Goal: Task Accomplishment & Management: Manage account settings

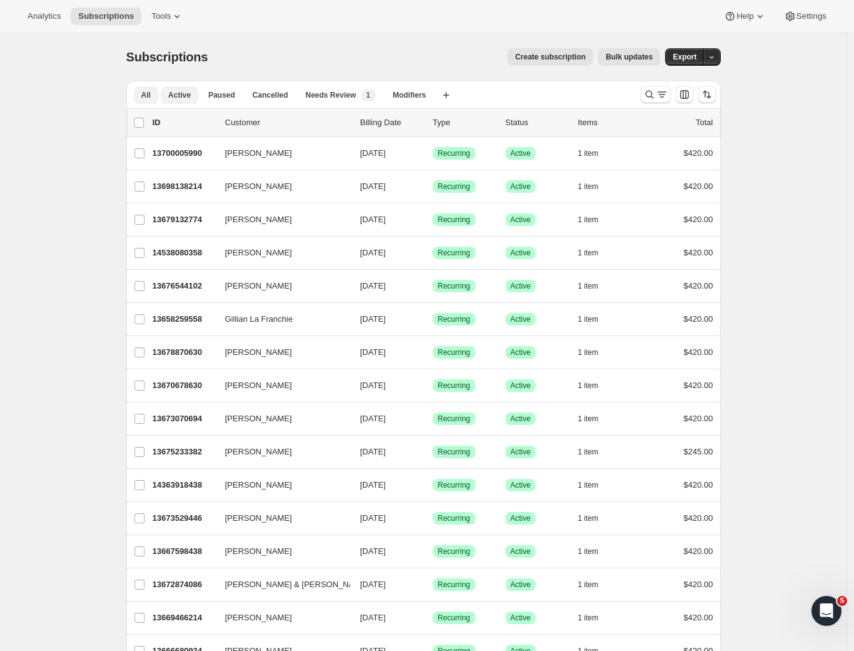
click at [180, 93] on span "Active" at bounding box center [179, 95] width 23 height 10
click at [660, 99] on icon "Search and filter results" at bounding box center [662, 94] width 13 height 13
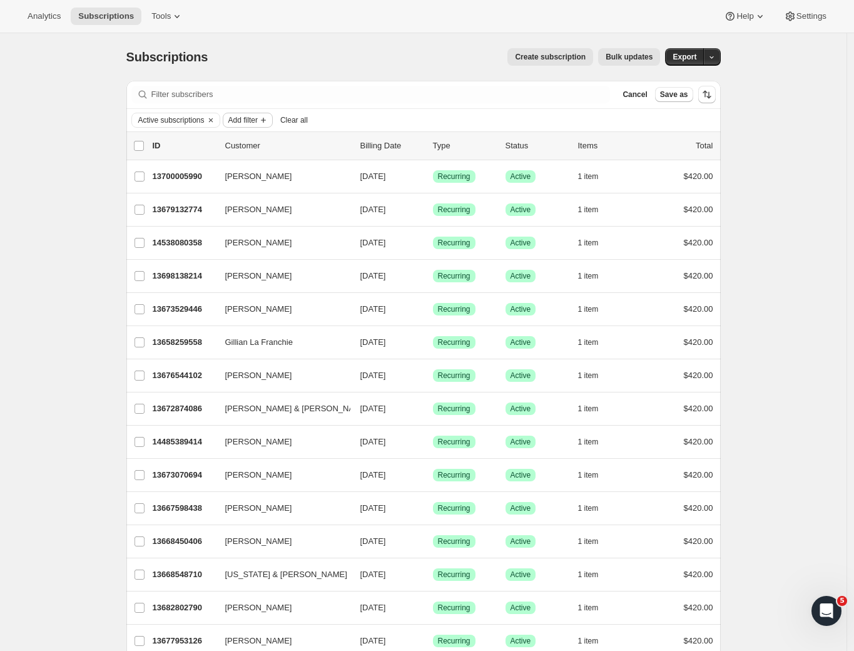
click at [253, 123] on span "Add filter" at bounding box center [242, 120] width 29 height 10
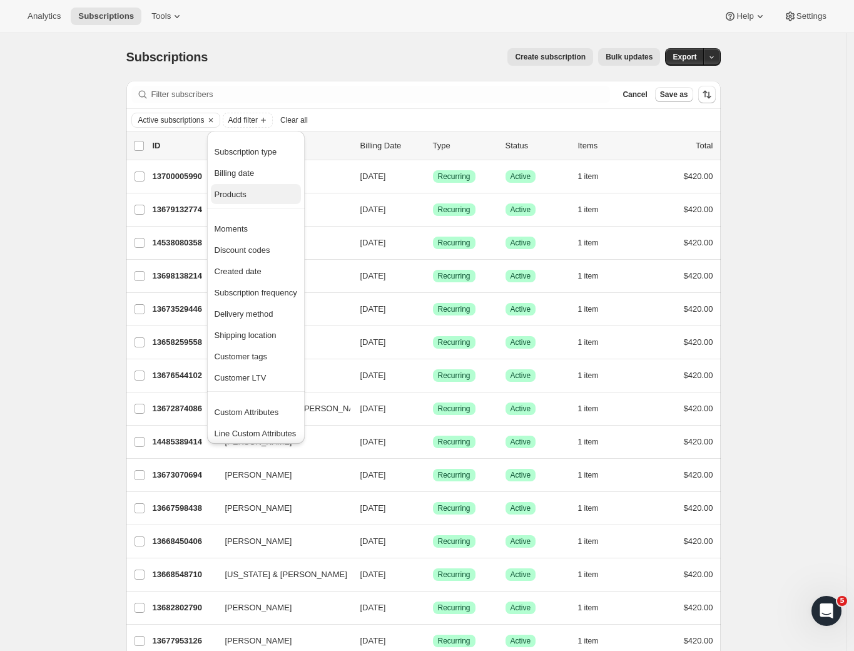
click at [256, 198] on span "Products" at bounding box center [256, 194] width 83 height 13
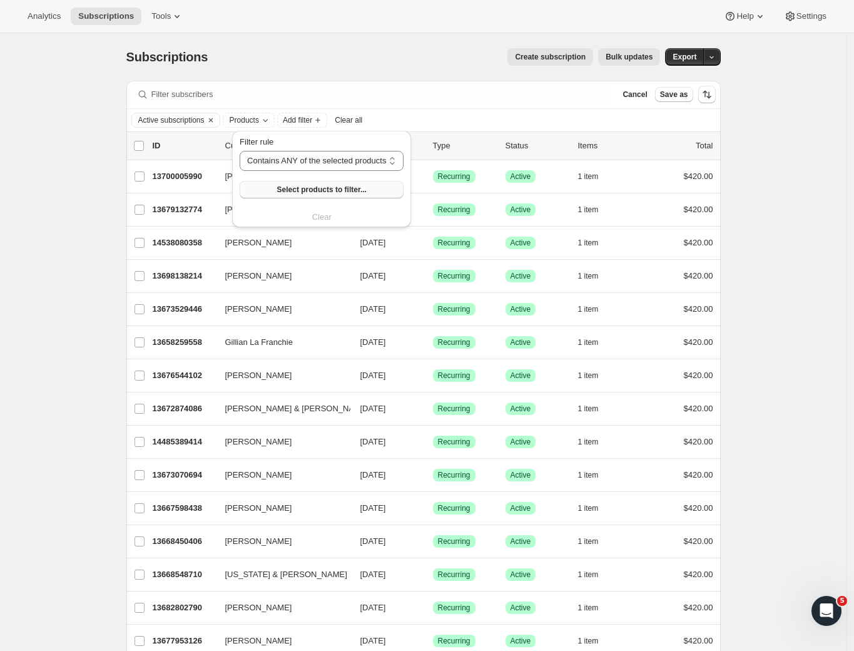
click at [325, 193] on span "Select products to filter..." at bounding box center [321, 190] width 89 height 10
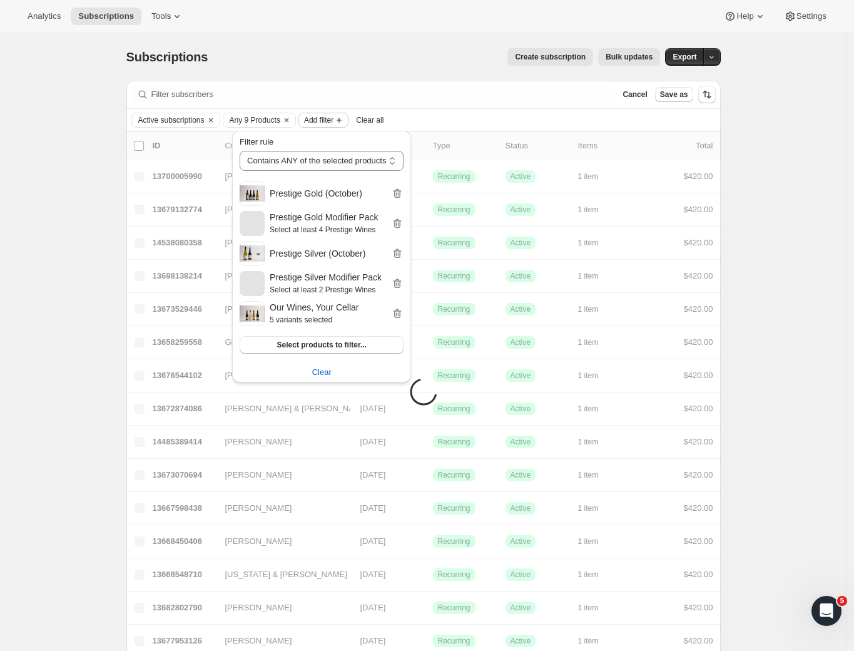
click at [333, 123] on span "Add filter" at bounding box center [318, 120] width 29 height 10
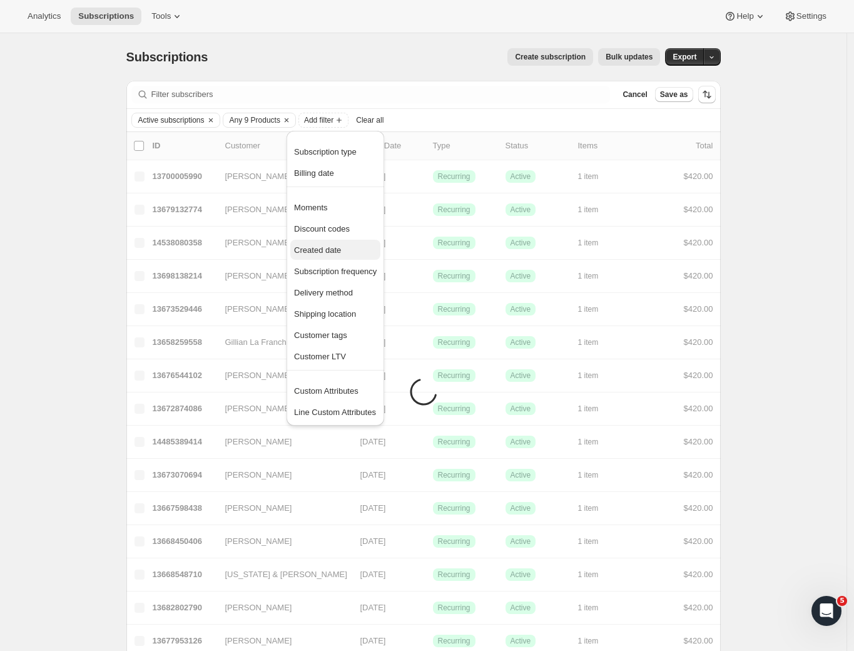
click at [341, 249] on span "Created date" at bounding box center [317, 249] width 47 height 9
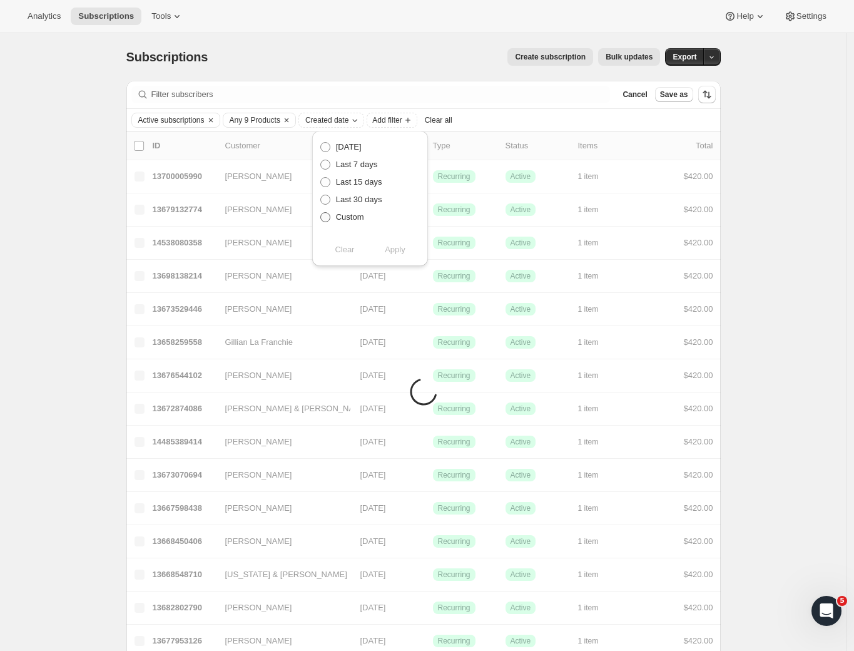
click at [325, 216] on span at bounding box center [325, 217] width 10 height 10
click at [321, 213] on input "Custom" at bounding box center [320, 212] width 1 height 1
radio input "true"
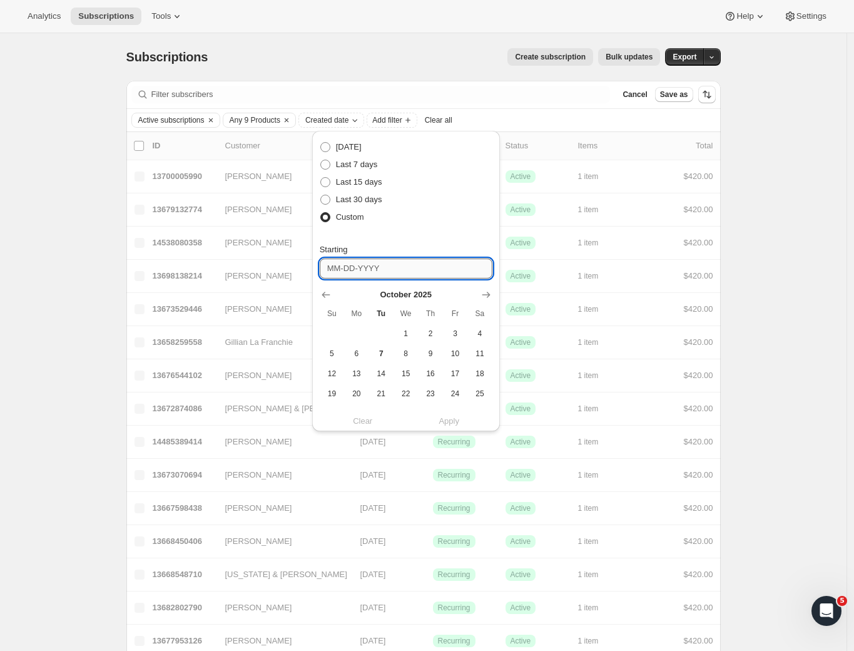
click at [341, 260] on input "Starting" at bounding box center [406, 268] width 173 height 20
click at [324, 293] on icon "Show previous month, September 2025" at bounding box center [326, 295] width 8 height 6
click at [358, 330] on span "1" at bounding box center [356, 333] width 14 height 10
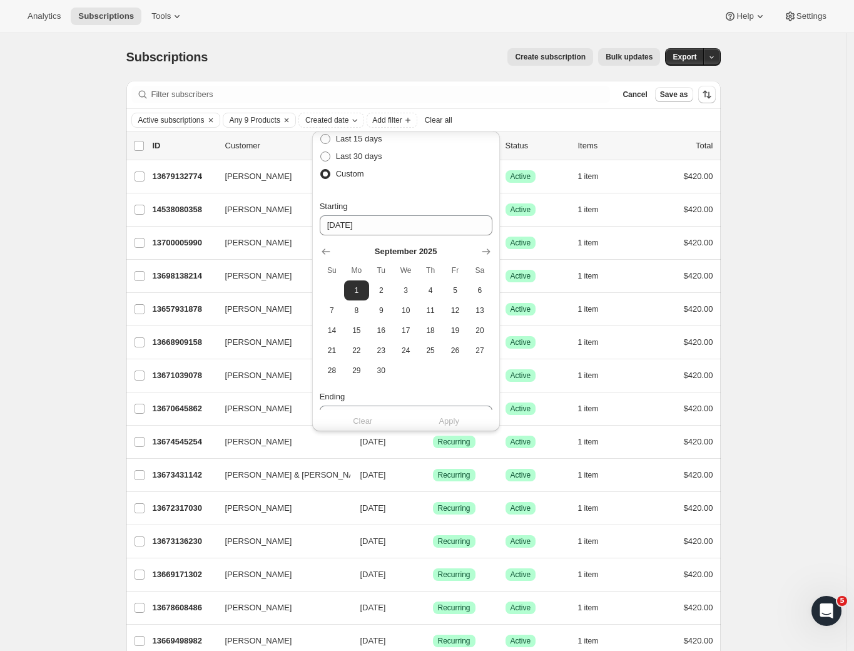
scroll to position [68, 0]
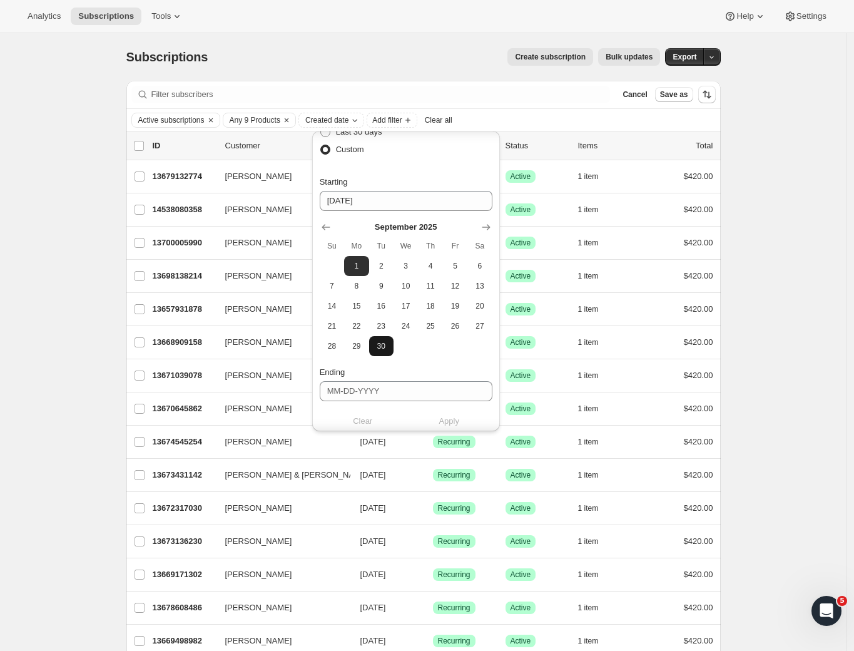
click at [385, 344] on span "30" at bounding box center [381, 346] width 14 height 10
click at [356, 263] on span "1" at bounding box center [356, 266] width 14 height 10
type input "09-01-2025"
click at [362, 385] on input "Ending" at bounding box center [406, 391] width 173 height 20
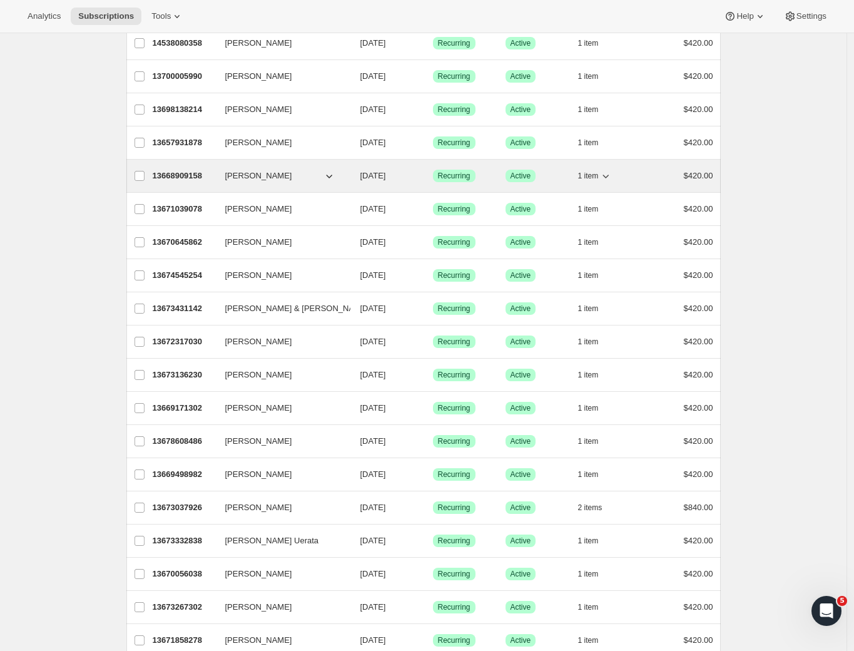
scroll to position [0, 0]
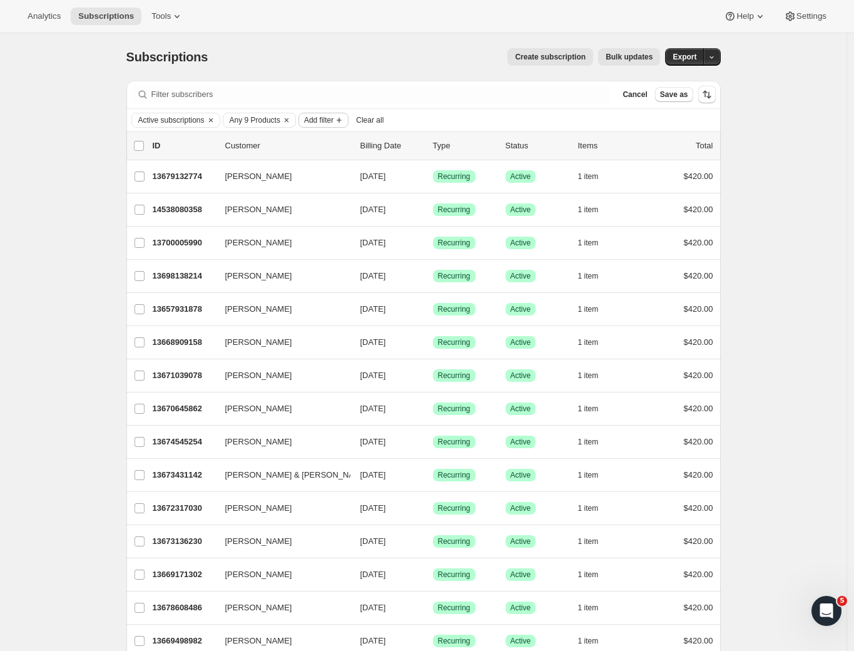
click at [333, 119] on span "Add filter" at bounding box center [318, 120] width 29 height 10
click at [344, 116] on icon "Add filter" at bounding box center [339, 120] width 10 height 10
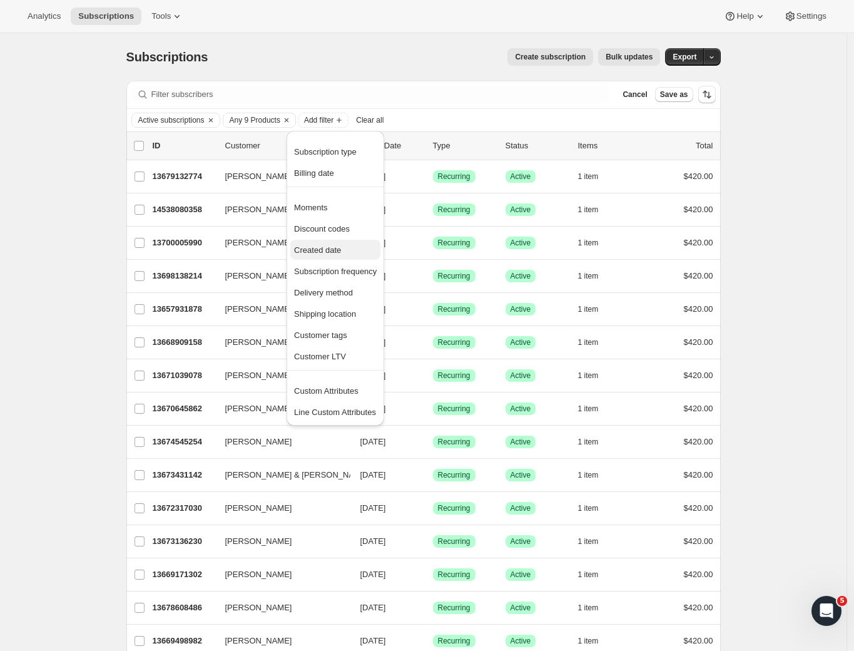
click at [332, 247] on span "Created date" at bounding box center [317, 249] width 47 height 9
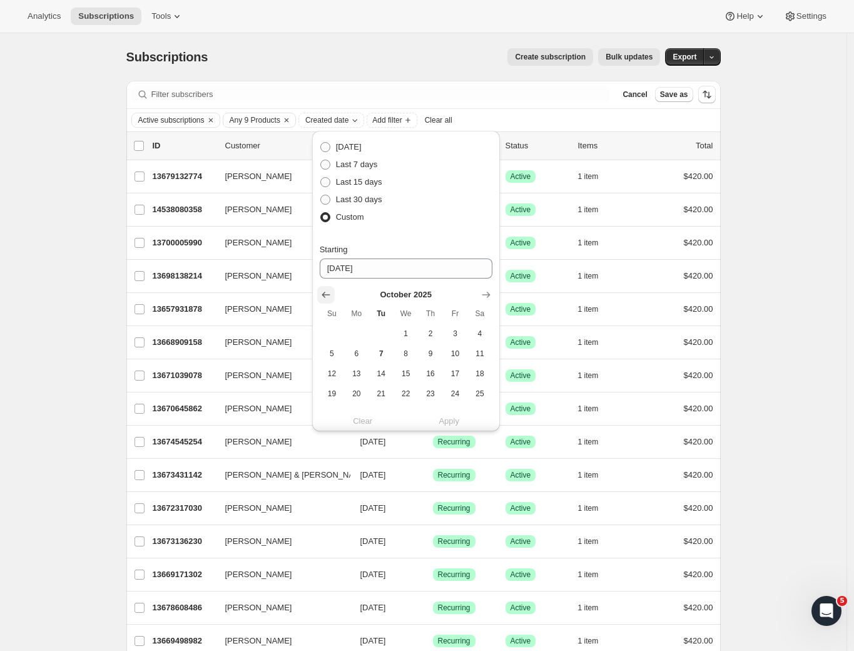
click at [328, 295] on icon "Show previous month, September 2025" at bounding box center [326, 295] width 8 height 6
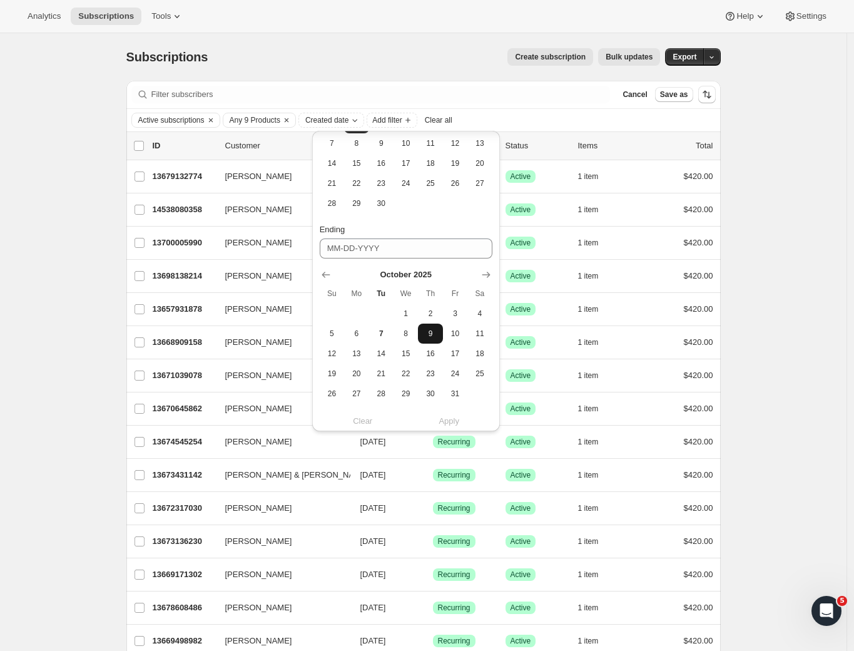
scroll to position [230, 0]
click at [318, 252] on button "Show previous month, September 2025" at bounding box center [326, 255] width 18 height 18
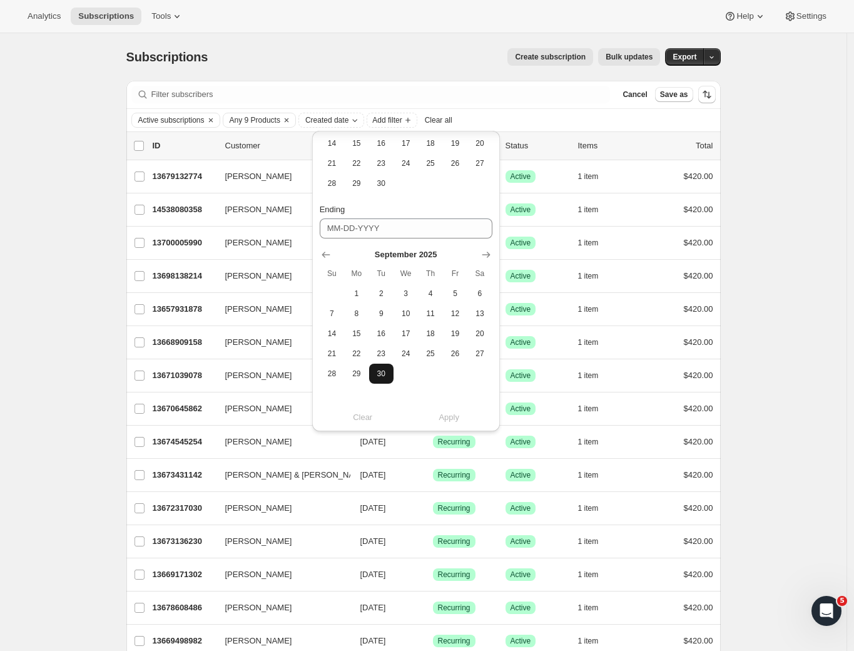
click at [387, 370] on span "30" at bounding box center [381, 374] width 14 height 10
type input "09-30-2025"
click at [454, 417] on span "Apply" at bounding box center [449, 417] width 21 height 13
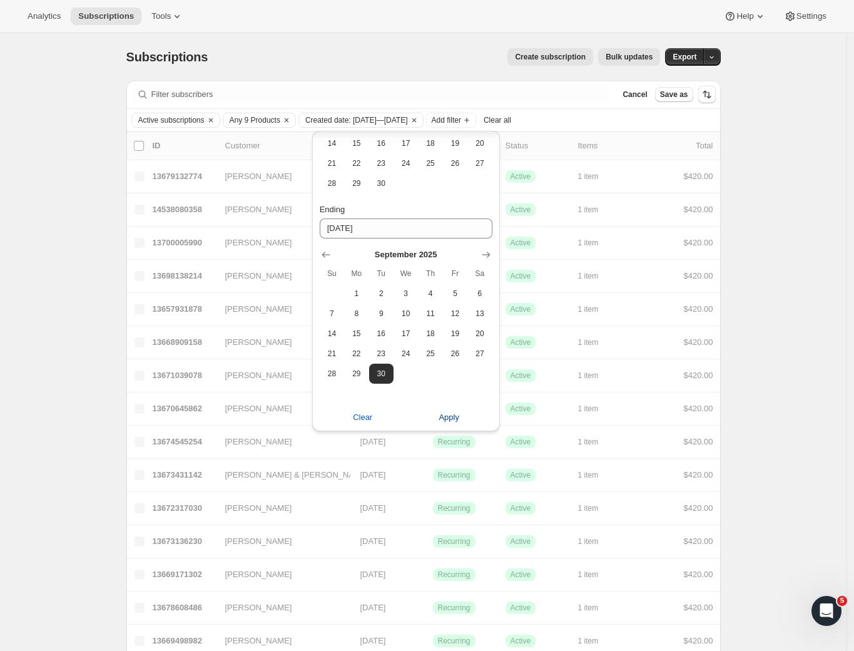
click at [447, 418] on span "Apply" at bounding box center [449, 417] width 21 height 13
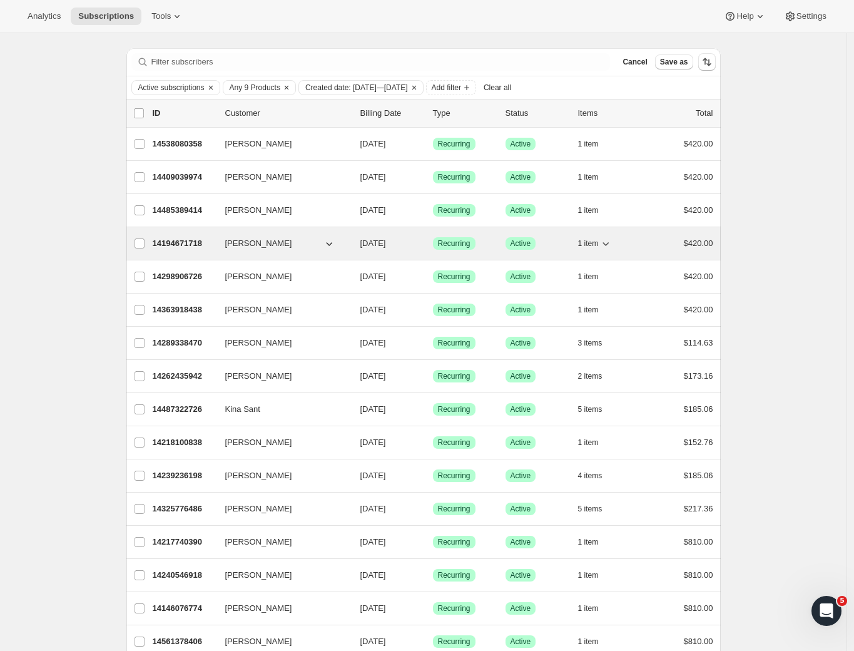
scroll to position [0, 0]
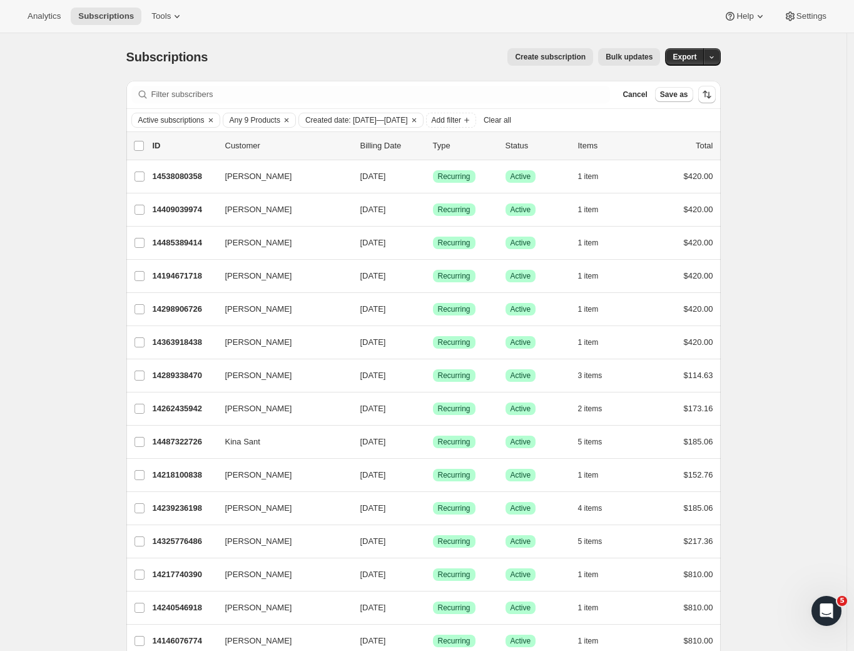
click at [765, 402] on div "Subscriptions. This page is ready Subscriptions Create subscription Bulk update…" at bounding box center [423, 512] width 847 height 959
click at [776, 310] on div "Subscriptions. This page is ready Subscriptions Create subscription Bulk update…" at bounding box center [423, 512] width 847 height 959
click at [407, 121] on span "Created date: Sep 1, 2025—Sep 30, 2025" at bounding box center [356, 120] width 103 height 10
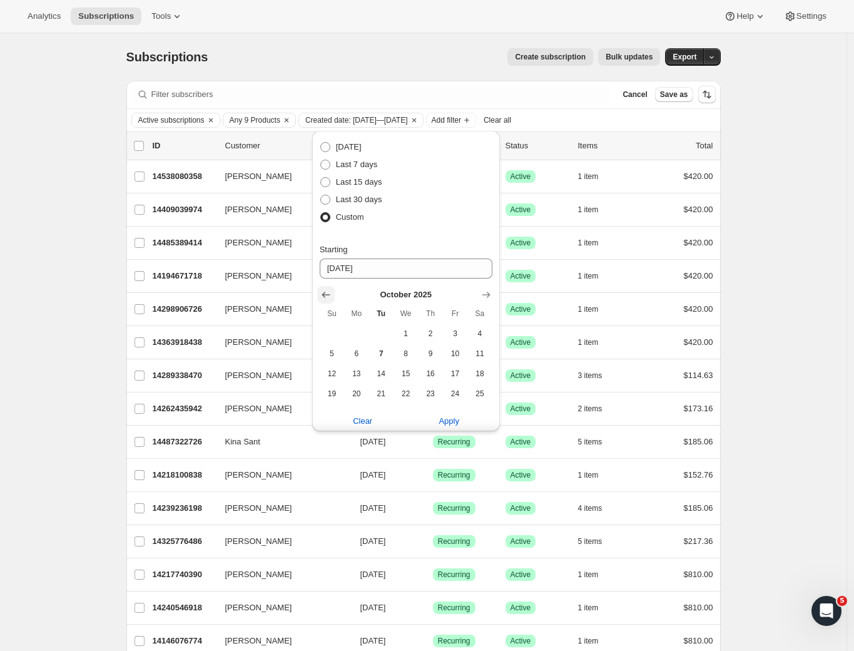
click at [331, 293] on icon "Show previous month, September 2025" at bounding box center [326, 294] width 13 height 13
click at [331, 293] on icon "Show previous month, August 2025" at bounding box center [326, 294] width 13 height 13
click at [459, 335] on span "1" at bounding box center [455, 333] width 14 height 10
type input "08-01-2025"
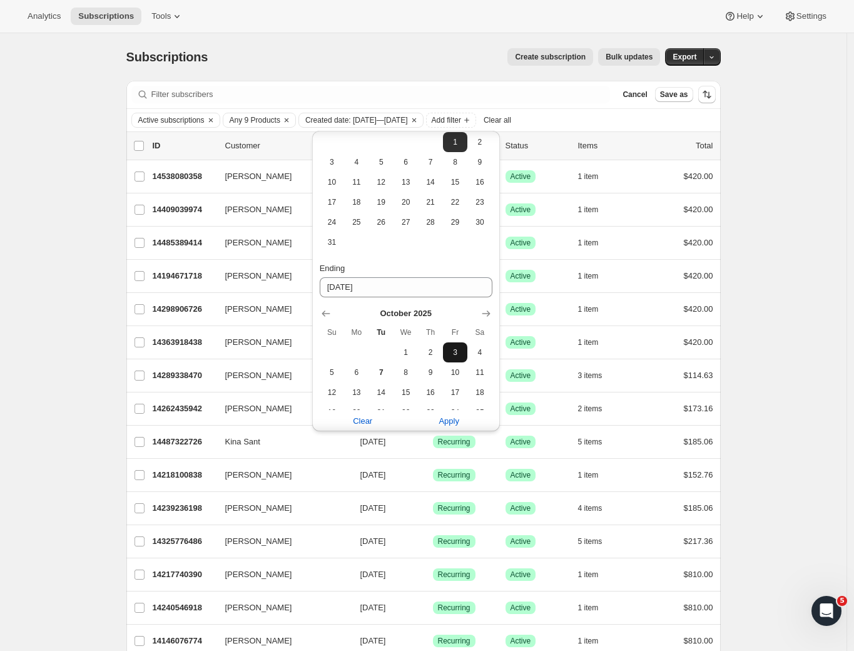
scroll to position [194, 0]
click at [330, 311] on icon "Show previous month, September 2025" at bounding box center [326, 311] width 8 height 6
click at [330, 311] on icon "Show previous month, August 2025" at bounding box center [326, 311] width 8 height 6
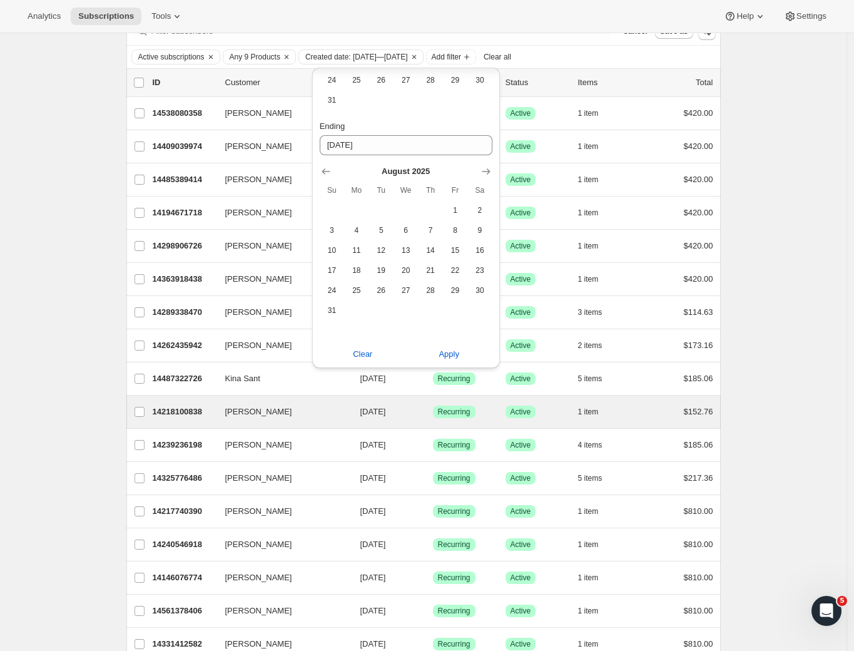
scroll to position [116, 0]
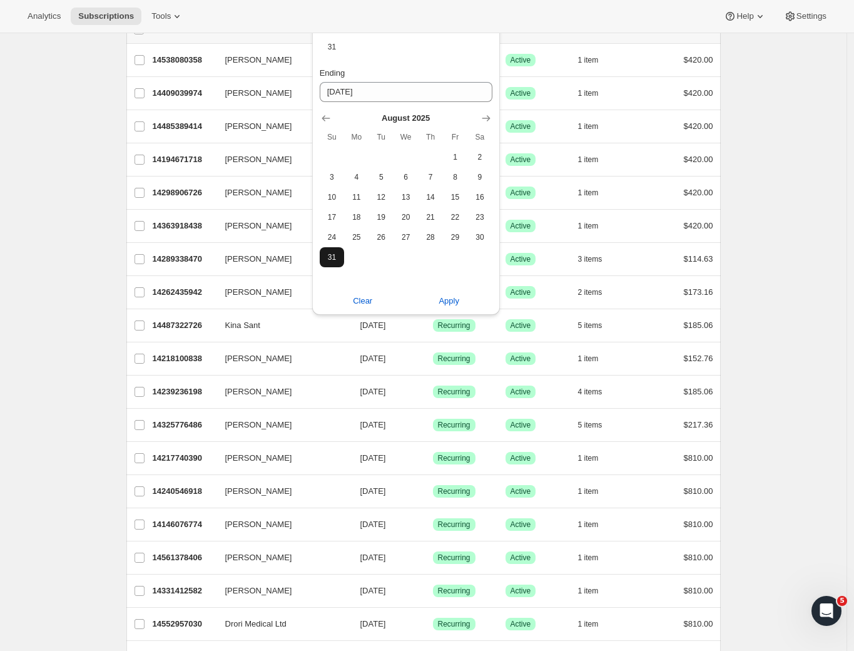
click at [336, 260] on span "31" at bounding box center [332, 257] width 14 height 10
type input "08-31-2025"
click at [449, 300] on span "Apply" at bounding box center [449, 301] width 21 height 13
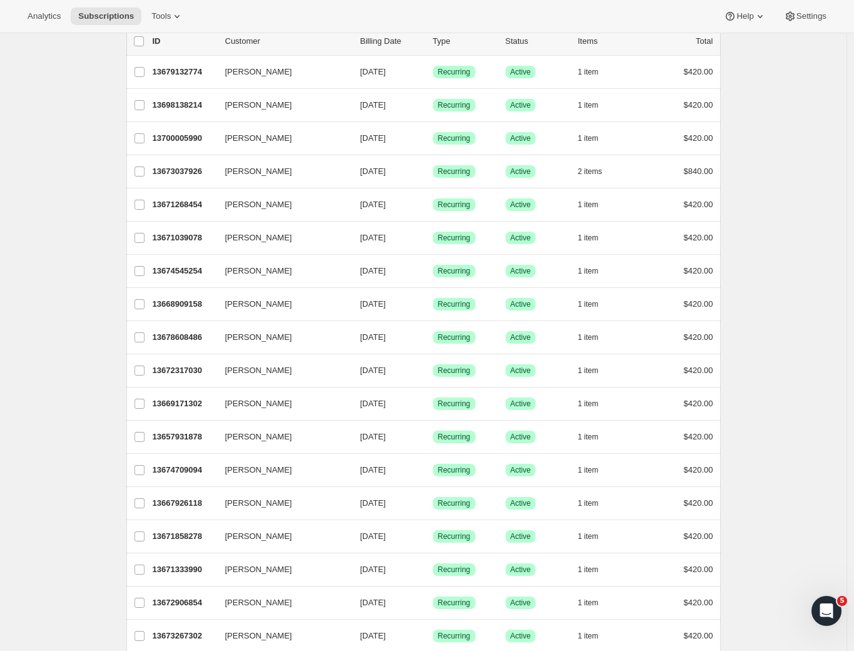
scroll to position [0, 0]
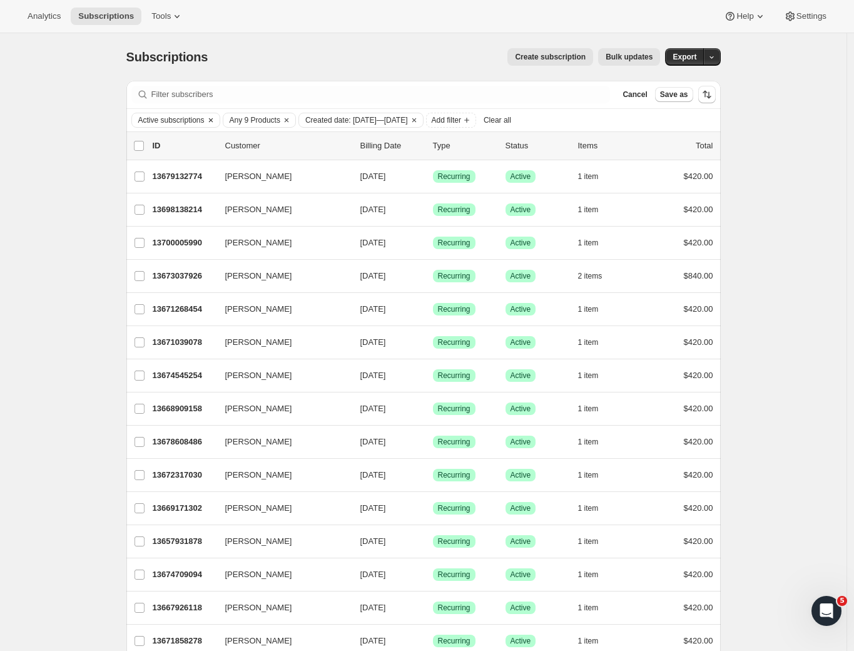
click at [205, 120] on span "Active subscriptions" at bounding box center [171, 120] width 66 height 10
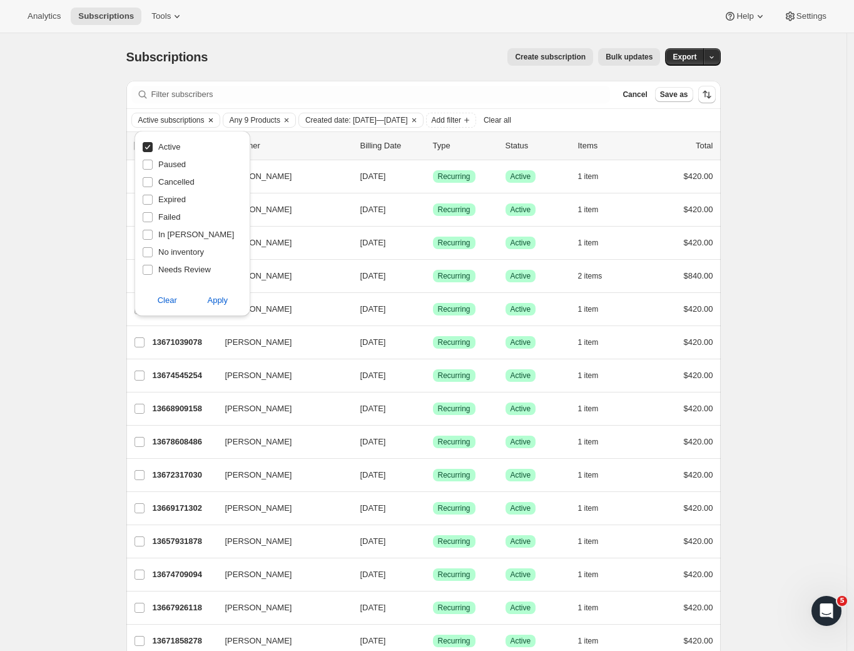
click at [216, 120] on icon "Clear" at bounding box center [211, 120] width 10 height 10
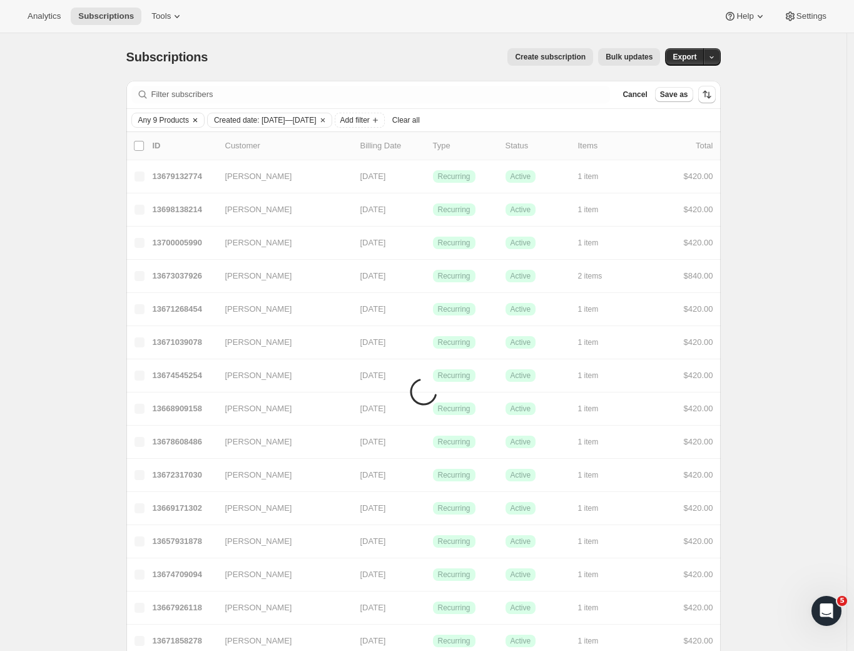
click at [197, 120] on icon "Clear" at bounding box center [195, 120] width 4 height 4
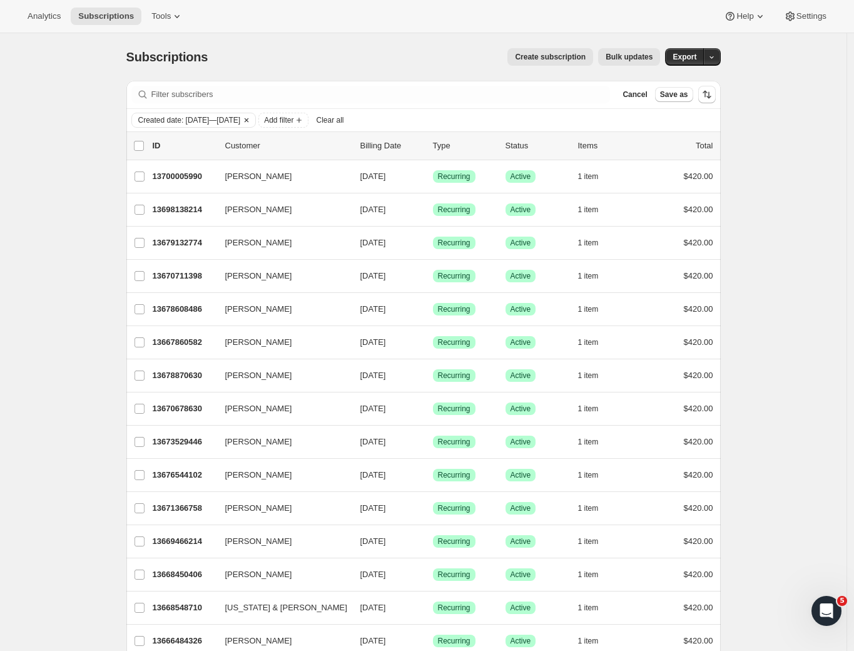
click at [252, 118] on icon "Clear" at bounding box center [247, 120] width 10 height 10
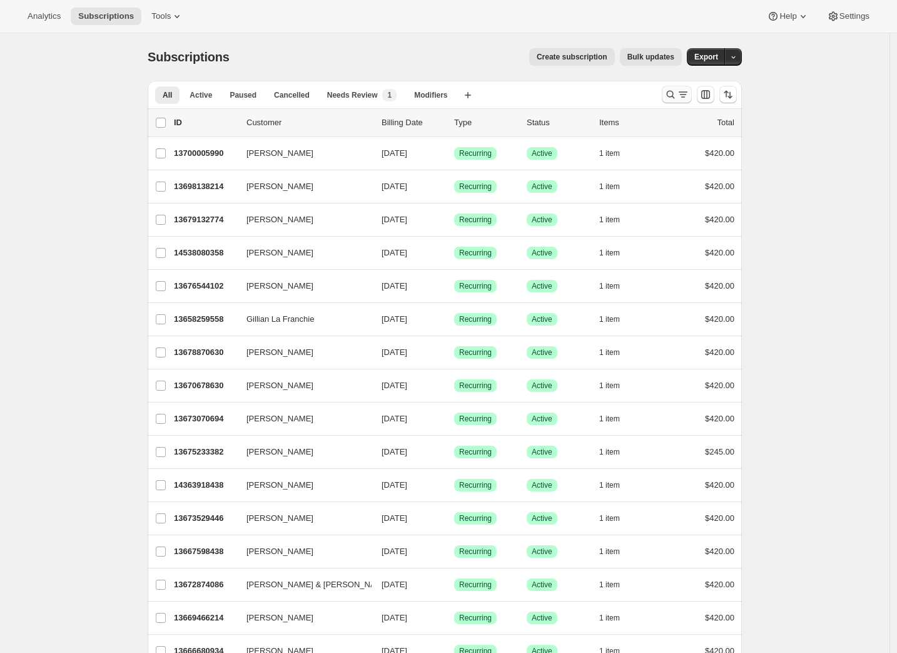
click at [679, 88] on button "Search and filter results" at bounding box center [677, 95] width 30 height 18
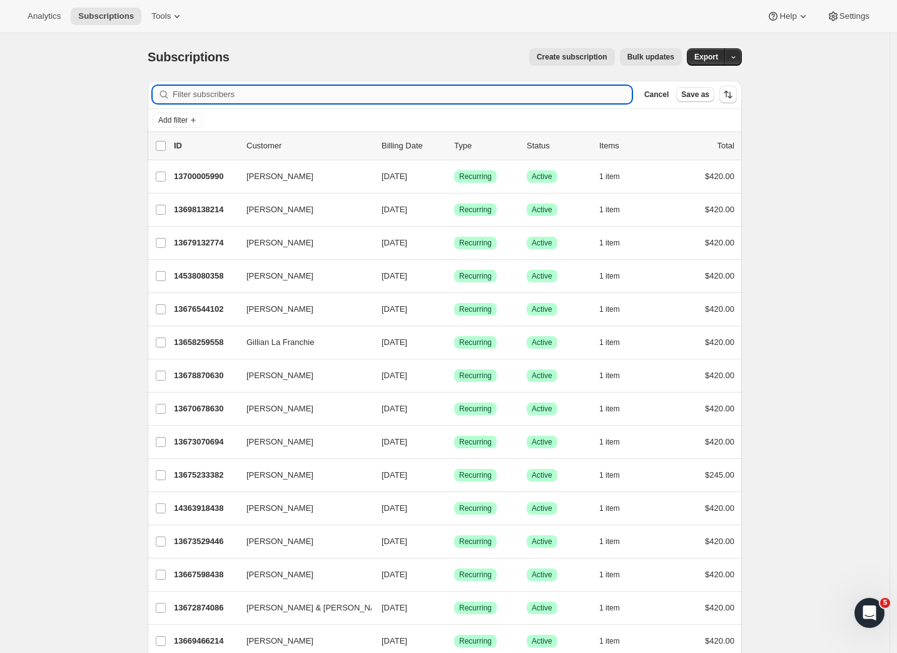
paste input "Olivia Fraser <olivia.fraser@omegacapital.co.nz>"
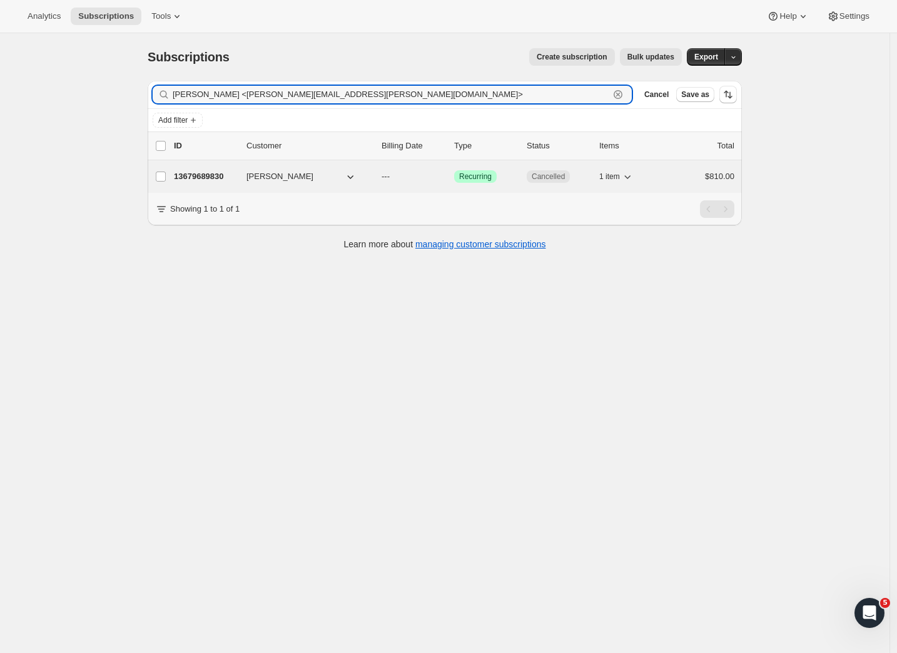
type input "Olivia Fraser <olivia.fraser@omegacapital.co.nz>"
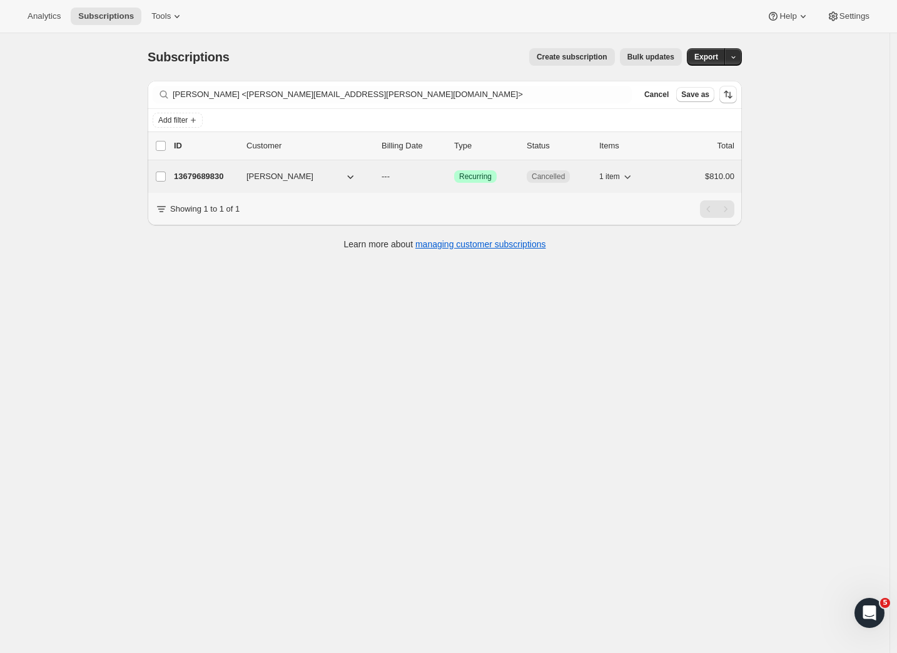
click at [201, 171] on p "13679689830" at bounding box center [205, 176] width 63 height 13
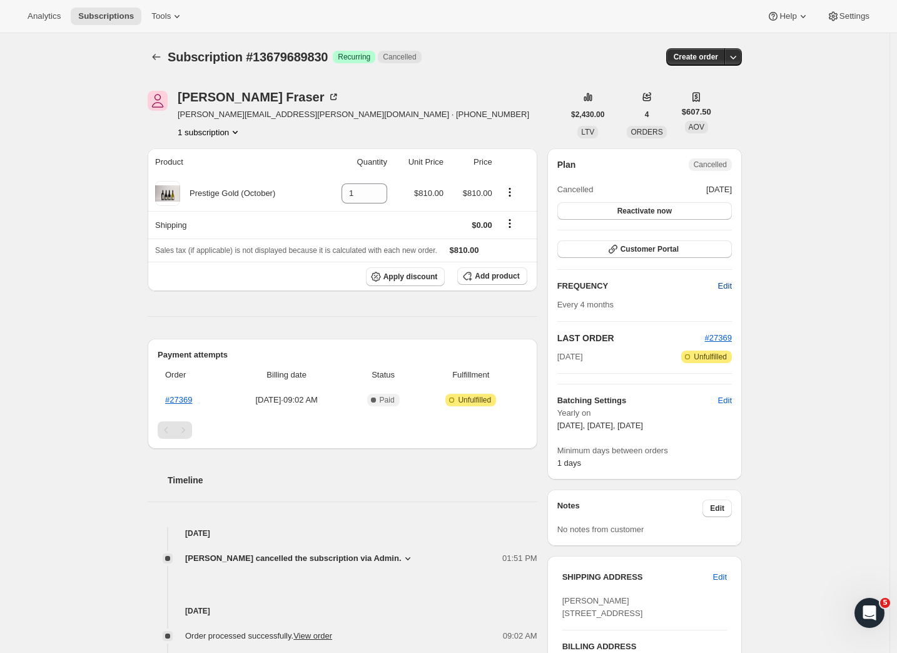
click at [729, 287] on span "Edit" at bounding box center [725, 286] width 14 height 13
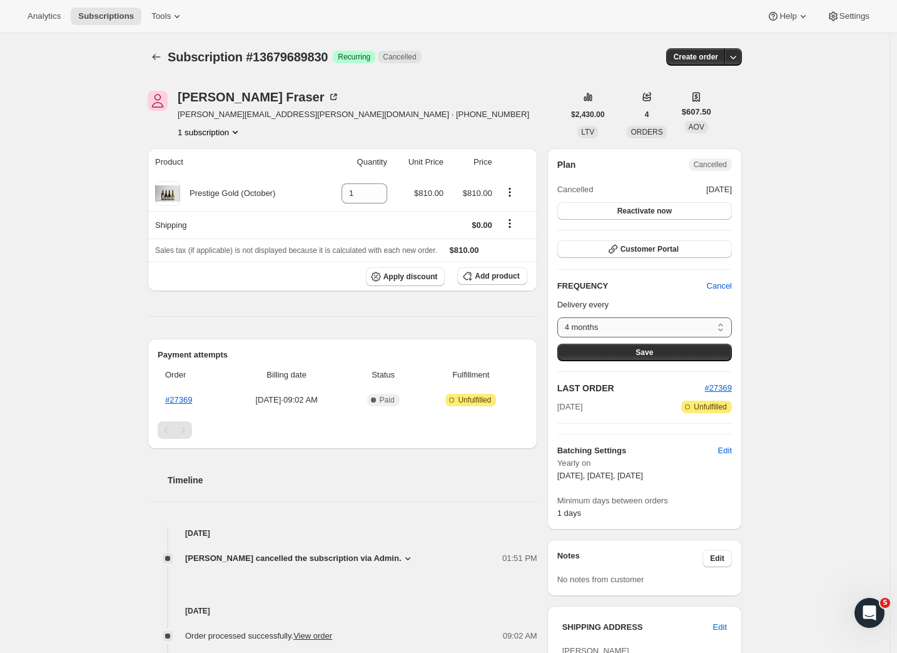
select select "custom"
select select "MONTH"
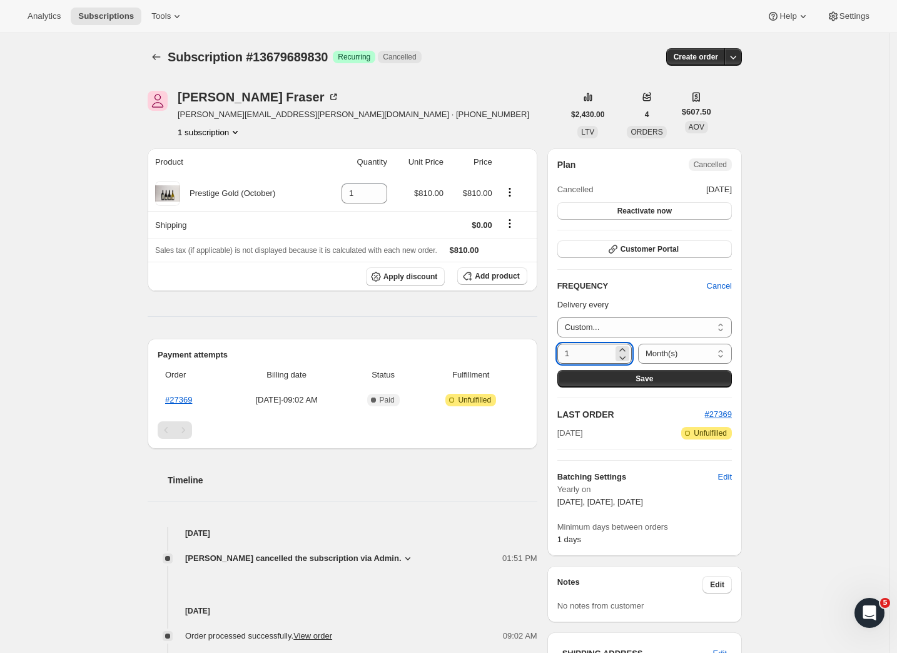
click at [606, 349] on input "1" at bounding box center [585, 354] width 56 height 20
drag, startPoint x: 591, startPoint y: 353, endPoint x: 497, endPoint y: 353, distance: 93.9
click at [498, 353] on div "Olivia Fraser olivia.fraser@omegacapital.co.nz · +64275251150 1 subscription $2…" at bounding box center [440, 531] width 604 height 921
type input "0"
click at [797, 357] on div "Subscription #13679689830. This page is ready Subscription #13679689830 Success…" at bounding box center [445, 531] width 890 height 996
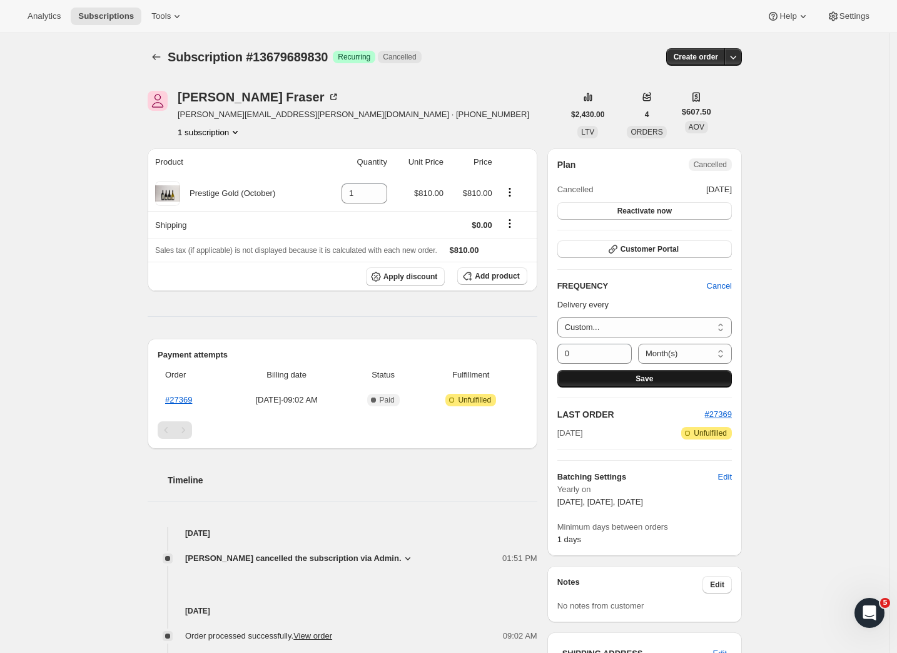
click at [683, 374] on button "Save" at bounding box center [644, 379] width 175 height 18
click at [644, 376] on span "Save" at bounding box center [645, 379] width 18 height 10
drag, startPoint x: 645, startPoint y: 377, endPoint x: 666, endPoint y: 377, distance: 21.3
click at [644, 377] on span "Save" at bounding box center [645, 379] width 18 height 10
click at [720, 282] on span "Cancel" at bounding box center [719, 286] width 25 height 13
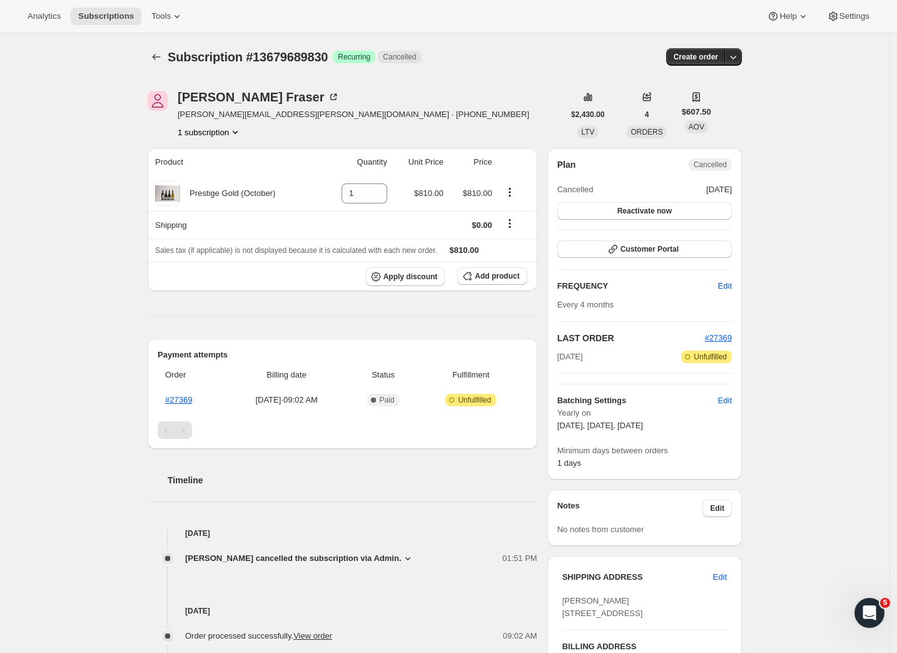
click at [788, 322] on div "Subscription #13679689830. This page is ready Subscription #13679689830 Success…" at bounding box center [445, 493] width 890 height 920
click at [511, 192] on icon "Product actions" at bounding box center [510, 192] width 2 height 2
click at [484, 306] on div "Product Quantity Unit Price Price Prestige Gold (October) 1 $810.00 $810.00 Shi…" at bounding box center [343, 511] width 390 height 726
click at [190, 402] on link "#27369" at bounding box center [178, 399] width 27 height 9
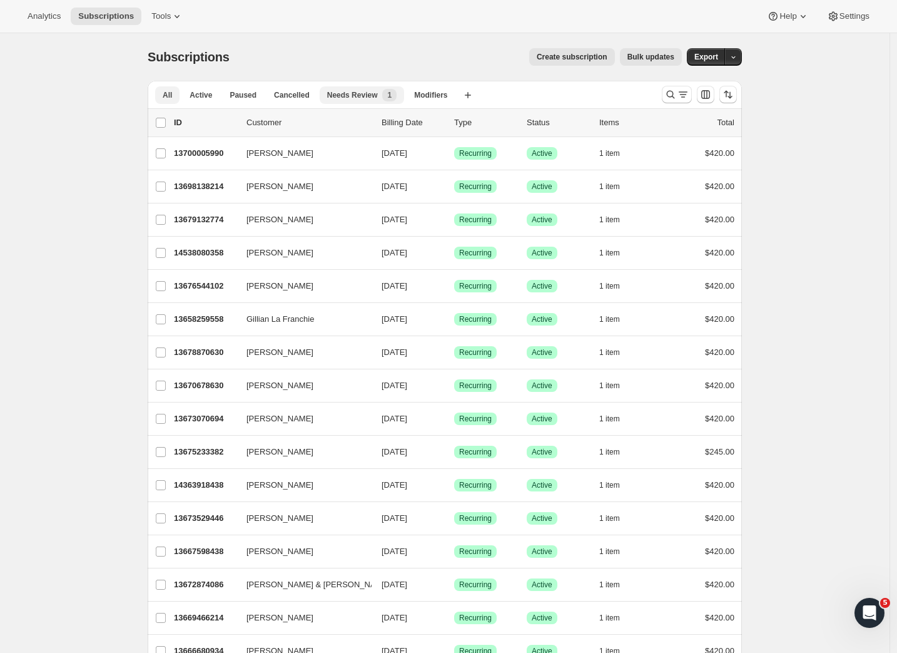
click at [369, 98] on span "Needs Review" at bounding box center [352, 95] width 51 height 10
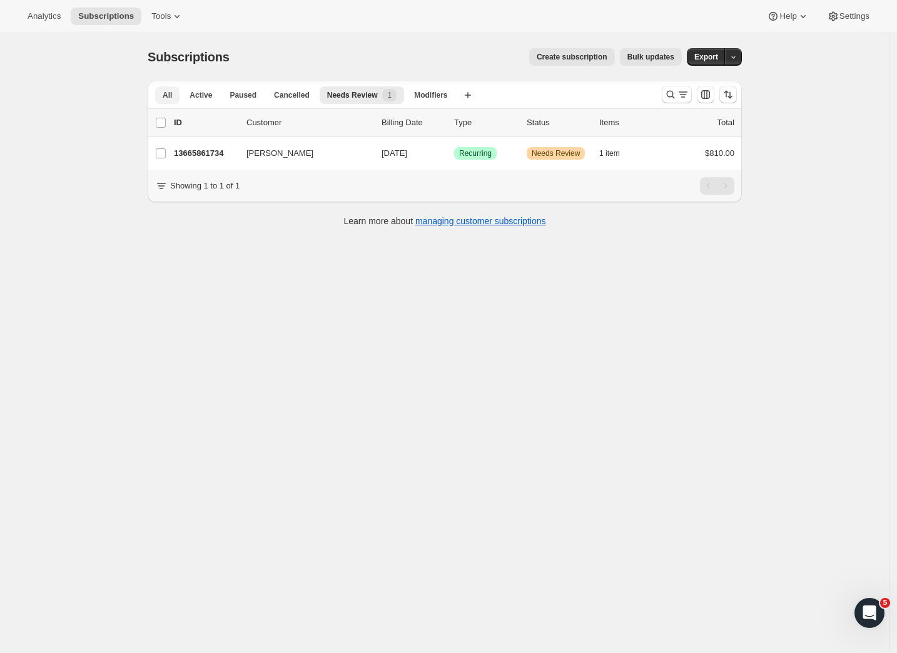
click at [172, 94] on span "All" at bounding box center [167, 95] width 9 height 10
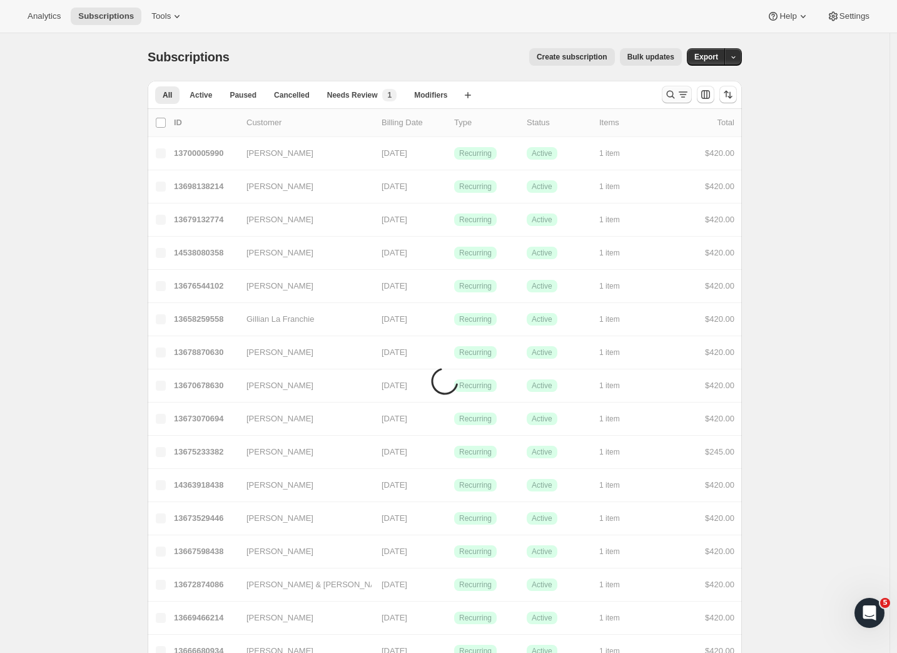
click at [689, 96] on icon "Search and filter results" at bounding box center [683, 94] width 13 height 13
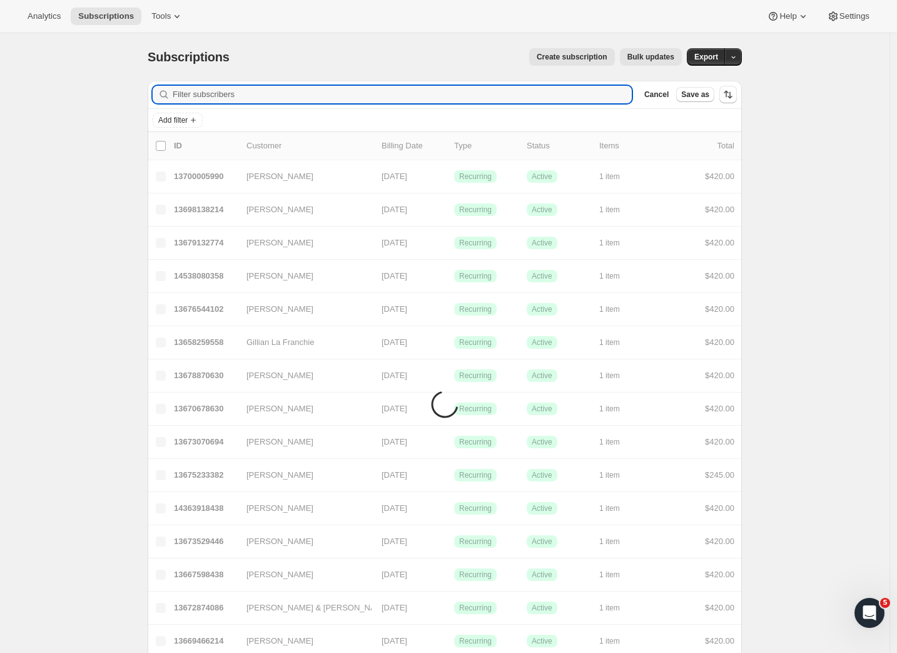
drag, startPoint x: 689, startPoint y: 96, endPoint x: 544, endPoint y: 31, distance: 159.3
click at [213, 92] on input "Filter subscribers" at bounding box center [402, 95] width 459 height 18
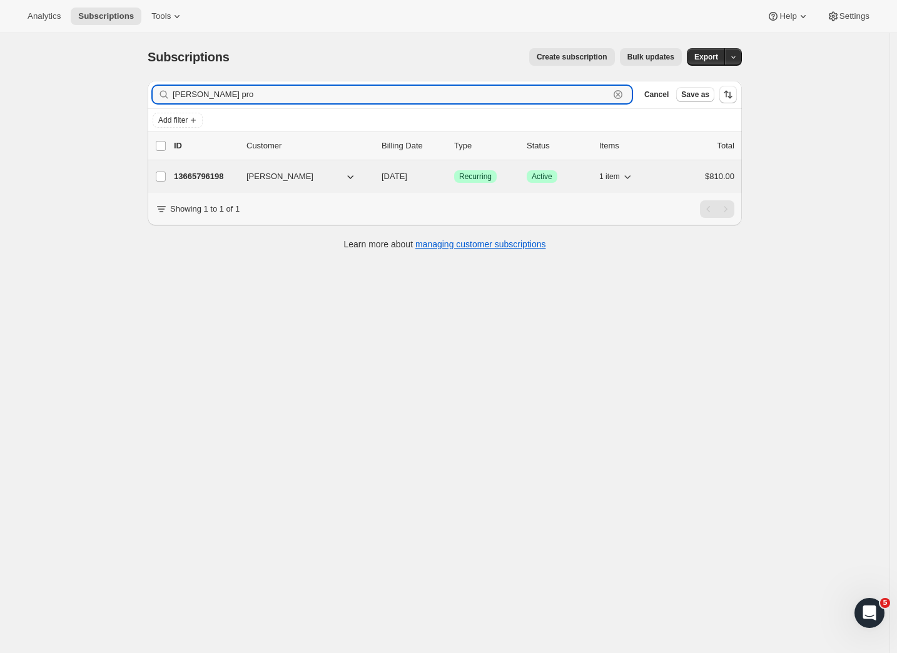
type input "Brent pro"
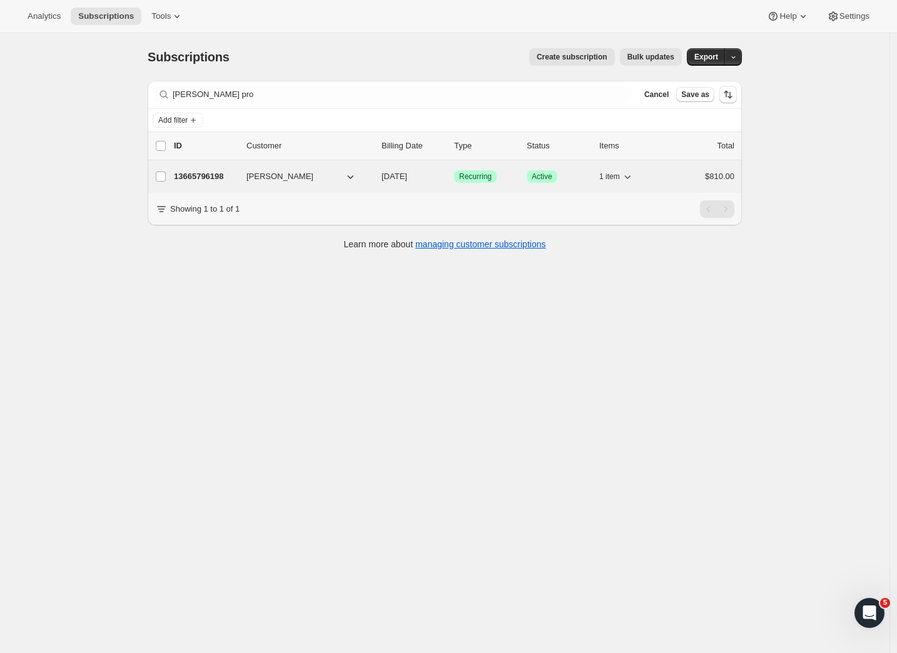
click at [220, 178] on p "13665796198" at bounding box center [205, 176] width 63 height 13
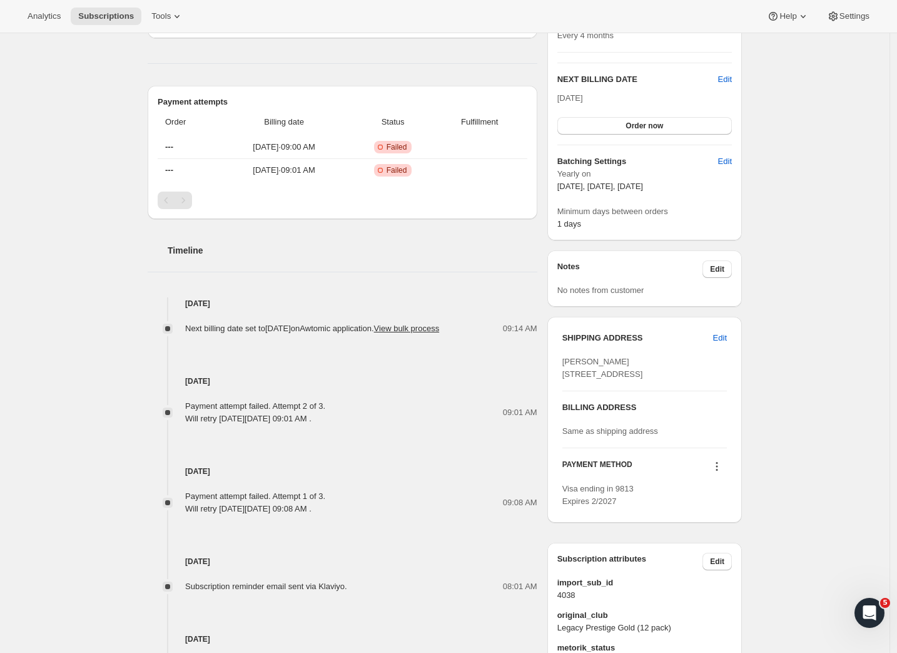
scroll to position [372, 0]
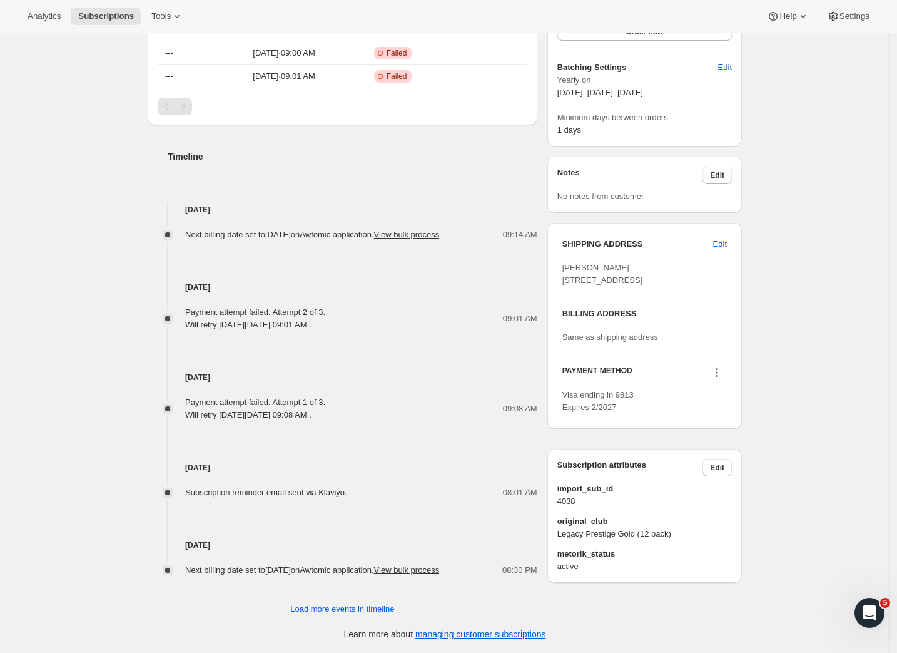
click at [718, 379] on icon at bounding box center [717, 372] width 13 height 13
click at [718, 430] on span "Send link to update card" at bounding box center [718, 434] width 88 height 9
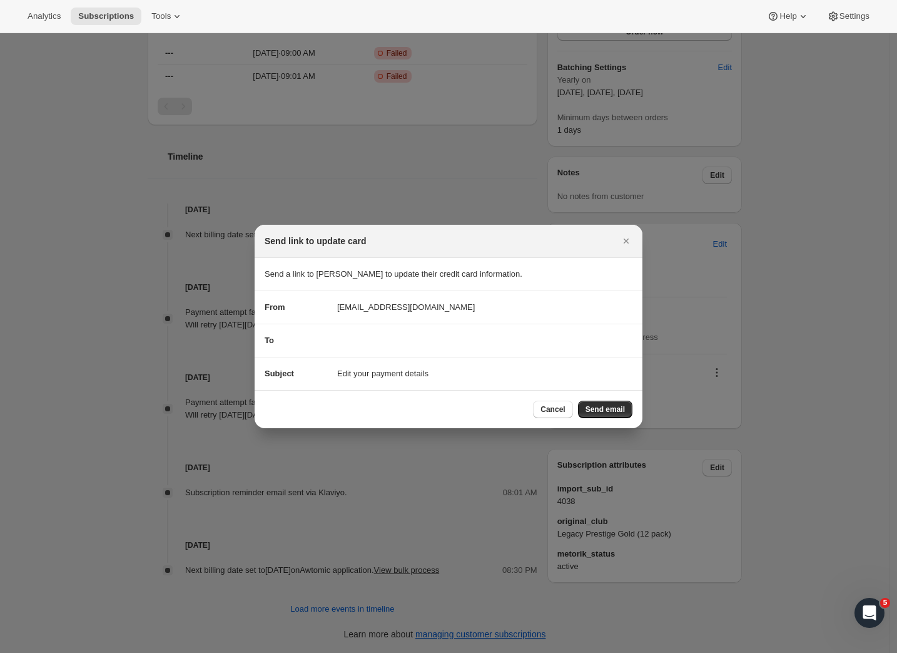
click at [365, 374] on span "Edit your payment details" at bounding box center [382, 373] width 91 height 13
drag, startPoint x: 438, startPoint y: 376, endPoint x: 314, endPoint y: 366, distance: 124.3
click at [314, 366] on section "Subject Edit your payment details" at bounding box center [449, 373] width 388 height 33
click at [400, 382] on section "Subject Edit your payment details" at bounding box center [449, 373] width 388 height 33
click at [423, 375] on span "Edit your payment details" at bounding box center [382, 373] width 91 height 13
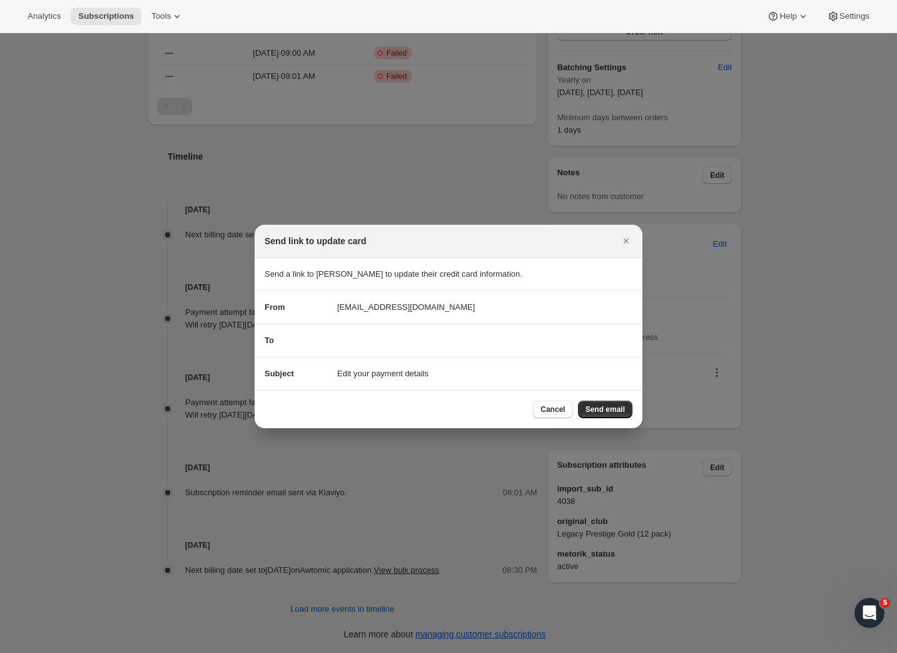
click at [468, 374] on div "Subject Edit your payment details" at bounding box center [449, 373] width 368 height 13
drag, startPoint x: 439, startPoint y: 354, endPoint x: 429, endPoint y: 350, distance: 10.5
click at [437, 353] on section "To" at bounding box center [449, 340] width 388 height 33
click at [373, 333] on section "To" at bounding box center [449, 340] width 388 height 33
click at [600, 409] on span "Send email" at bounding box center [605, 409] width 39 height 10
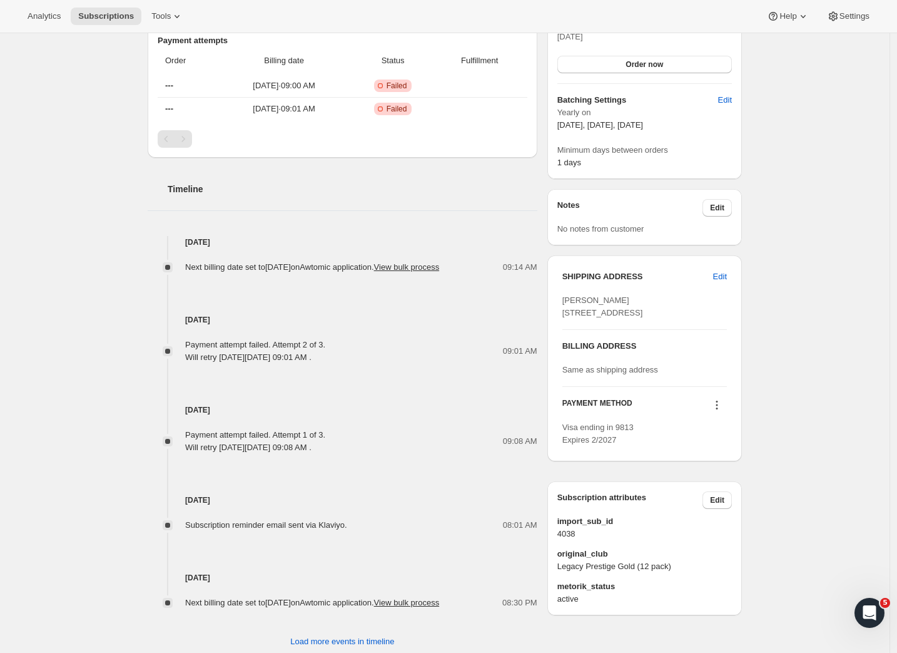
scroll to position [0, 0]
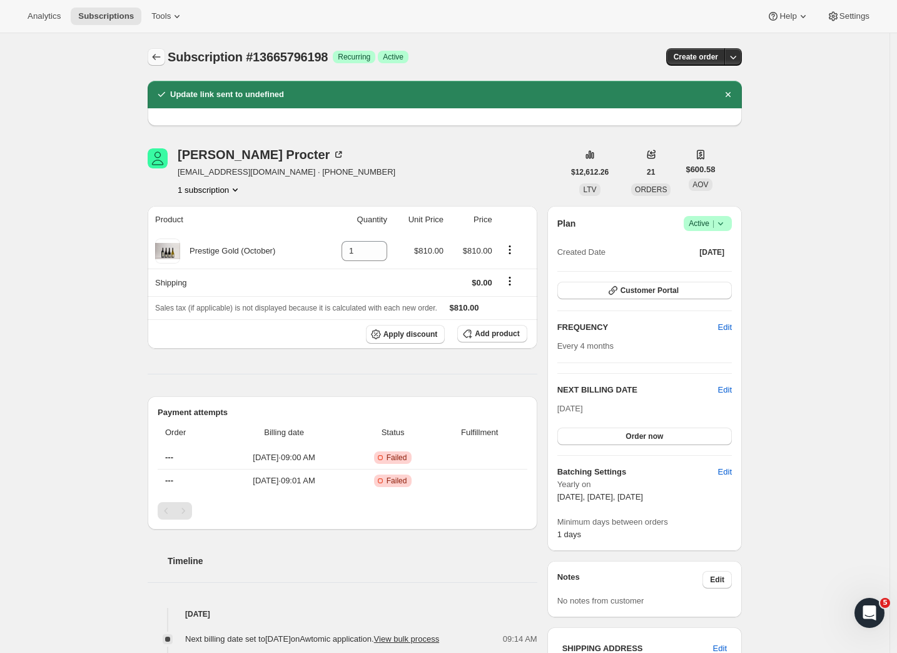
click at [163, 55] on icon "Subscriptions" at bounding box center [156, 57] width 13 height 13
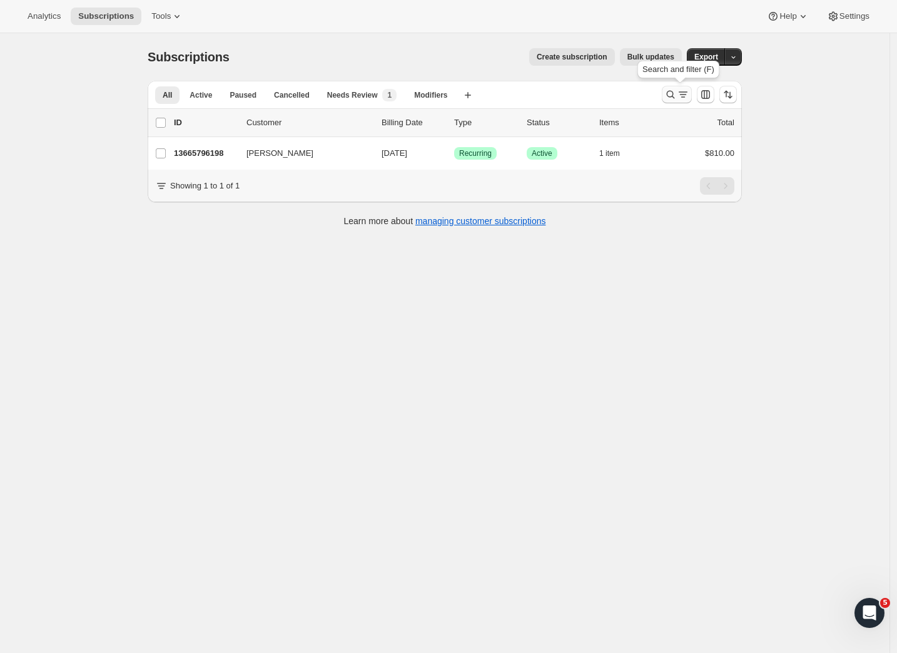
click at [680, 93] on div "Search and filter results" at bounding box center [676, 94] width 25 height 13
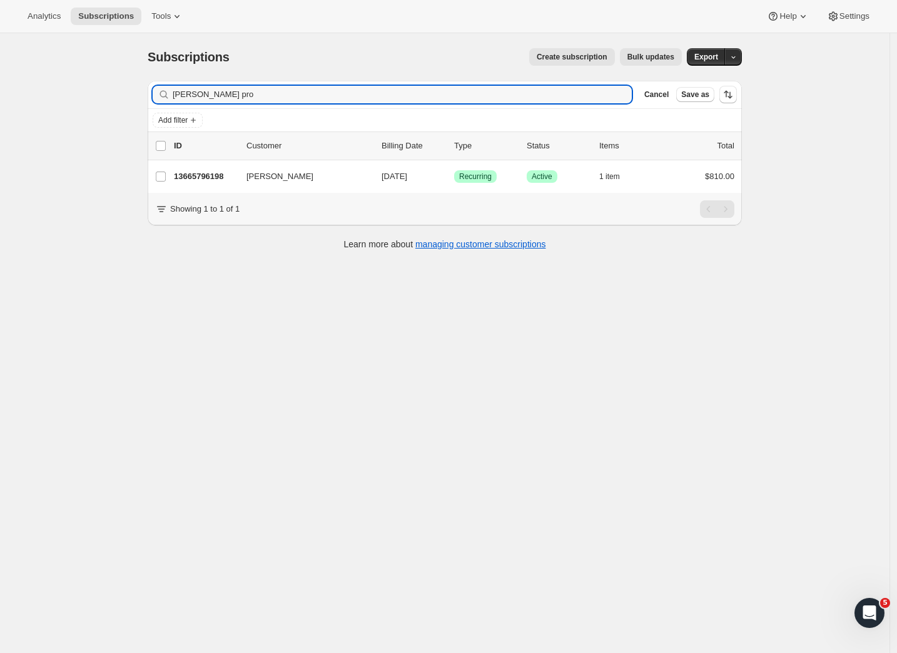
drag, startPoint x: 218, startPoint y: 92, endPoint x: 146, endPoint y: 94, distance: 72.0
click at [150, 94] on div "Filter subscribers Brent pro Clear Cancel Save as Add filter 0 selected Update …" at bounding box center [440, 167] width 604 height 192
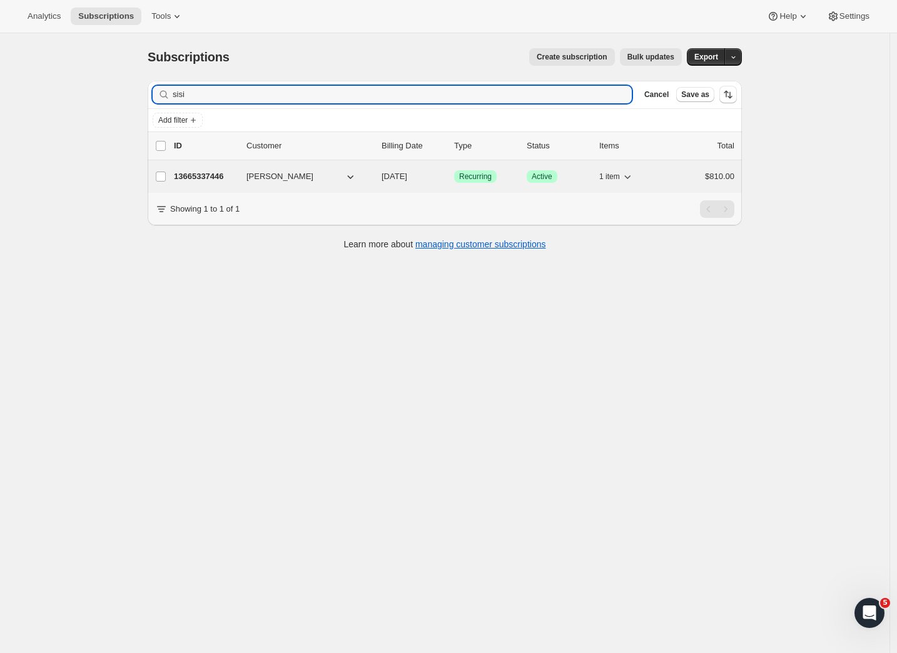
type input "sisi"
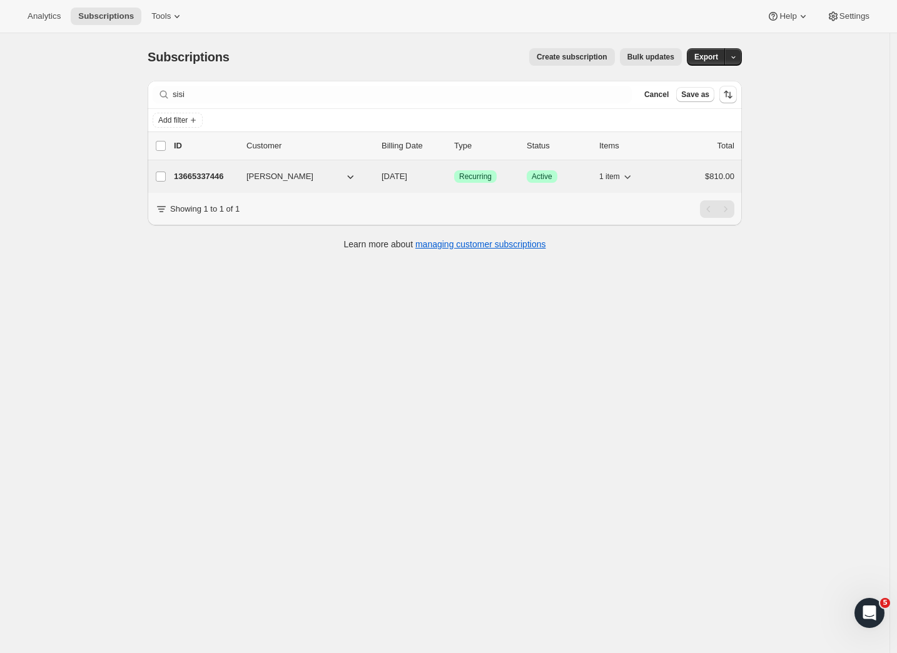
click at [190, 178] on p "13665337446" at bounding box center [205, 176] width 63 height 13
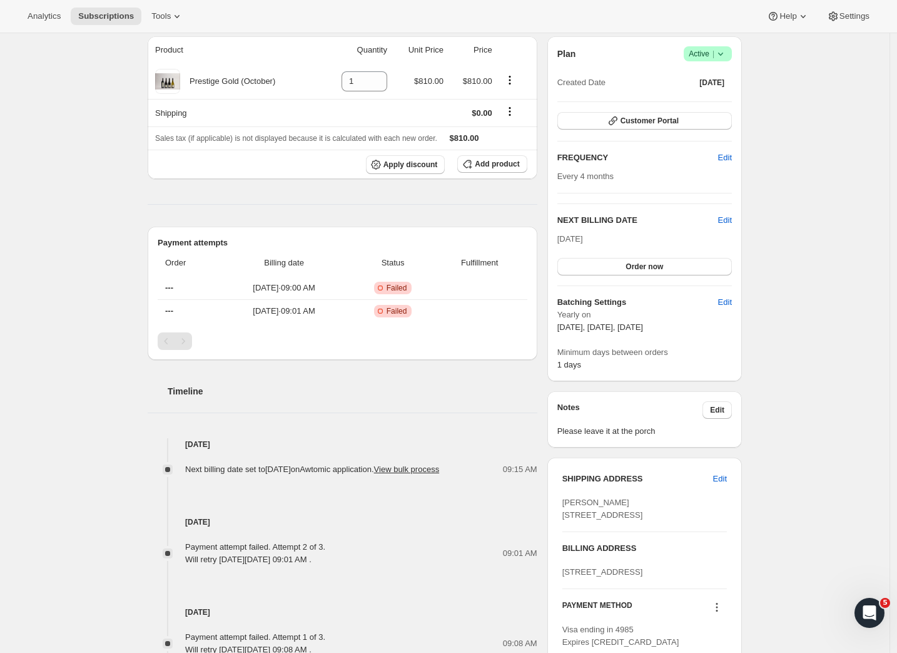
scroll to position [376, 0]
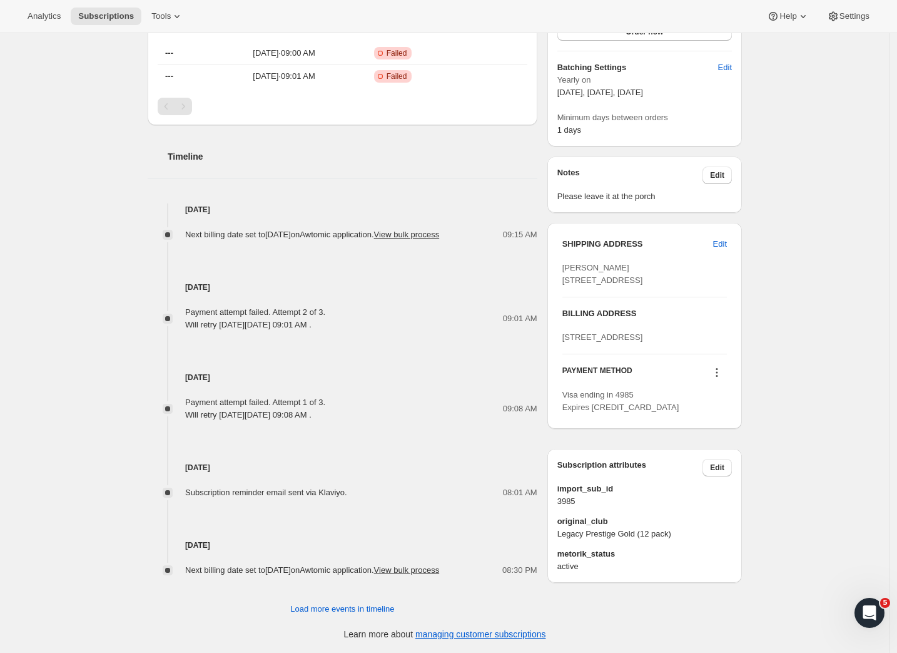
click at [723, 379] on icon at bounding box center [717, 372] width 13 height 13
click at [715, 456] on span "Send link to update card" at bounding box center [718, 460] width 88 height 9
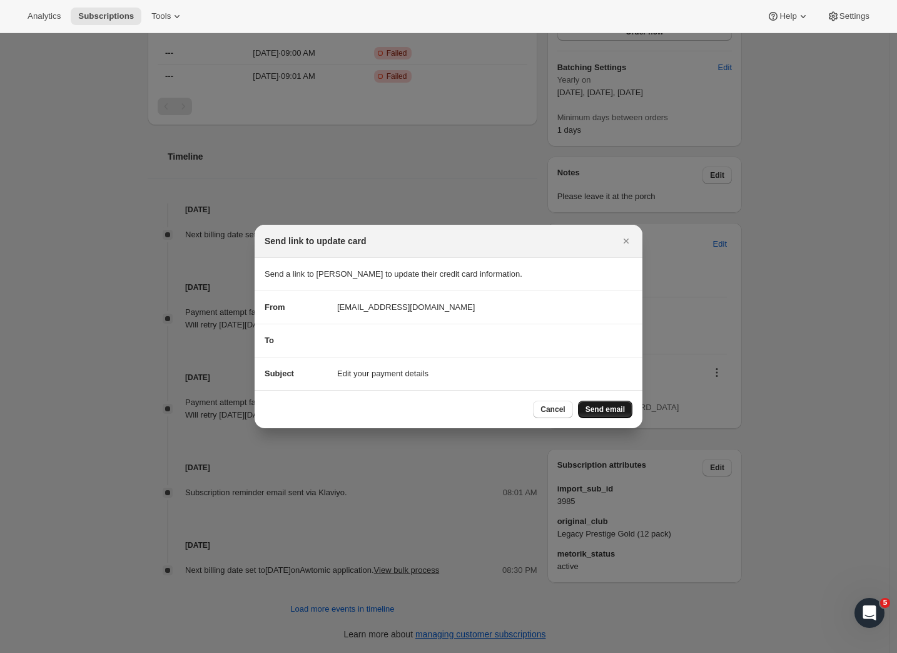
click at [591, 406] on span "Send email" at bounding box center [605, 409] width 39 height 10
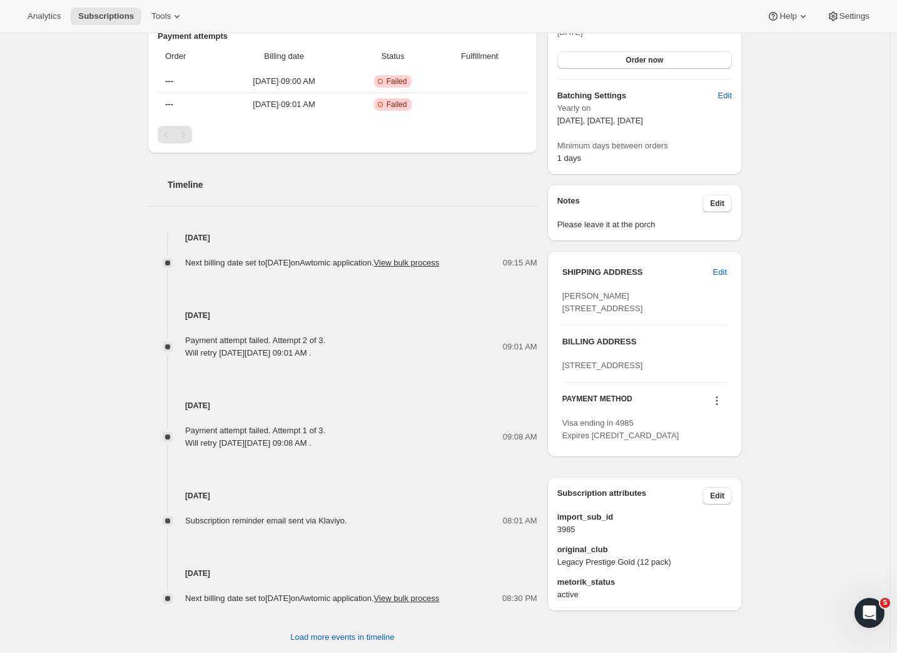
scroll to position [0, 0]
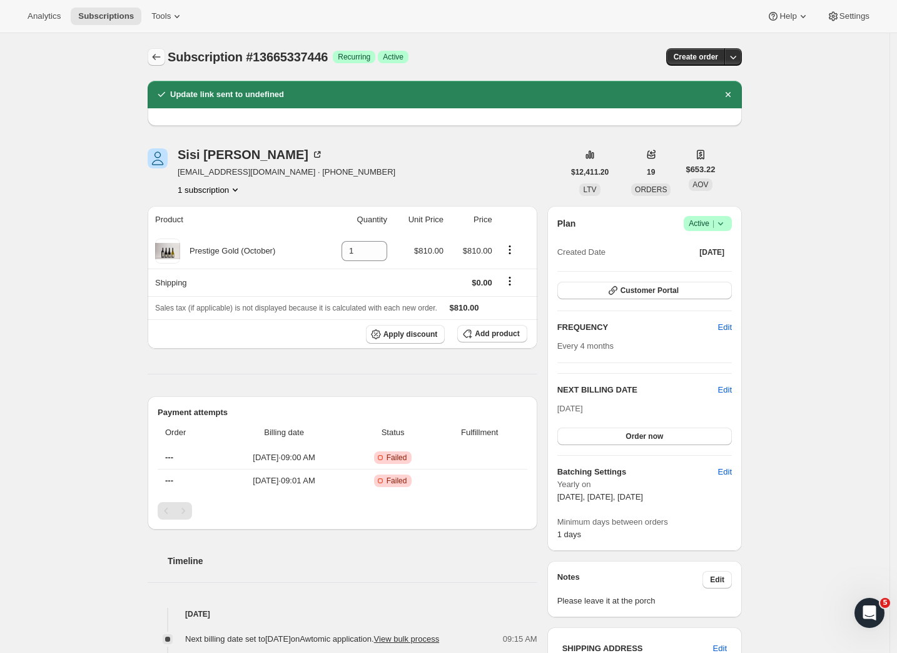
click at [162, 59] on icon "Subscriptions" at bounding box center [156, 57] width 13 height 13
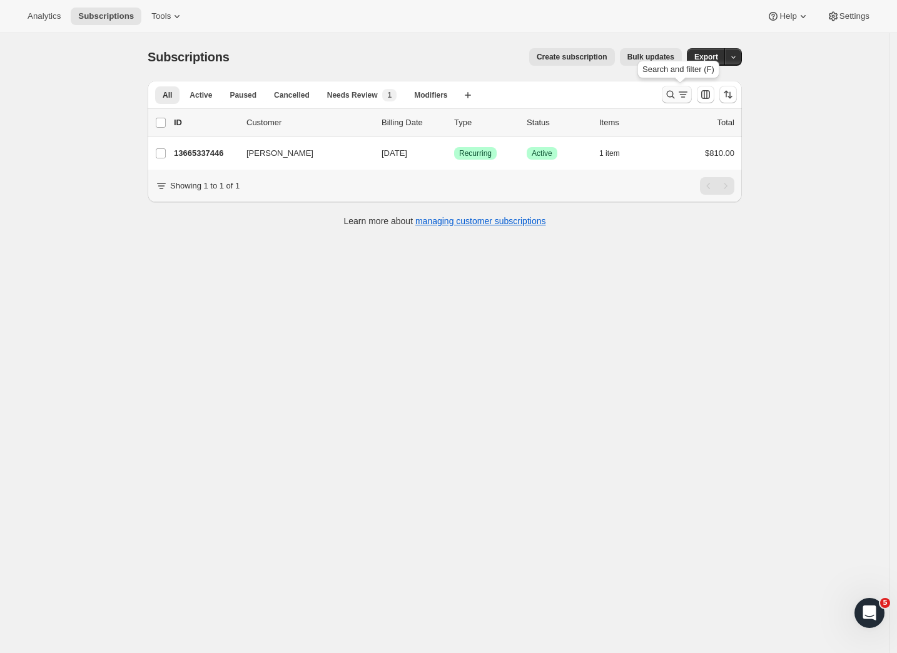
click at [685, 97] on icon "Search and filter results" at bounding box center [683, 94] width 13 height 13
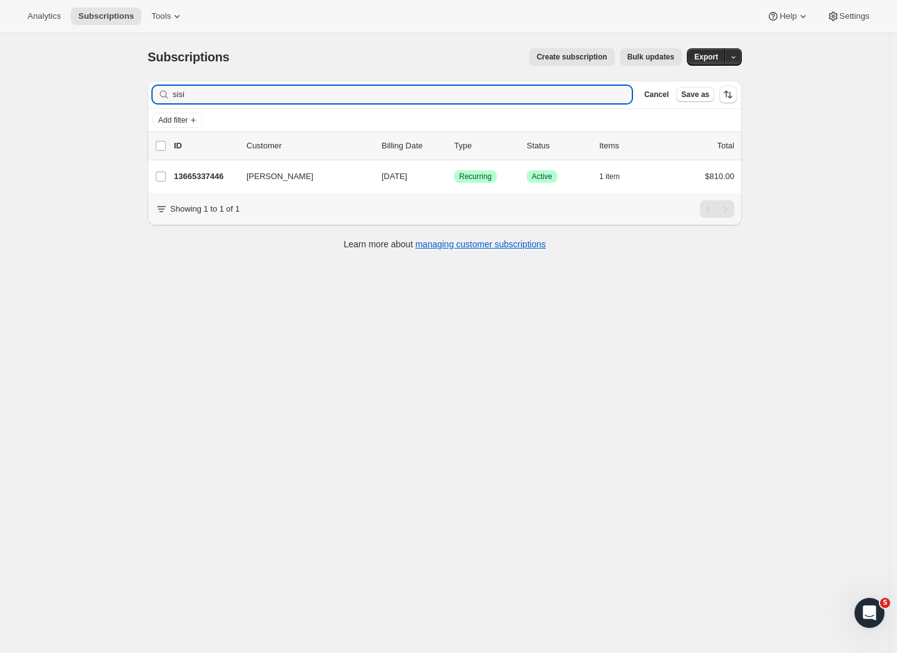
drag, startPoint x: 208, startPoint y: 99, endPoint x: 145, endPoint y: 92, distance: 63.6
click at [145, 92] on div "Filter subscribers sisi Clear Cancel Save as Add filter 0 selected Update next …" at bounding box center [440, 167] width 604 height 192
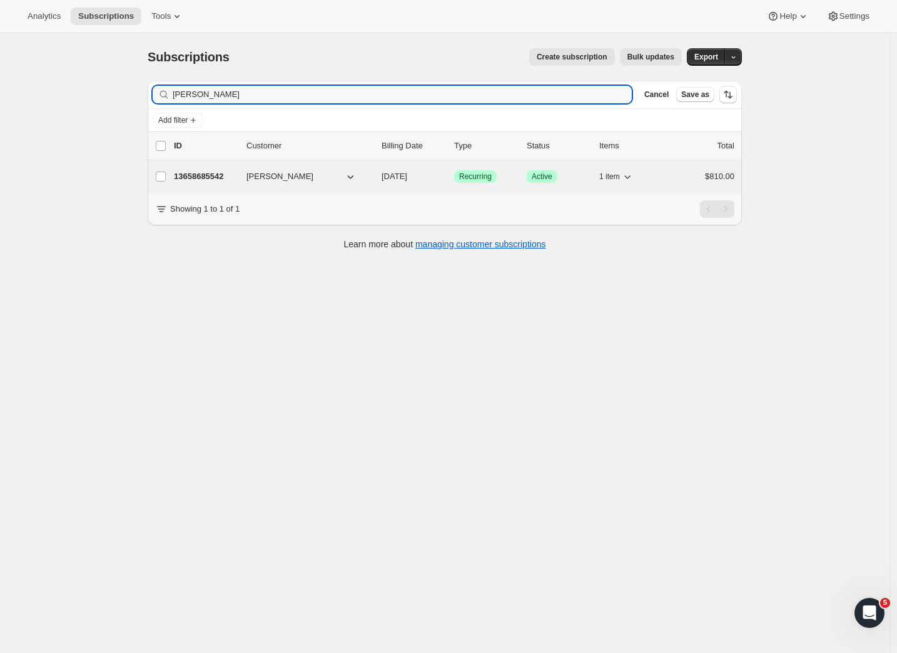
type input "Danny b"
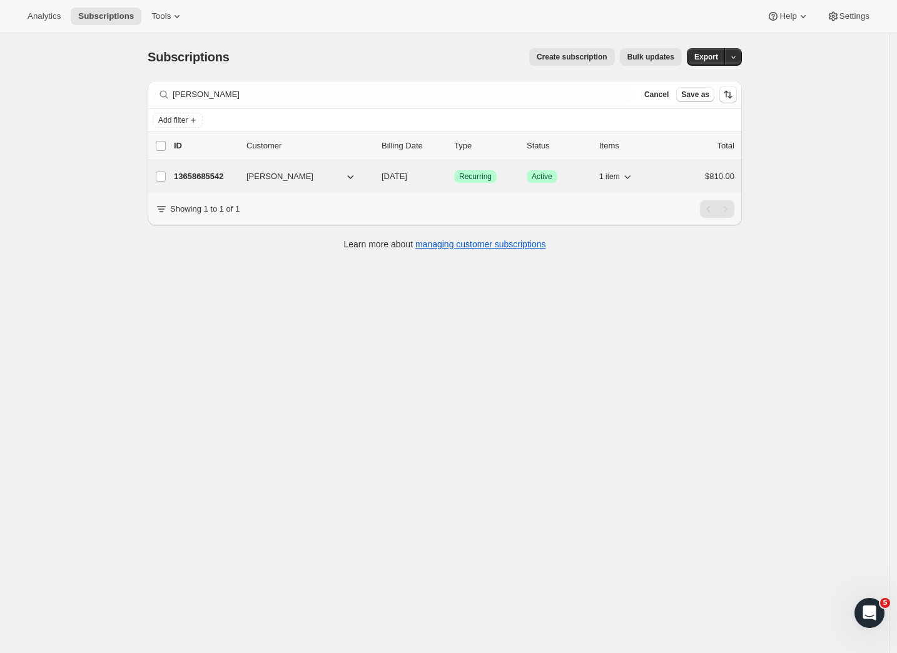
click at [200, 175] on p "13658685542" at bounding box center [205, 176] width 63 height 13
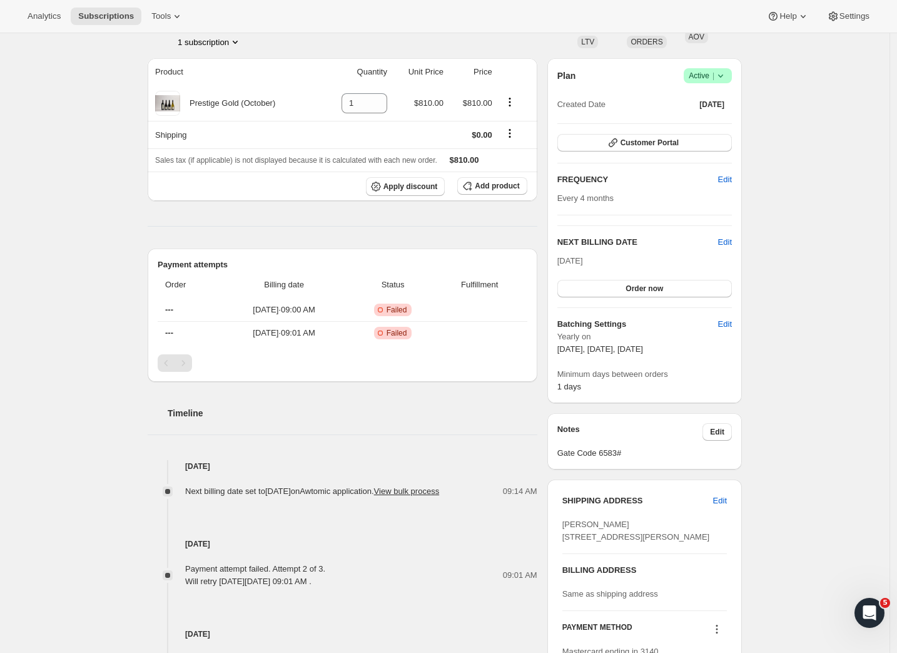
scroll to position [372, 0]
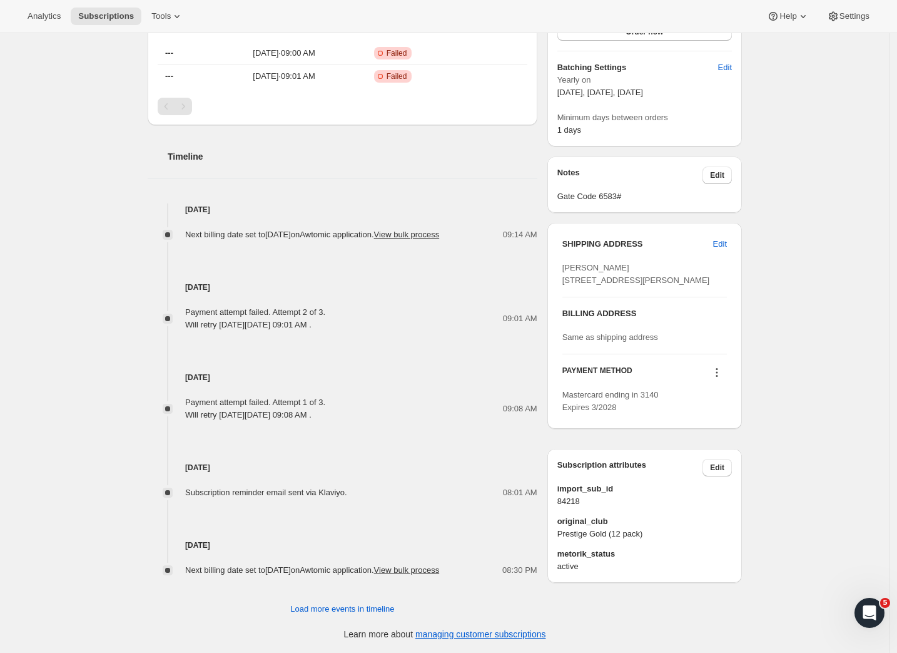
click at [721, 379] on icon at bounding box center [717, 372] width 13 height 13
click at [693, 425] on button "Send link to update card" at bounding box center [717, 435] width 95 height 20
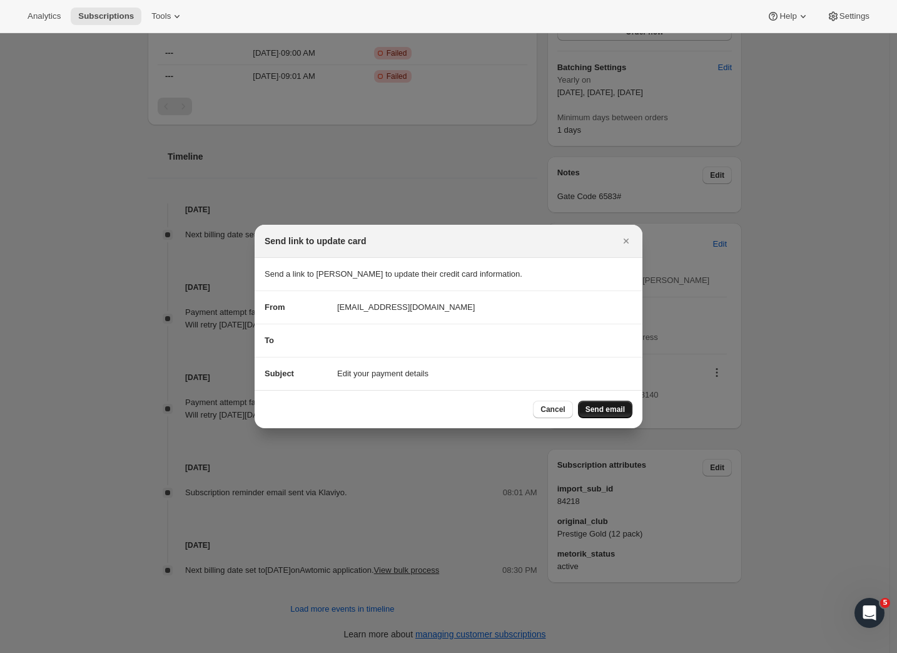
click at [606, 411] on span "Send email" at bounding box center [605, 409] width 39 height 10
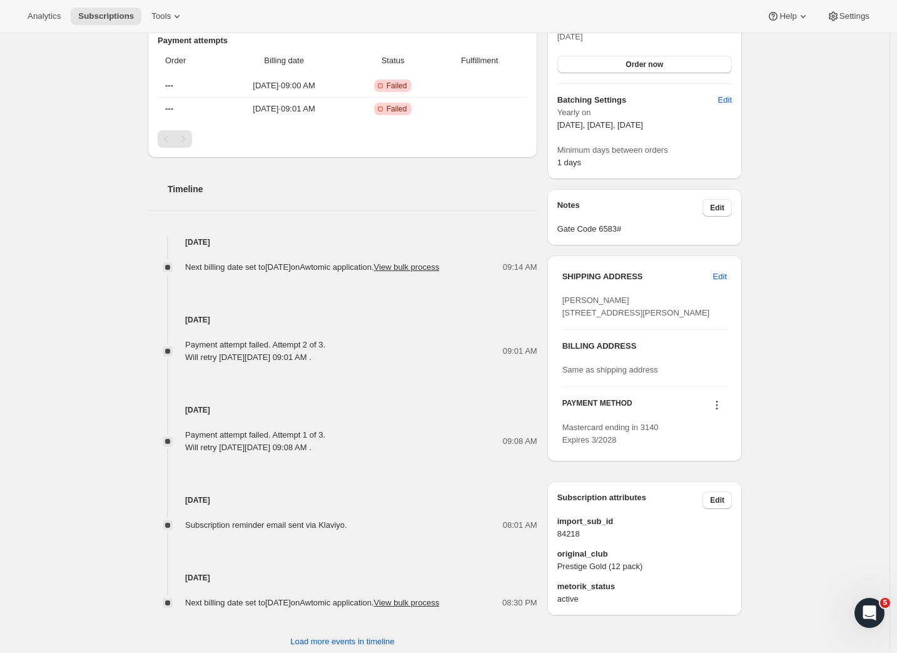
scroll to position [0, 0]
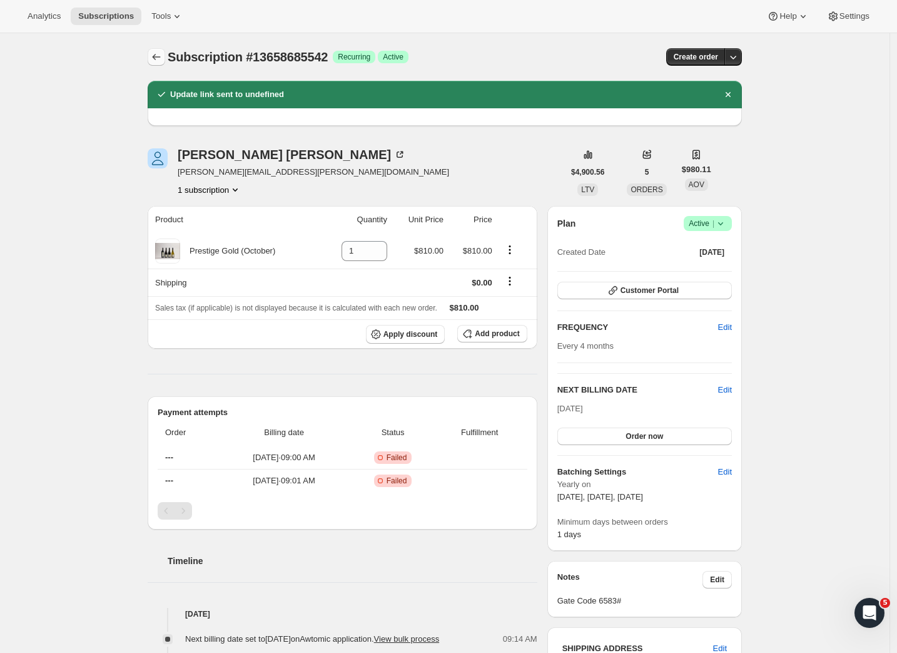
click at [159, 54] on icon "Subscriptions" at bounding box center [156, 57] width 13 height 13
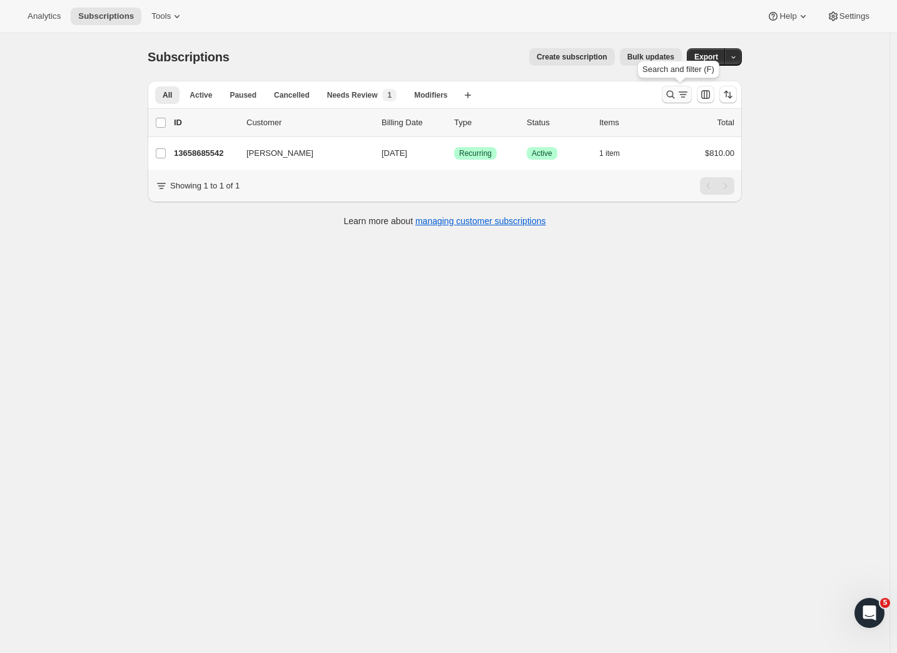
click at [672, 96] on icon "Search and filter results" at bounding box center [670, 94] width 13 height 13
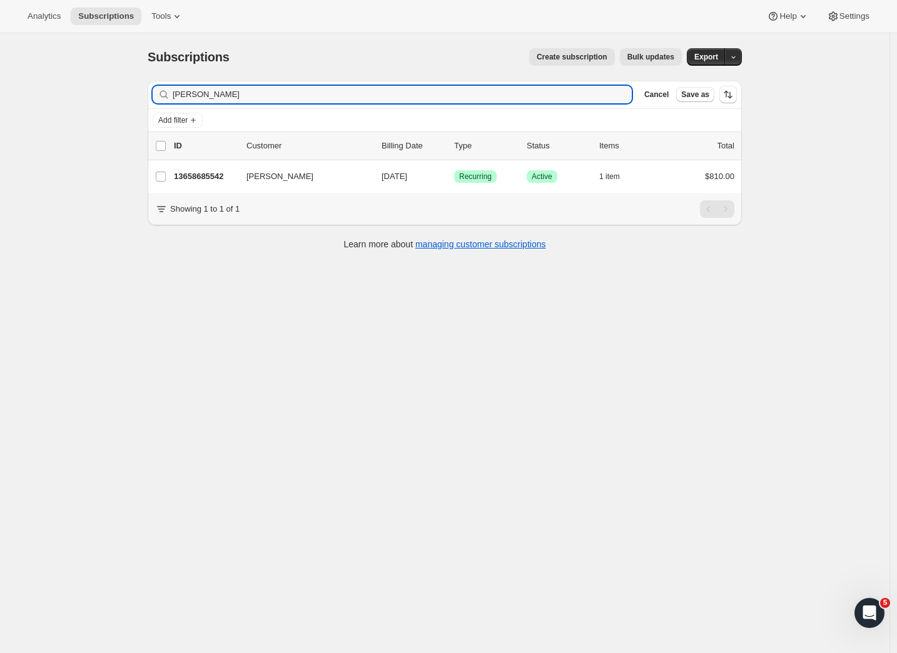
drag, startPoint x: 295, startPoint y: 99, endPoint x: 118, endPoint y: 87, distance: 176.8
click at [118, 87] on div "Subscriptions. This page is ready Subscriptions Create subscription Bulk update…" at bounding box center [445, 359] width 890 height 653
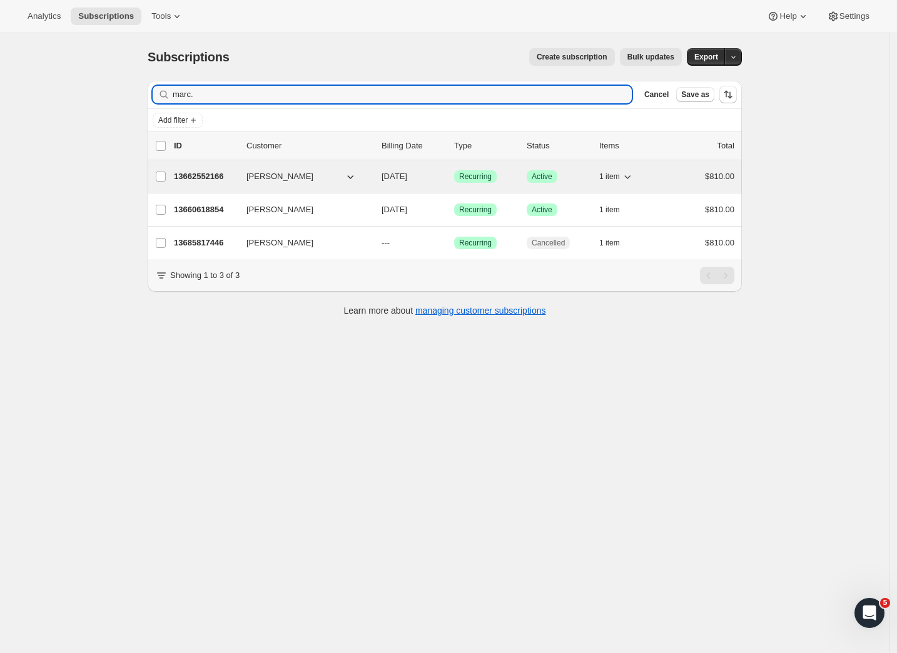
type input "marc."
click at [205, 178] on p "13662552166" at bounding box center [205, 176] width 63 height 13
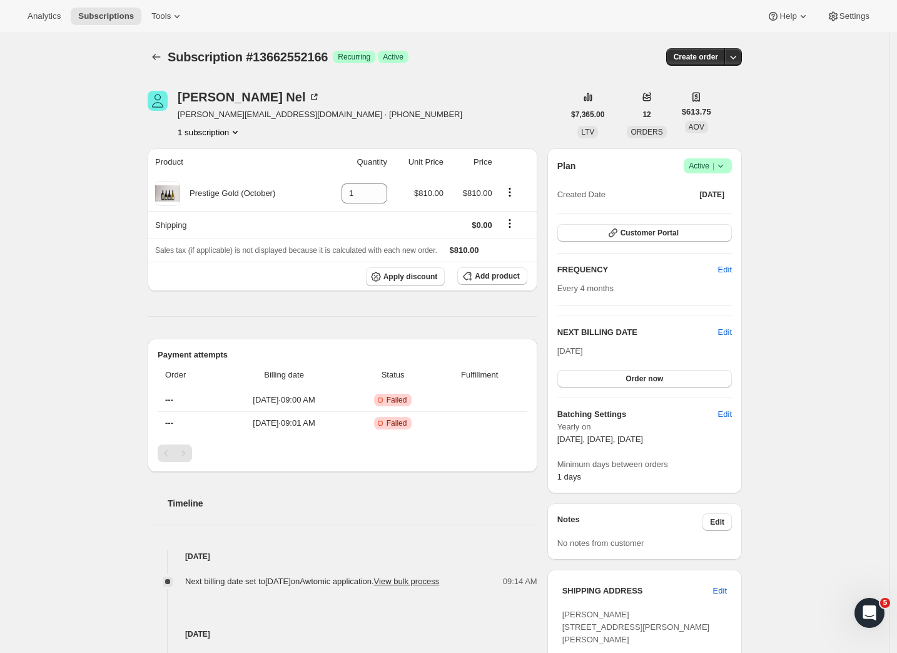
scroll to position [376, 0]
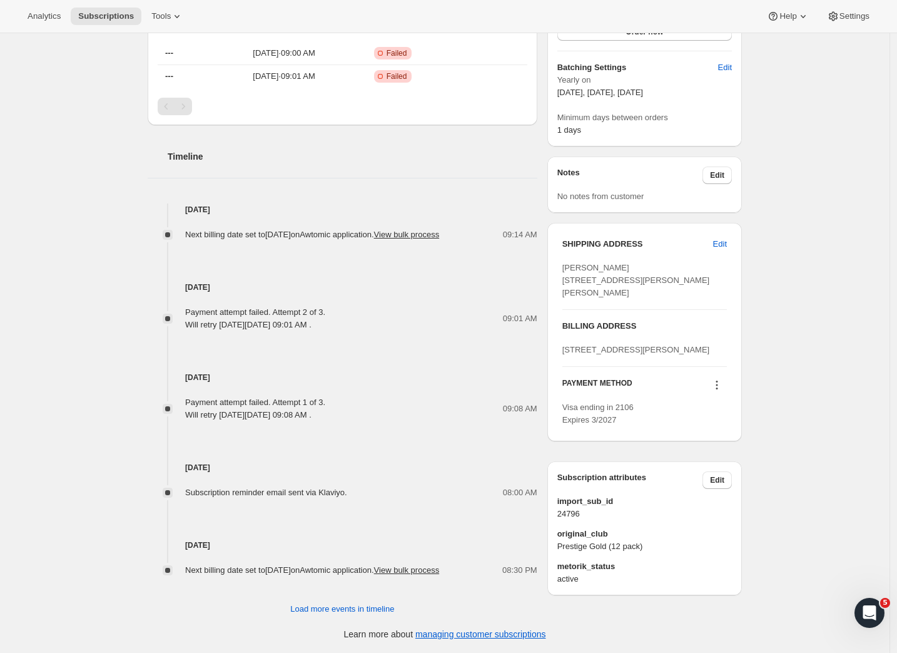
click at [713, 392] on button at bounding box center [717, 385] width 20 height 14
click at [712, 456] on span "Send link to update card" at bounding box center [718, 460] width 88 height 9
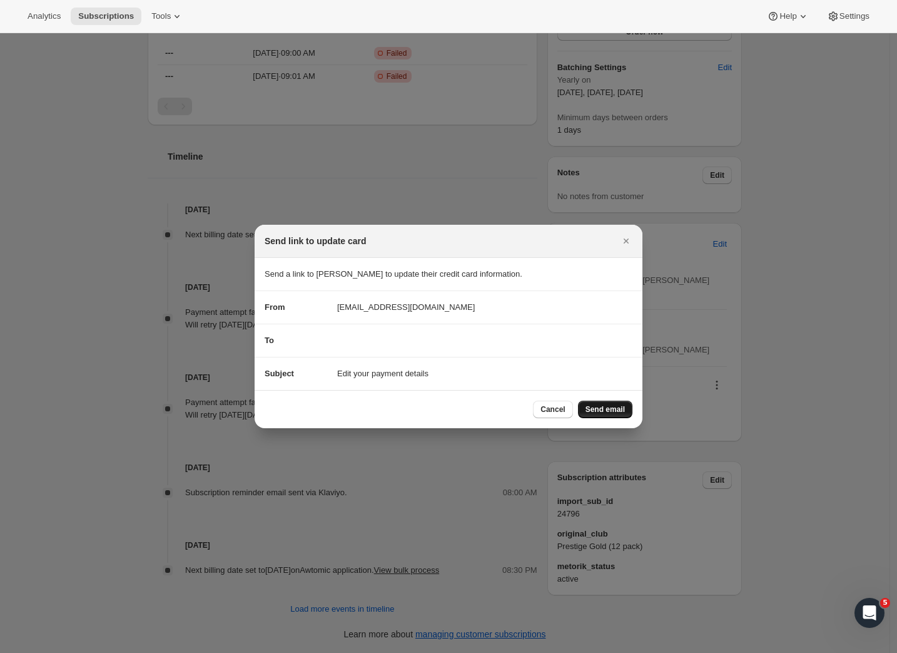
click at [604, 410] on span "Send email" at bounding box center [605, 409] width 39 height 10
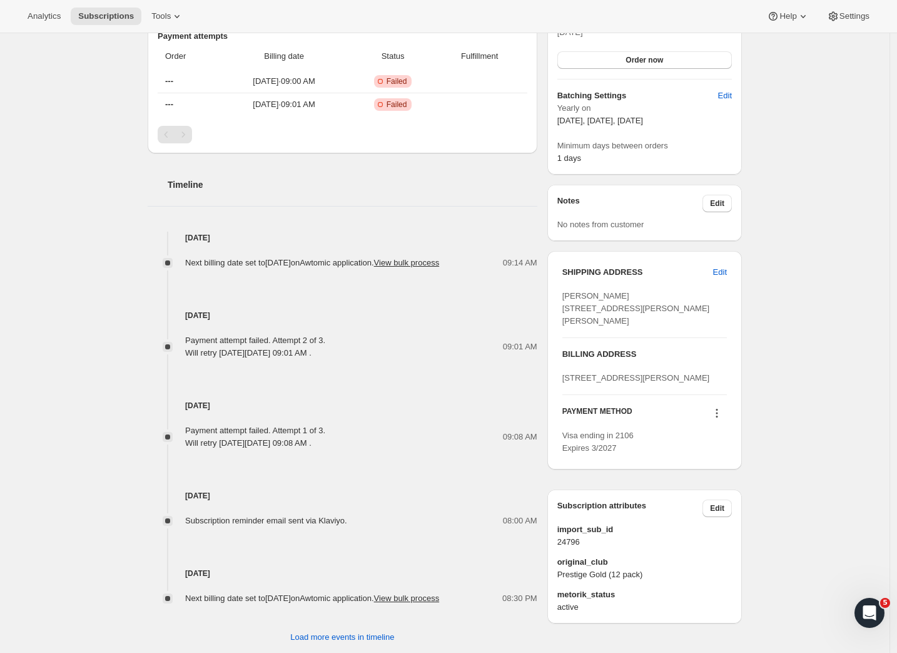
scroll to position [0, 0]
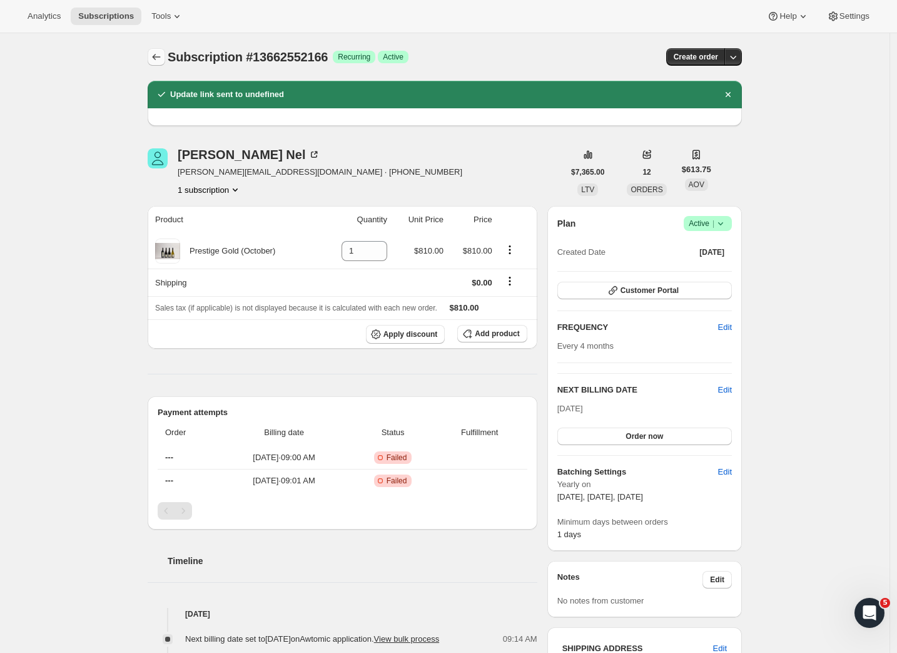
click at [161, 58] on icon "Subscriptions" at bounding box center [156, 57] width 13 height 13
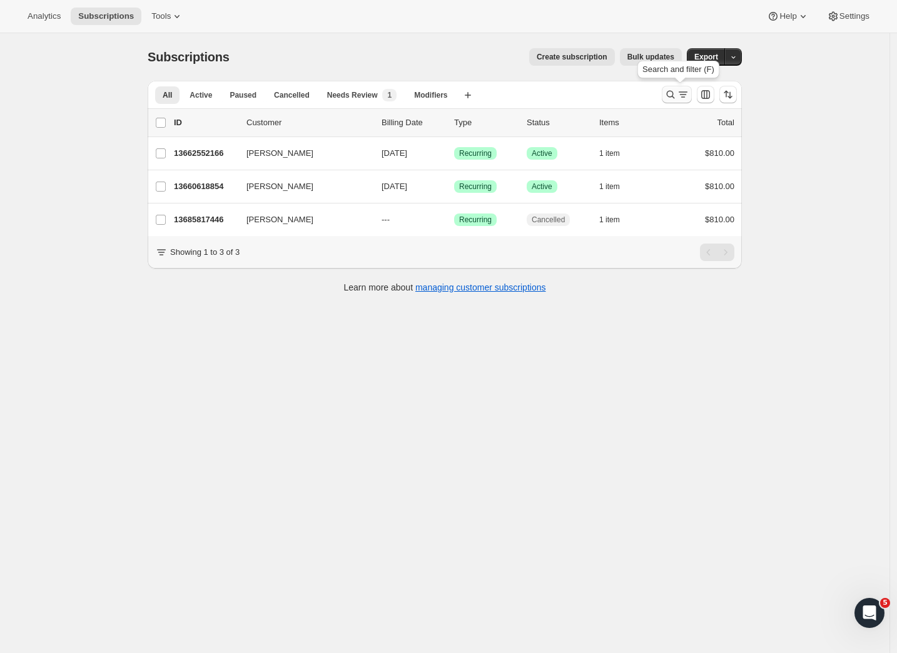
click at [671, 95] on icon "Search and filter results" at bounding box center [671, 95] width 8 height 8
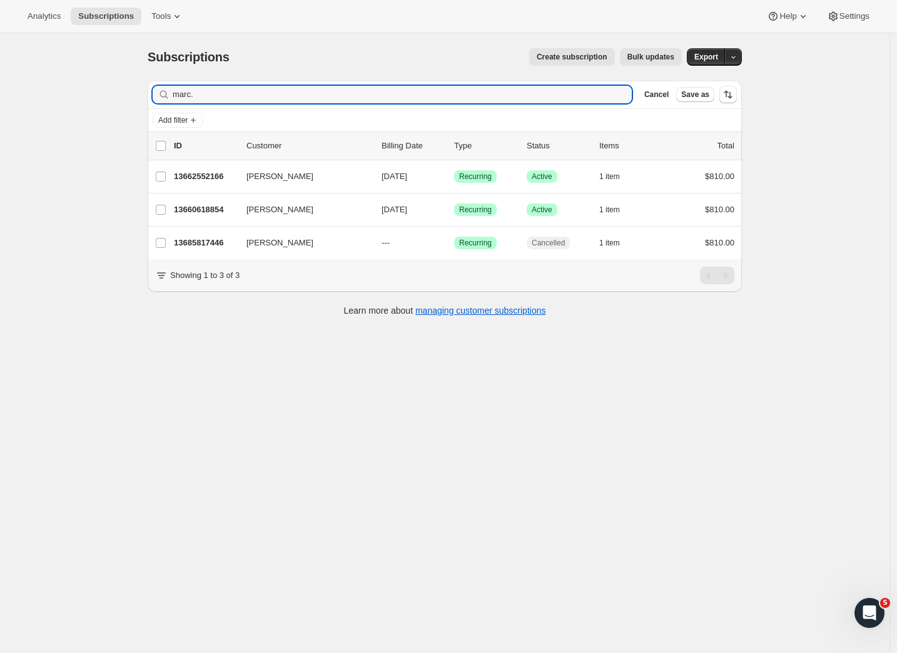
drag, startPoint x: 234, startPoint y: 96, endPoint x: 127, endPoint y: 91, distance: 107.1
click at [127, 91] on div "Subscriptions. This page is ready Subscriptions Create subscription Bulk update…" at bounding box center [445, 359] width 890 height 653
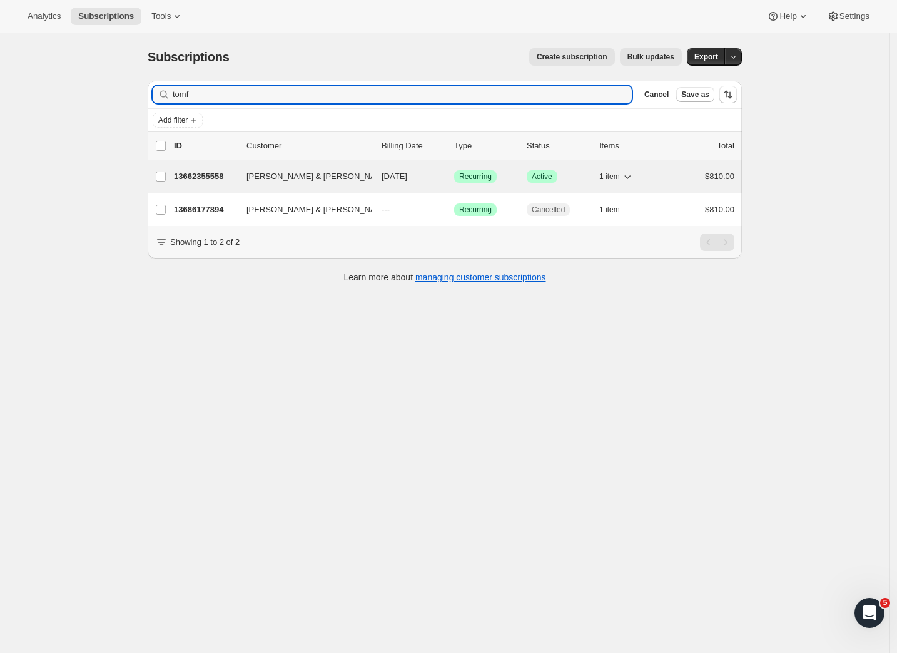
type input "tomf"
click at [209, 179] on p "13662355558" at bounding box center [205, 176] width 63 height 13
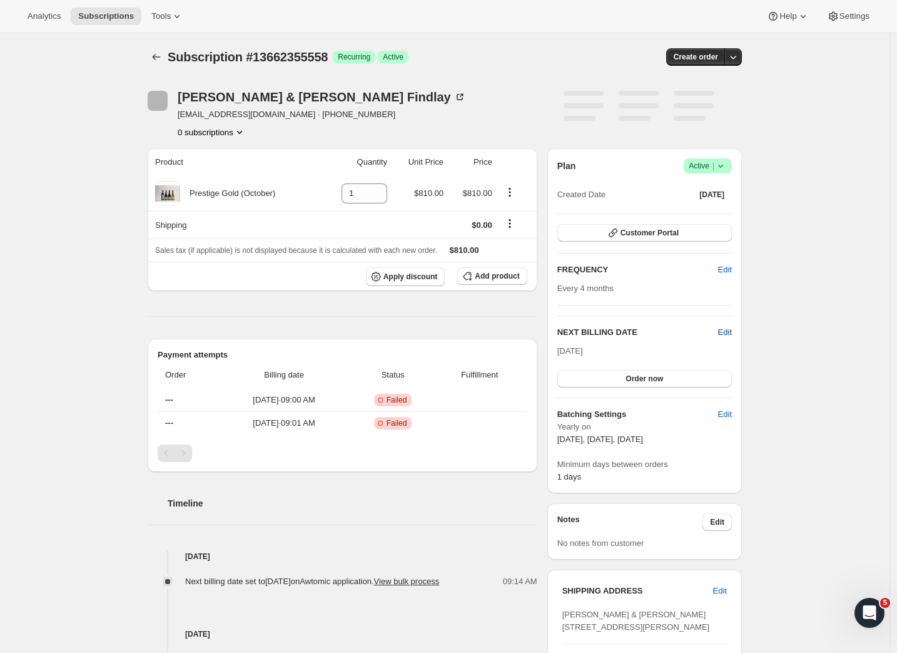
scroll to position [372, 0]
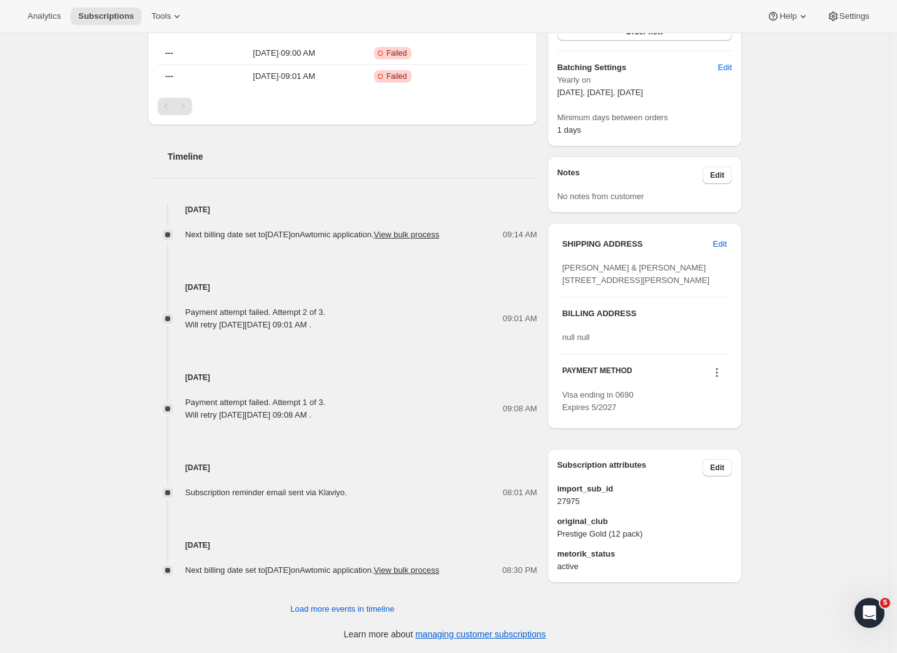
click at [719, 379] on icon at bounding box center [717, 372] width 13 height 13
click at [681, 443] on span "Send link to update card" at bounding box center [718, 447] width 88 height 9
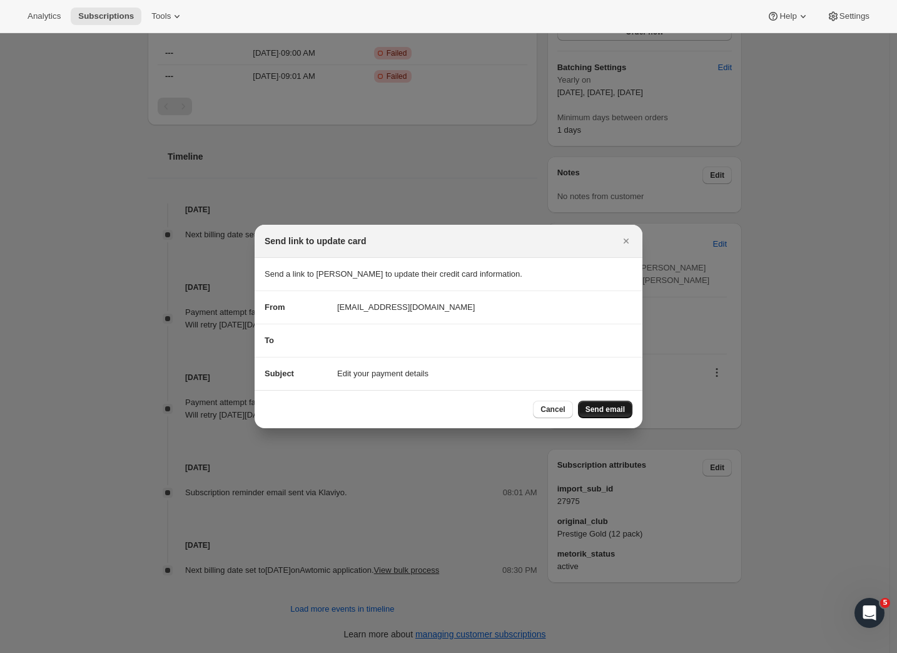
click at [603, 407] on span "Send email" at bounding box center [605, 409] width 39 height 10
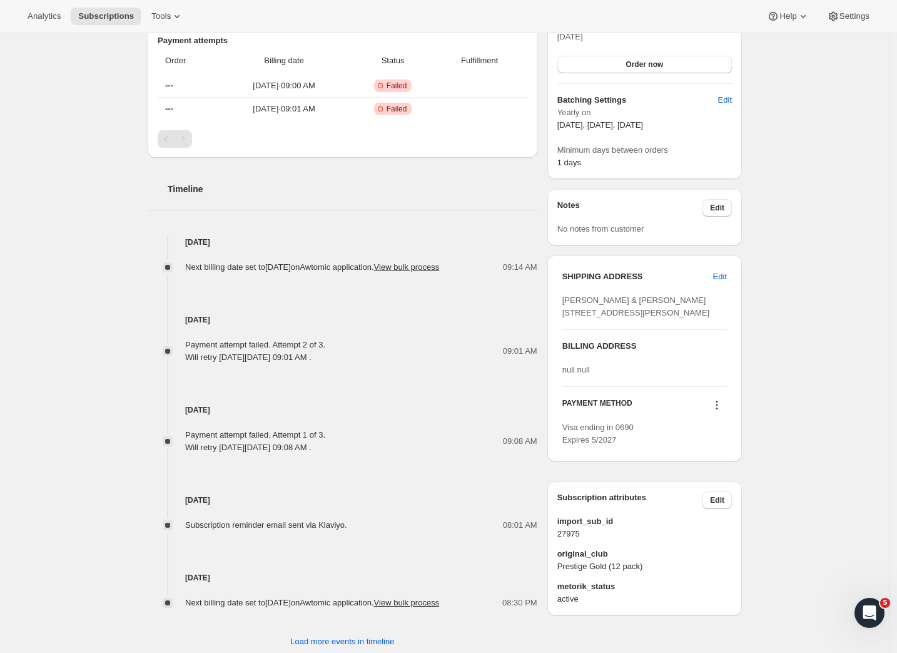
scroll to position [0, 0]
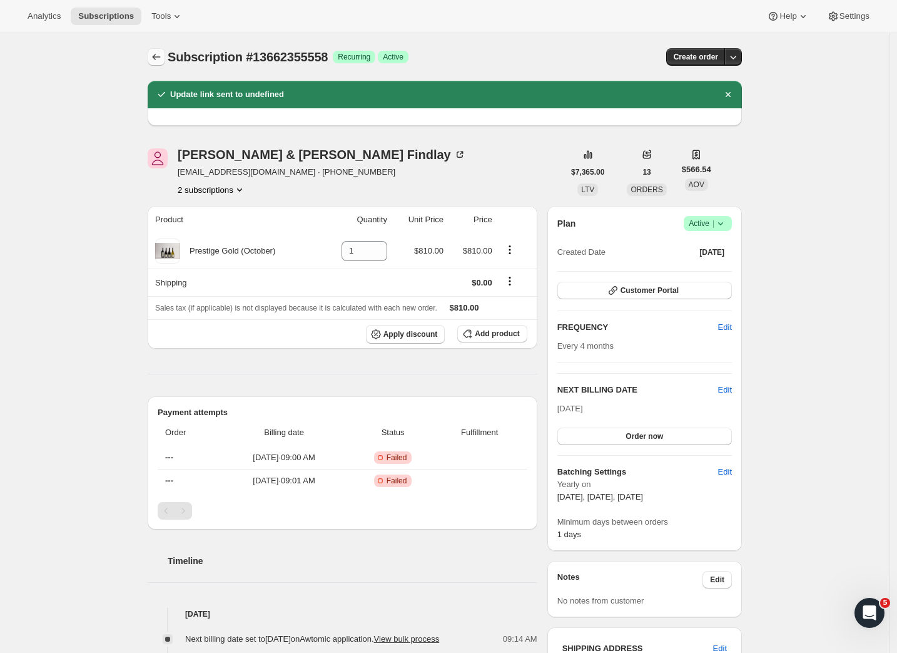
click at [160, 53] on icon "Subscriptions" at bounding box center [156, 57] width 13 height 13
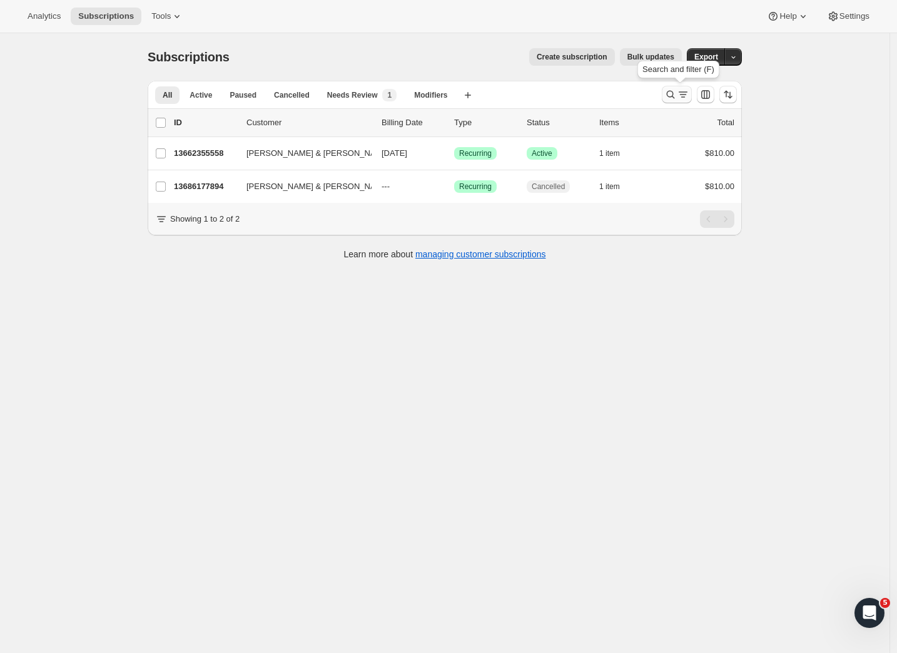
click at [671, 95] on icon "Search and filter results" at bounding box center [671, 95] width 8 height 8
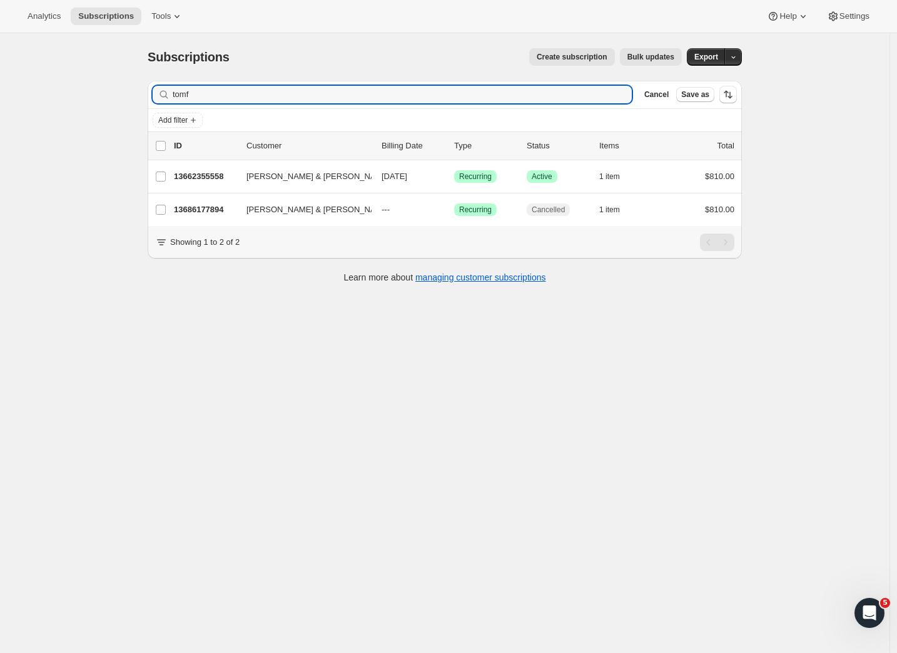
drag, startPoint x: 226, startPoint y: 98, endPoint x: 131, endPoint y: 91, distance: 95.3
click at [131, 91] on div "Subscriptions. This page is ready Subscriptions Create subscription Bulk update…" at bounding box center [445, 359] width 890 height 653
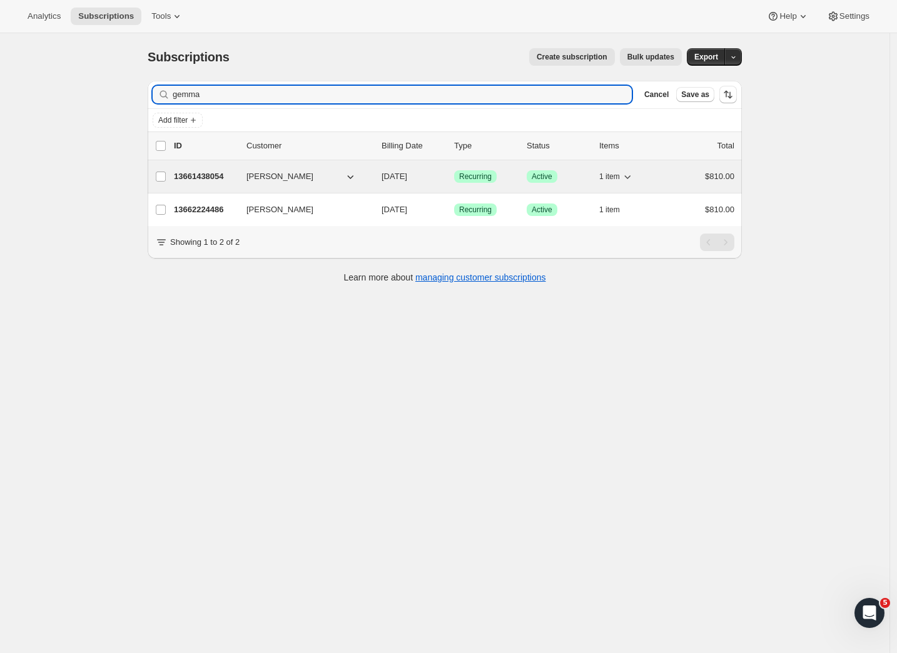
type input "gemma"
click at [205, 177] on p "13661438054" at bounding box center [205, 176] width 63 height 13
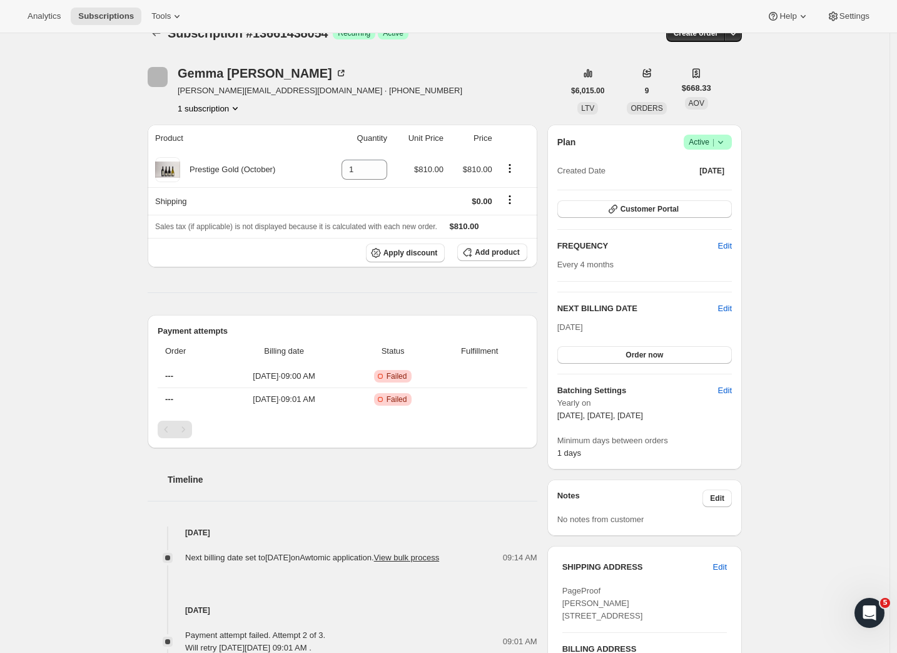
scroll to position [389, 0]
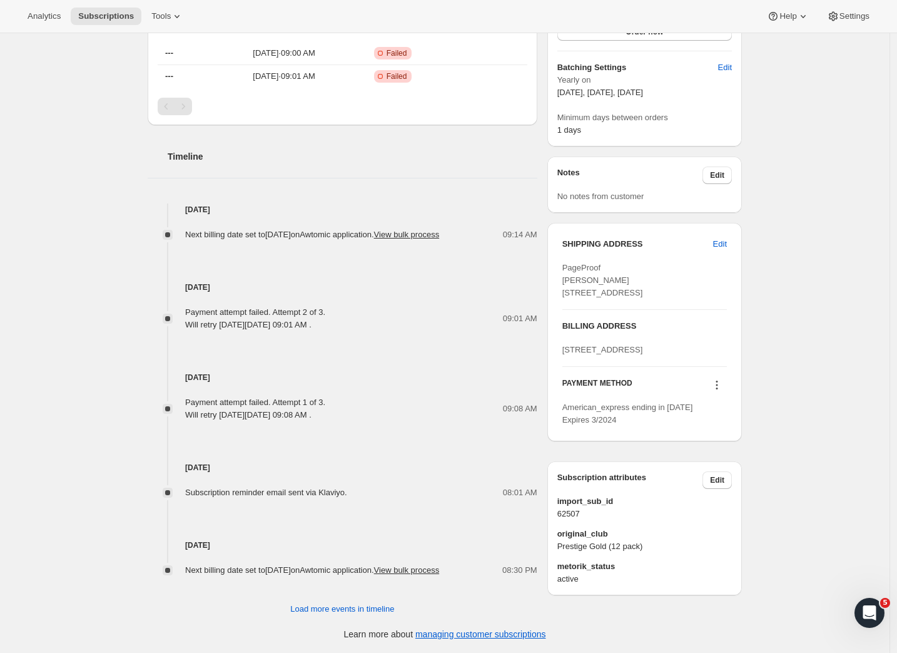
click at [720, 391] on icon at bounding box center [717, 385] width 13 height 13
click at [716, 468] on span "Send link to update card" at bounding box center [718, 472] width 88 height 9
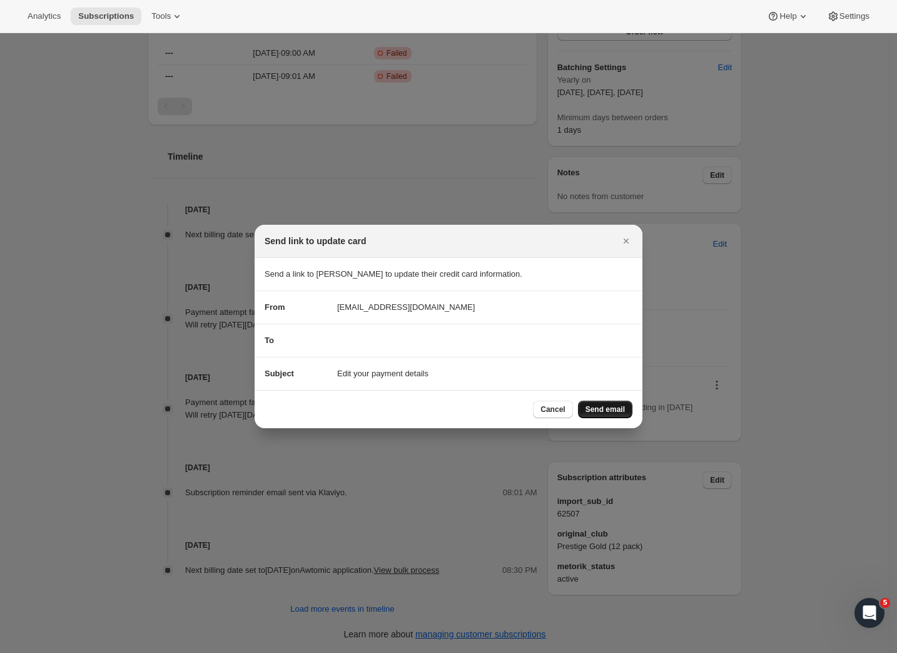
click at [603, 407] on span "Send email" at bounding box center [605, 409] width 39 height 10
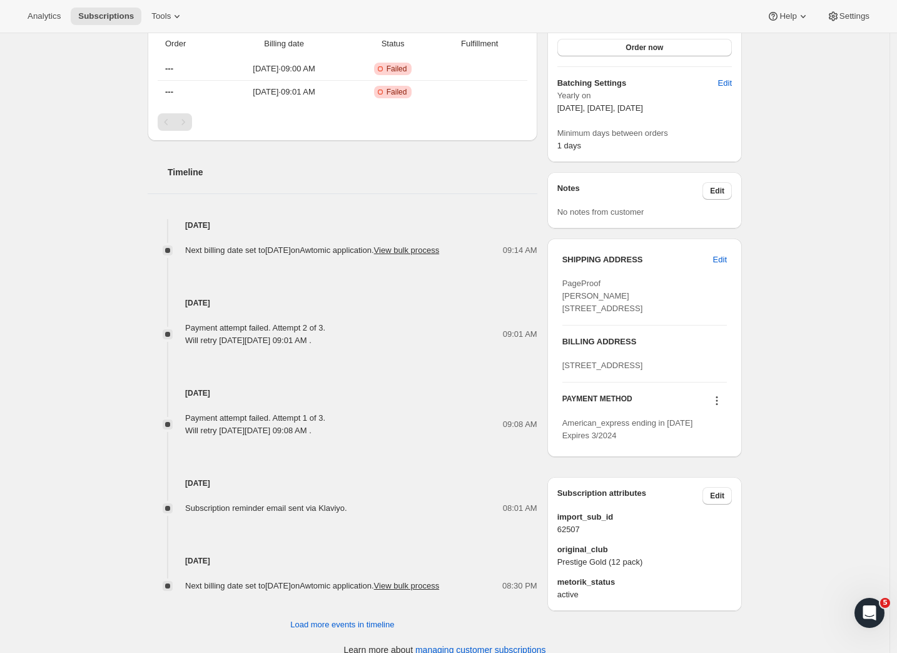
scroll to position [0, 0]
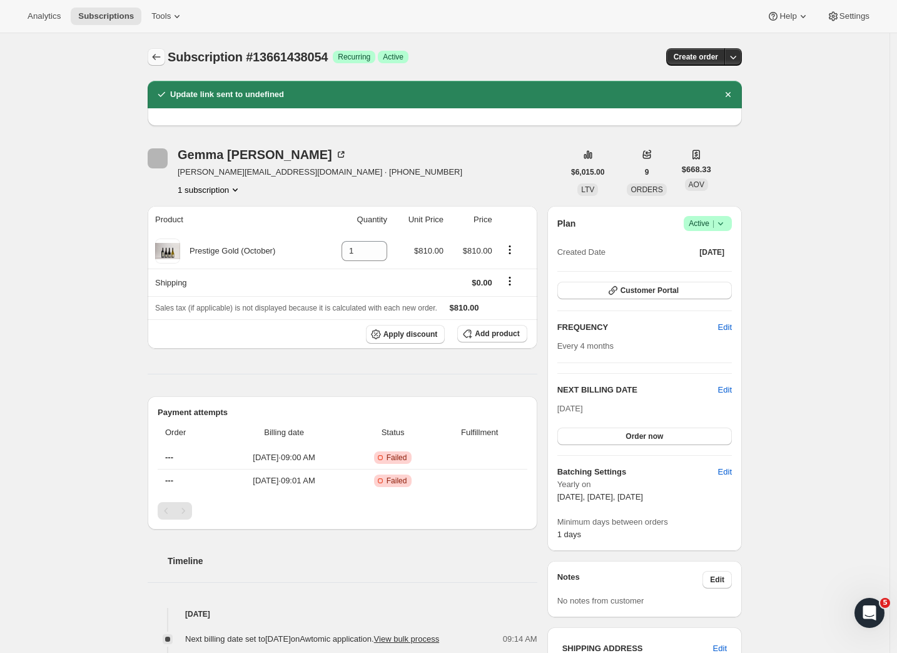
click at [158, 58] on icon "Subscriptions" at bounding box center [156, 57] width 13 height 13
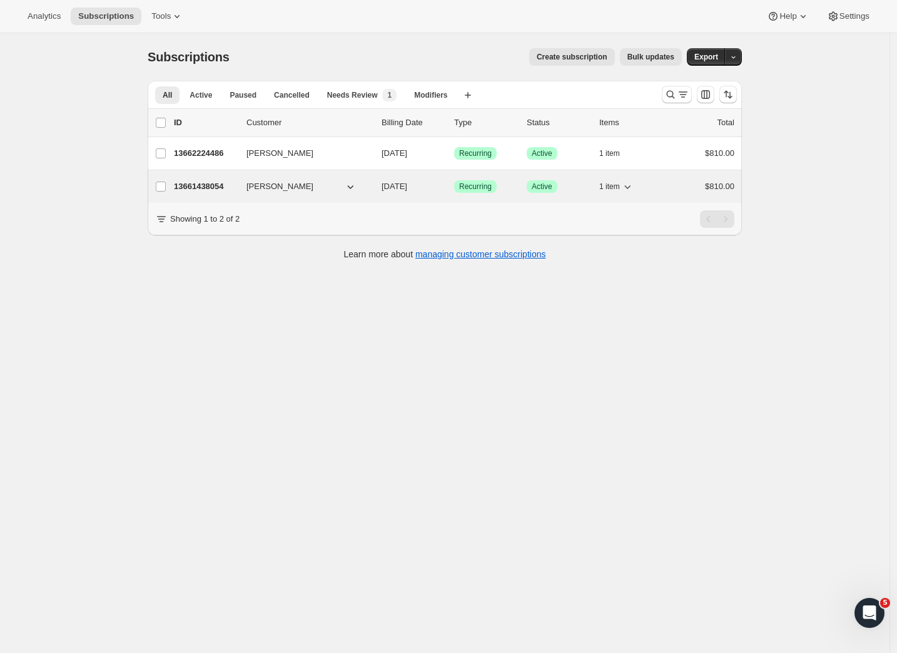
click at [210, 183] on p "13661438054" at bounding box center [205, 186] width 63 height 13
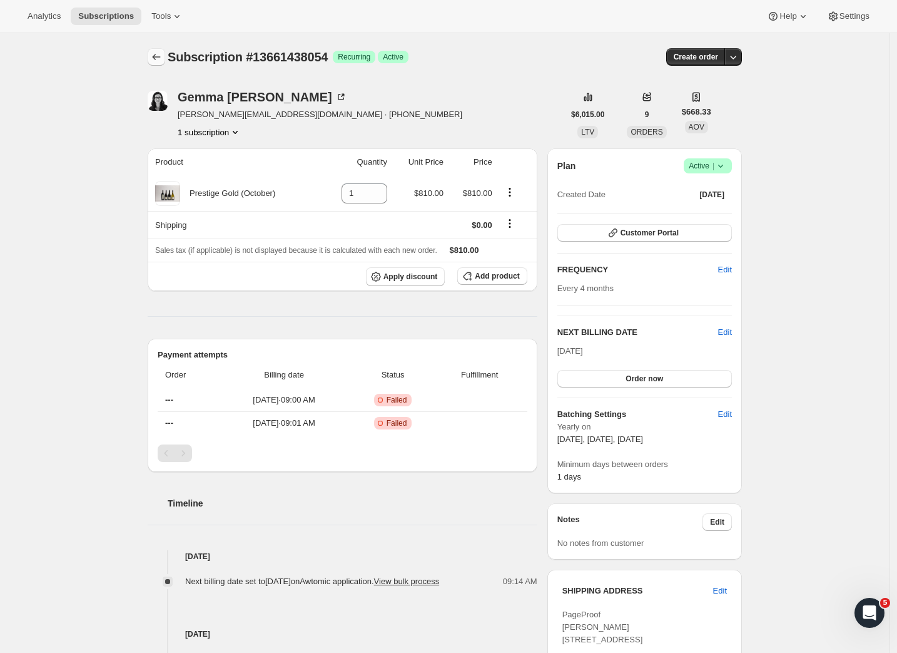
click at [161, 56] on icon "Subscriptions" at bounding box center [156, 57] width 13 height 13
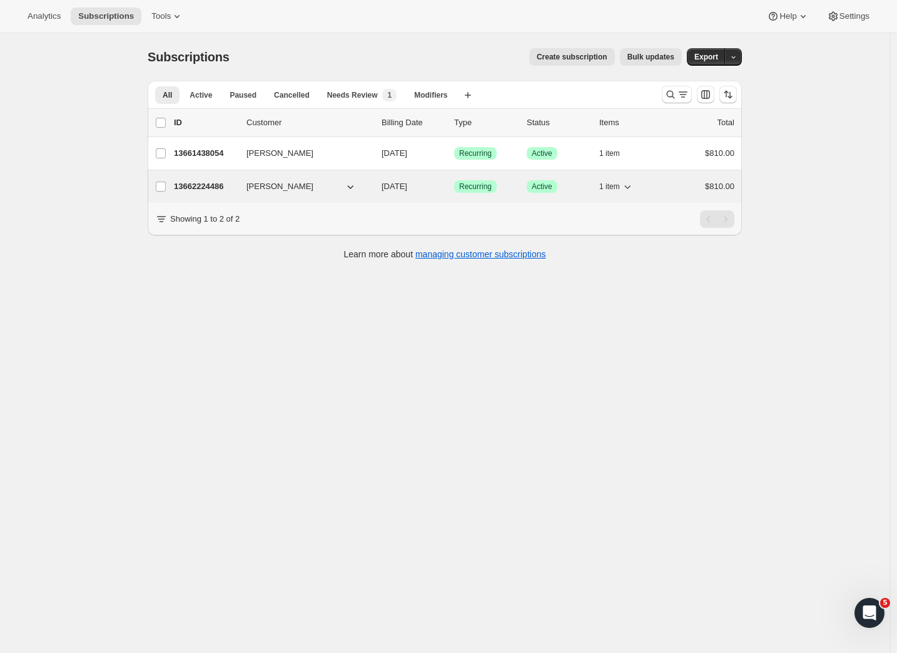
click at [203, 185] on p "13662224486" at bounding box center [205, 186] width 63 height 13
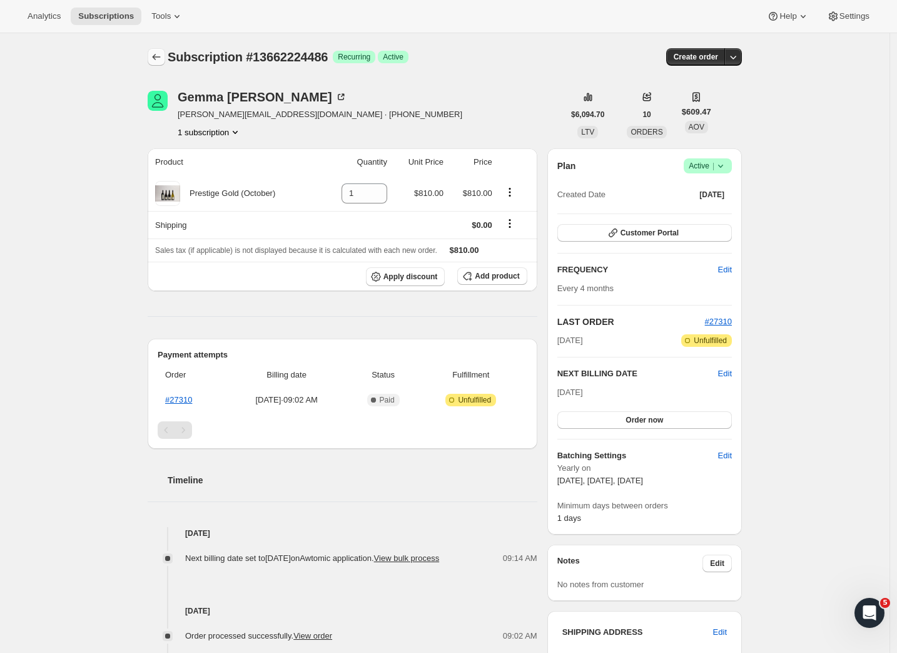
click at [157, 54] on icon "Subscriptions" at bounding box center [156, 57] width 13 height 13
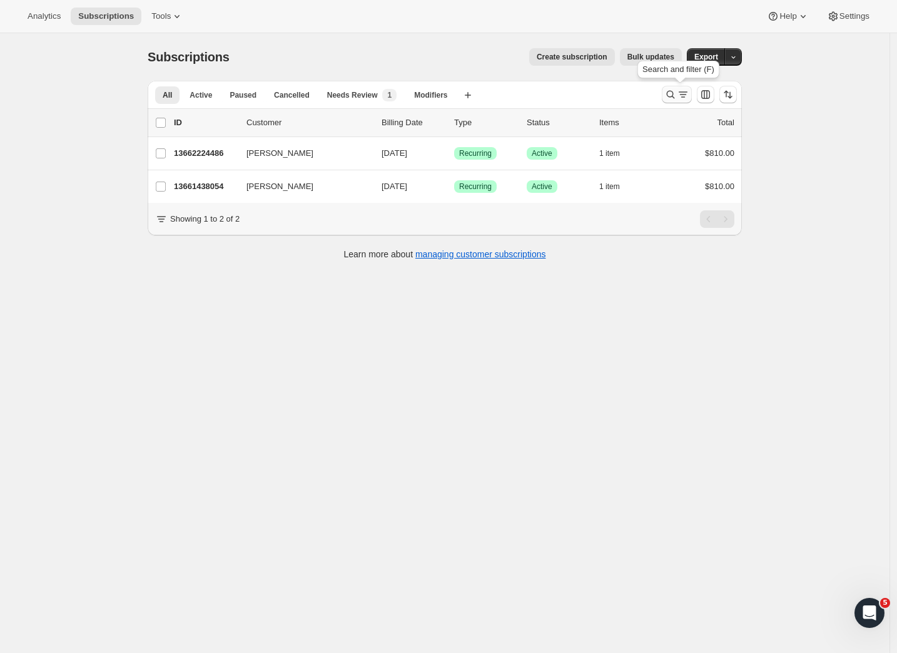
click at [677, 89] on icon "Search and filter results" at bounding box center [670, 94] width 13 height 13
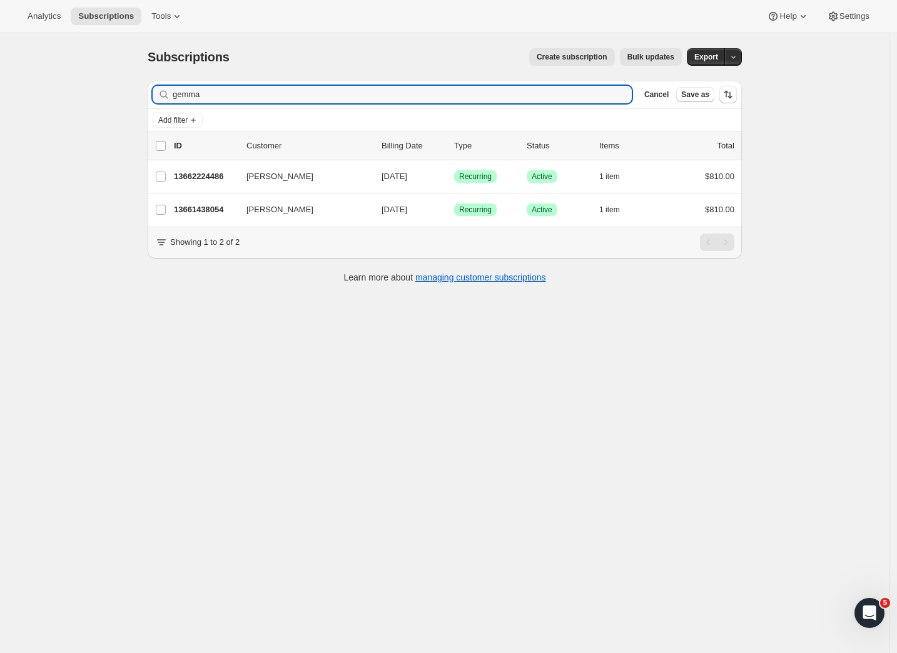
drag, startPoint x: 220, startPoint y: 91, endPoint x: 116, endPoint y: 93, distance: 103.9
click at [116, 93] on div "Subscriptions. This page is ready Subscriptions Create subscription Bulk update…" at bounding box center [445, 359] width 890 height 653
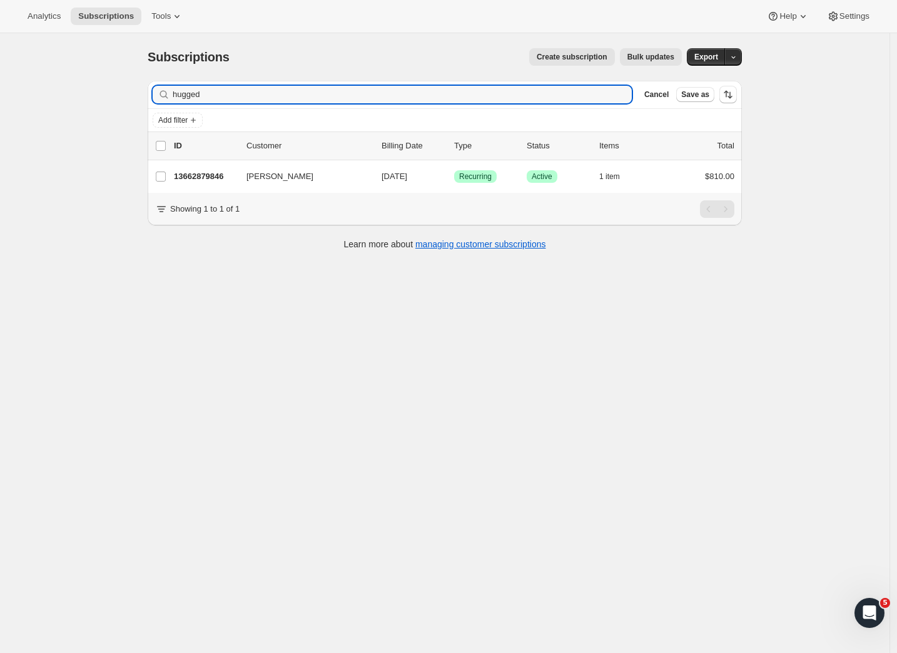
type input "hugged"
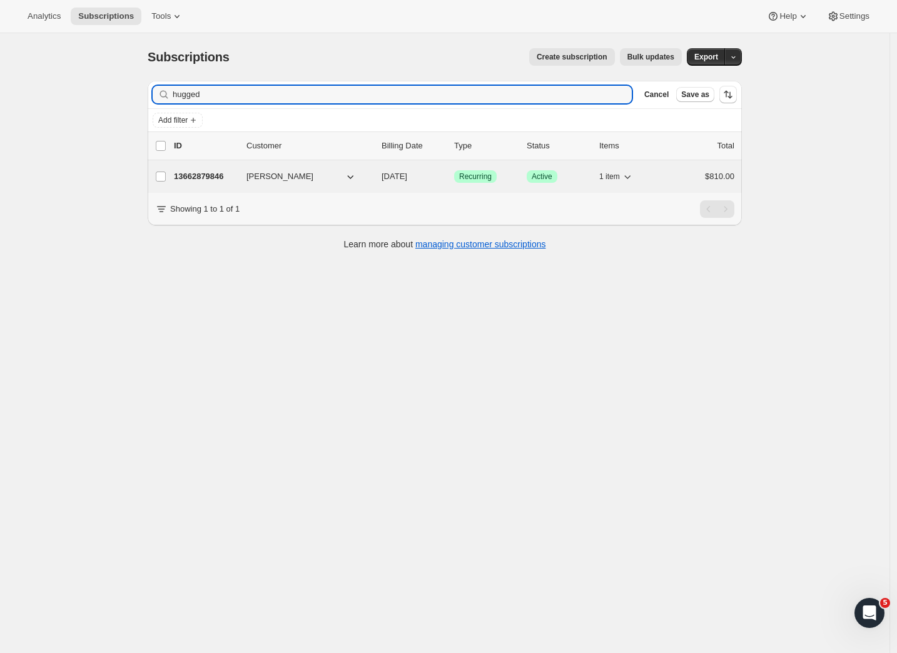
drag, startPoint x: 302, startPoint y: 323, endPoint x: 201, endPoint y: 179, distance: 176.5
click at [201, 179] on p "13662879846" at bounding box center [205, 176] width 63 height 13
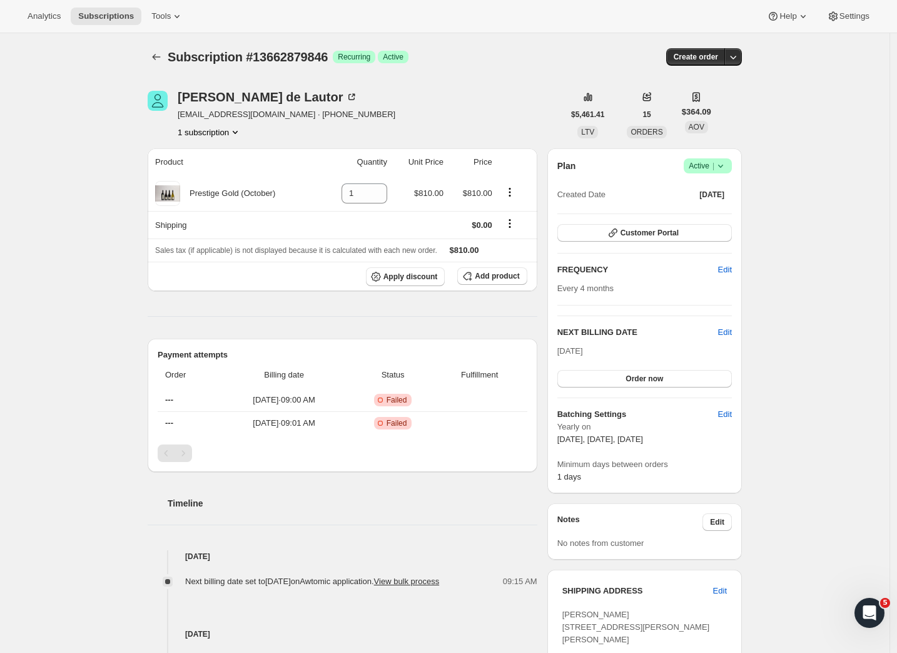
scroll to position [251, 0]
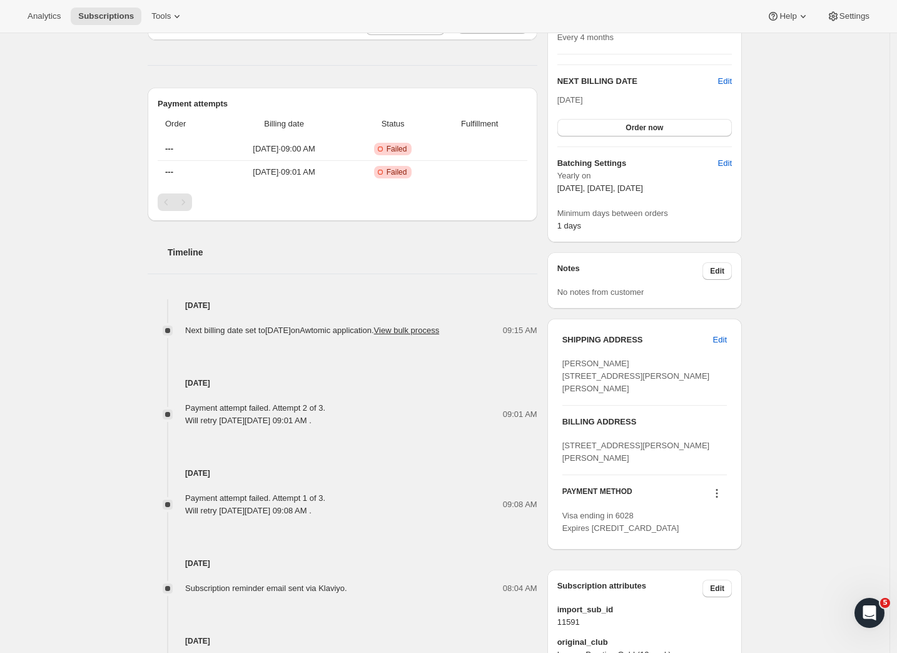
click at [720, 499] on icon at bounding box center [717, 493] width 13 height 13
click at [701, 554] on span "Send link to update card" at bounding box center [718, 555] width 88 height 9
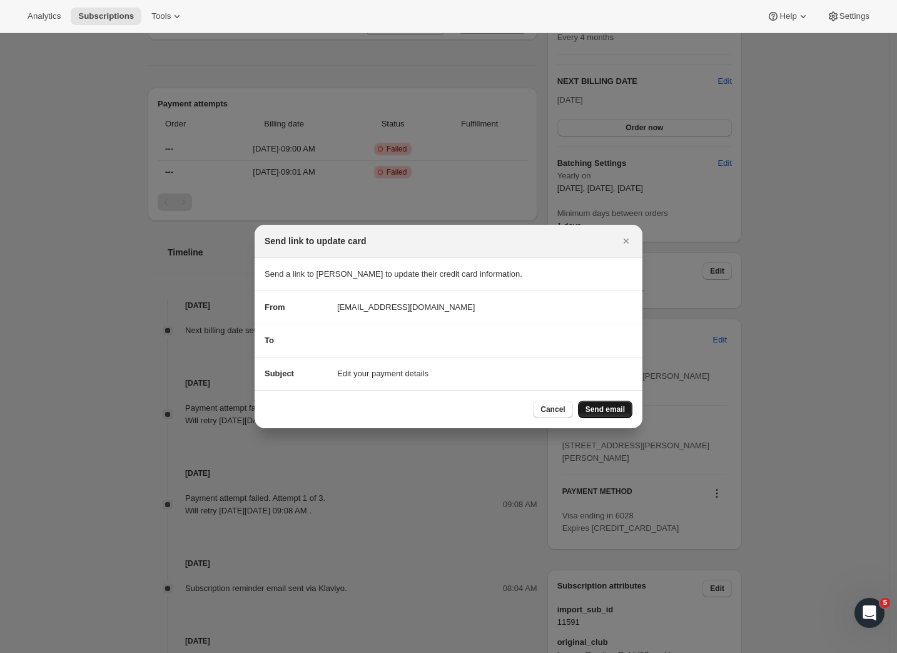
click at [615, 404] on button "Send email" at bounding box center [605, 409] width 54 height 18
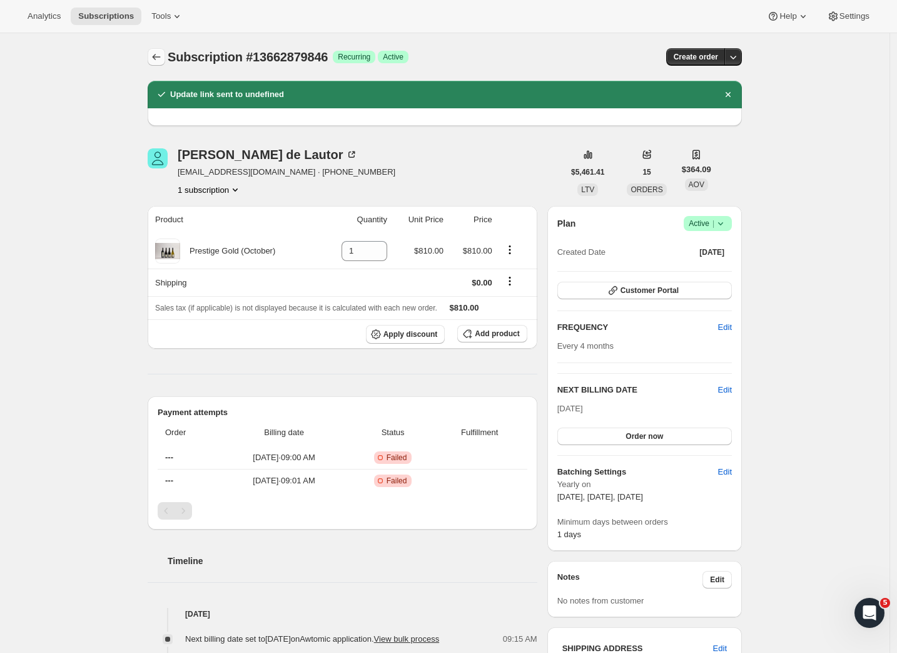
click at [158, 59] on icon "Subscriptions" at bounding box center [157, 57] width 8 height 6
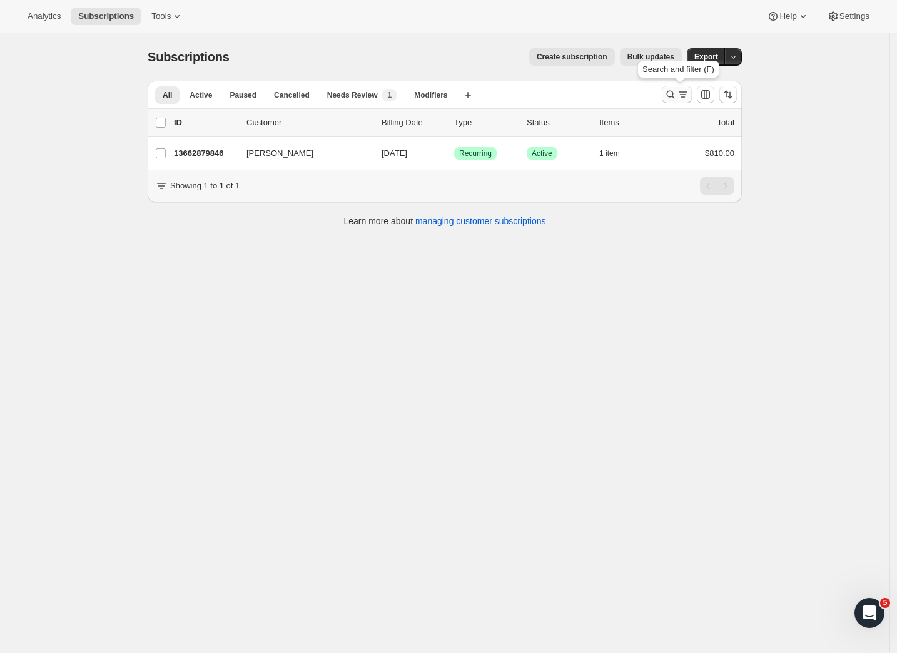
click at [669, 91] on icon "Search and filter results" at bounding box center [670, 94] width 13 height 13
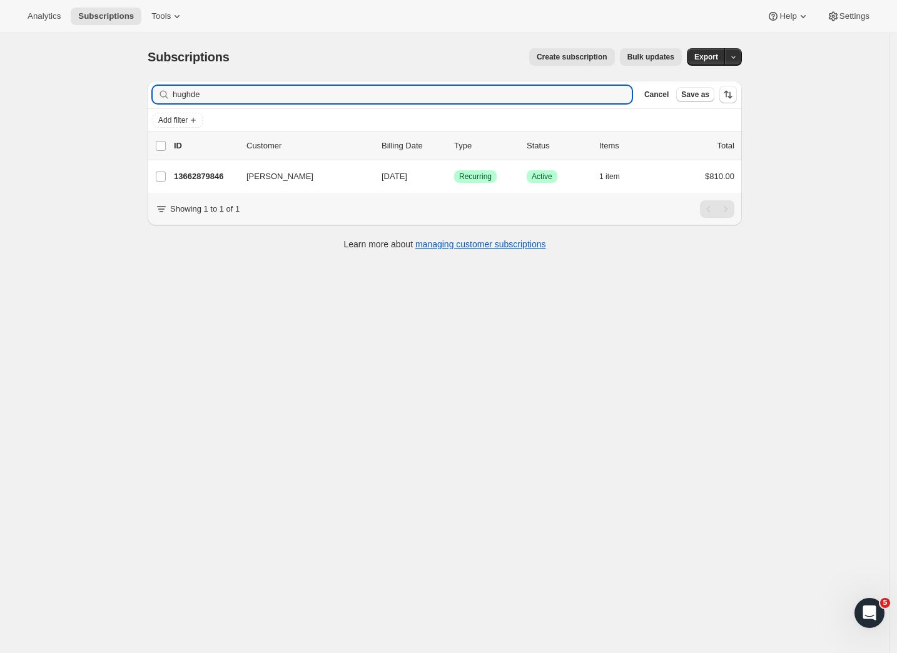
drag, startPoint x: 213, startPoint y: 96, endPoint x: 150, endPoint y: 96, distance: 62.6
click at [150, 96] on div "Filter subscribers hughde Clear Cancel Save as Add filter 0 selected Update nex…" at bounding box center [440, 167] width 604 height 192
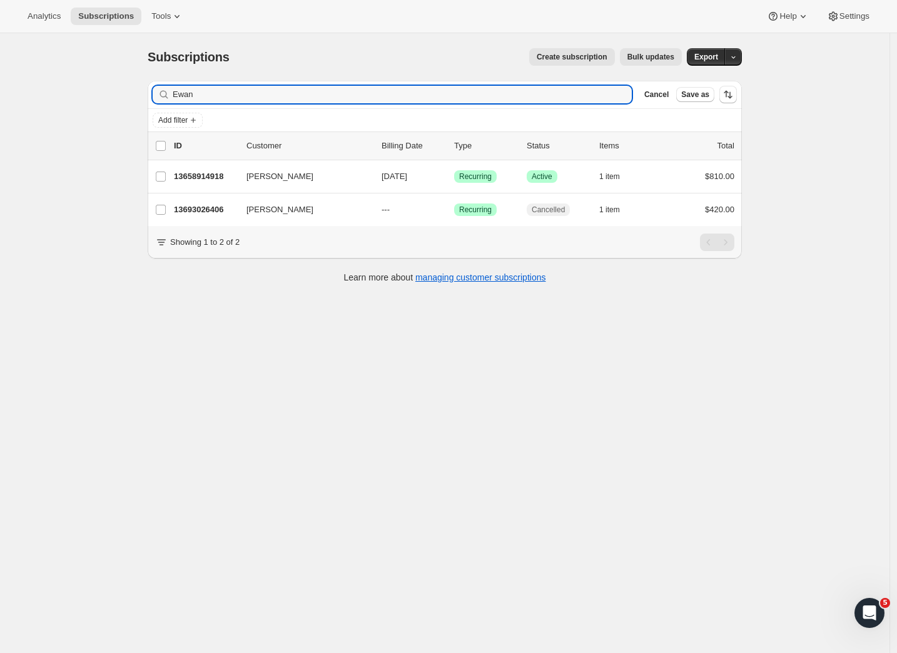
type input "Ewan"
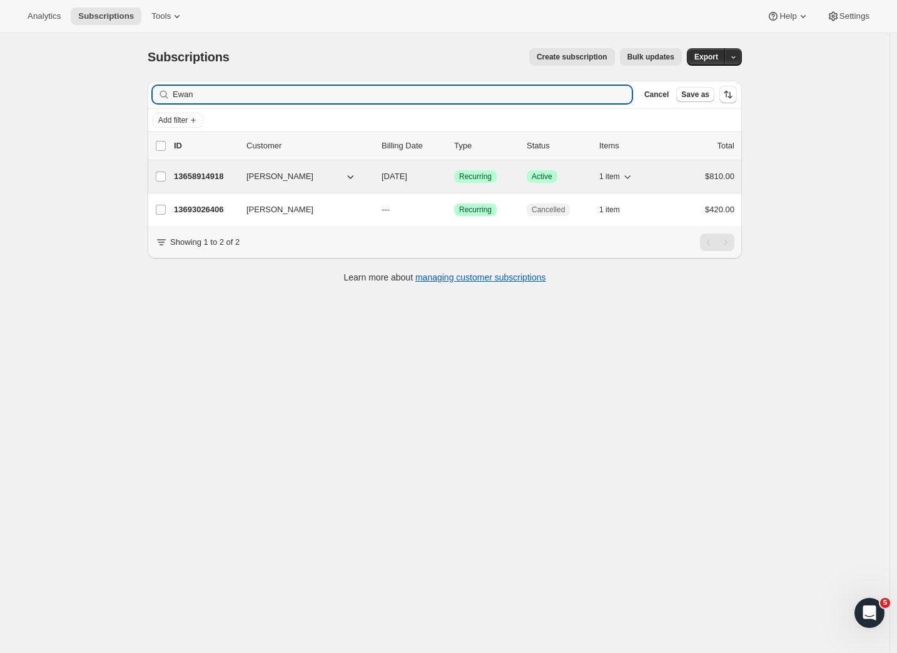
drag, startPoint x: 351, startPoint y: 242, endPoint x: 203, endPoint y: 174, distance: 162.7
click at [203, 174] on p "13658914918" at bounding box center [205, 176] width 63 height 13
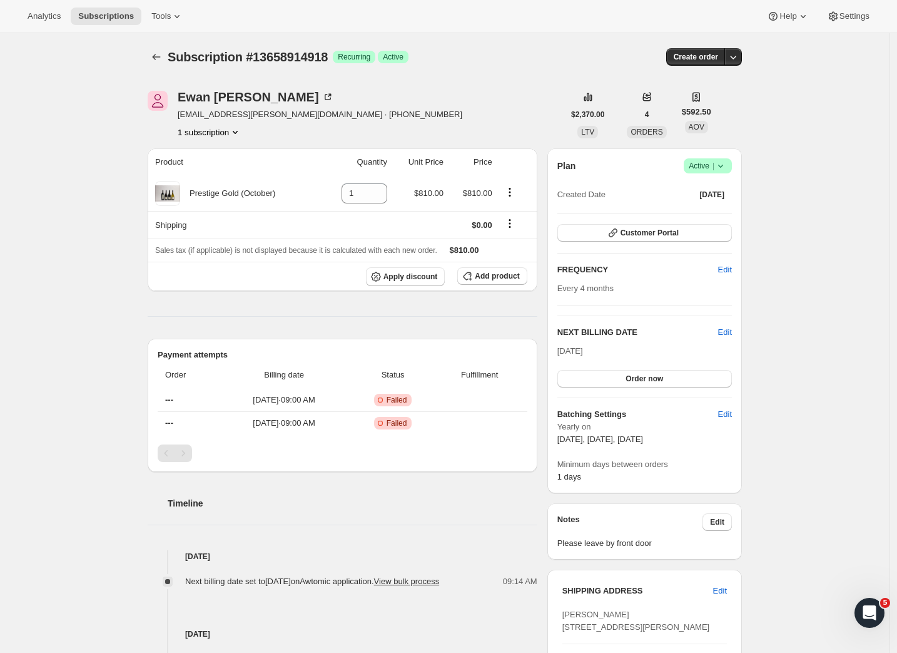
scroll to position [372, 0]
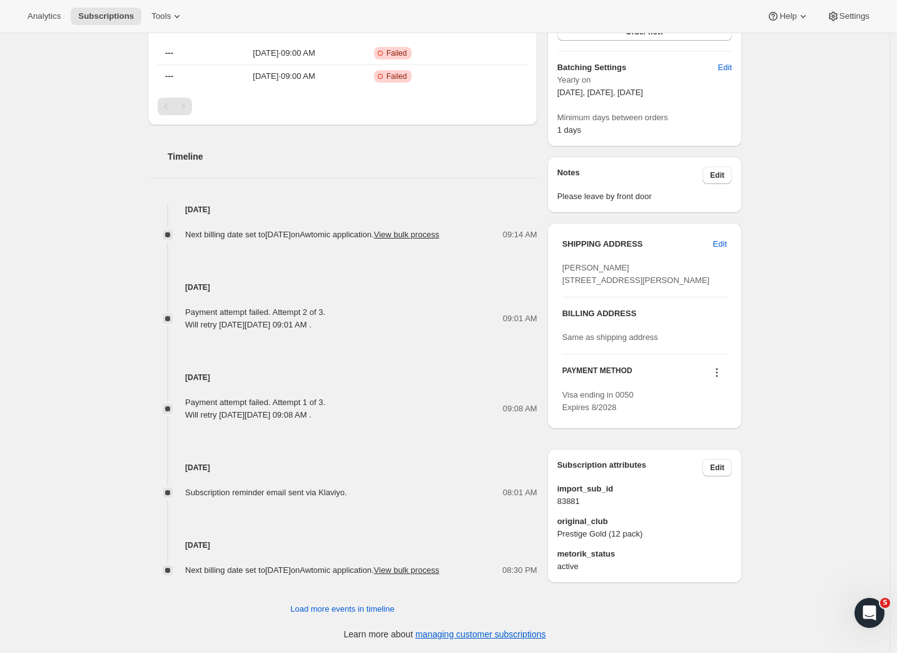
click at [723, 379] on icon at bounding box center [717, 372] width 13 height 13
click at [710, 429] on span "Send link to update card" at bounding box center [718, 435] width 88 height 13
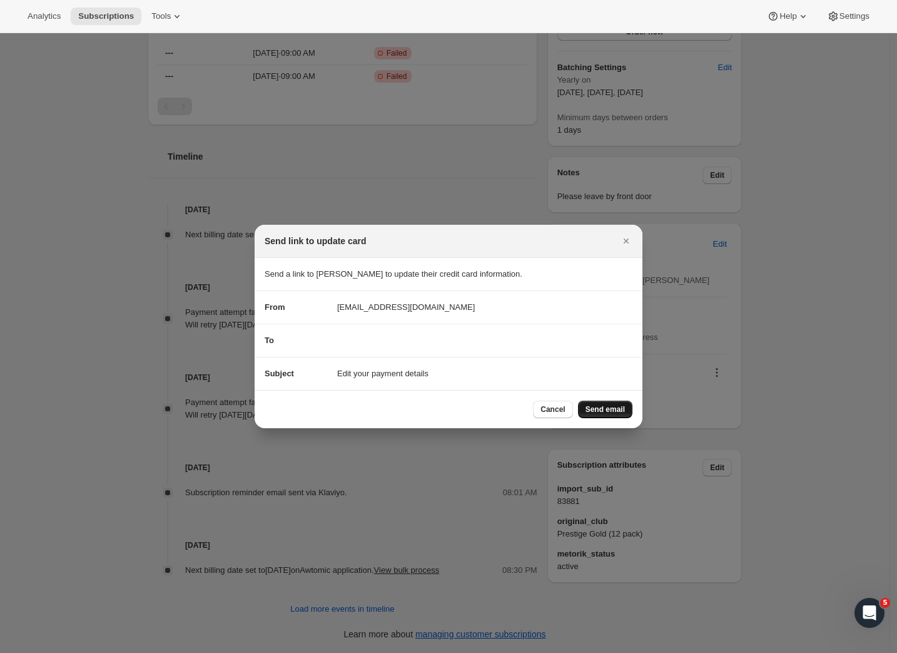
click at [604, 411] on span "Send email" at bounding box center [605, 409] width 39 height 10
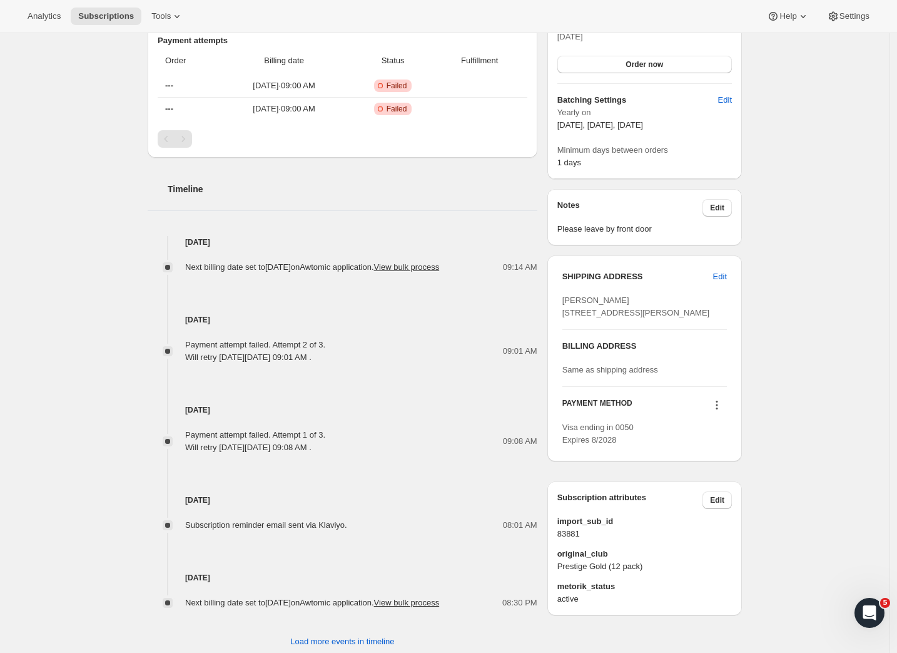
scroll to position [0, 0]
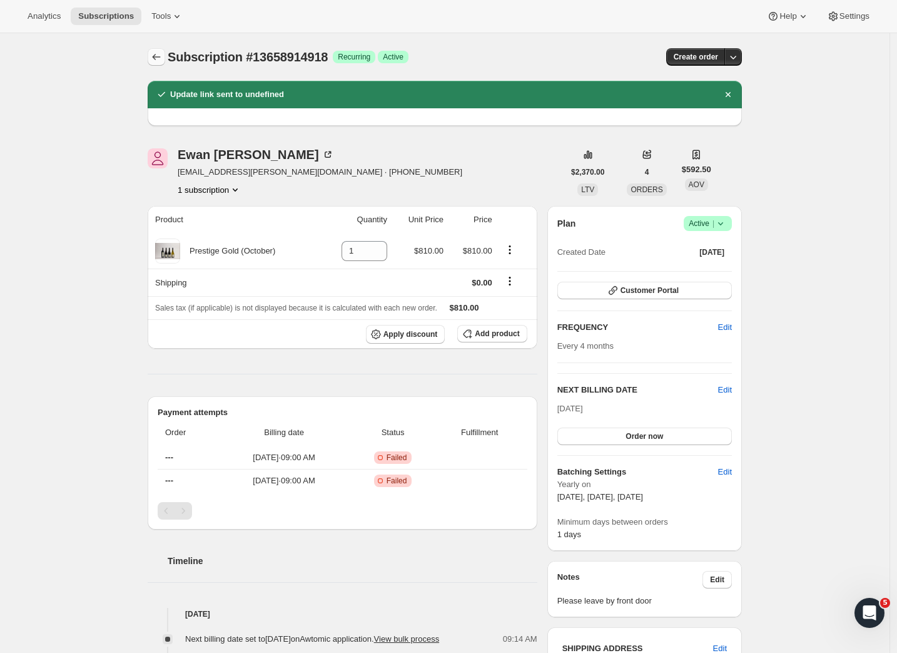
click at [162, 62] on icon "Subscriptions" at bounding box center [156, 57] width 13 height 13
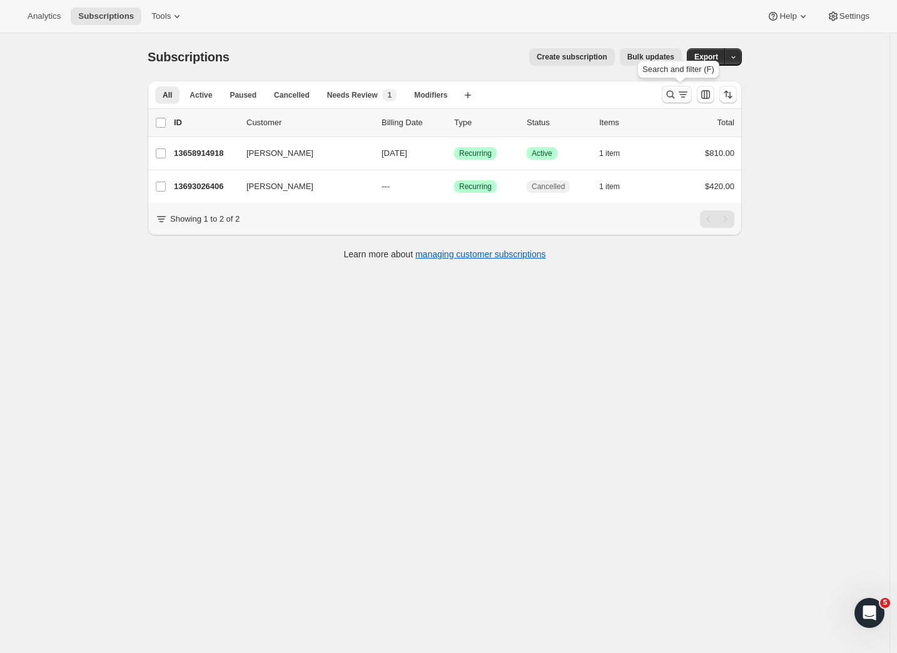
click at [683, 94] on icon "Search and filter results" at bounding box center [683, 94] width 13 height 13
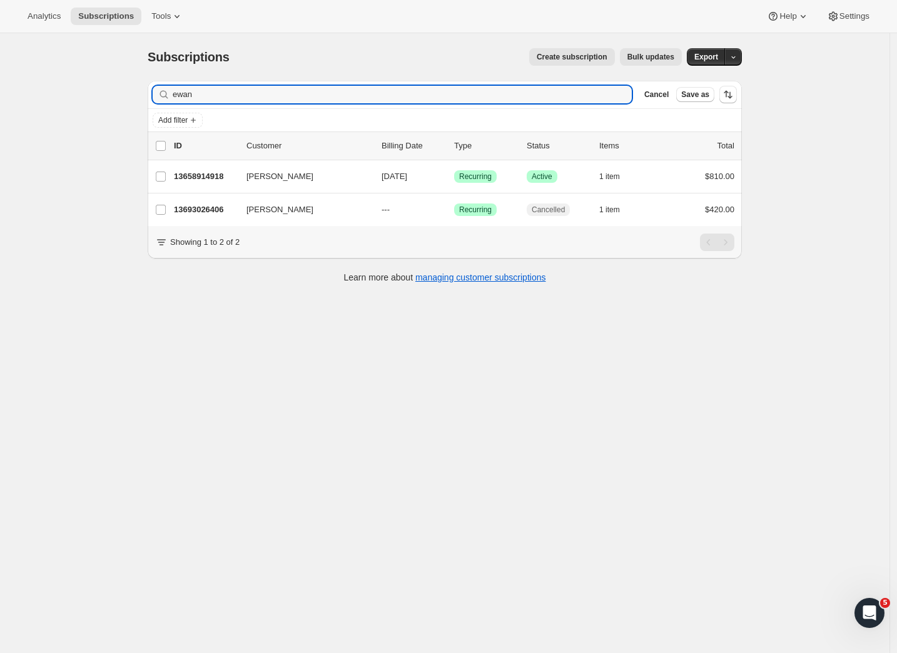
drag, startPoint x: 201, startPoint y: 95, endPoint x: 144, endPoint y: 96, distance: 57.6
click at [144, 96] on div "Filter subscribers ewan Clear Cancel Save as Add filter 0 selected Update next …" at bounding box center [440, 183] width 604 height 225
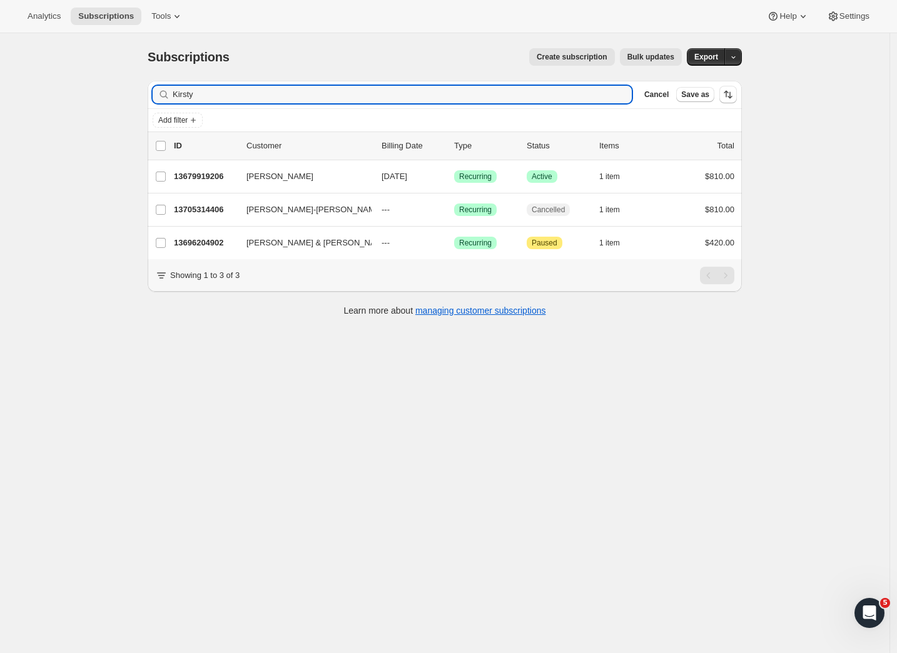
type input "Kirsty"
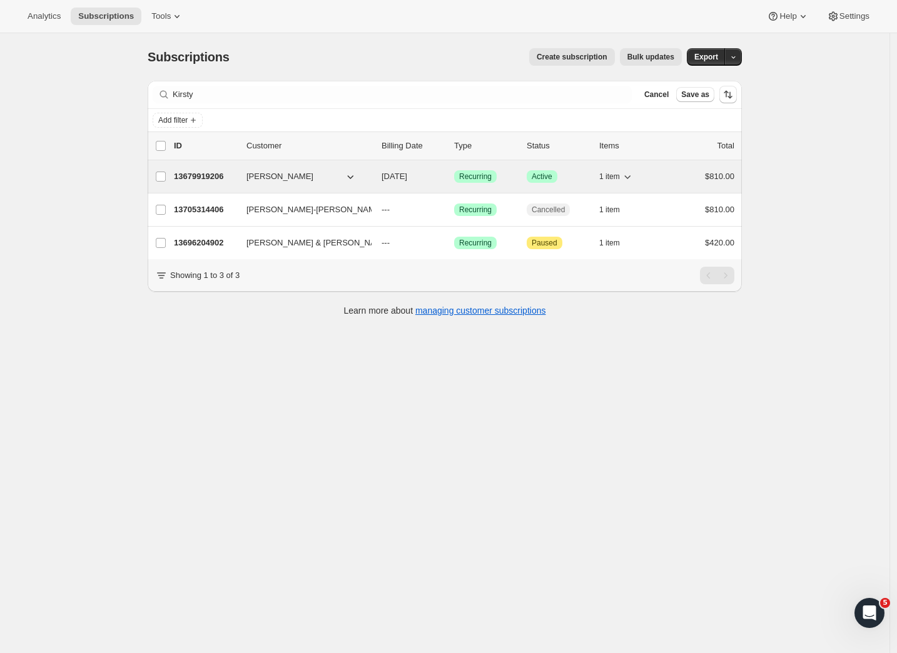
drag, startPoint x: 345, startPoint y: 235, endPoint x: 200, endPoint y: 175, distance: 157.1
click at [200, 175] on p "13679919206" at bounding box center [205, 176] width 63 height 13
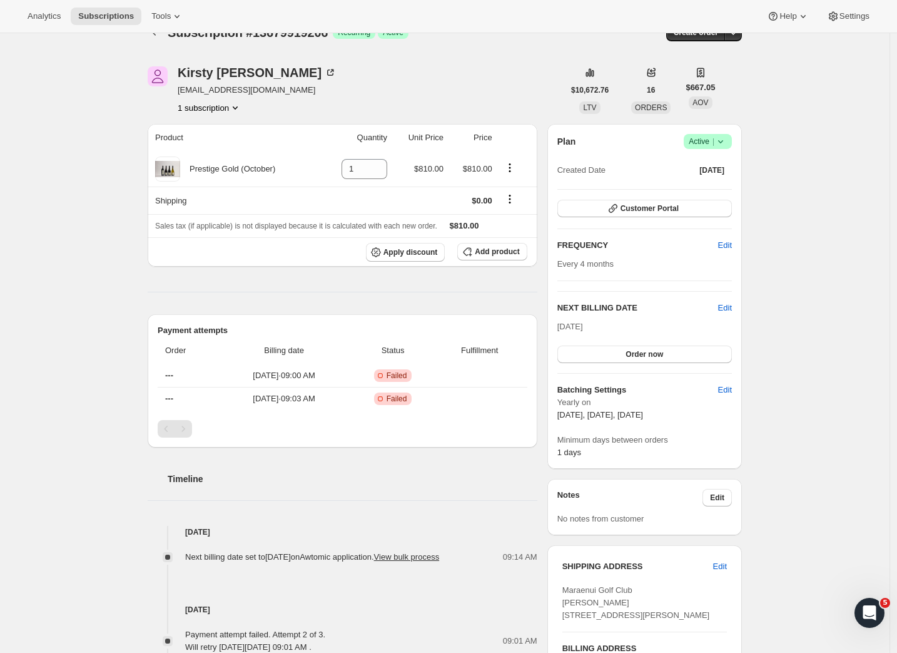
scroll to position [250, 0]
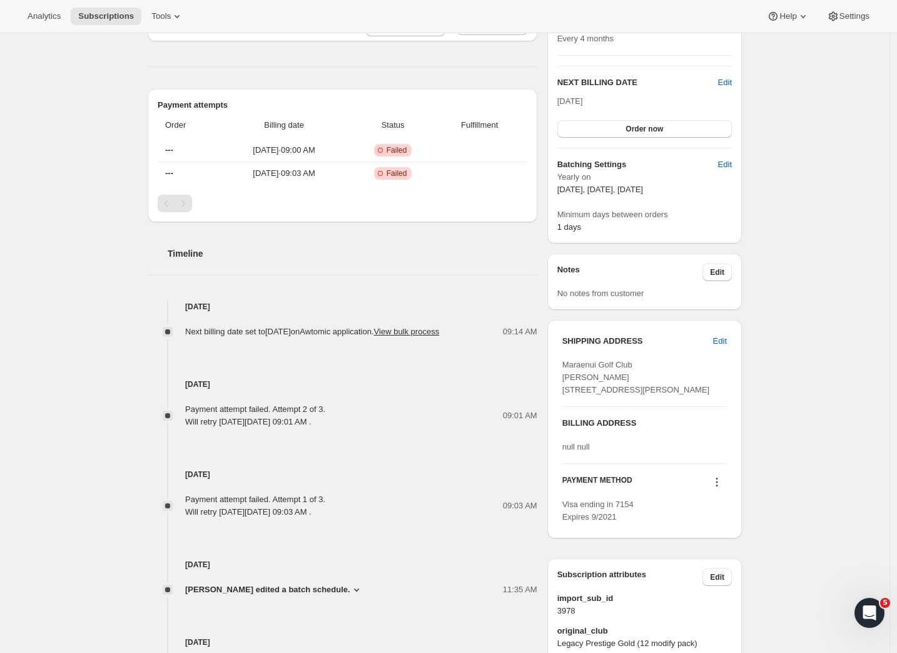
click at [718, 479] on icon at bounding box center [717, 478] width 2 height 2
click at [716, 557] on span "Send link to update card" at bounding box center [718, 556] width 88 height 9
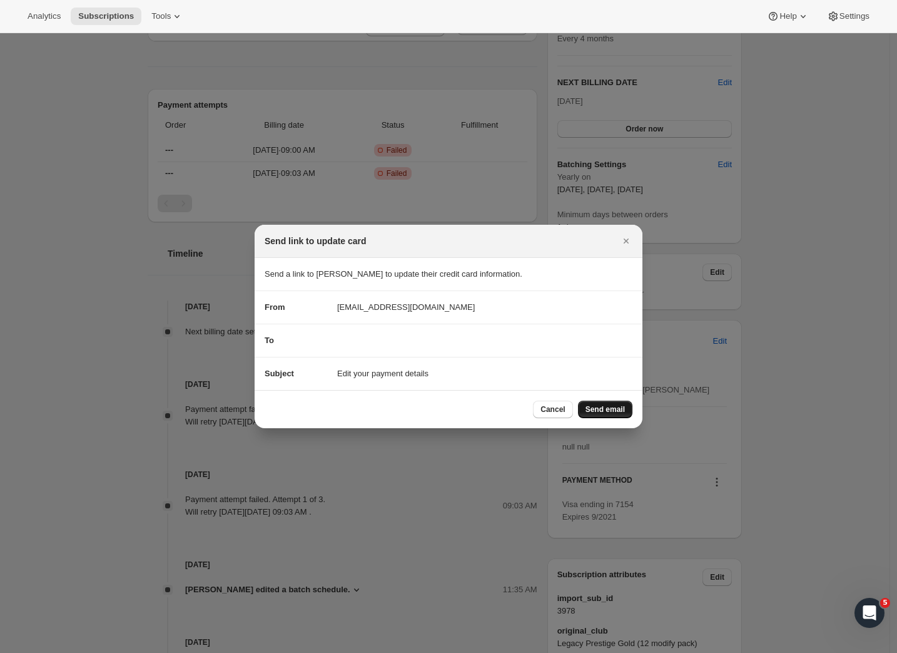
click at [608, 407] on span "Send email" at bounding box center [605, 409] width 39 height 10
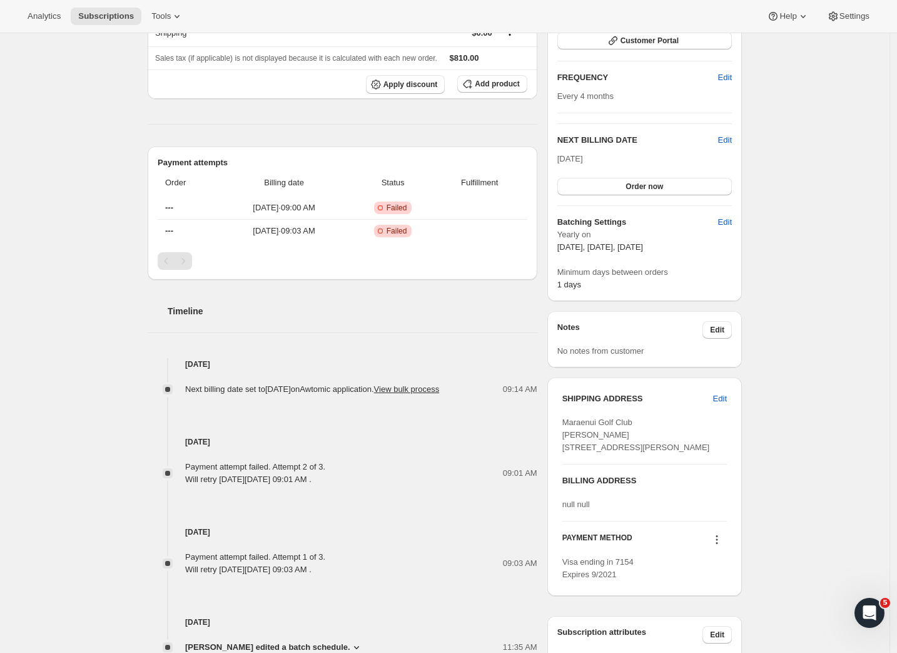
scroll to position [0, 0]
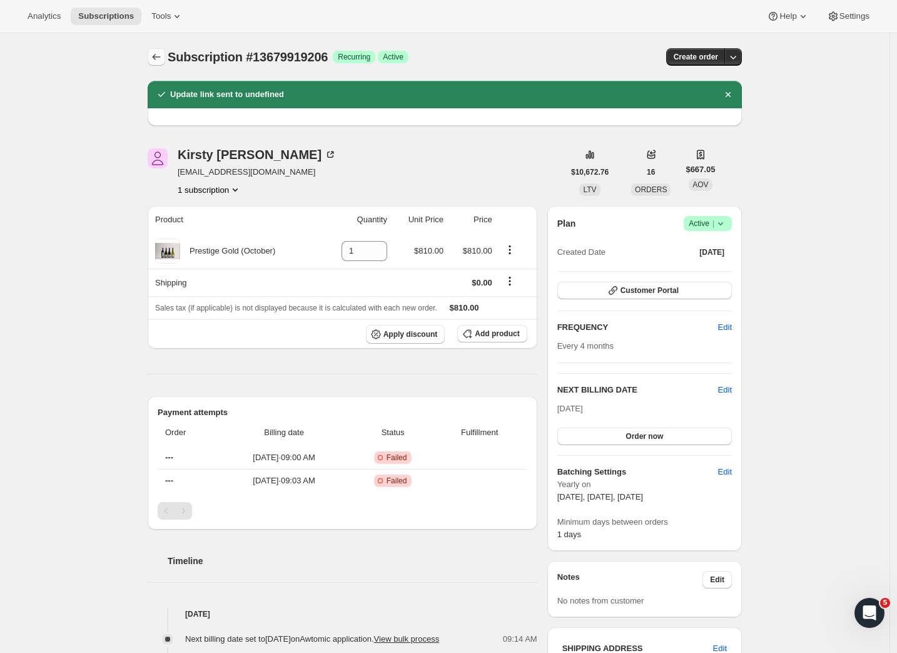
click at [163, 60] on icon "Subscriptions" at bounding box center [156, 57] width 13 height 13
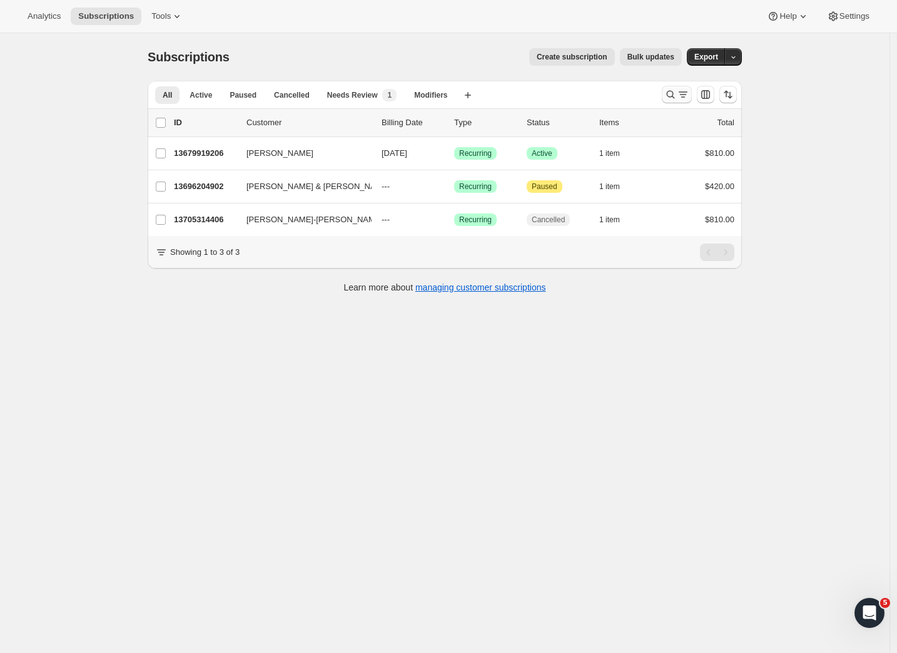
click at [682, 95] on icon "Search and filter results" at bounding box center [683, 94] width 13 height 13
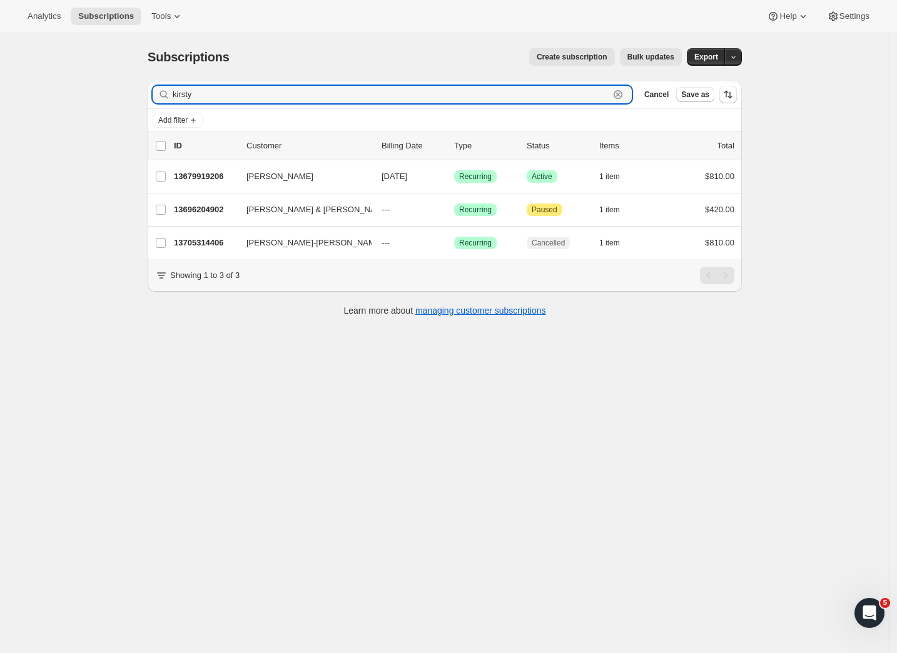
drag, startPoint x: 236, startPoint y: 103, endPoint x: 148, endPoint y: 91, distance: 88.4
click at [148, 91] on div "Filter subscribers kirsty Clear Cancel Save as Add filter 0 selected Update nex…" at bounding box center [440, 200] width 604 height 258
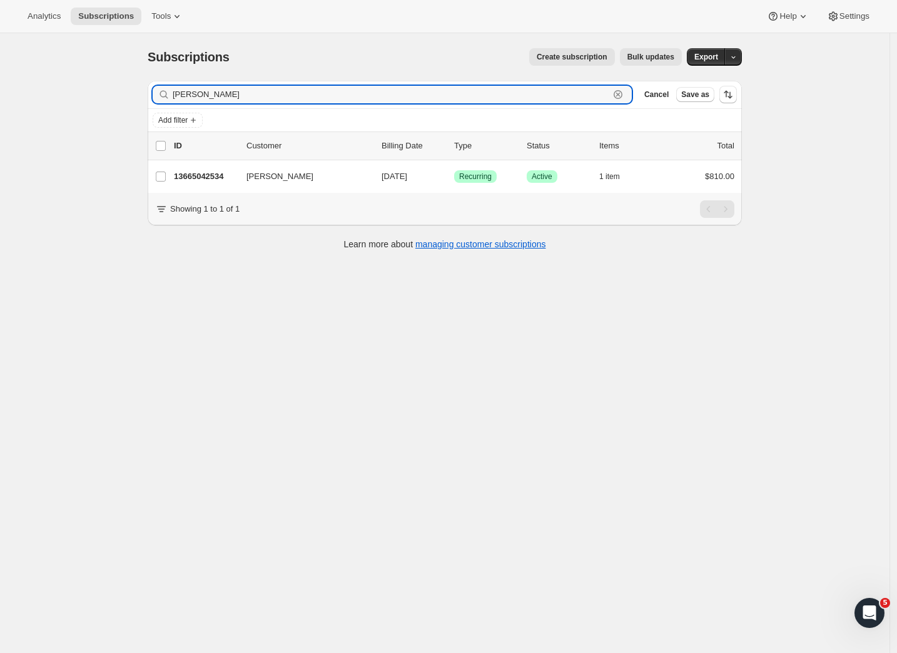
type input "dunker"
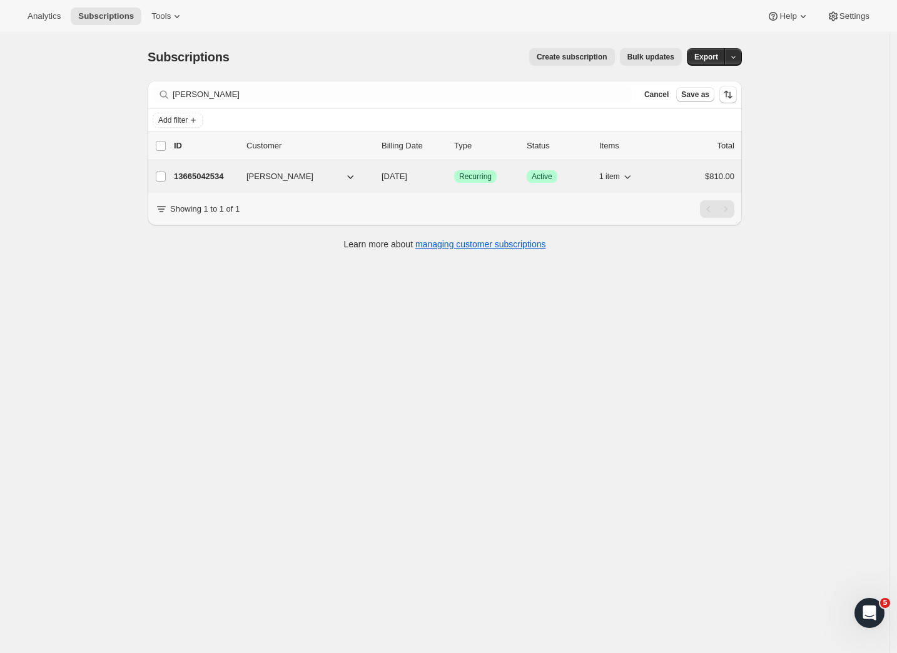
drag, startPoint x: 262, startPoint y: 126, endPoint x: 185, endPoint y: 168, distance: 87.6
click at [185, 168] on div "13665042534 Peter Dunkerley 02/05/2026 Success Recurring Success Active 1 item …" at bounding box center [454, 177] width 561 height 18
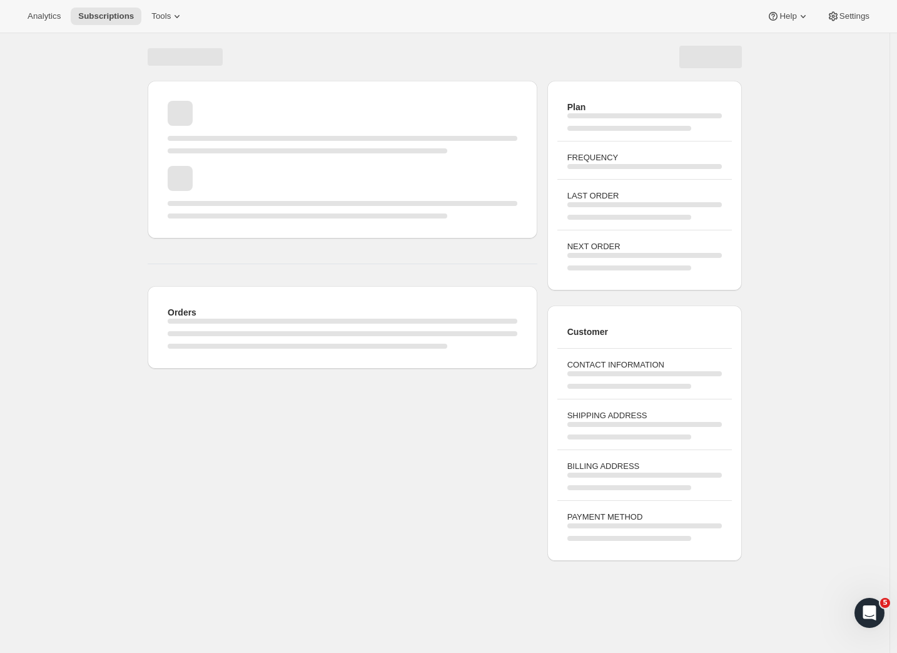
click at [198, 173] on div "Page loading" at bounding box center [343, 192] width 350 height 53
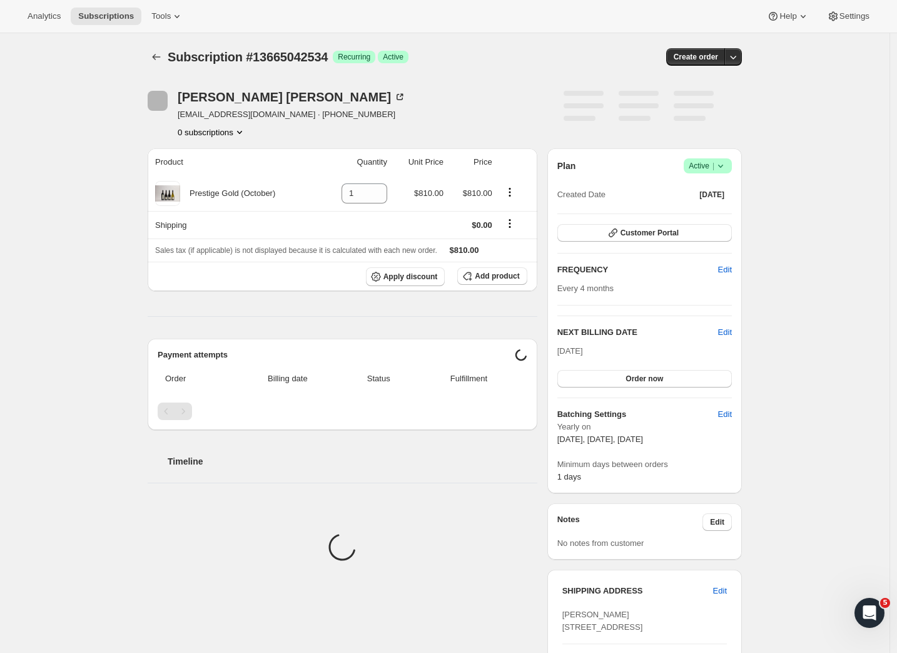
click at [103, 184] on div "Subscription #13665042534. This page is ready Subscription #13665042534 Success…" at bounding box center [445, 500] width 890 height 934
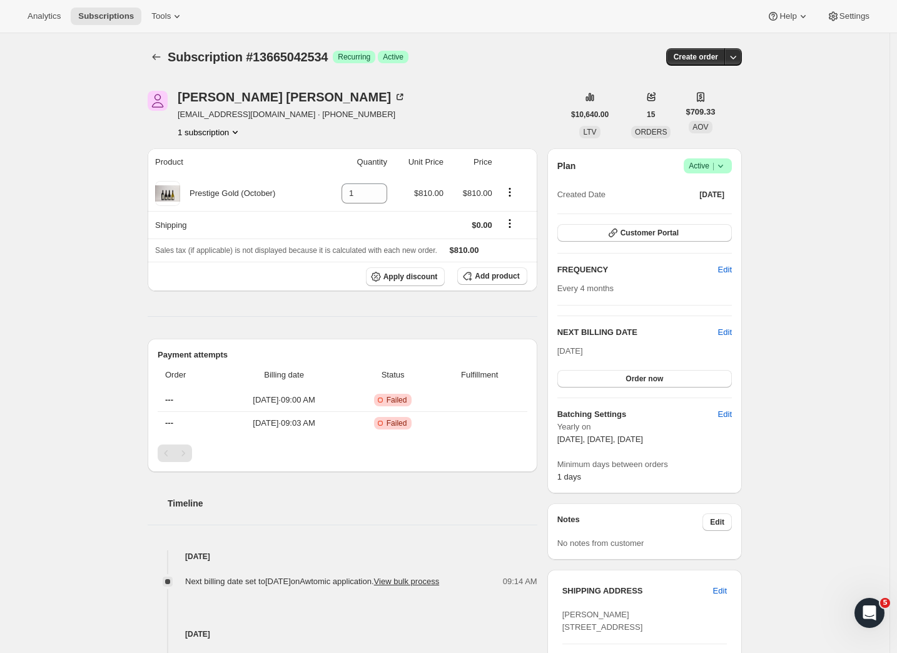
scroll to position [372, 0]
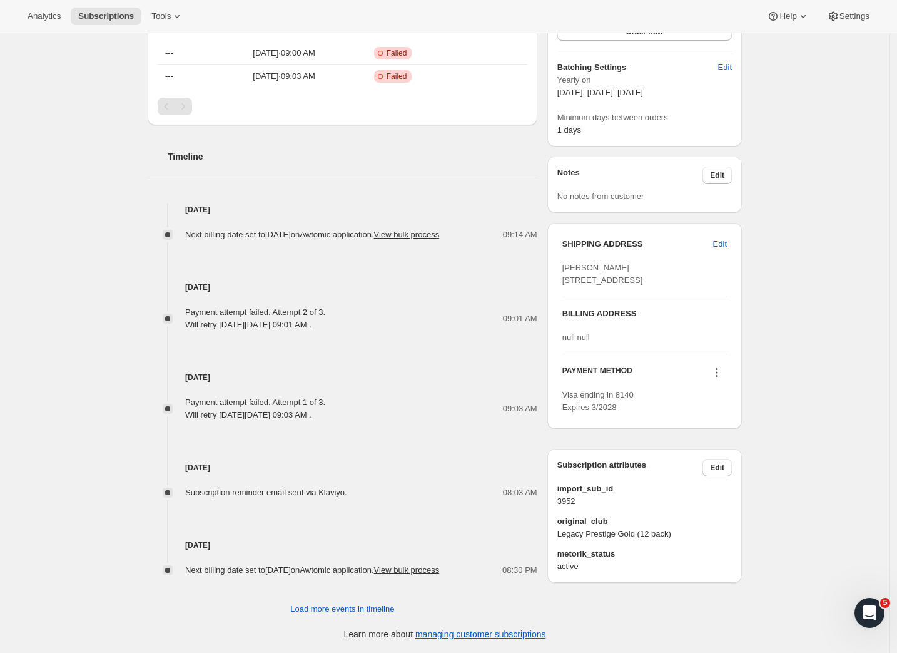
click at [718, 379] on icon at bounding box center [717, 372] width 13 height 13
click at [701, 443] on span "Send link to update card" at bounding box center [718, 447] width 88 height 9
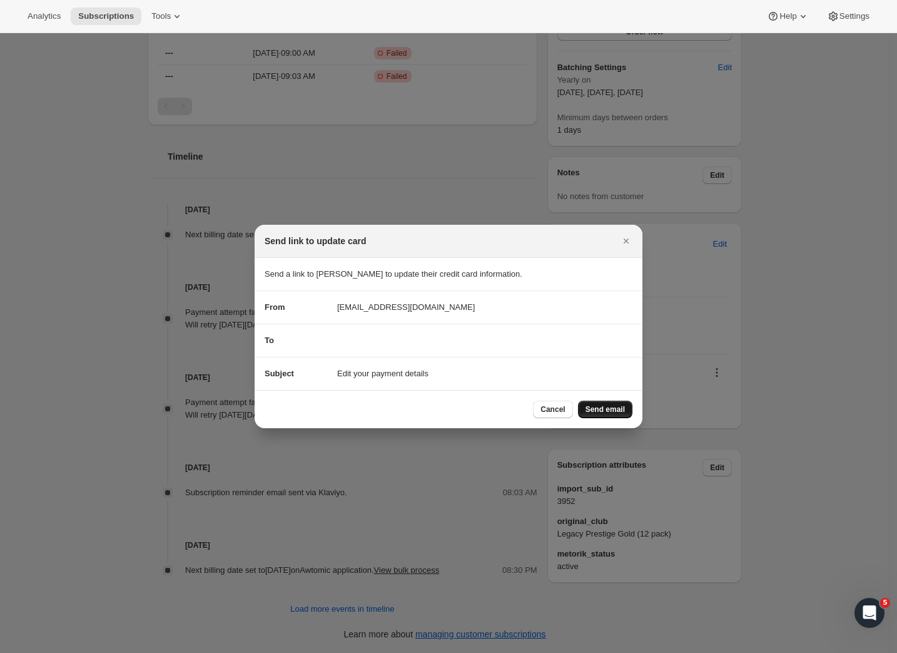
click at [613, 407] on span "Send email" at bounding box center [605, 409] width 39 height 10
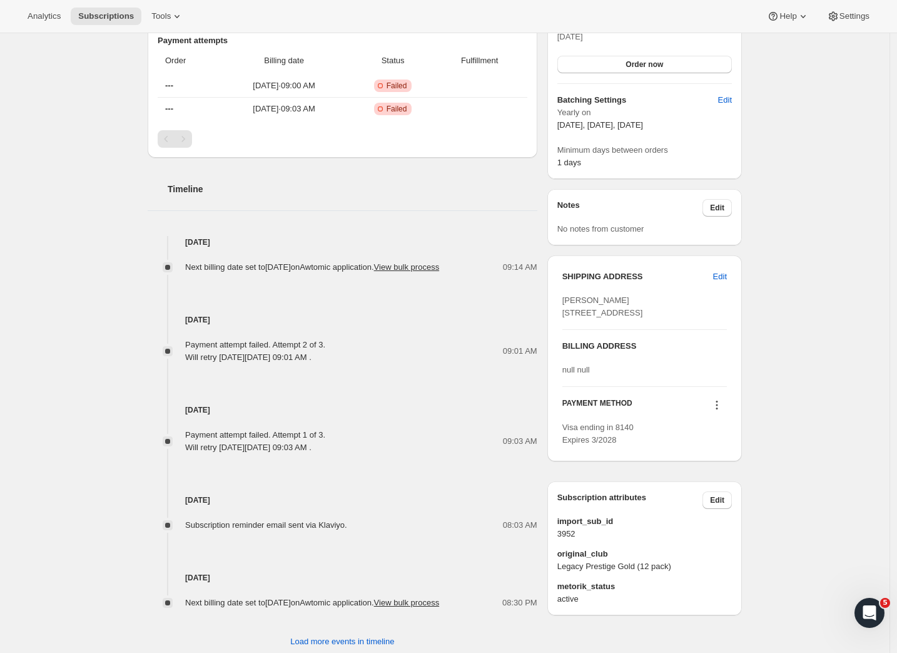
scroll to position [0, 0]
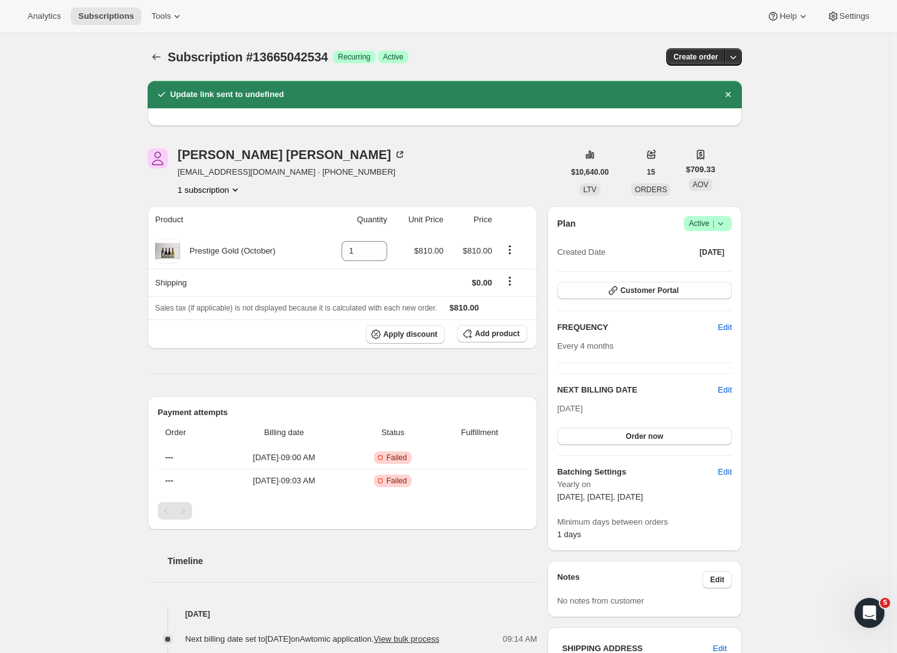
click at [278, 97] on h2 "Update link sent to undefined" at bounding box center [227, 94] width 114 height 13
click at [158, 61] on icon "Subscriptions" at bounding box center [156, 57] width 13 height 13
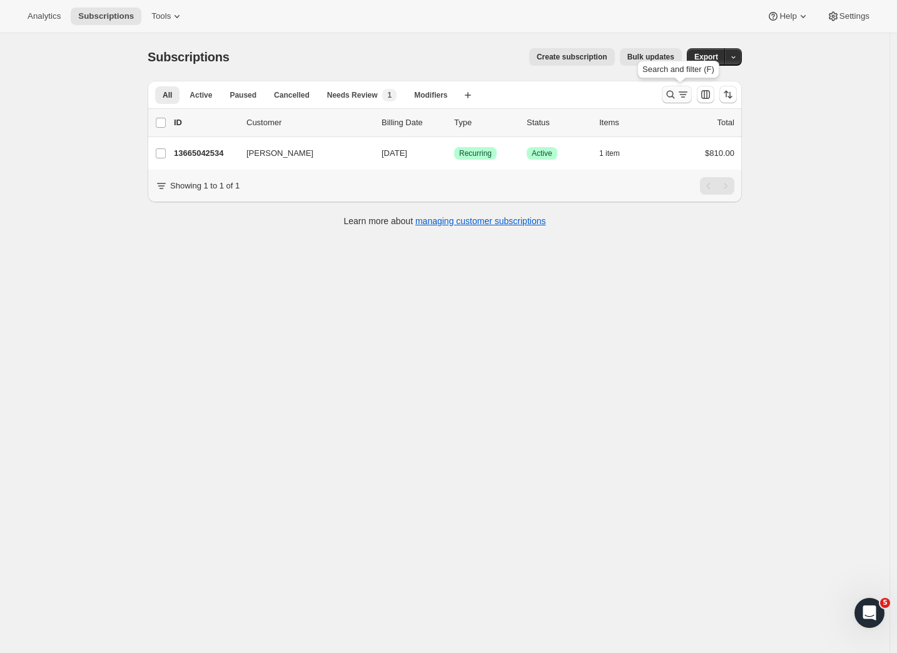
click at [677, 97] on icon "Search and filter results" at bounding box center [670, 94] width 13 height 13
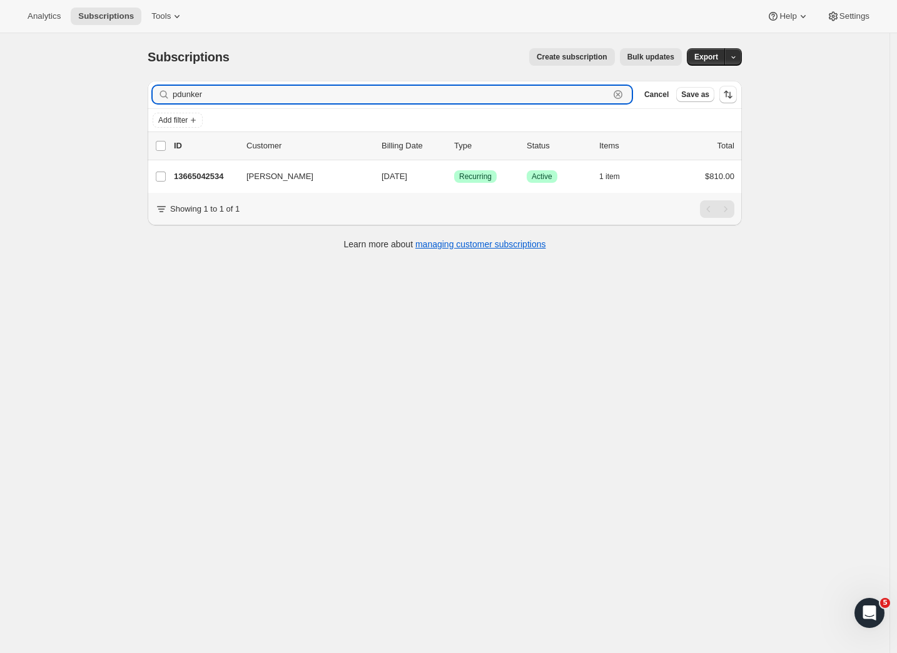
drag, startPoint x: 228, startPoint y: 94, endPoint x: 123, endPoint y: 93, distance: 105.8
click at [123, 93] on div "Subscriptions. This page is ready Subscriptions Create subscription Bulk update…" at bounding box center [445, 359] width 890 height 653
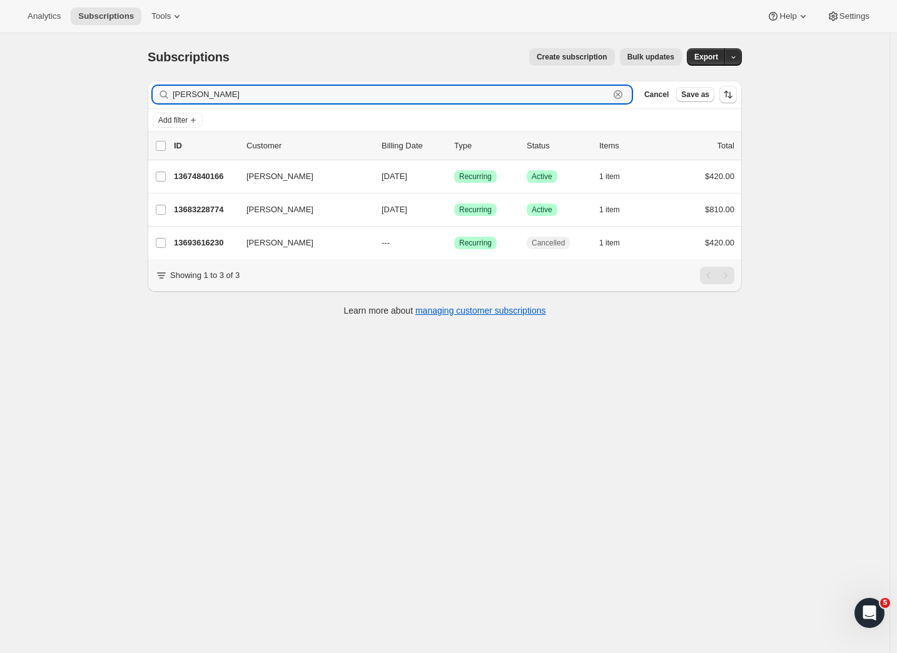
type input "Charles"
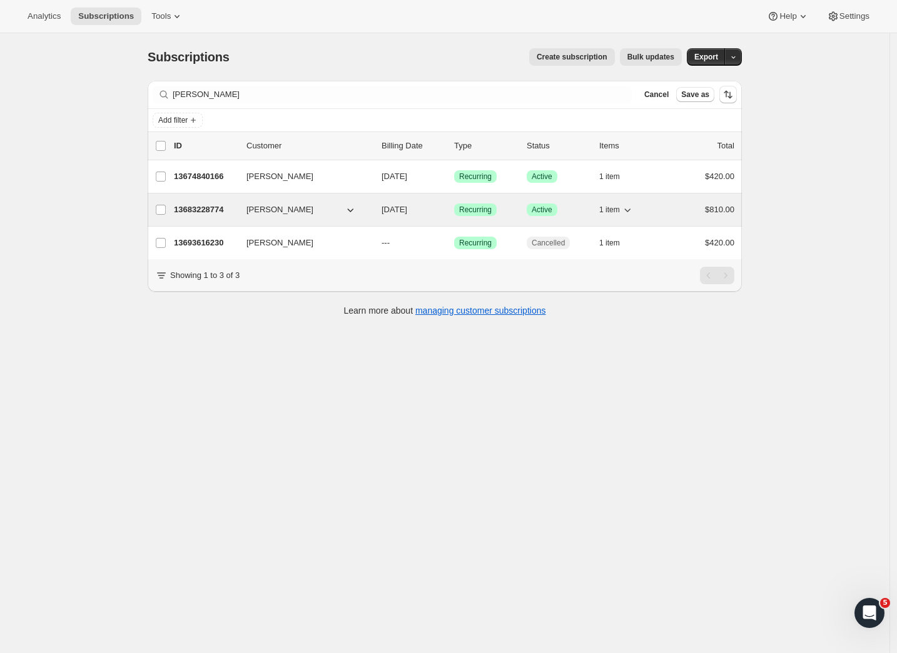
drag, startPoint x: 123, startPoint y: 93, endPoint x: 223, endPoint y: 212, distance: 155.4
click at [223, 212] on p "13683228774" at bounding box center [205, 209] width 63 height 13
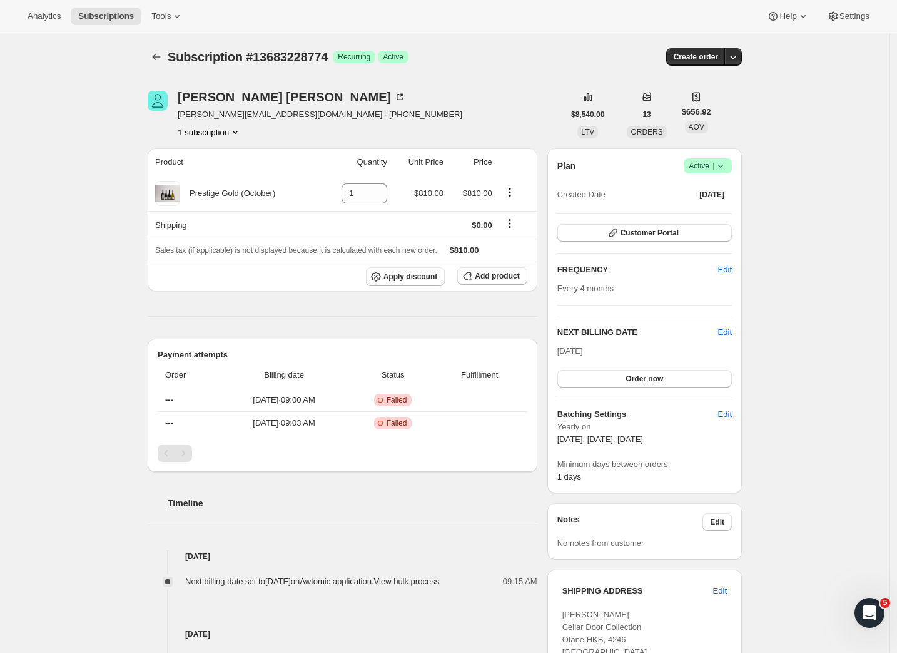
scroll to position [364, 0]
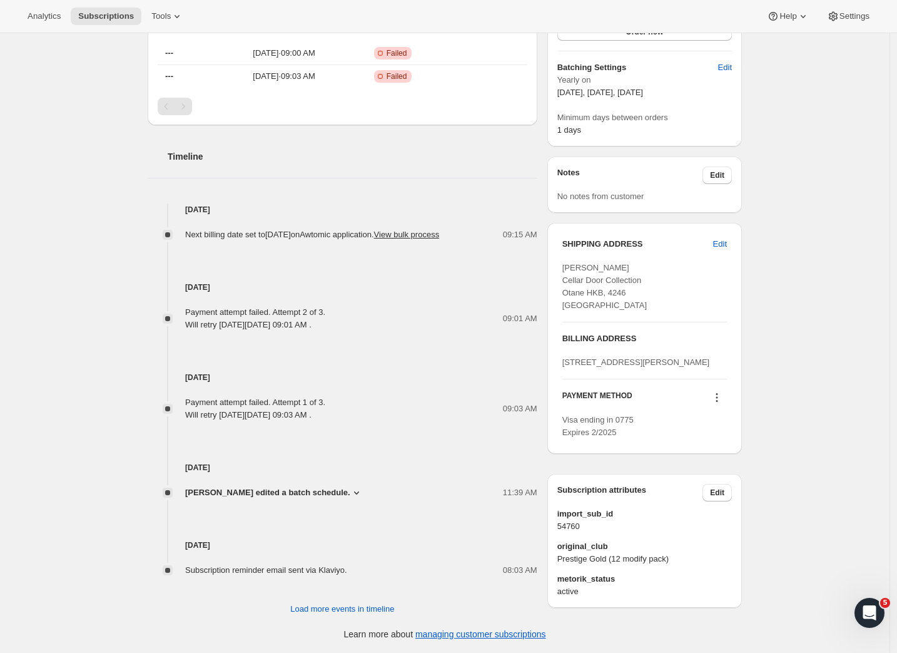
click at [720, 404] on icon at bounding box center [717, 397] width 13 height 13
click at [710, 443] on span "Send link to update card" at bounding box center [718, 447] width 88 height 9
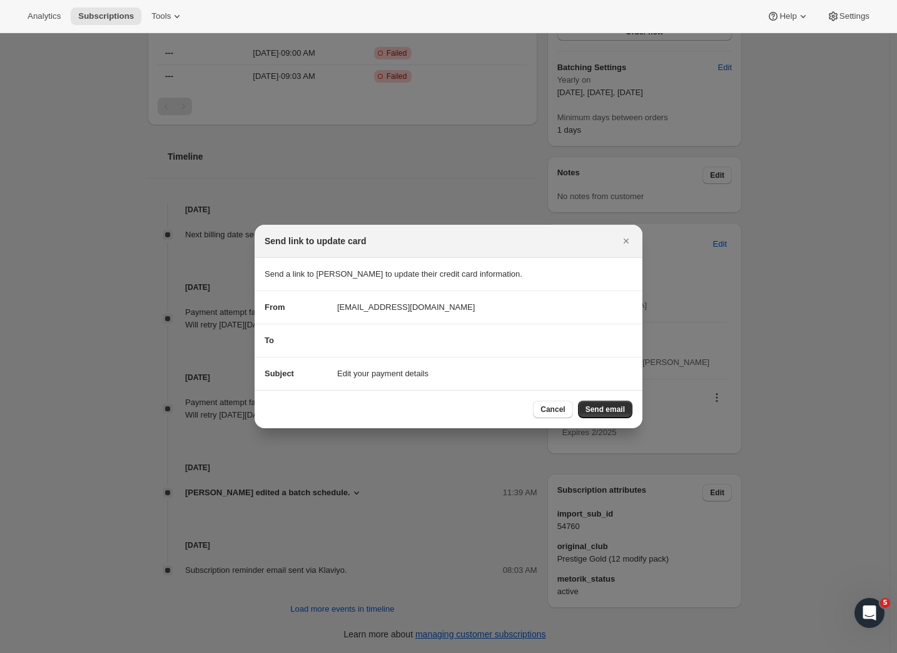
scroll to position [0, 0]
drag, startPoint x: 427, startPoint y: 332, endPoint x: 417, endPoint y: 335, distance: 9.7
click at [427, 332] on section "To" at bounding box center [449, 340] width 388 height 33
click at [374, 335] on div "To" at bounding box center [449, 340] width 368 height 13
drag, startPoint x: 373, startPoint y: 340, endPoint x: 350, endPoint y: 337, distance: 22.7
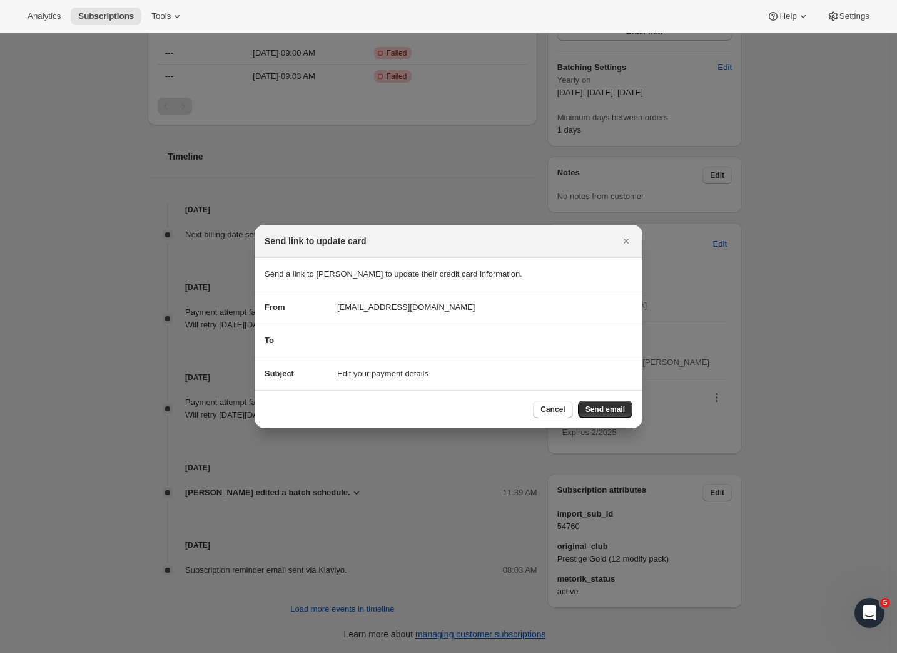
click at [372, 341] on div "To" at bounding box center [449, 340] width 368 height 13
drag, startPoint x: 342, startPoint y: 338, endPoint x: 451, endPoint y: 352, distance: 110.4
click at [422, 355] on section "To" at bounding box center [449, 340] width 388 height 33
click at [595, 406] on span "Send email" at bounding box center [605, 409] width 39 height 10
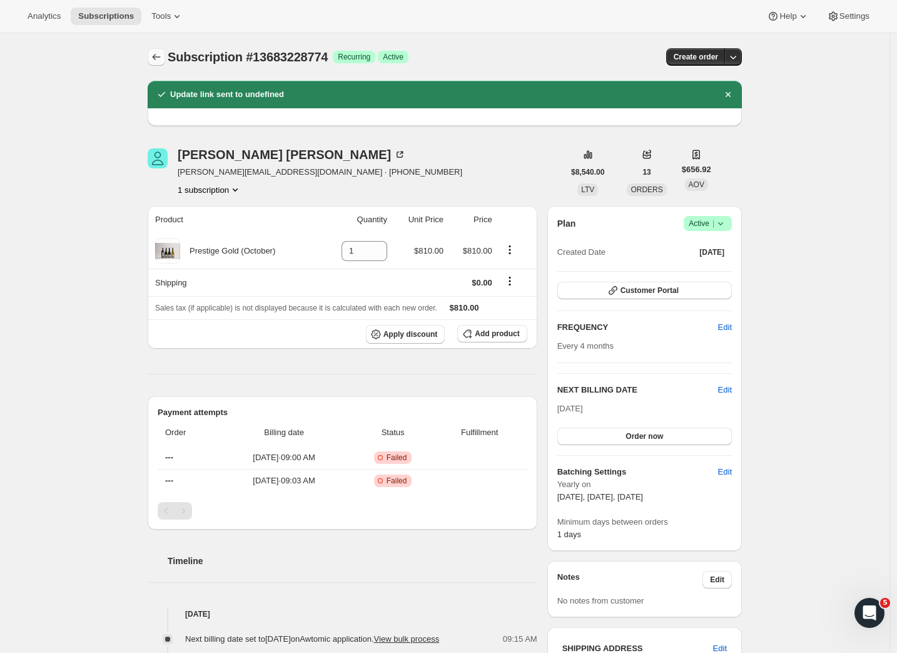
click at [163, 56] on icon "Subscriptions" at bounding box center [156, 57] width 13 height 13
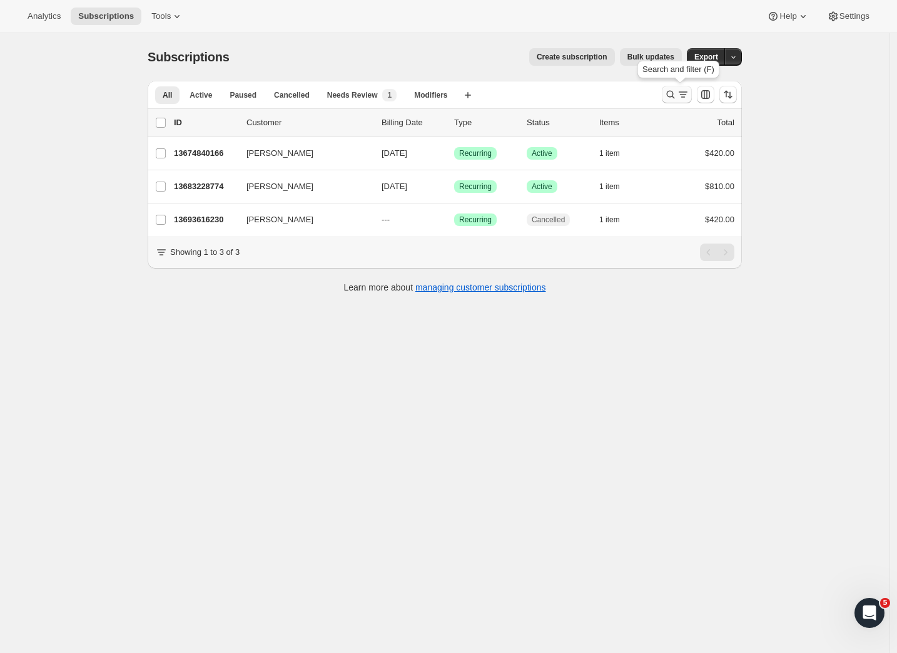
click at [681, 98] on icon "Search and filter results" at bounding box center [683, 94] width 13 height 13
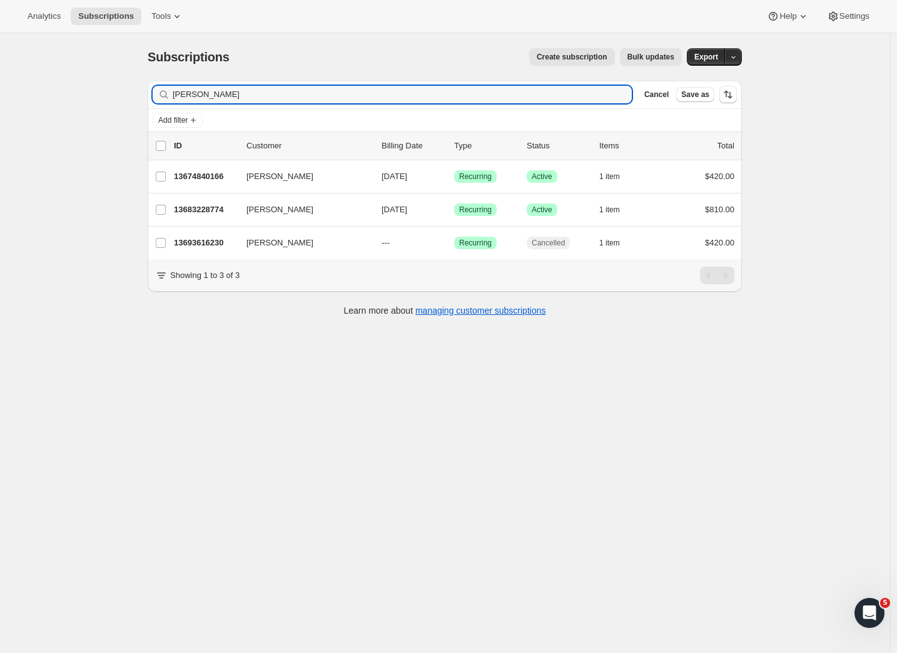
drag, startPoint x: 235, startPoint y: 96, endPoint x: 89, endPoint y: 88, distance: 146.0
click at [90, 88] on div "Subscriptions. This page is ready Subscriptions Create subscription Bulk update…" at bounding box center [445, 359] width 890 height 653
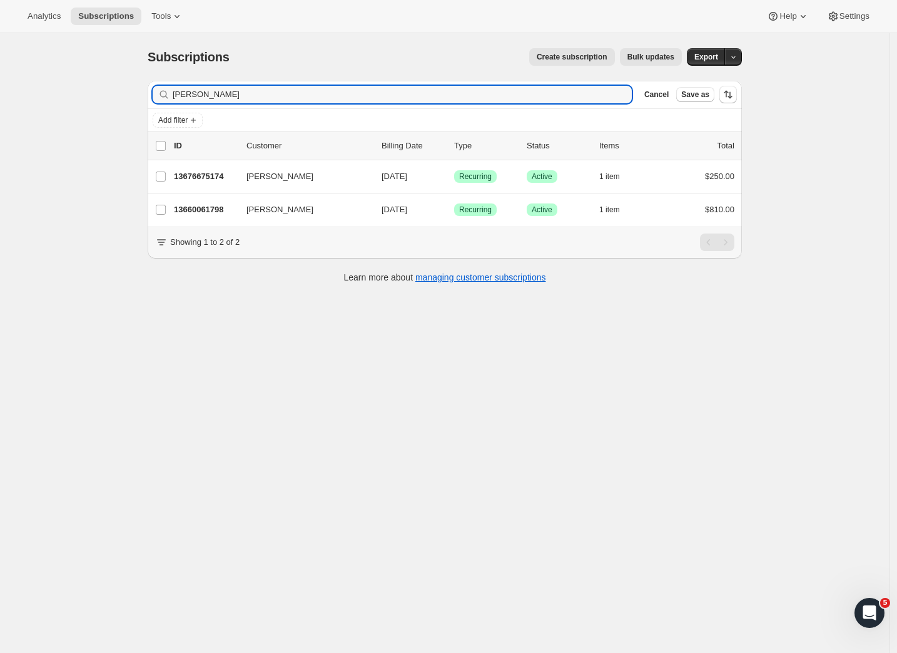
type input "Sophie"
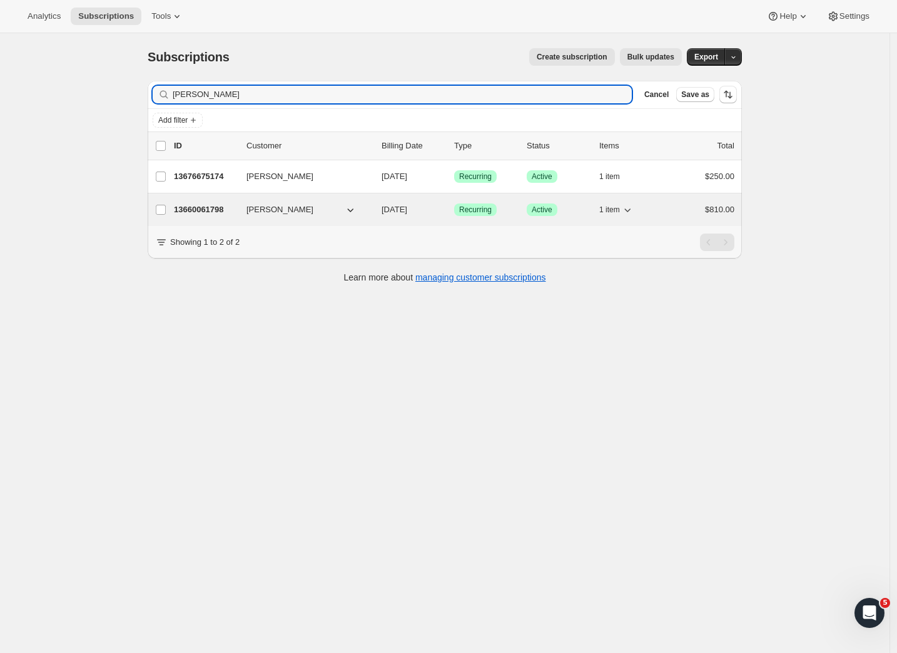
drag, startPoint x: 220, startPoint y: 106, endPoint x: 190, endPoint y: 210, distance: 108.3
click at [190, 210] on p "13660061798" at bounding box center [205, 209] width 63 height 13
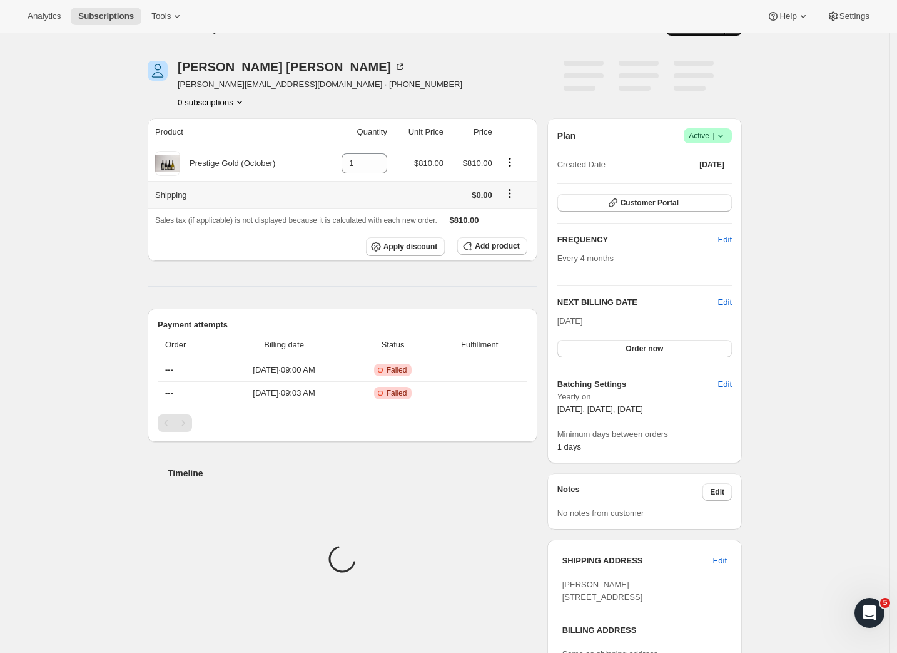
scroll to position [351, 0]
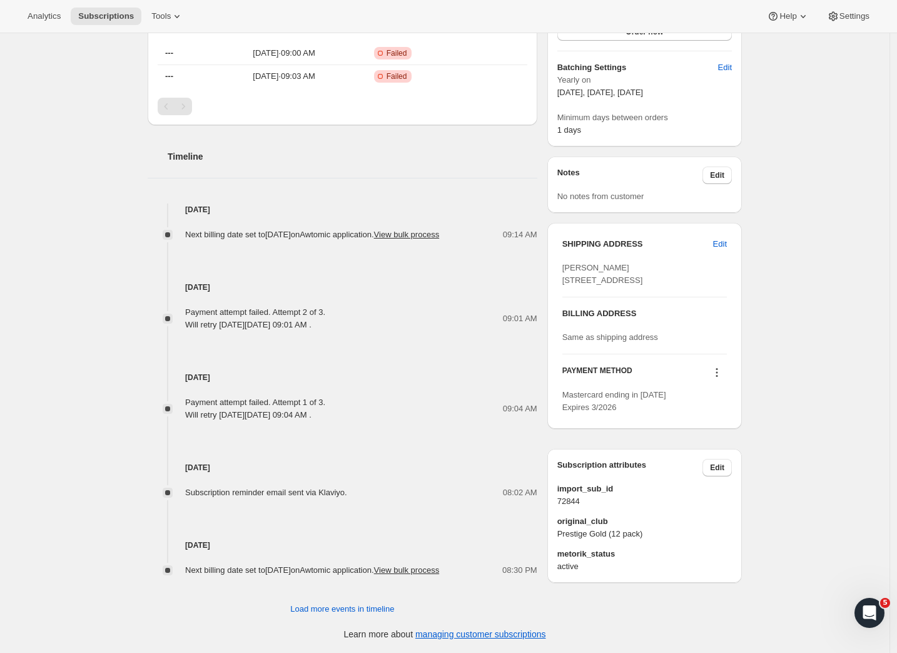
click at [717, 379] on icon at bounding box center [717, 372] width 13 height 13
click at [708, 430] on span "Send link to update card" at bounding box center [718, 434] width 88 height 9
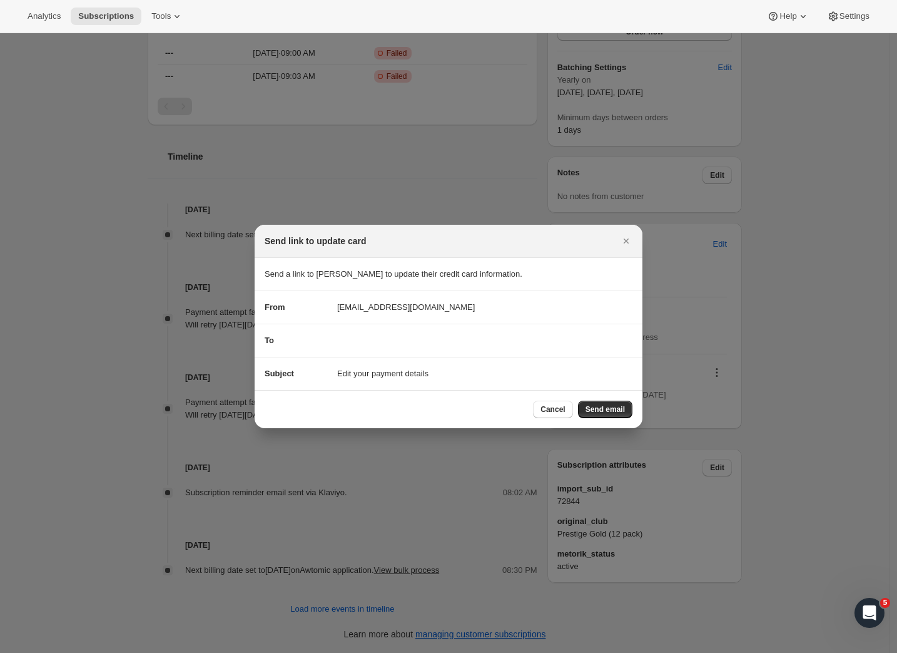
click at [593, 406] on span "Send email" at bounding box center [605, 409] width 39 height 10
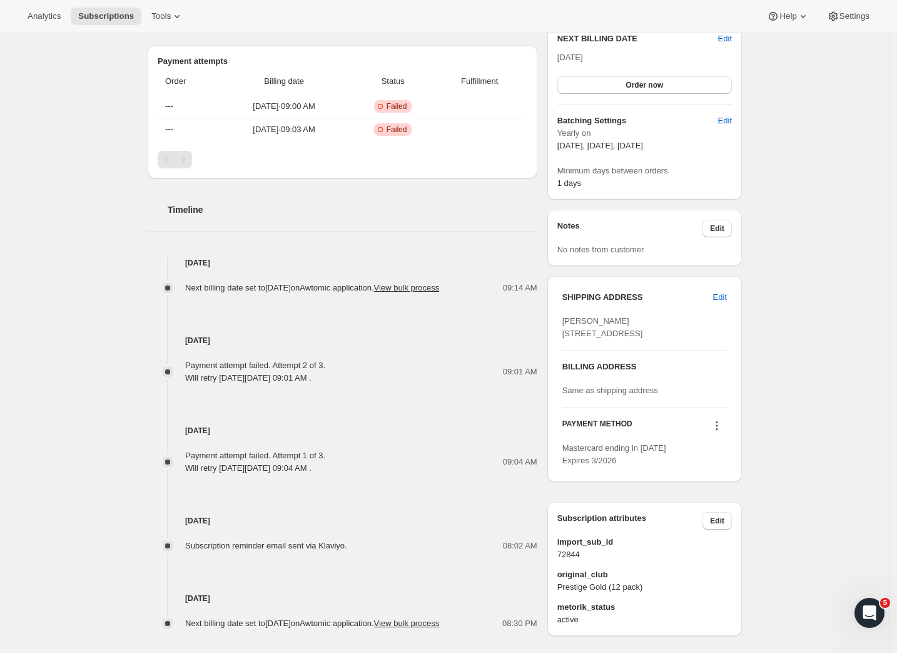
scroll to position [0, 0]
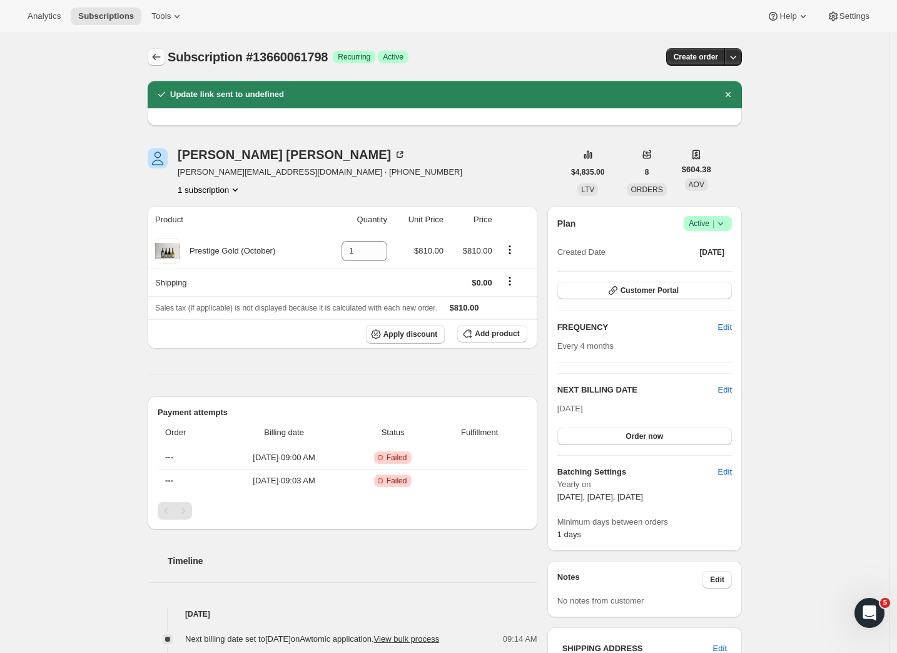
click at [161, 59] on icon "Subscriptions" at bounding box center [156, 57] width 13 height 13
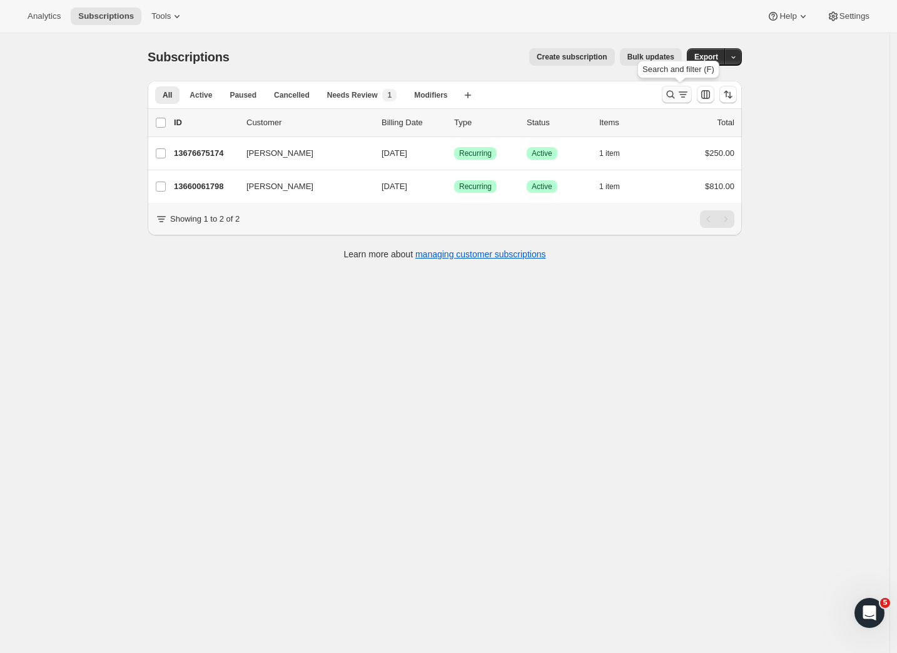
click at [690, 100] on icon "Search and filter results" at bounding box center [683, 94] width 13 height 13
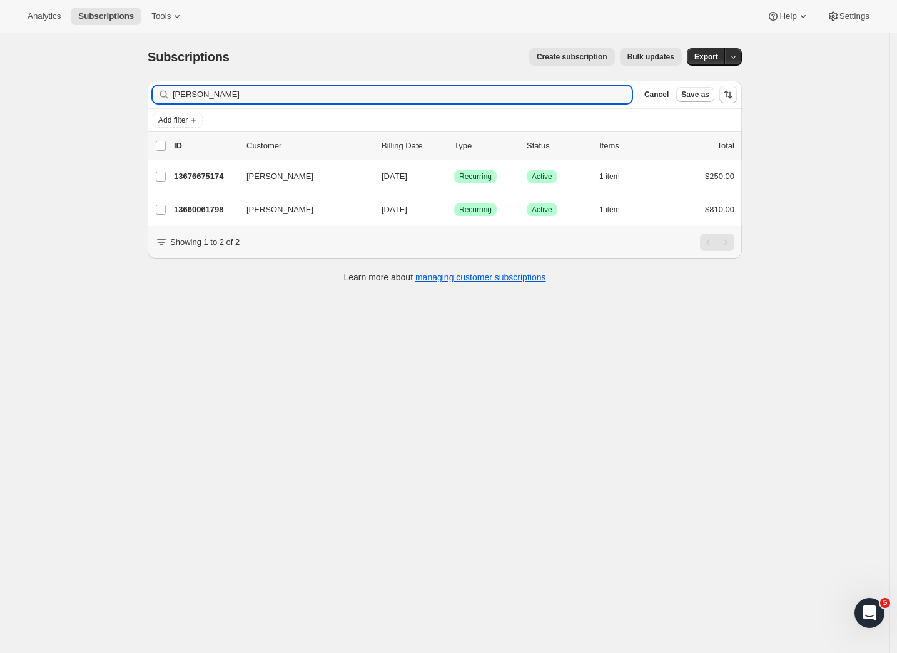
drag, startPoint x: 205, startPoint y: 98, endPoint x: 122, endPoint y: 93, distance: 83.3
click at [123, 93] on div "Subscriptions. This page is ready Subscriptions Create subscription Bulk update…" at bounding box center [445, 359] width 890 height 653
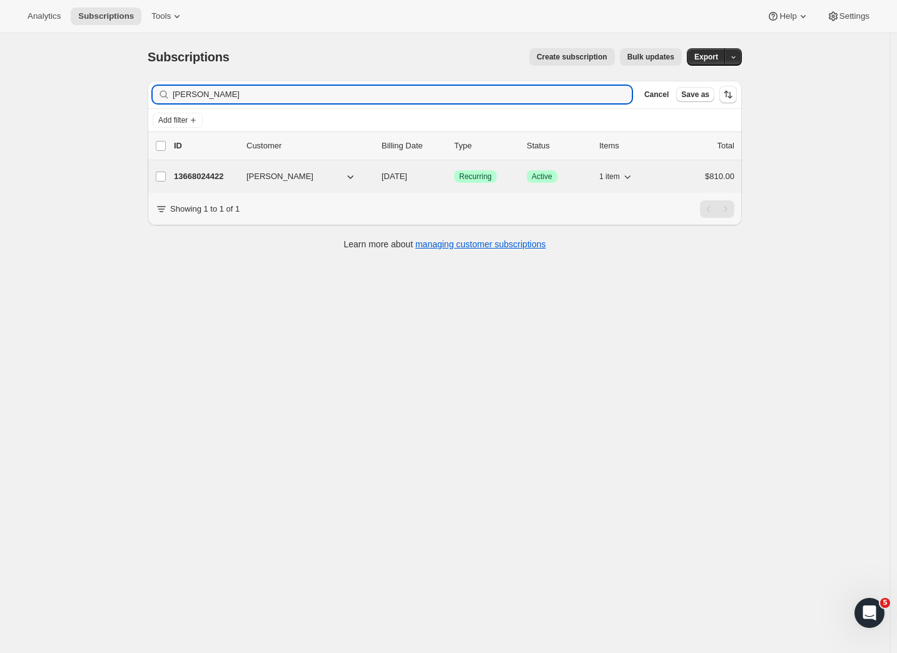
type input "Lisa jury"
click at [191, 179] on p "13668024422" at bounding box center [205, 176] width 63 height 13
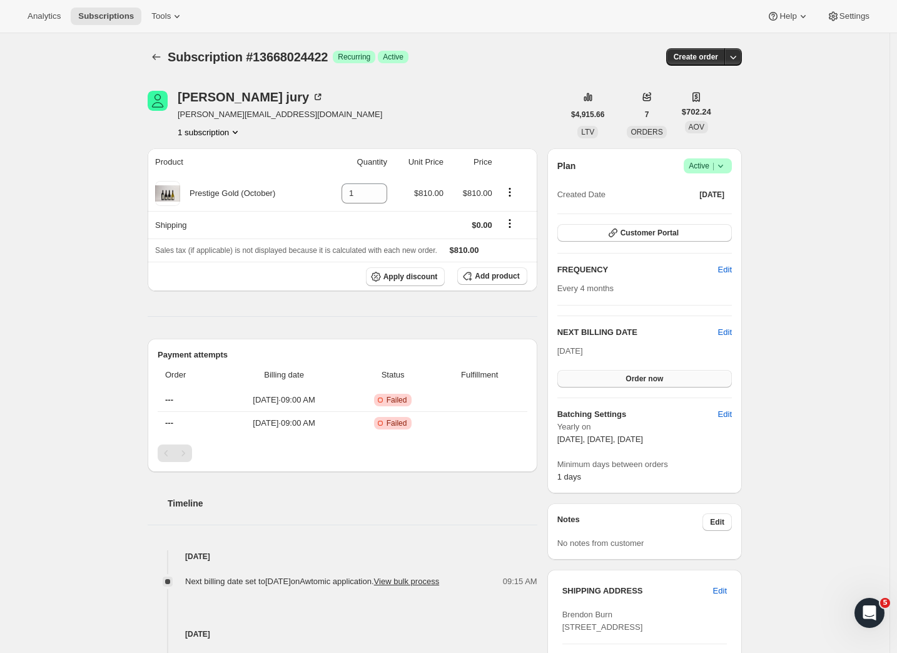
scroll to position [376, 0]
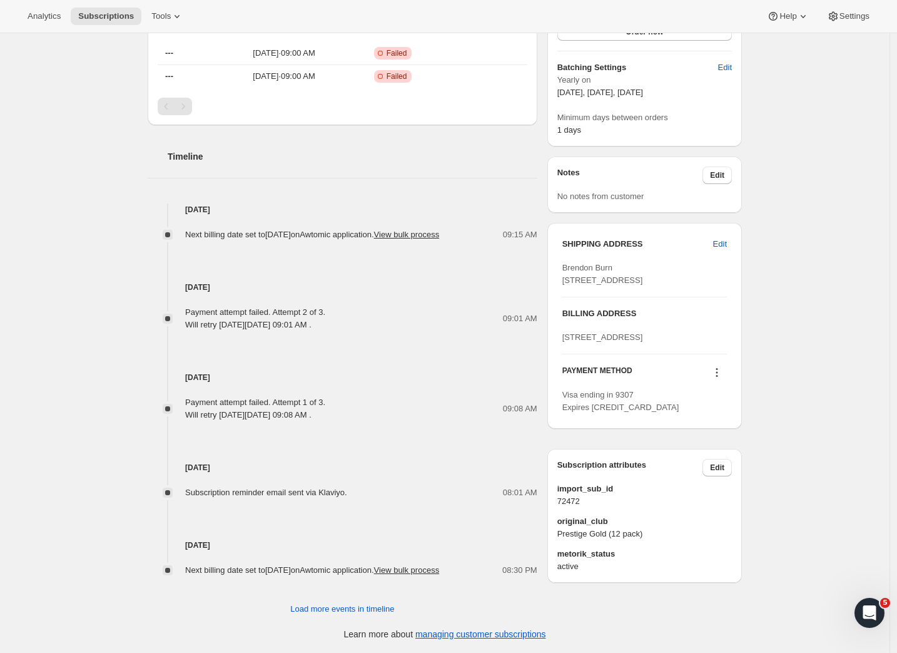
click at [718, 374] on icon at bounding box center [717, 373] width 2 height 2
click at [705, 456] on span "Send link to update card" at bounding box center [718, 460] width 88 height 9
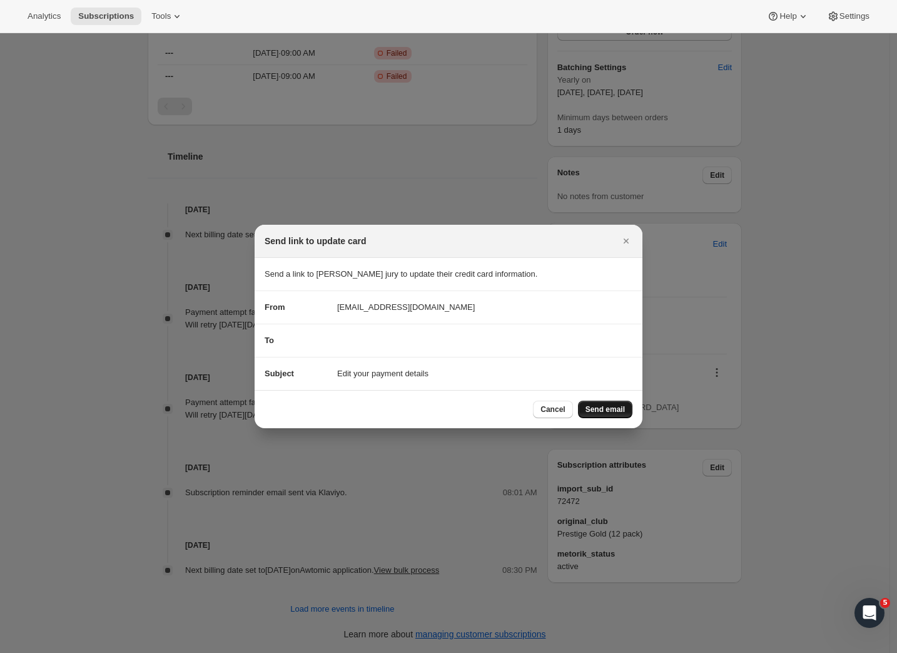
click at [594, 403] on button "Send email" at bounding box center [605, 409] width 54 height 18
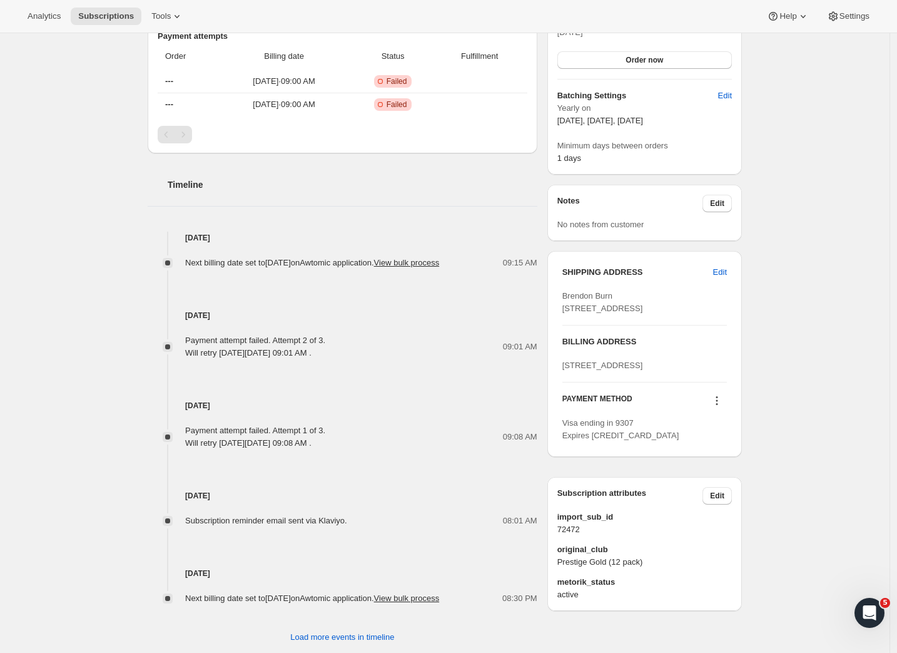
scroll to position [0, 0]
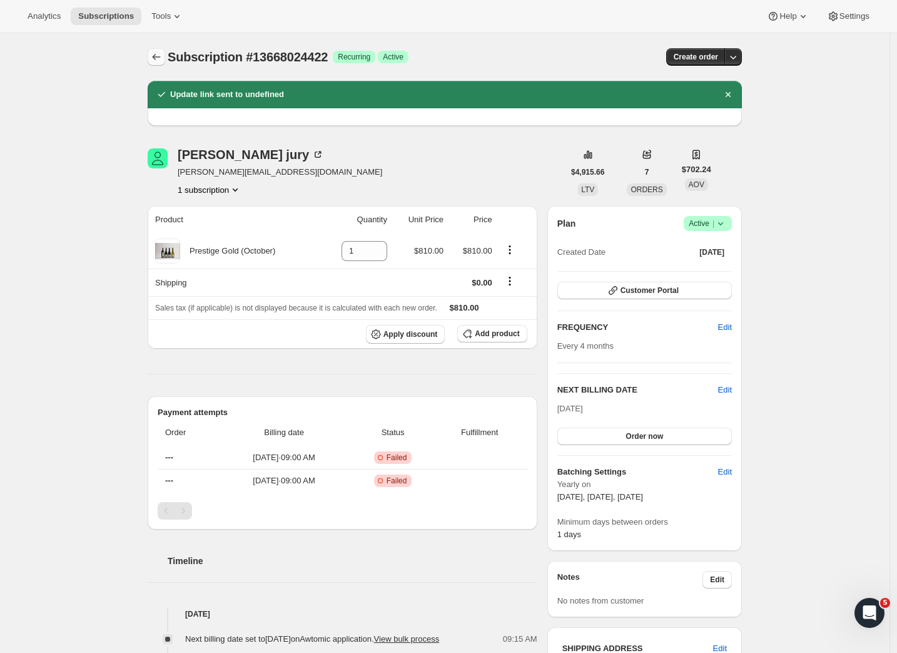
click at [156, 57] on icon "Subscriptions" at bounding box center [157, 57] width 8 height 6
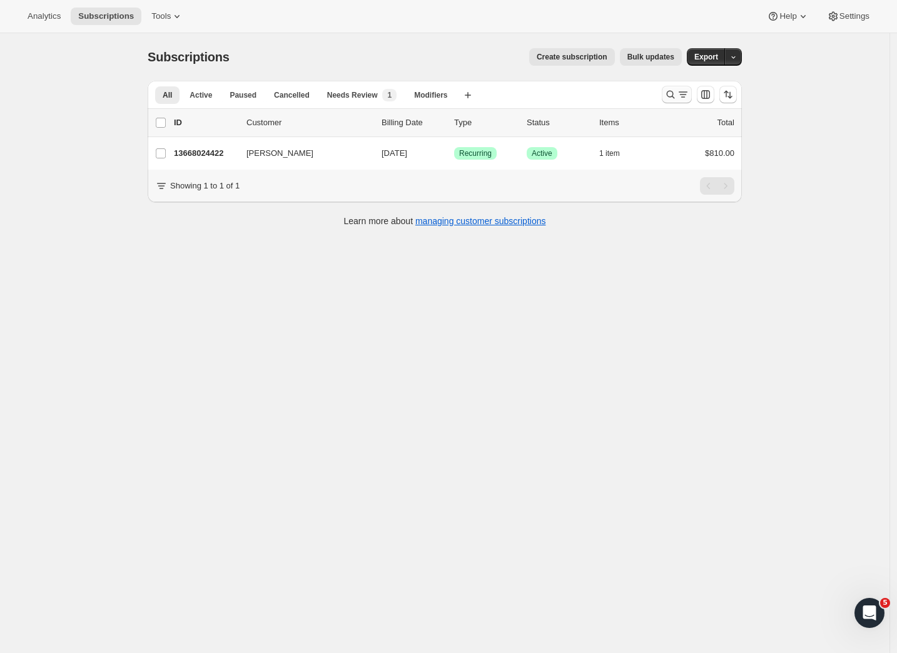
click at [676, 98] on icon "Search and filter results" at bounding box center [670, 94] width 13 height 13
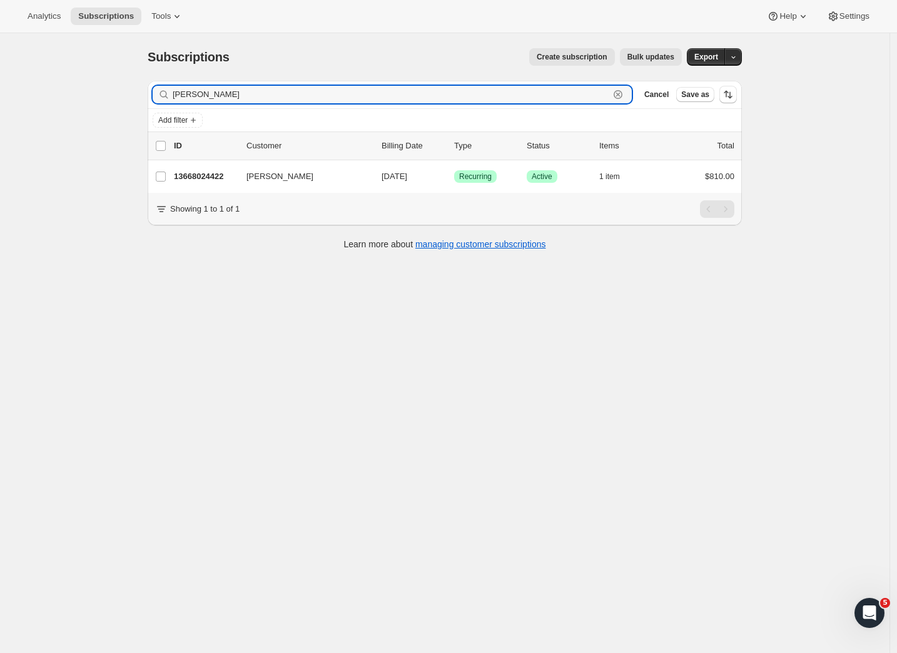
drag, startPoint x: 247, startPoint y: 98, endPoint x: 117, endPoint y: 95, distance: 129.6
click at [117, 95] on div "Subscriptions. This page is ready Subscriptions Create subscription Bulk update…" at bounding box center [445, 359] width 890 height 653
type input "Antonia"
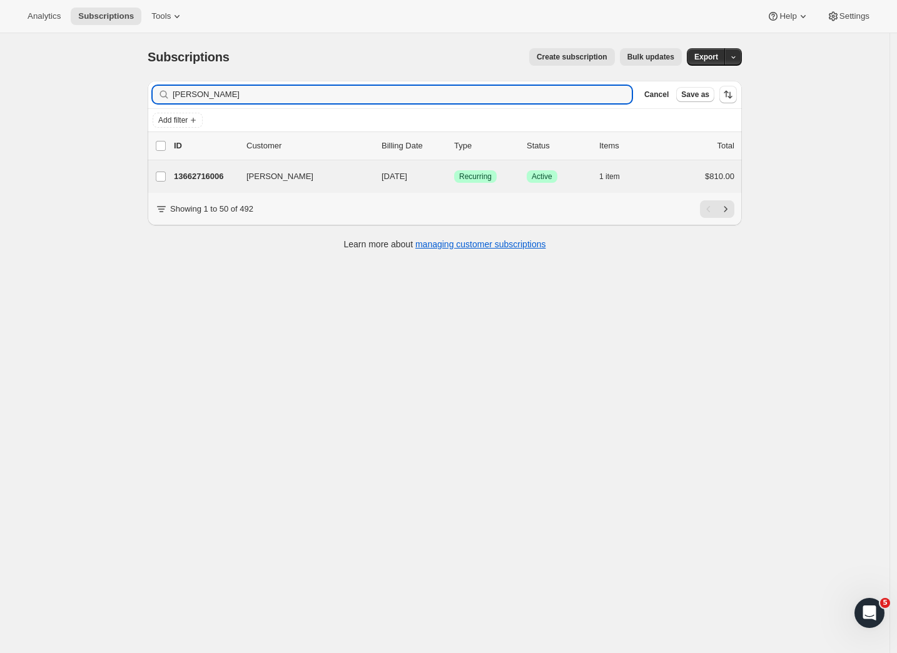
drag, startPoint x: 139, startPoint y: 96, endPoint x: 194, endPoint y: 167, distance: 90.1
click at [194, 167] on div "Toni Anda 13662716006 Toni Anda 02/05/2026 Success Recurring Success Active 1 i…" at bounding box center [445, 176] width 594 height 33
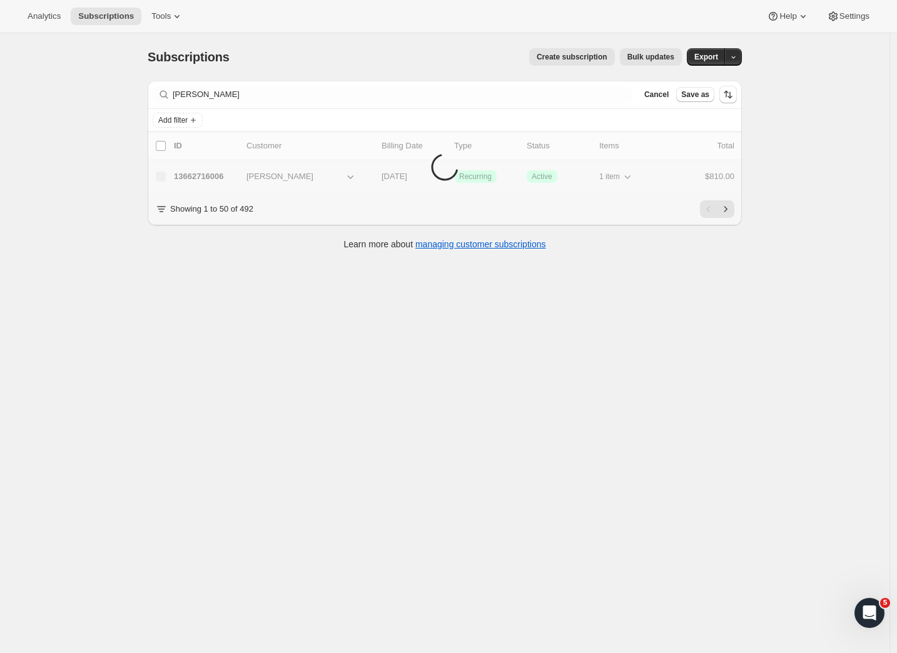
click at [204, 172] on li "Items are loading" at bounding box center [445, 162] width 594 height 61
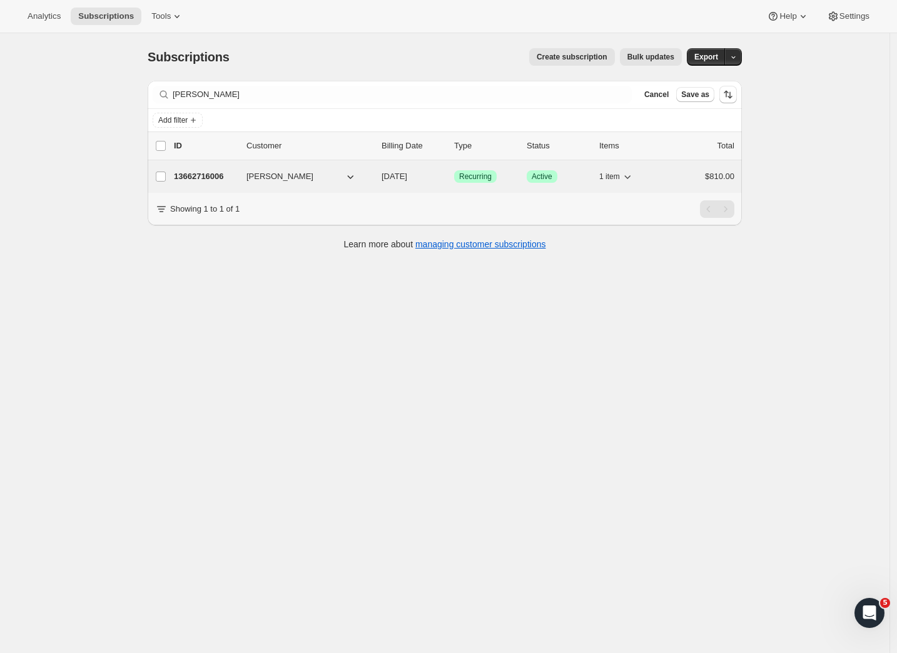
click at [236, 178] on p "13662716006" at bounding box center [205, 176] width 63 height 13
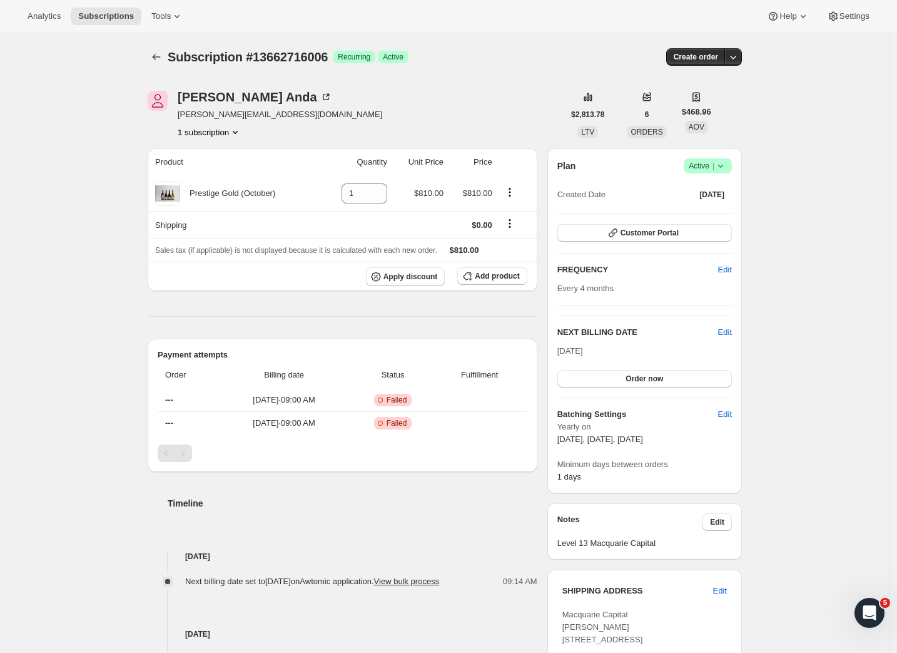
scroll to position [240, 0]
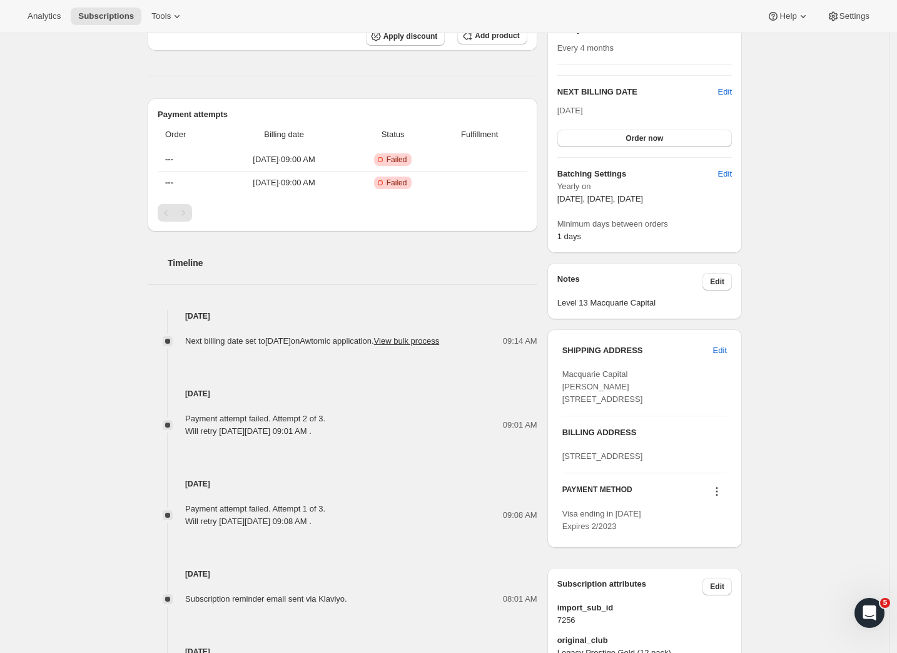
click at [723, 497] on icon at bounding box center [717, 491] width 13 height 13
click at [705, 502] on span "Send link to update card" at bounding box center [718, 499] width 88 height 9
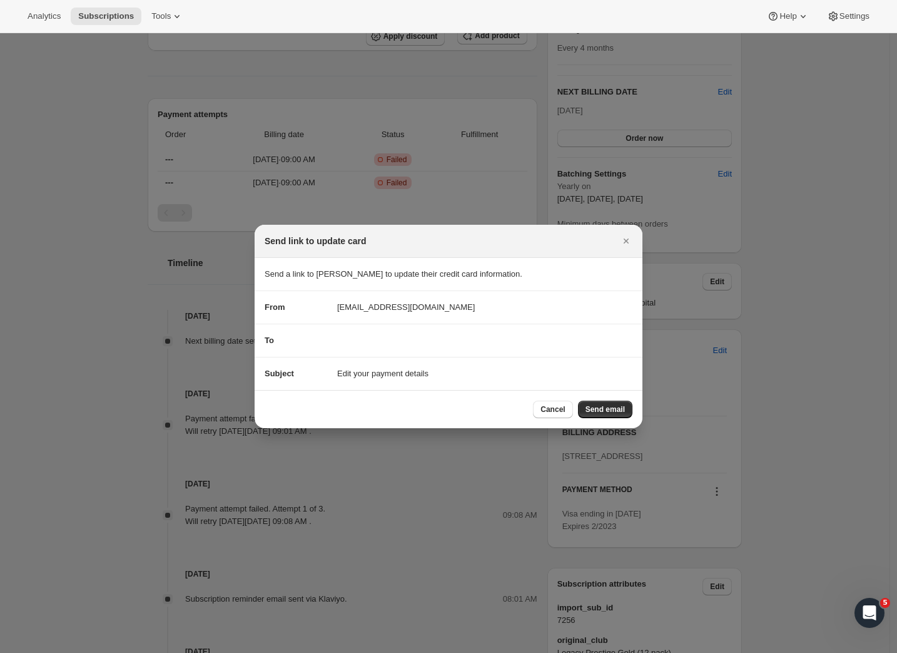
click at [601, 410] on span "Send email" at bounding box center [605, 409] width 39 height 10
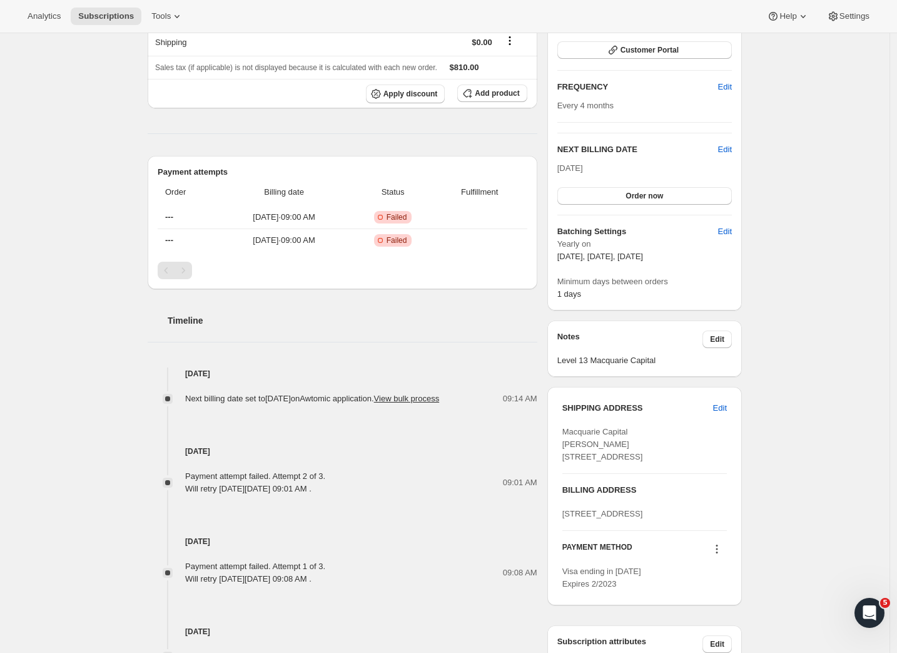
scroll to position [0, 0]
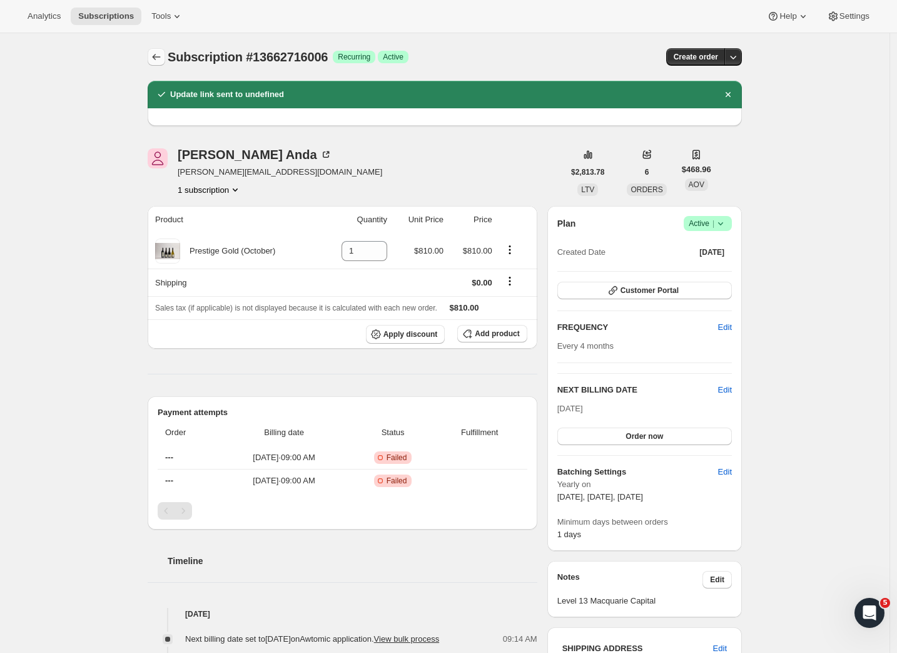
click at [158, 57] on icon "Subscriptions" at bounding box center [156, 57] width 13 height 13
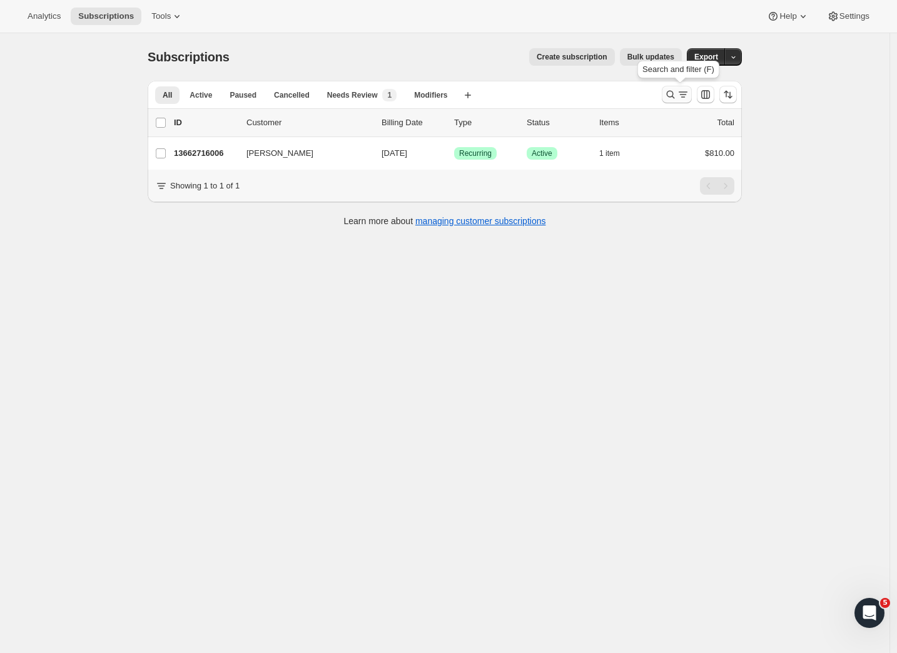
click at [688, 93] on icon "Search and filter results" at bounding box center [683, 94] width 13 height 13
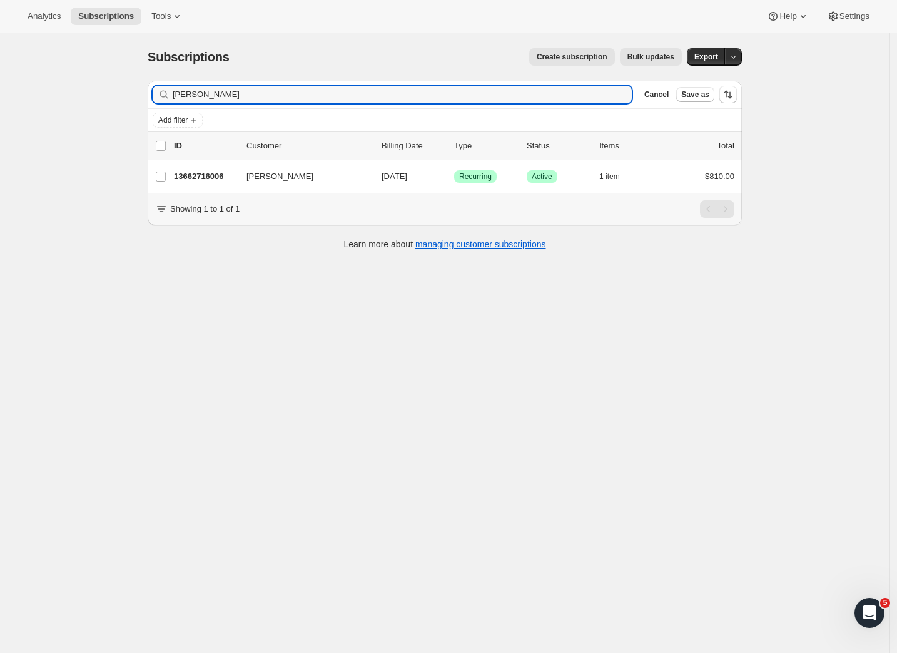
drag, startPoint x: 209, startPoint y: 96, endPoint x: 133, endPoint y: 95, distance: 76.3
click at [133, 95] on div "Subscriptions. This page is ready Subscriptions Create subscription Bulk update…" at bounding box center [445, 359] width 890 height 653
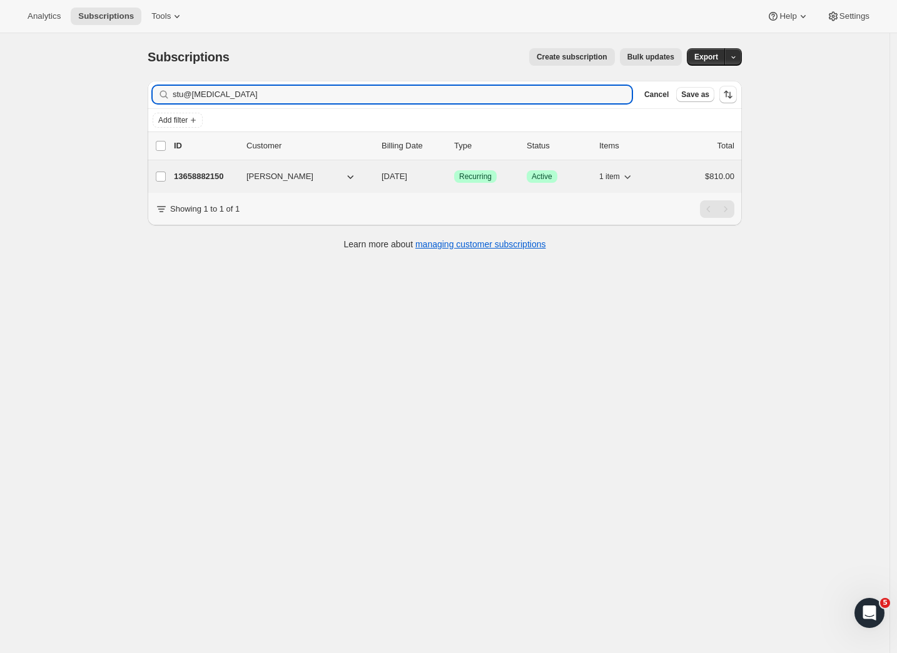
type input "stu@bal"
click at [203, 174] on p "13658882150" at bounding box center [205, 176] width 63 height 13
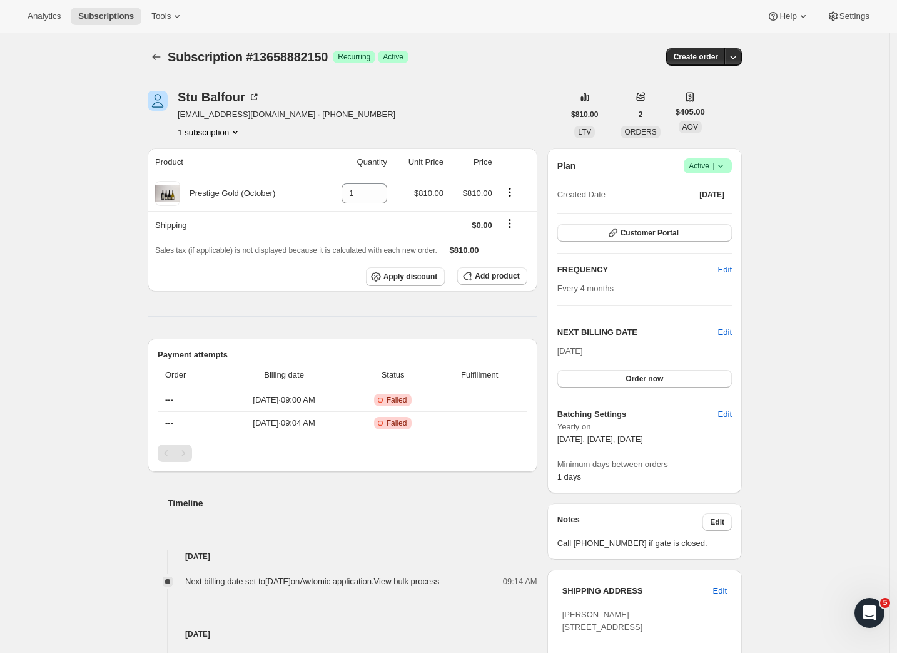
scroll to position [372, 0]
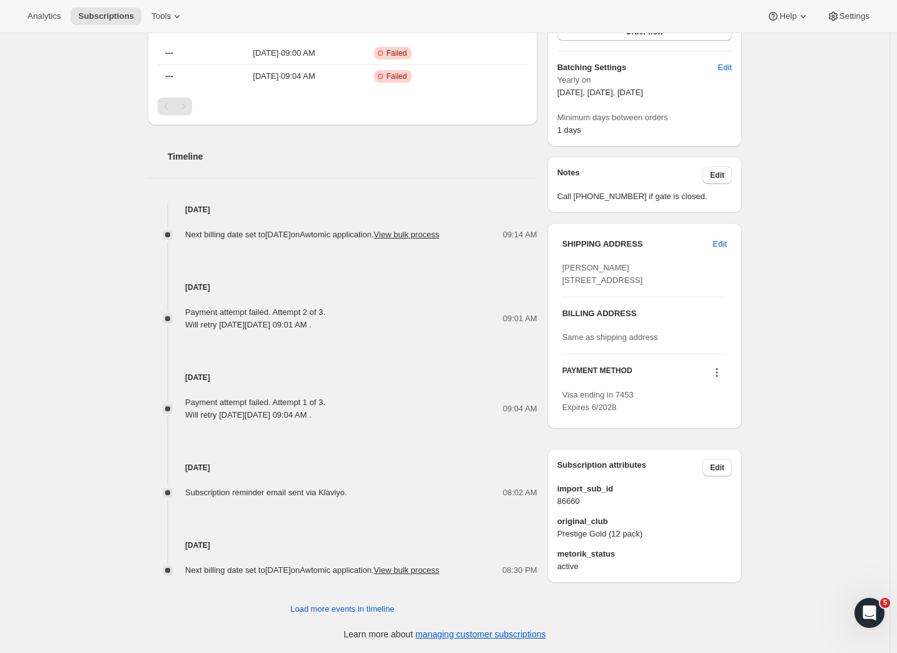
click at [727, 379] on button at bounding box center [717, 372] width 20 height 14
click at [720, 430] on span "Send link to update card" at bounding box center [718, 434] width 88 height 9
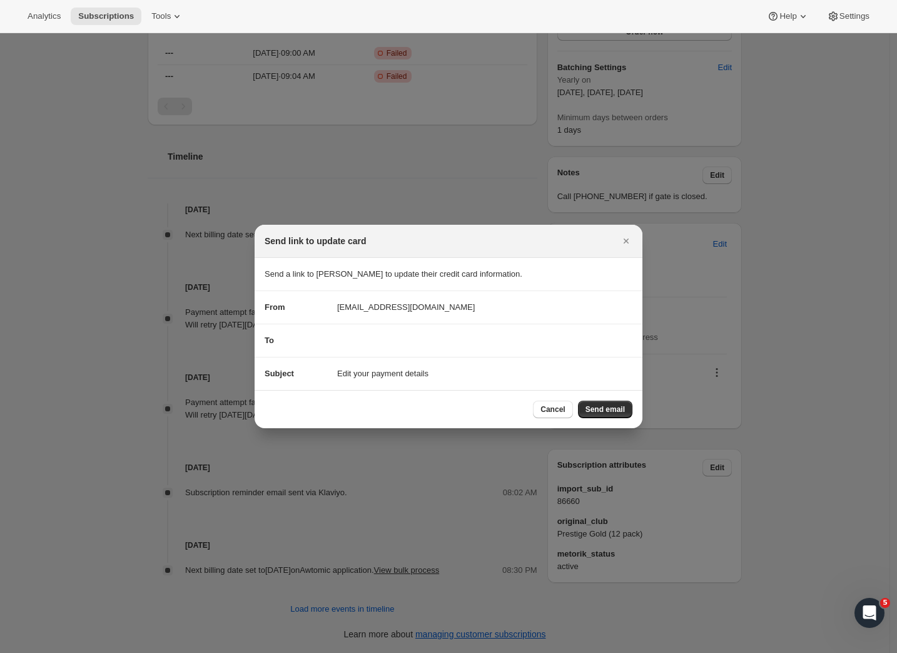
click at [596, 407] on span "Send email" at bounding box center [605, 409] width 39 height 10
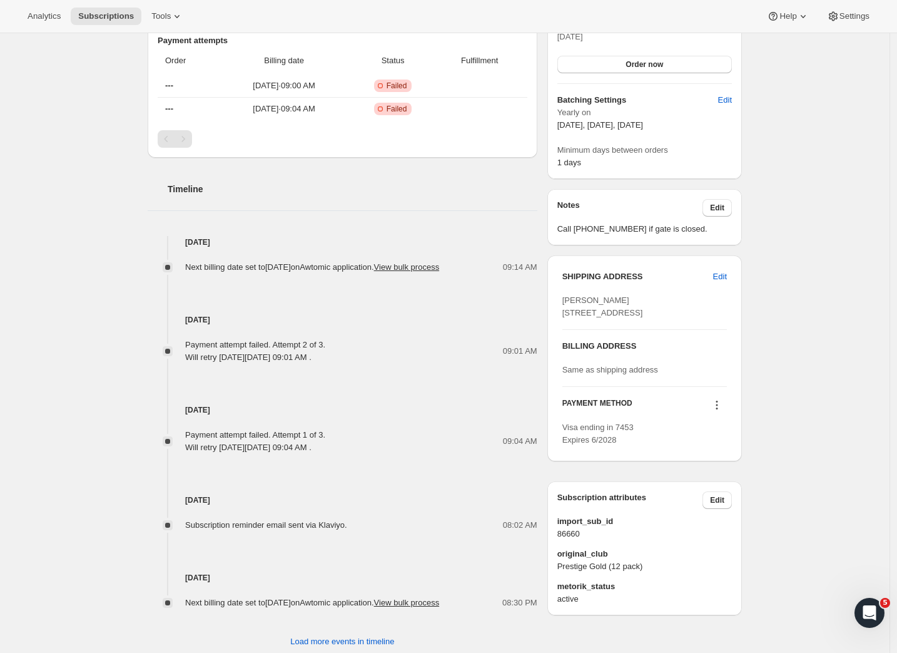
scroll to position [0, 0]
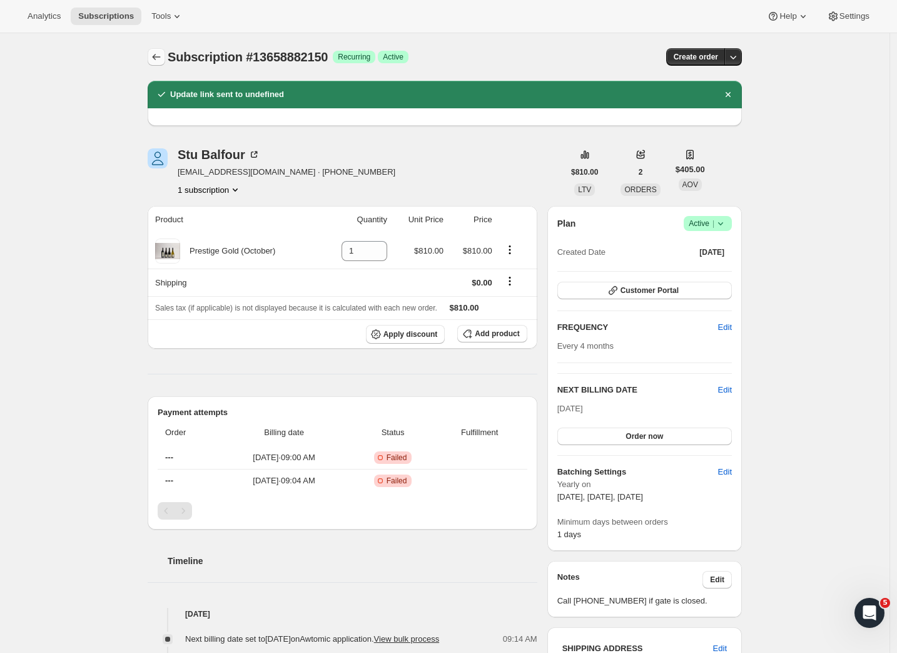
click at [158, 60] on icon "Subscriptions" at bounding box center [156, 57] width 13 height 13
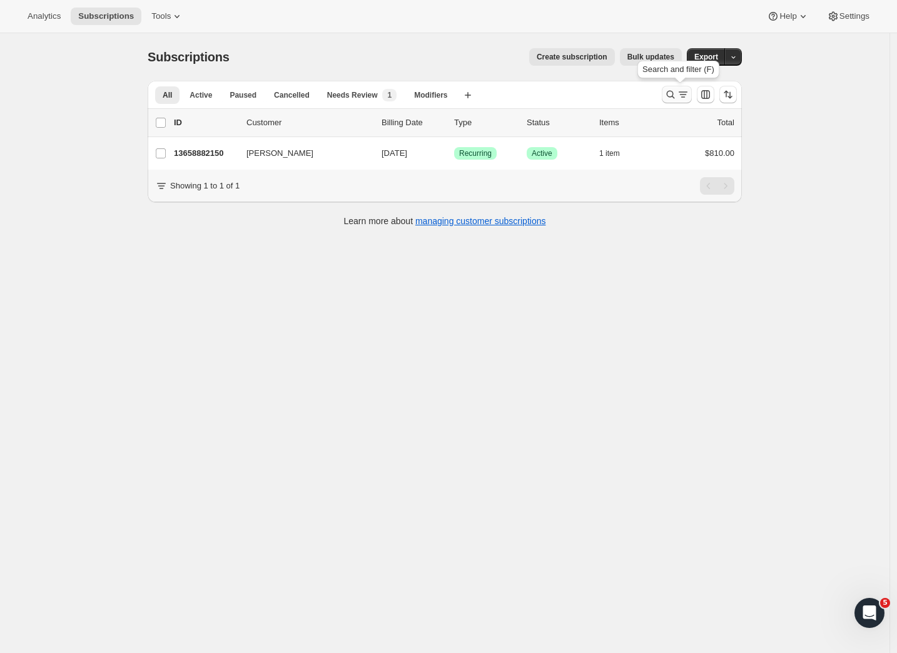
click at [677, 96] on icon "Search and filter results" at bounding box center [670, 94] width 13 height 13
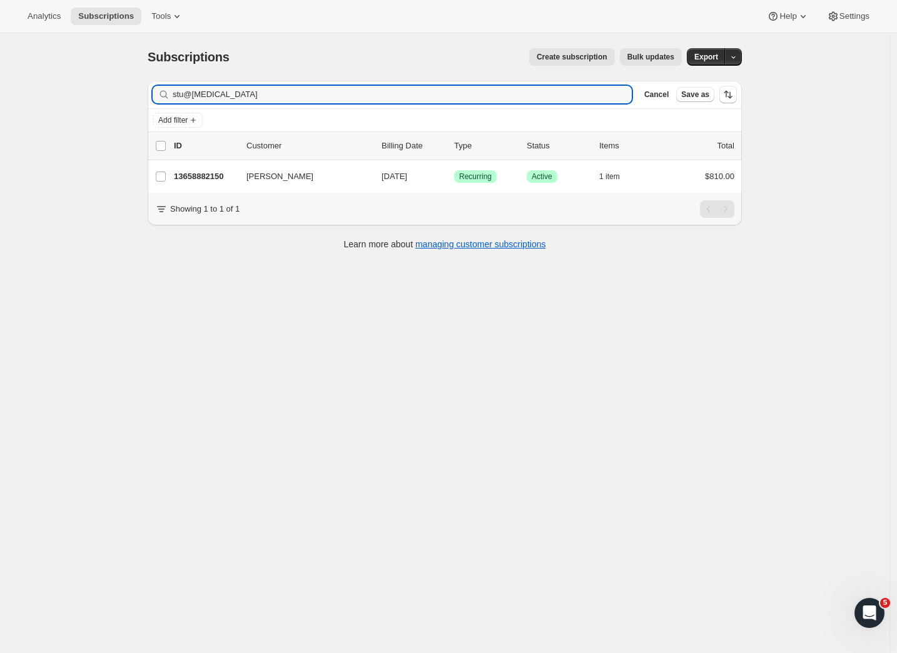
drag, startPoint x: 213, startPoint y: 96, endPoint x: 120, endPoint y: 93, distance: 93.3
click at [120, 94] on div "Subscriptions. This page is ready Subscriptions Create subscription Bulk update…" at bounding box center [445, 359] width 890 height 653
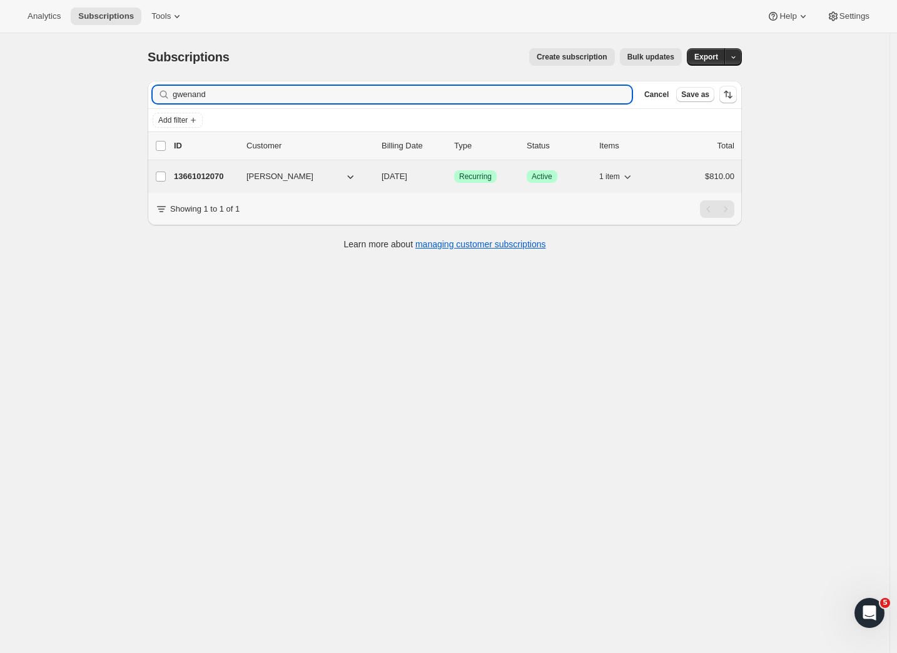
type input "gwenand"
click at [200, 175] on p "13661012070" at bounding box center [205, 176] width 63 height 13
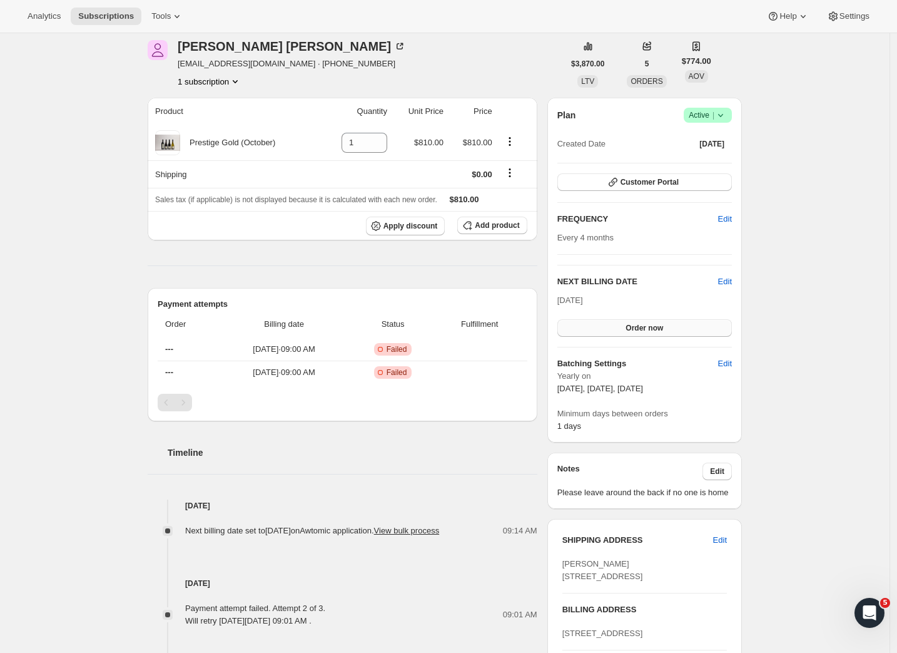
scroll to position [389, 0]
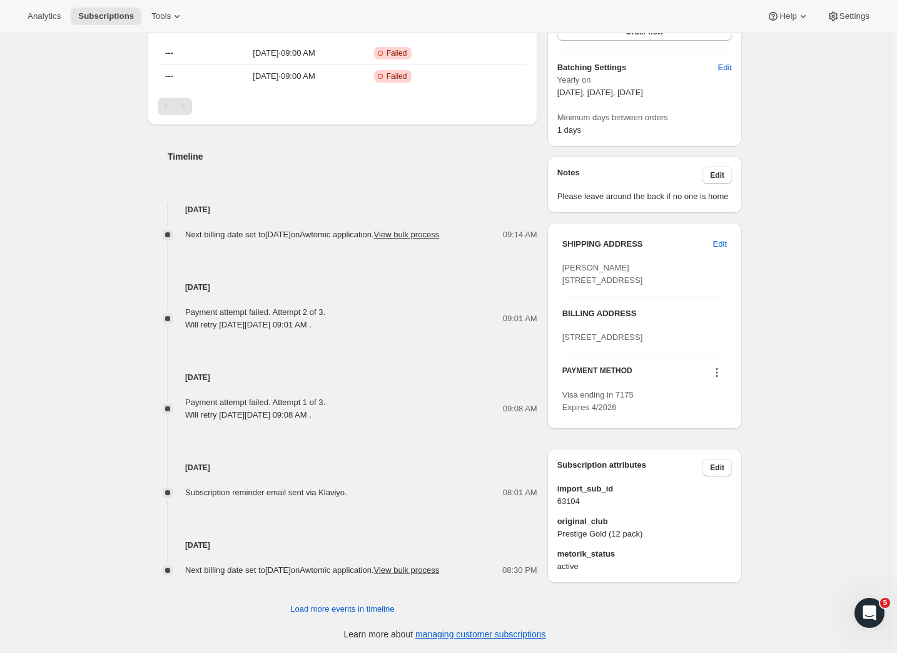
click at [723, 379] on icon at bounding box center [717, 372] width 13 height 13
click at [710, 462] on button "Send link to update card" at bounding box center [717, 472] width 95 height 20
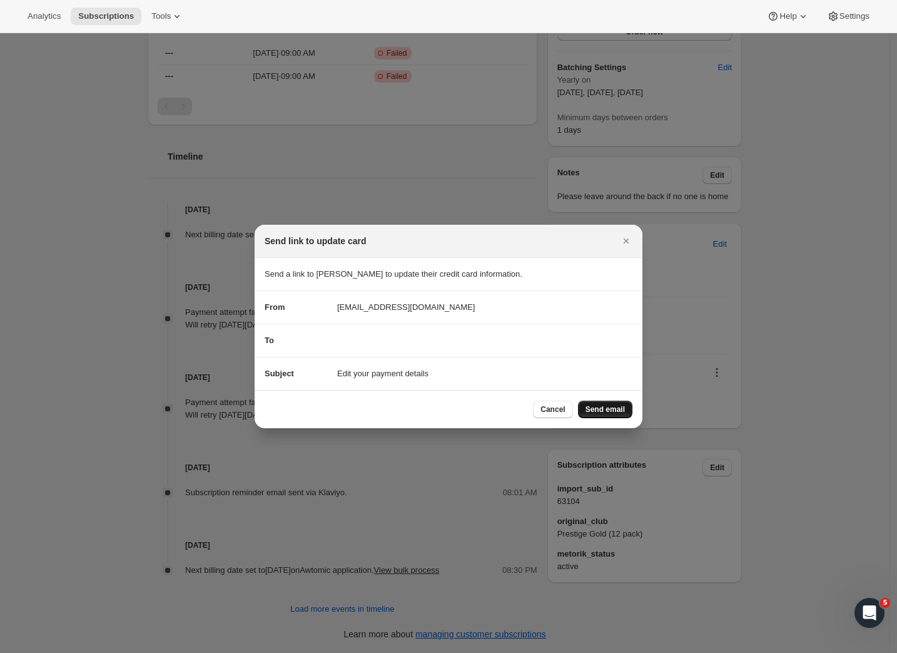
click at [616, 409] on span "Send email" at bounding box center [605, 409] width 39 height 10
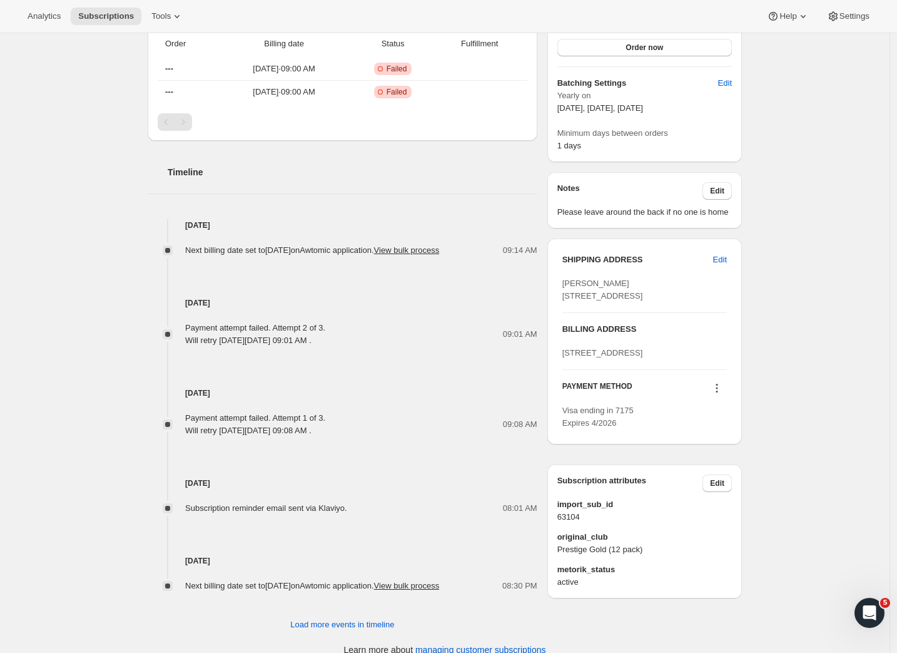
scroll to position [0, 0]
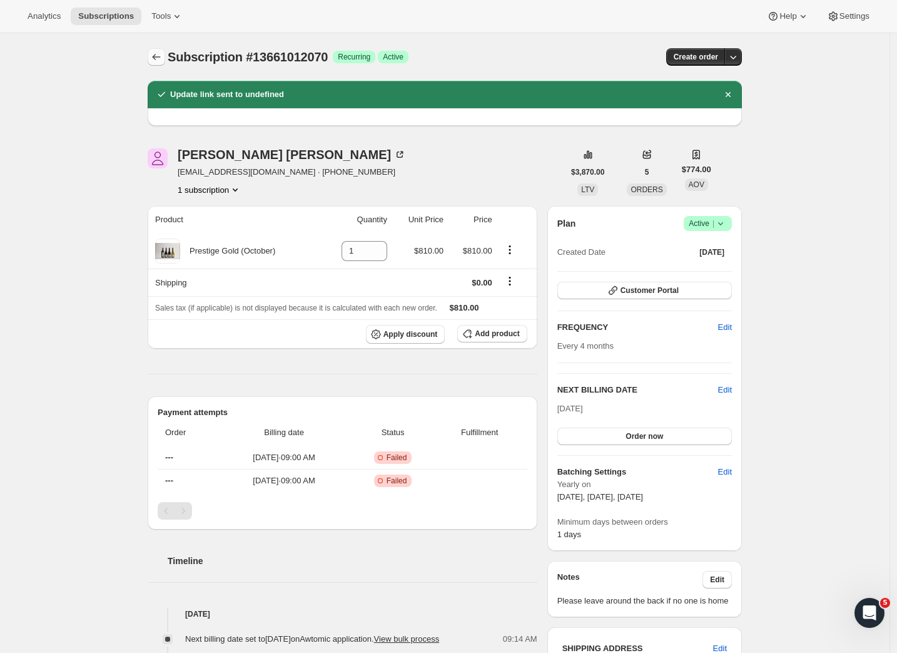
click at [156, 59] on icon "Subscriptions" at bounding box center [156, 57] width 13 height 13
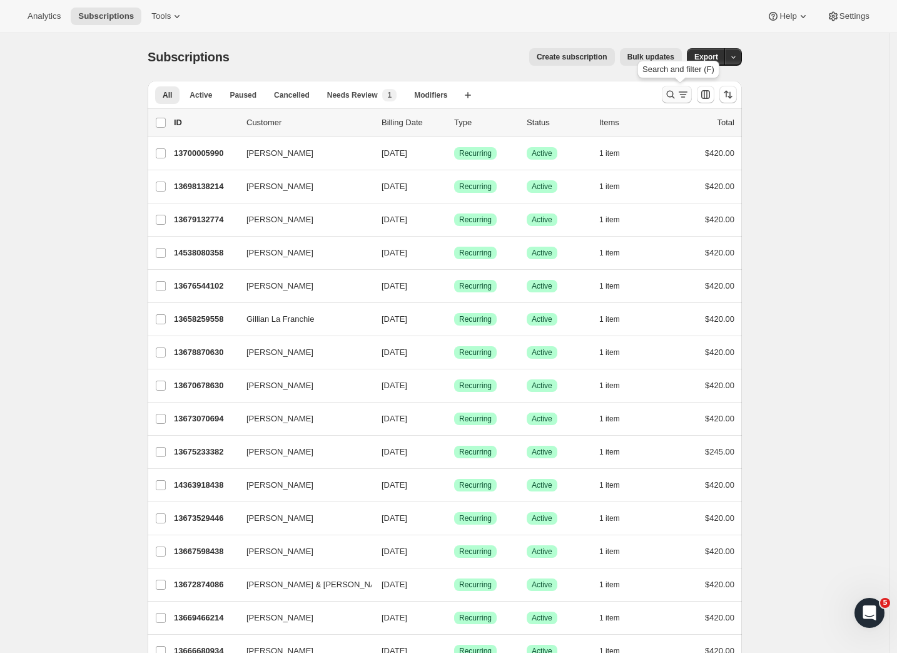
click at [675, 96] on icon "Search and filter results" at bounding box center [671, 95] width 8 height 8
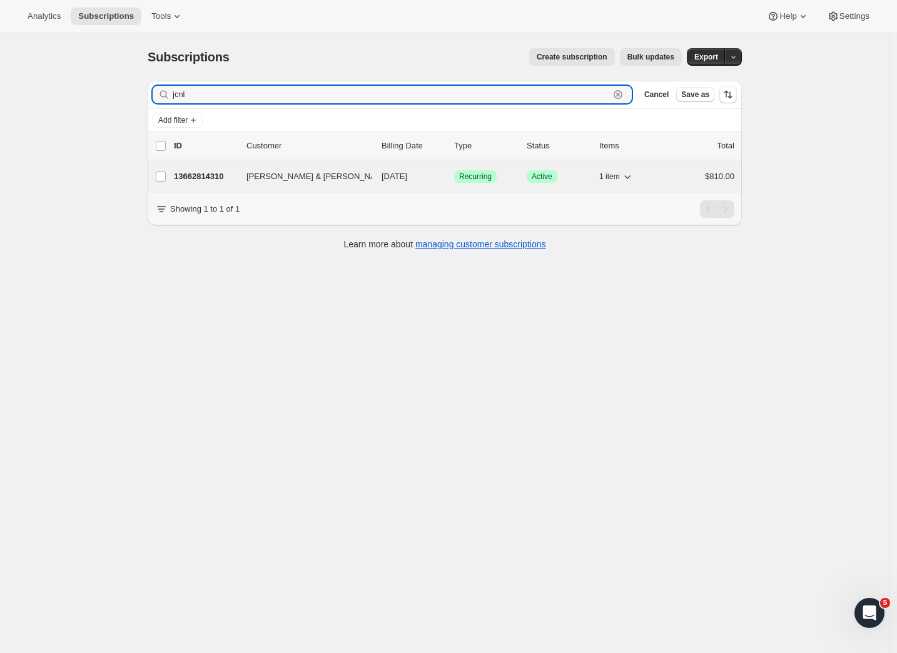
type input "jcnl"
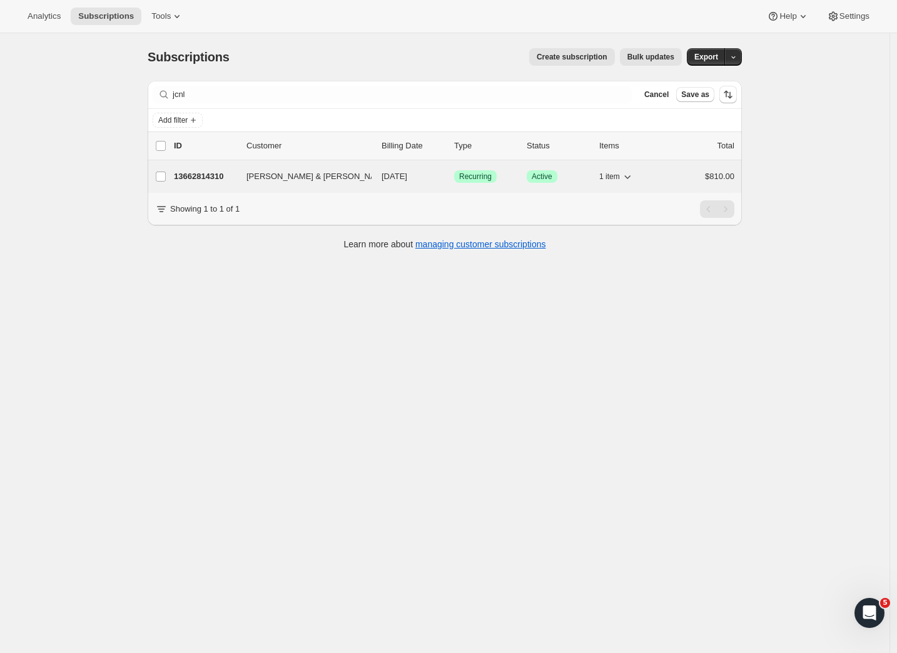
click at [204, 170] on div "13662814310 Mark & Nicole Solomon 02/05/2026 Success Recurring Success Active 1…" at bounding box center [454, 177] width 561 height 18
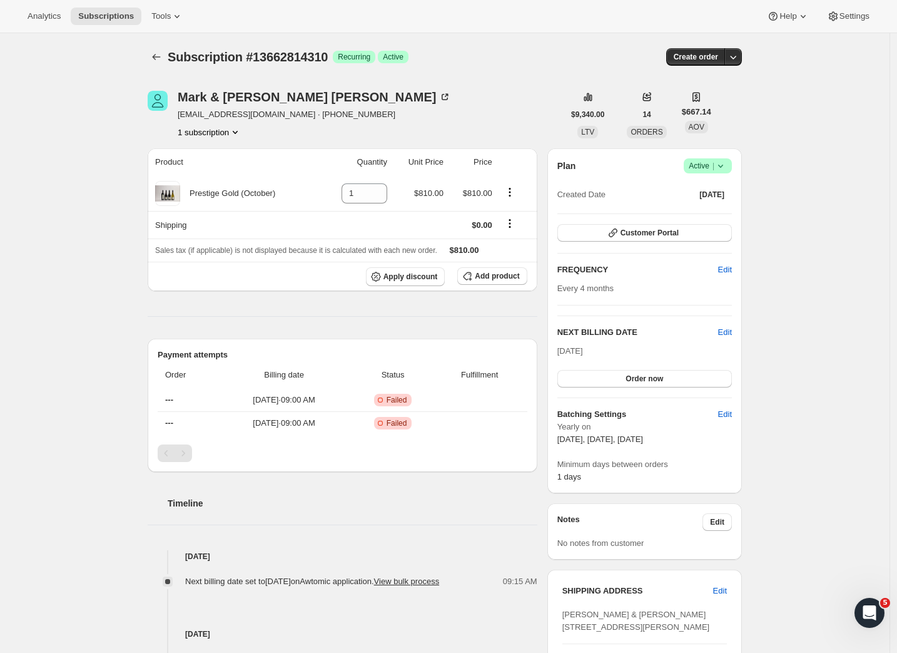
scroll to position [372, 0]
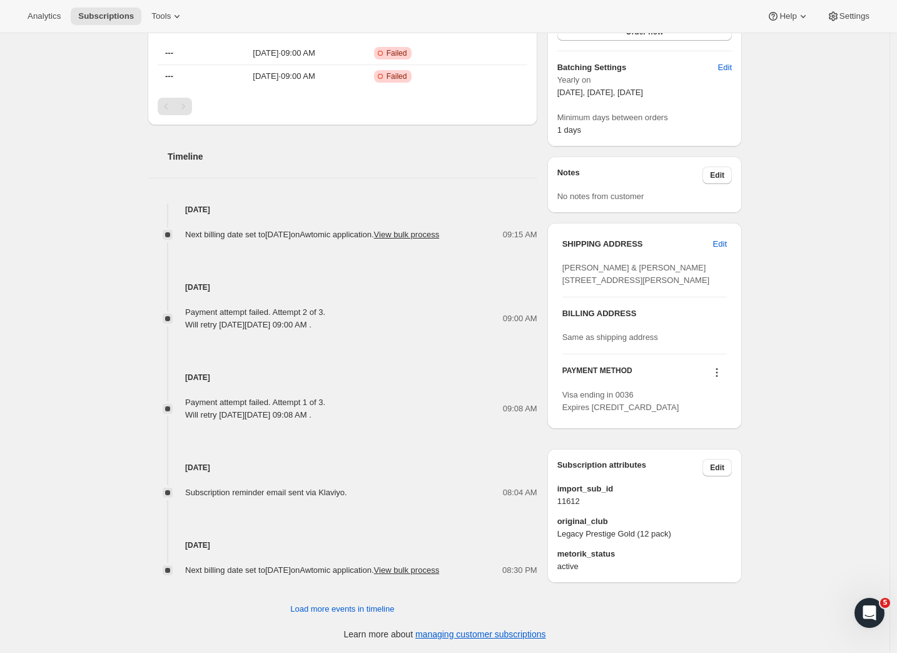
click at [723, 370] on icon at bounding box center [717, 372] width 13 height 13
click at [718, 412] on button "Send link to update card" at bounding box center [717, 422] width 95 height 20
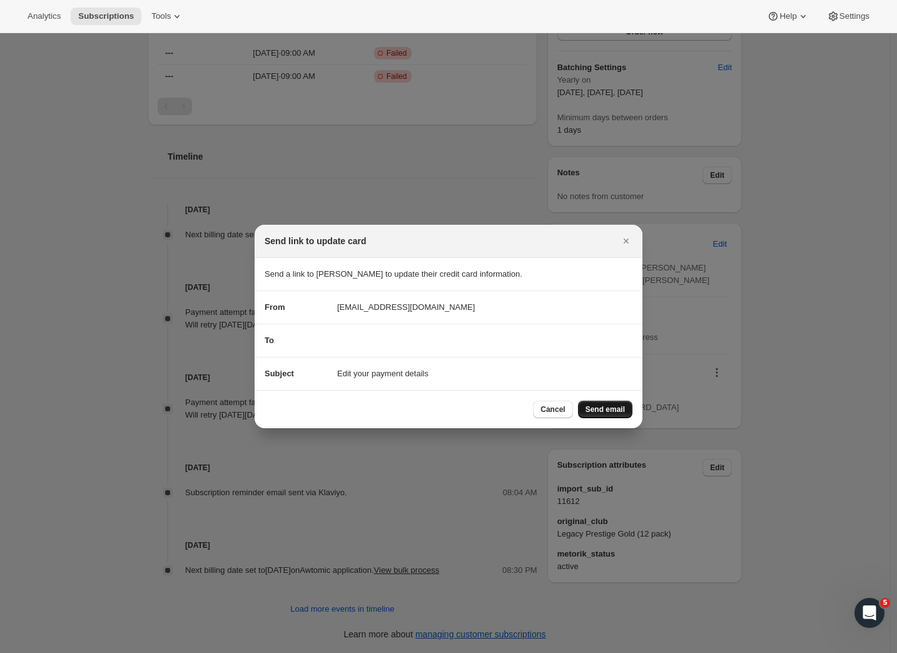
click at [593, 413] on span "Send email" at bounding box center [605, 409] width 39 height 10
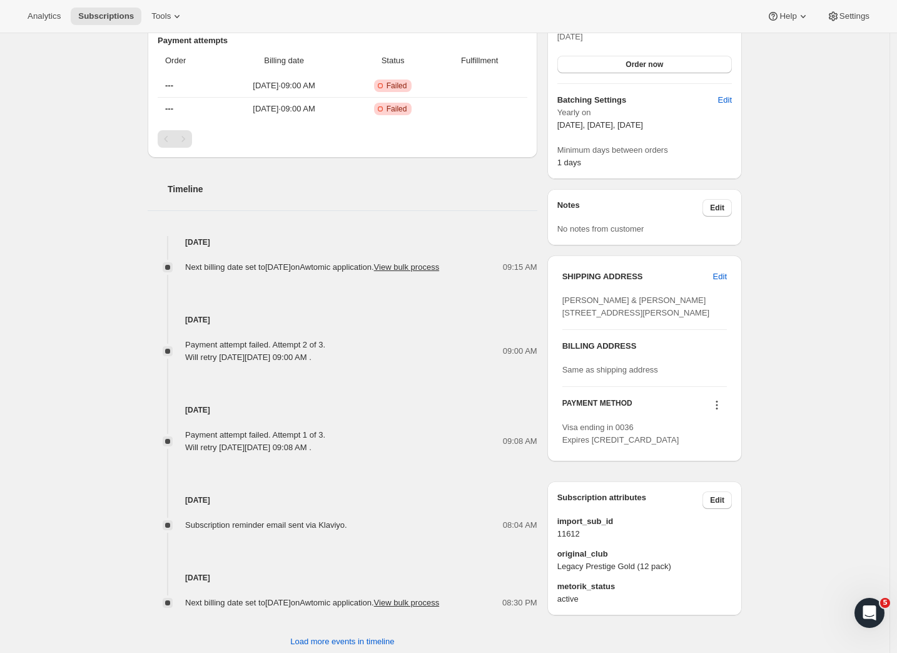
scroll to position [0, 0]
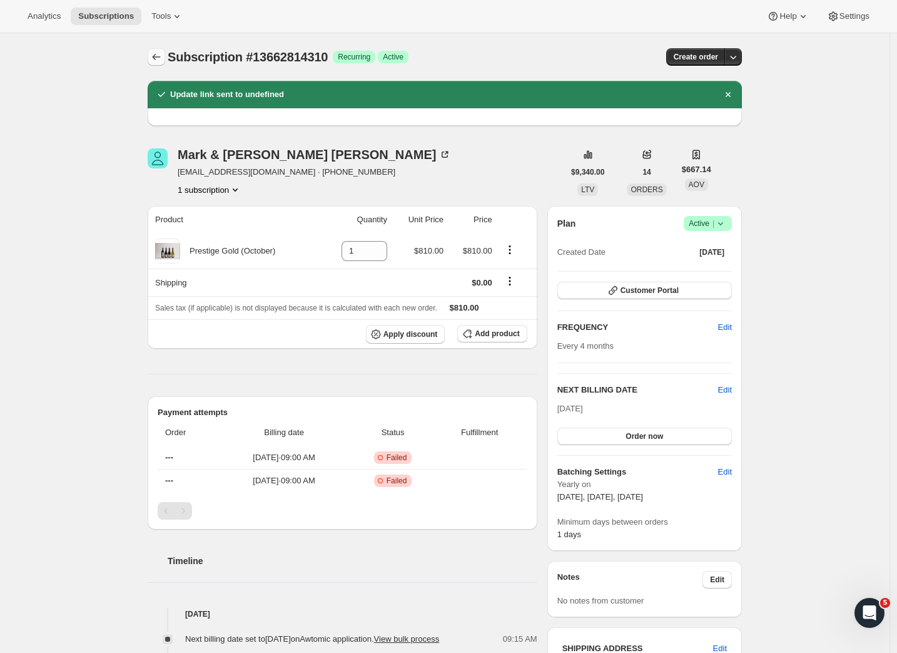
click at [162, 57] on icon "Subscriptions" at bounding box center [156, 57] width 13 height 13
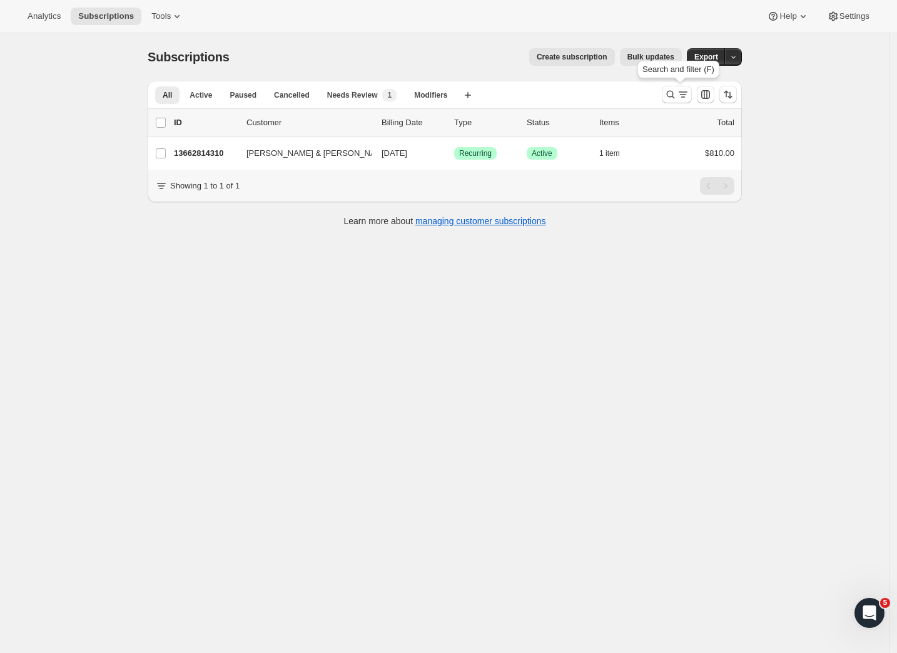
drag, startPoint x: 679, startPoint y: 94, endPoint x: 564, endPoint y: 120, distance: 117.2
click at [677, 94] on icon "Search and filter results" at bounding box center [670, 94] width 13 height 13
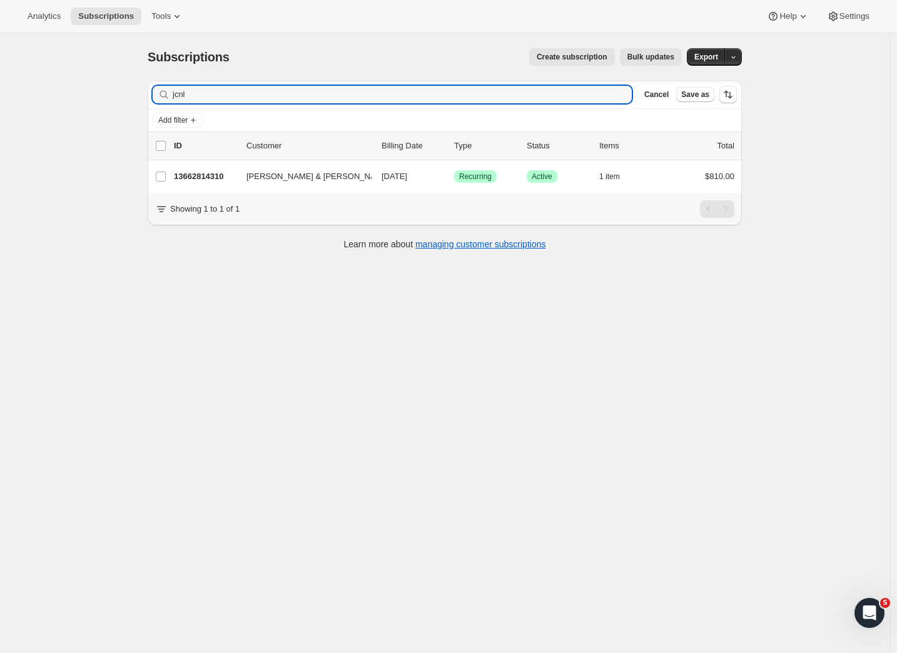
drag, startPoint x: 198, startPoint y: 94, endPoint x: 168, endPoint y: 88, distance: 30.6
click at [168, 88] on div "jcnl Clear" at bounding box center [392, 95] width 479 height 18
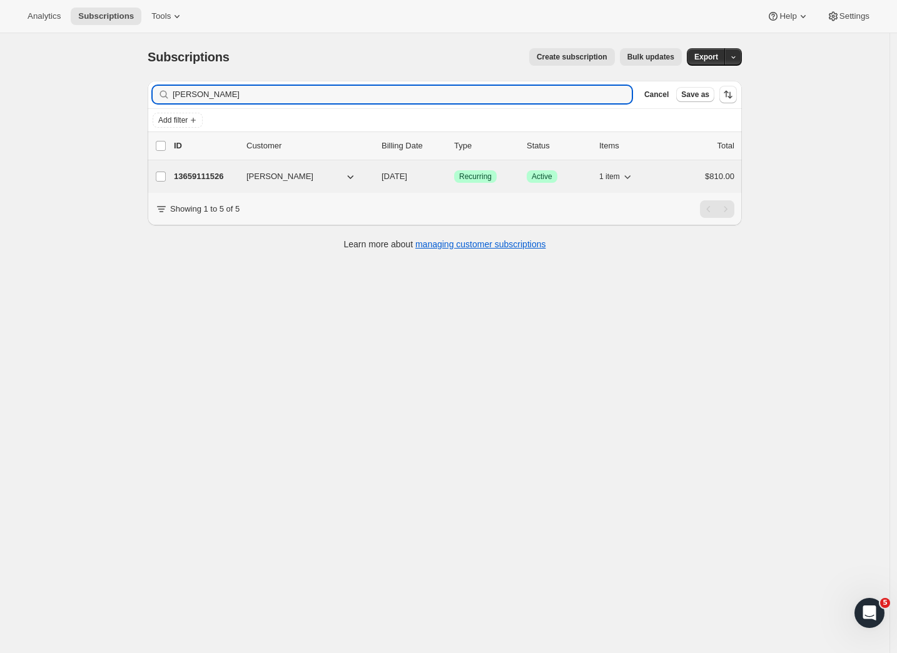
type input "matt bad"
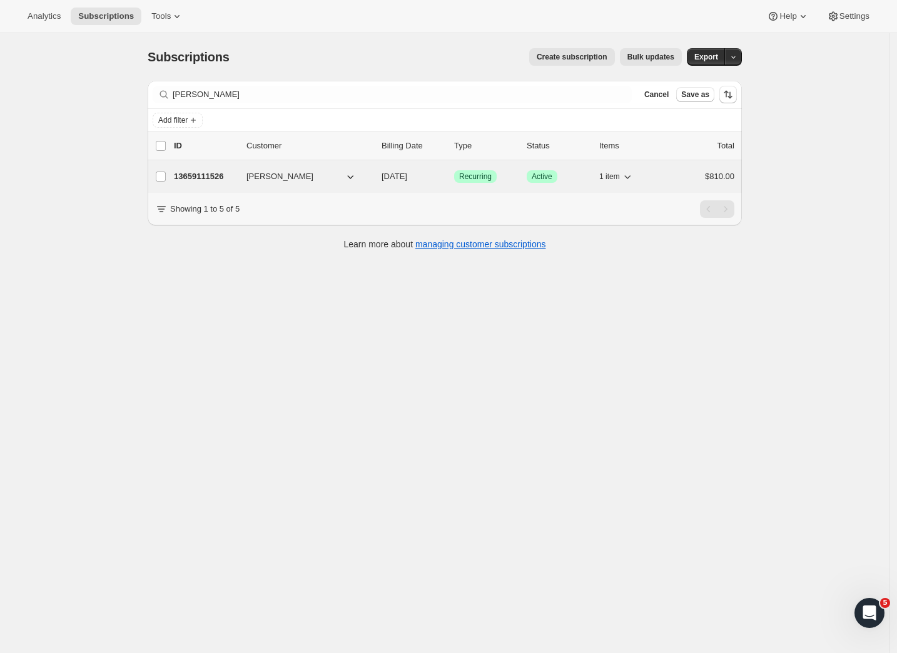
click at [204, 171] on p "13659111526" at bounding box center [205, 176] width 63 height 13
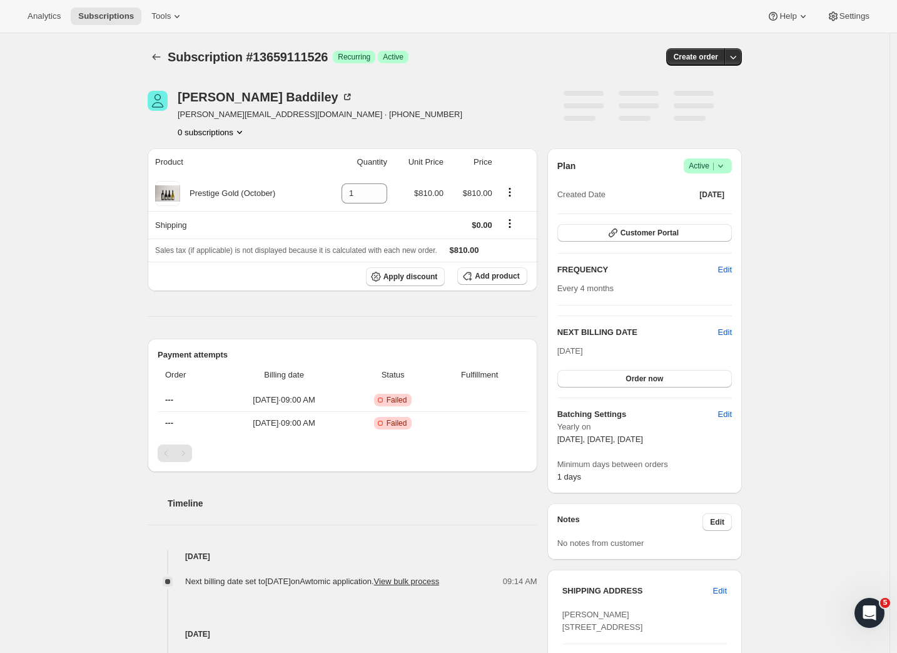
scroll to position [376, 0]
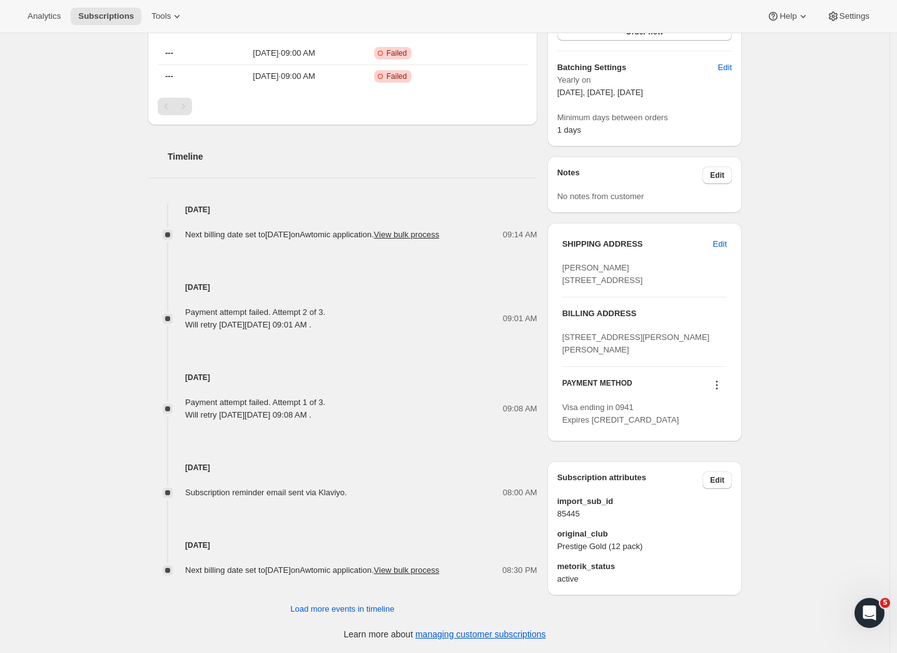
click at [718, 391] on icon at bounding box center [717, 385] width 13 height 13
click at [730, 456] on span "Send link to update card" at bounding box center [718, 460] width 88 height 9
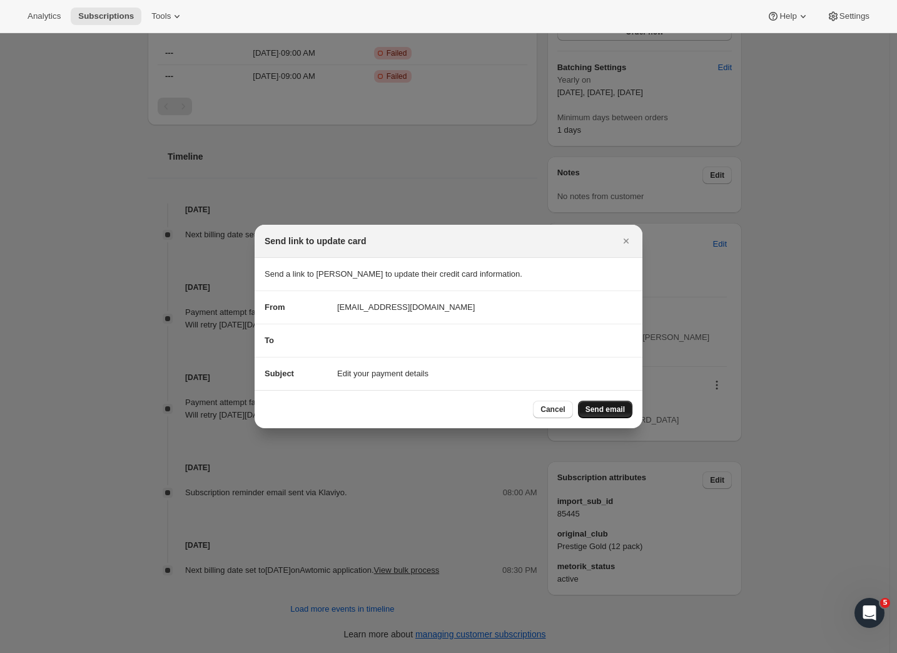
click at [608, 409] on span "Send email" at bounding box center [605, 409] width 39 height 10
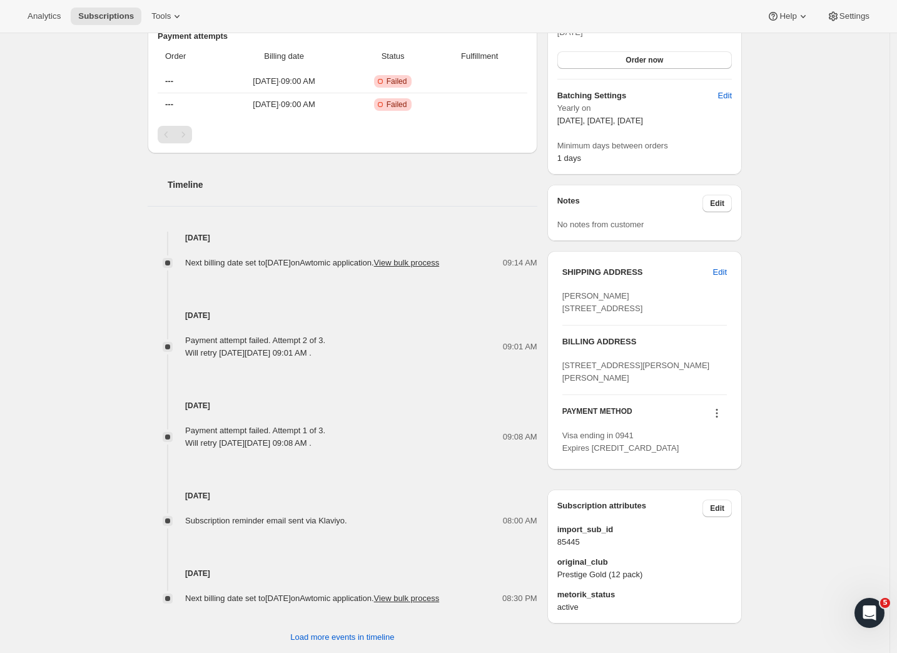
scroll to position [0, 0]
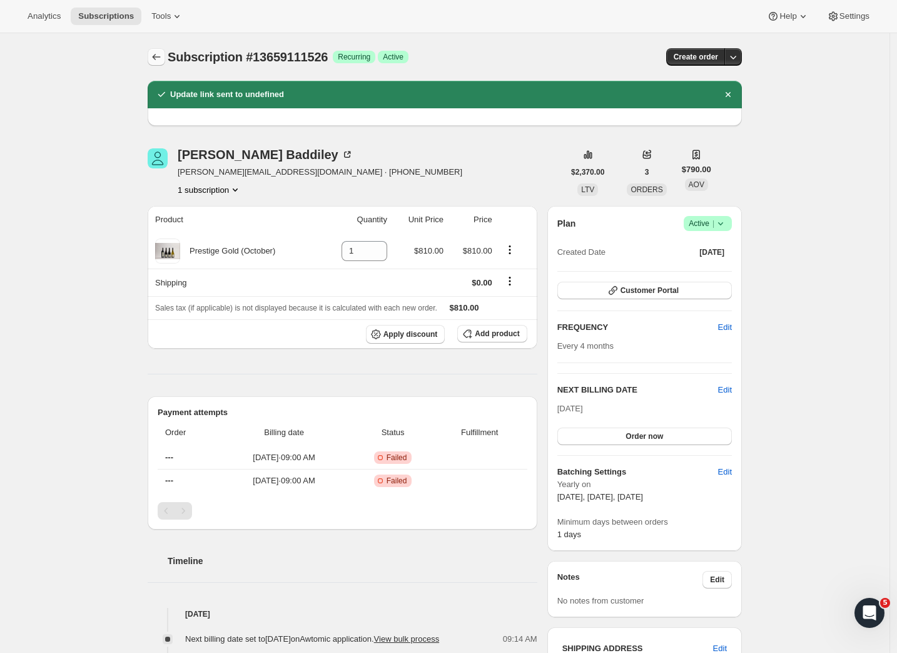
click at [159, 58] on icon "Subscriptions" at bounding box center [156, 57] width 13 height 13
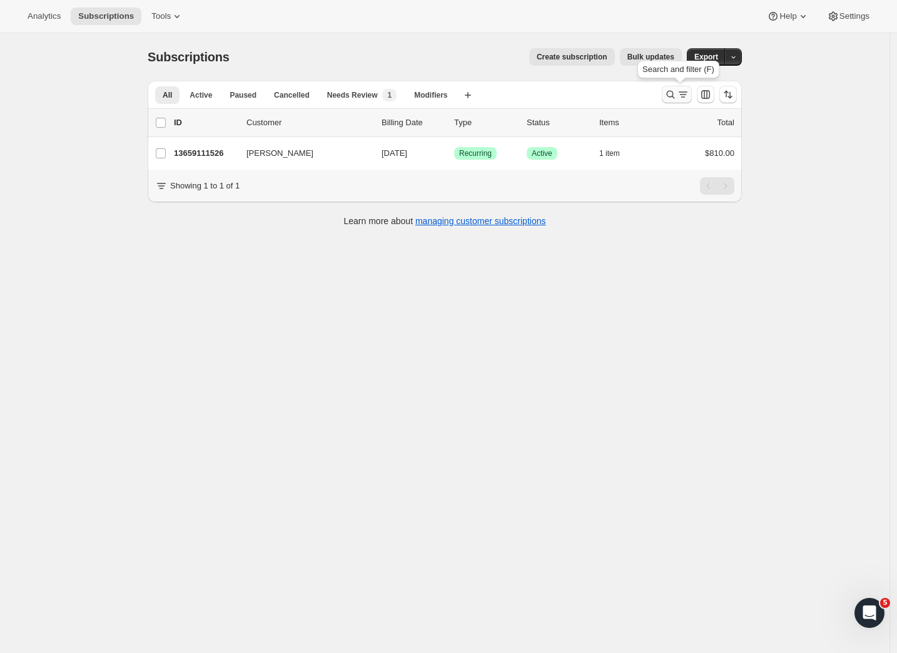
click at [684, 96] on icon "Search and filter results" at bounding box center [683, 94] width 13 height 13
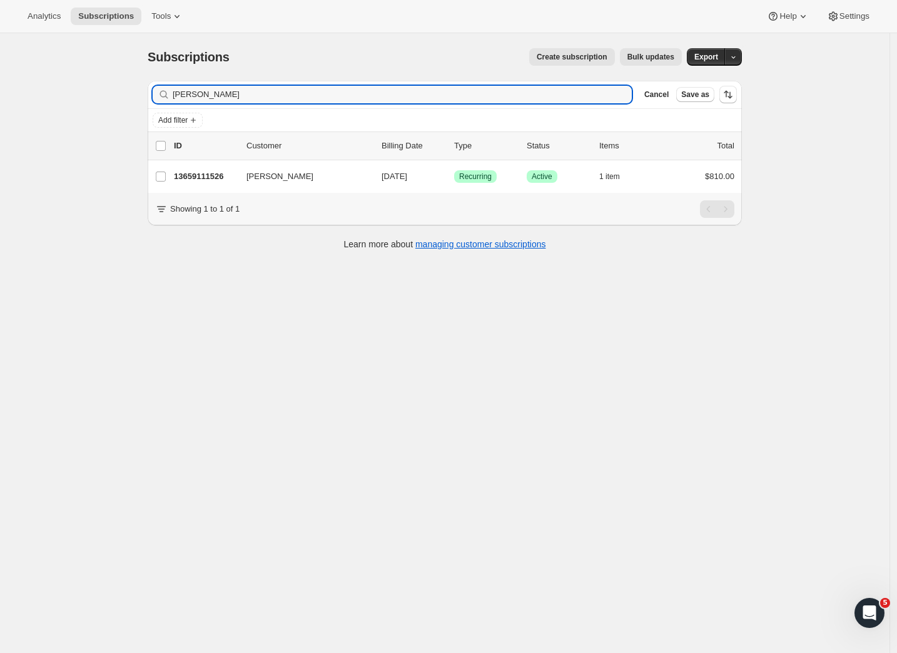
drag, startPoint x: 238, startPoint y: 100, endPoint x: 120, endPoint y: 89, distance: 118.1
click at [120, 89] on div "Subscriptions. This page is ready Subscriptions Create subscription Bulk update…" at bounding box center [445, 359] width 890 height 653
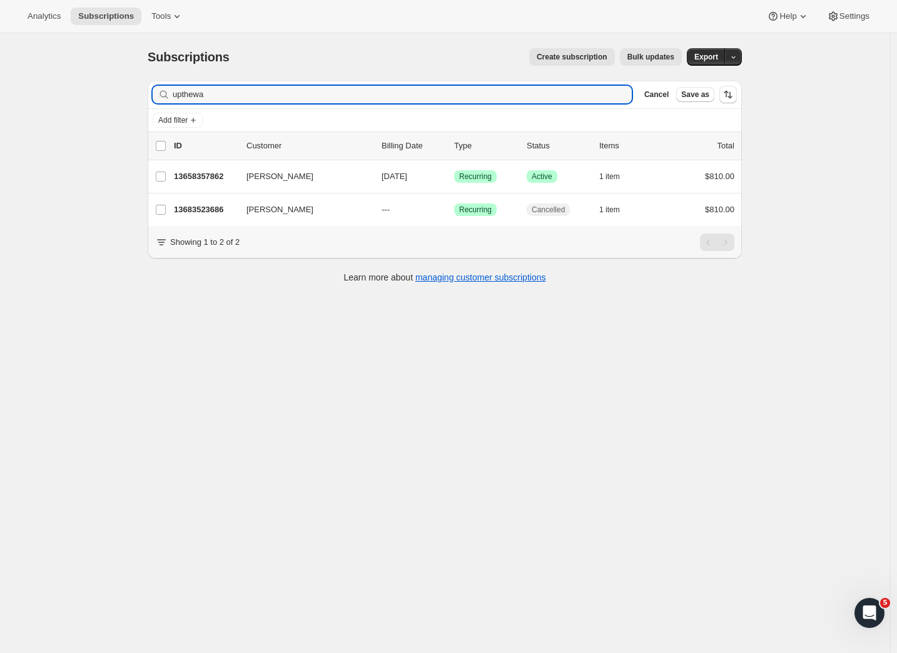
drag, startPoint x: 213, startPoint y: 94, endPoint x: 124, endPoint y: 89, distance: 89.0
click at [124, 89] on div "Subscriptions. This page is ready Subscriptions Create subscription Bulk update…" at bounding box center [445, 359] width 890 height 653
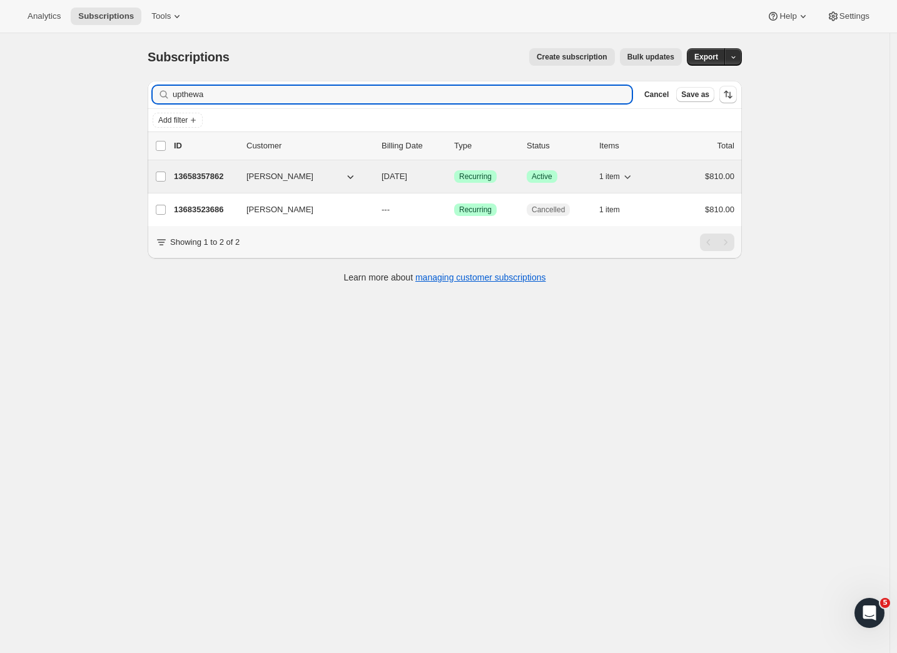
type input "upthewa"
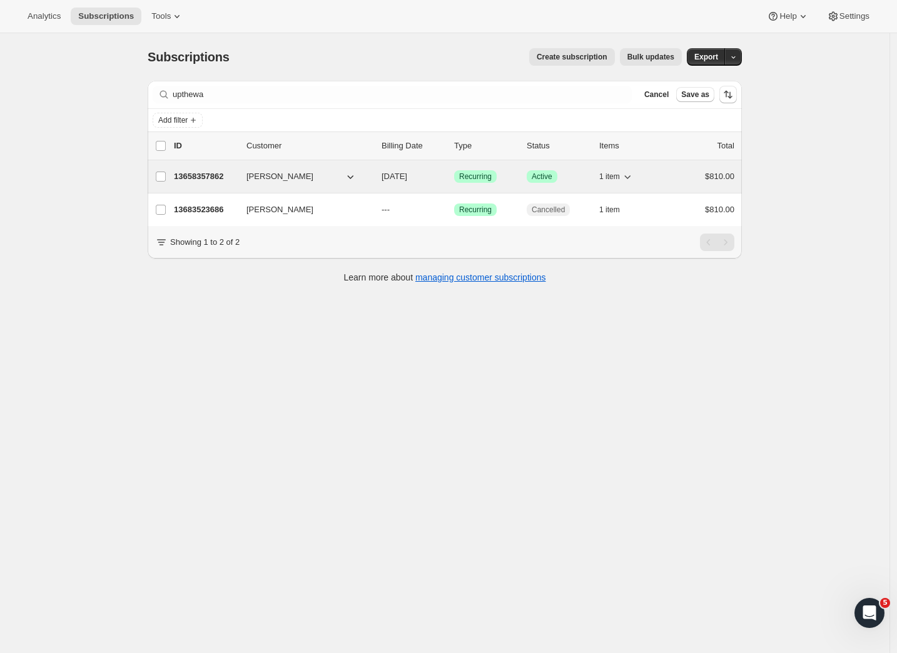
click at [212, 176] on p "13658357862" at bounding box center [205, 176] width 63 height 13
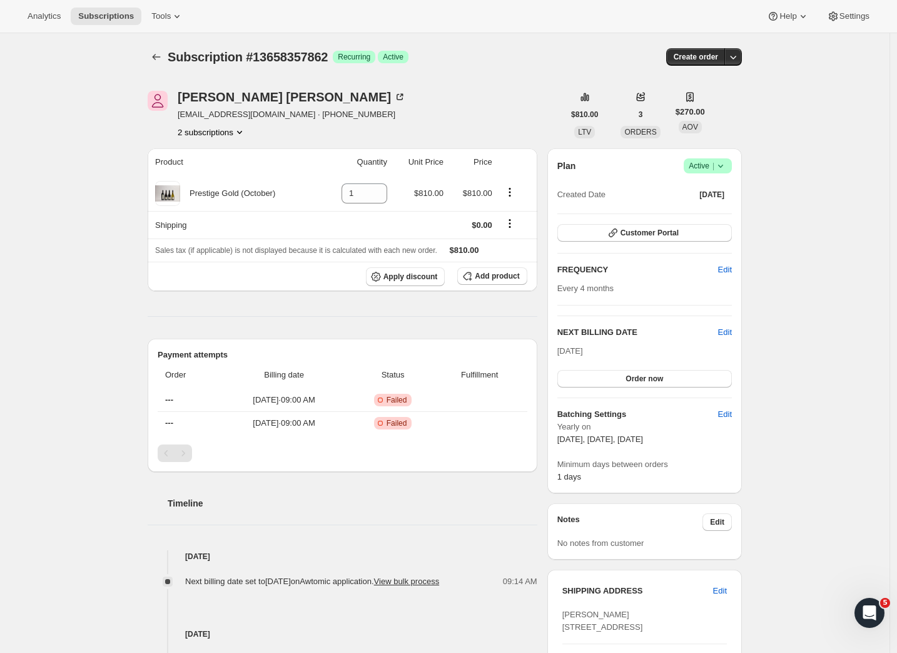
scroll to position [372, 0]
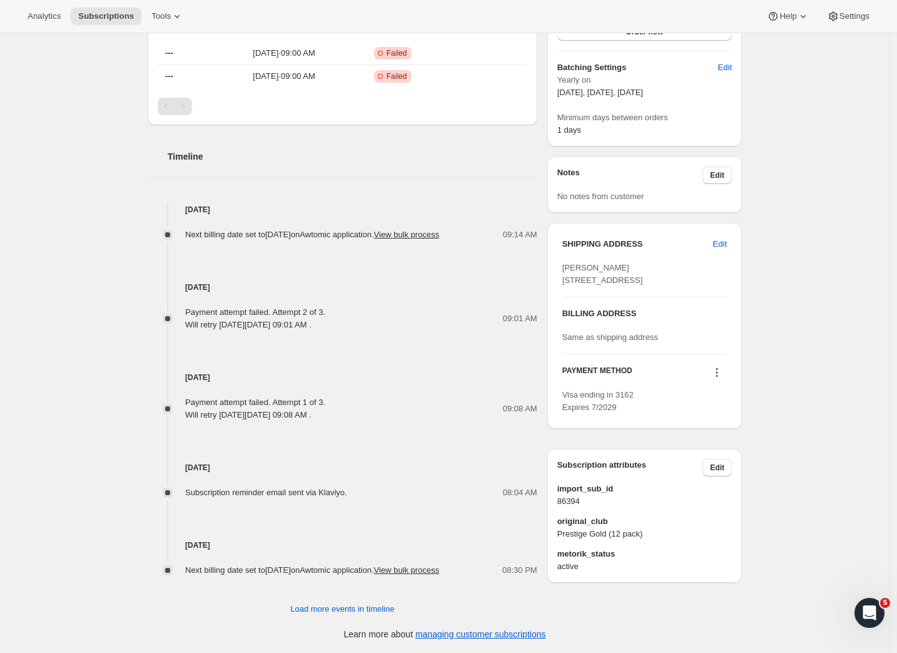
click at [723, 379] on icon at bounding box center [717, 372] width 13 height 13
click at [712, 430] on span "Send link to update card" at bounding box center [718, 434] width 88 height 9
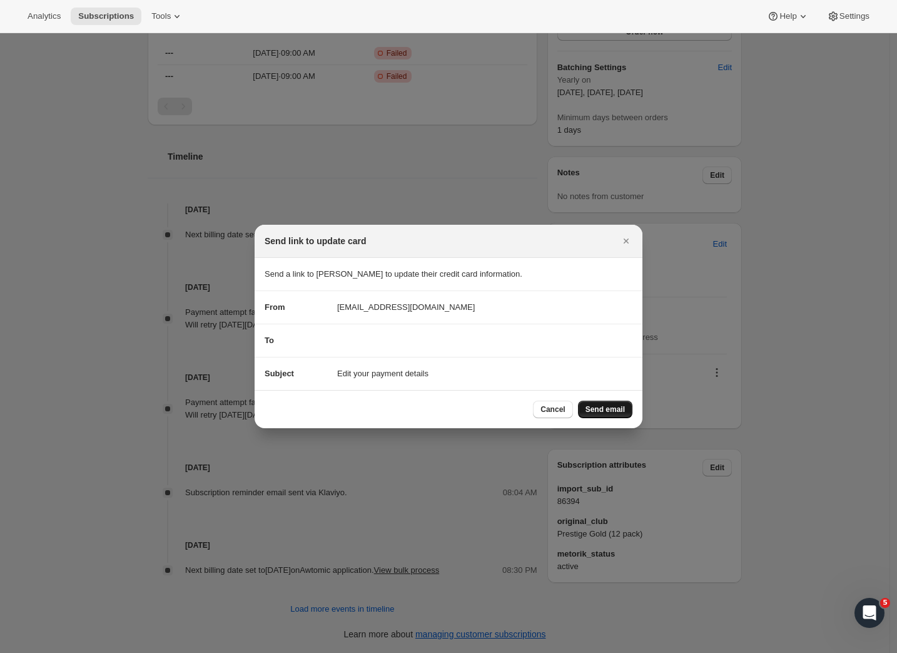
click at [601, 407] on span "Send email" at bounding box center [605, 409] width 39 height 10
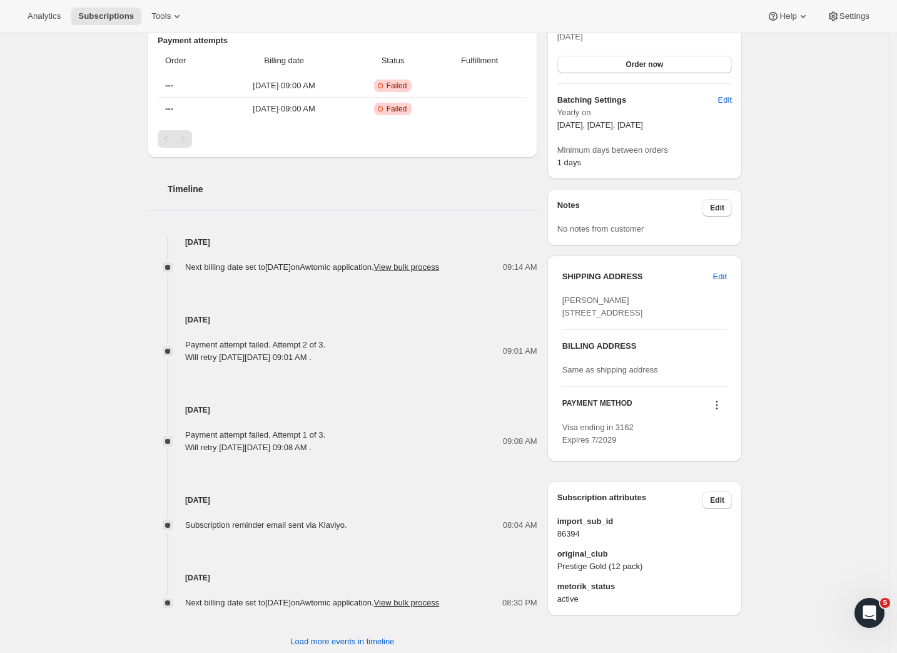
scroll to position [0, 0]
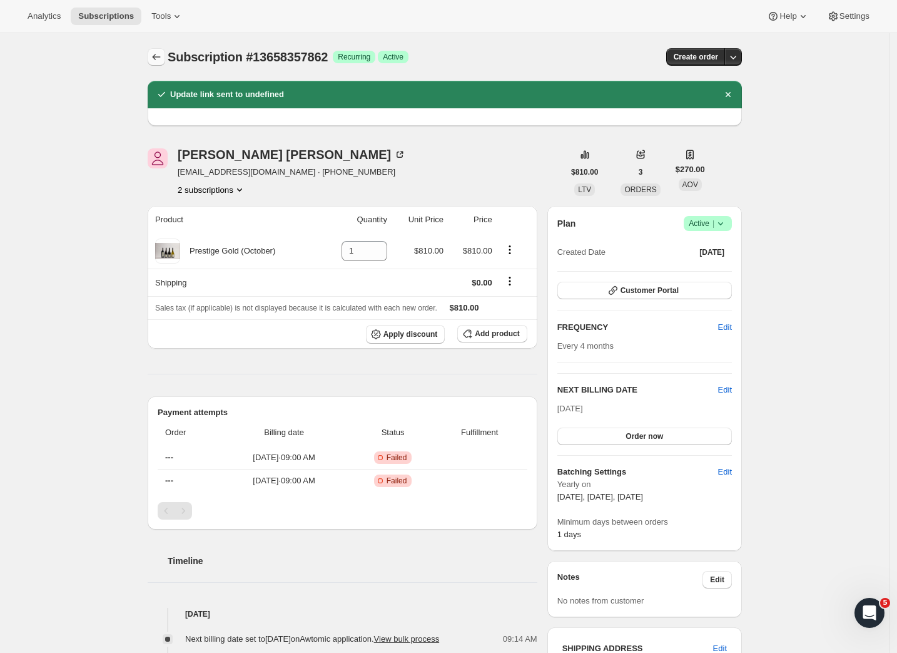
click at [162, 60] on icon "Subscriptions" at bounding box center [156, 57] width 13 height 13
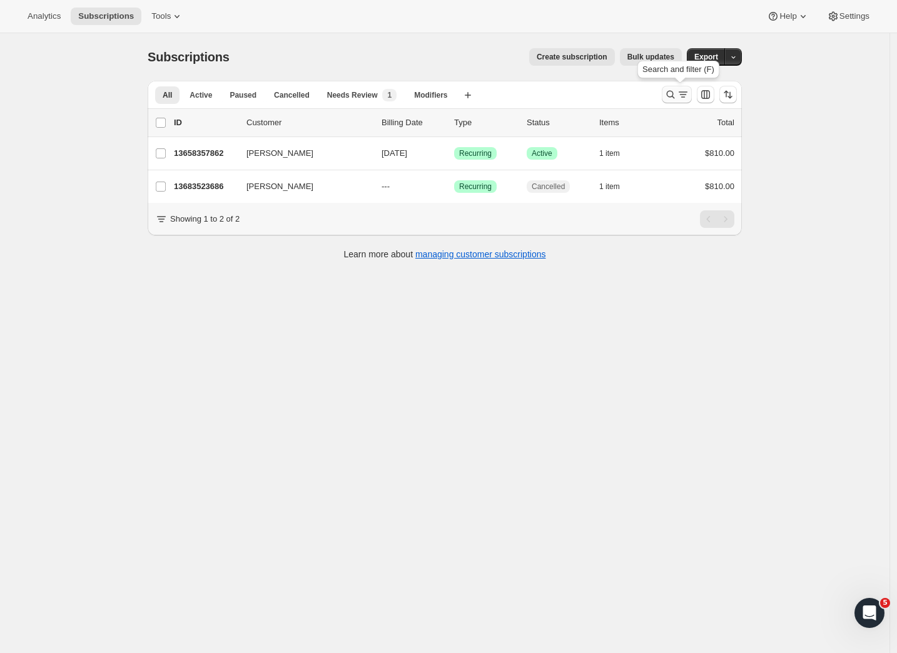
click at [685, 95] on icon "Search and filter results" at bounding box center [683, 94] width 13 height 13
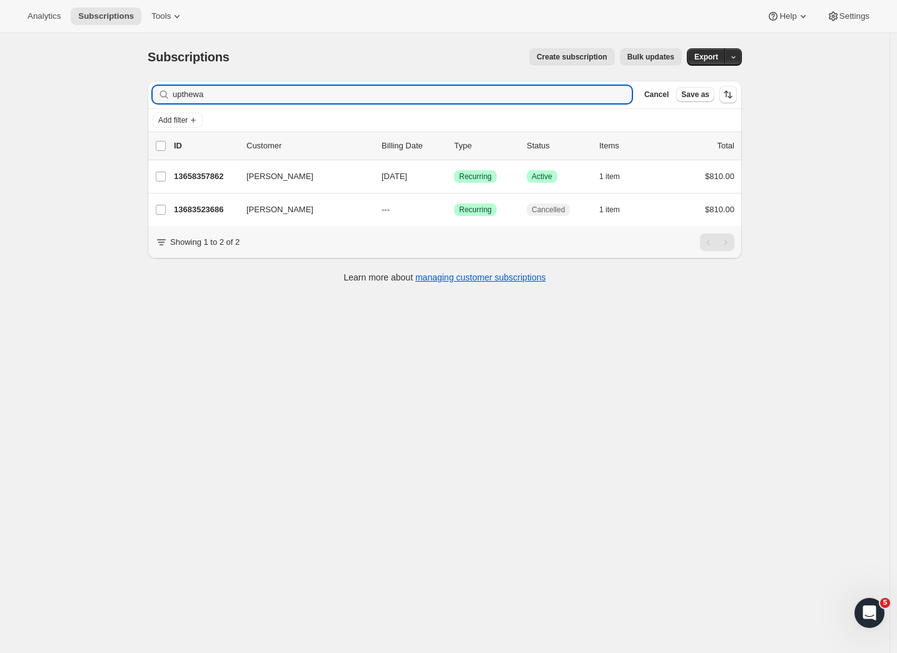
drag, startPoint x: 236, startPoint y: 99, endPoint x: 138, endPoint y: 96, distance: 98.3
click at [138, 96] on div "Subscriptions. This page is ready Subscriptions Create subscription Bulk update…" at bounding box center [445, 164] width 624 height 263
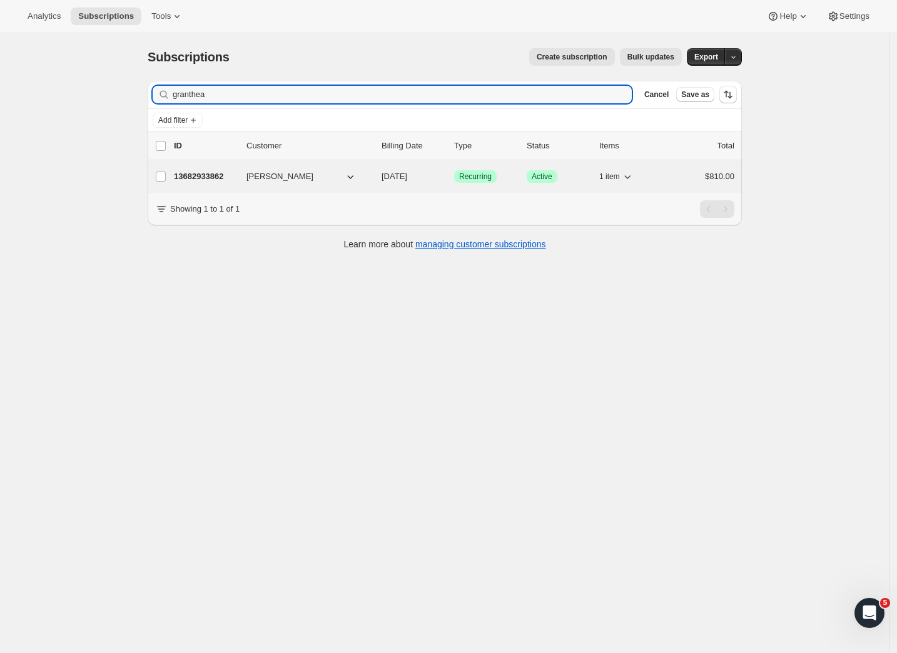
type input "granthea"
click at [210, 178] on p "13682933862" at bounding box center [205, 176] width 63 height 13
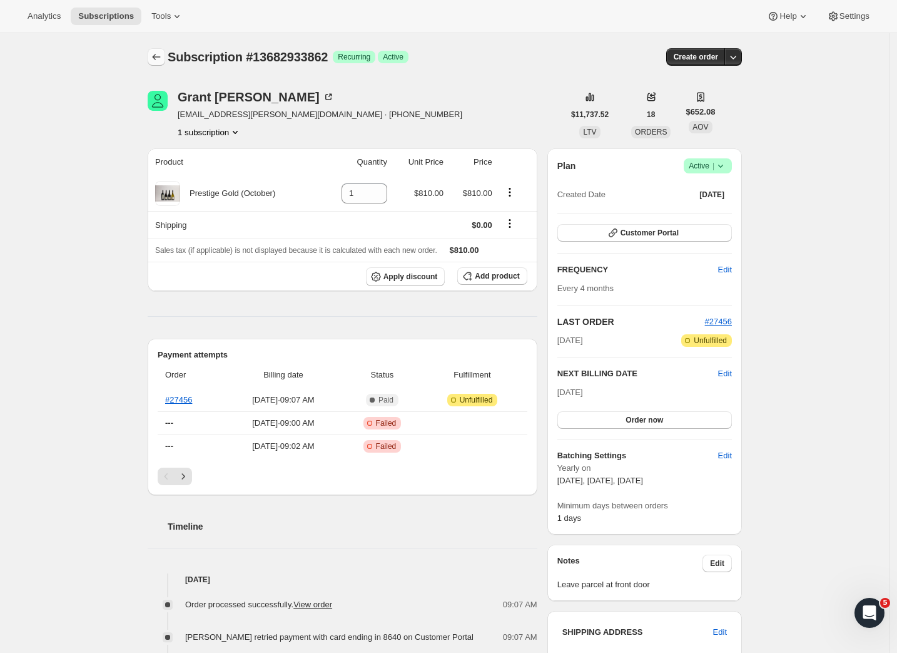
click at [160, 57] on icon "Subscriptions" at bounding box center [156, 57] width 13 height 13
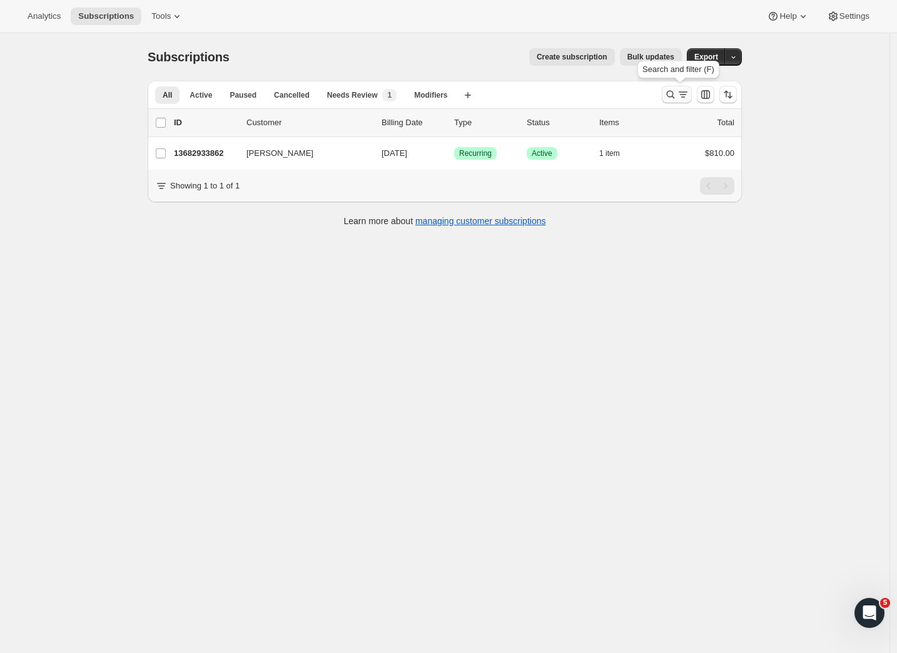
click at [683, 92] on icon "Search and filter results" at bounding box center [683, 94] width 13 height 13
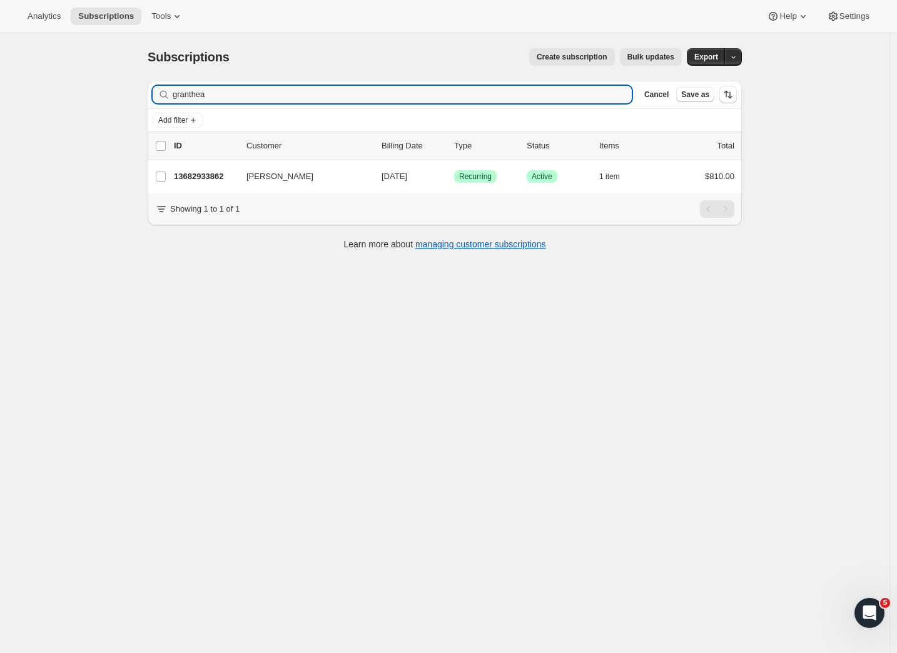
drag, startPoint x: 228, startPoint y: 98, endPoint x: 104, endPoint y: 90, distance: 124.2
click at [104, 90] on div "Subscriptions. This page is ready Subscriptions Create subscription Bulk update…" at bounding box center [445, 359] width 890 height 653
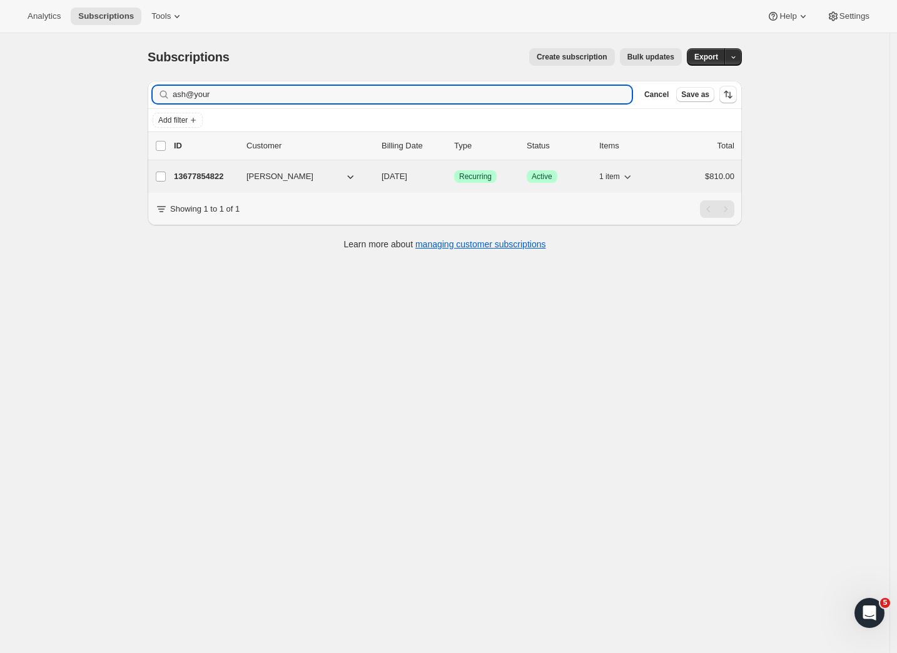
type input "ash@your"
click at [178, 175] on p "13677854822" at bounding box center [205, 176] width 63 height 13
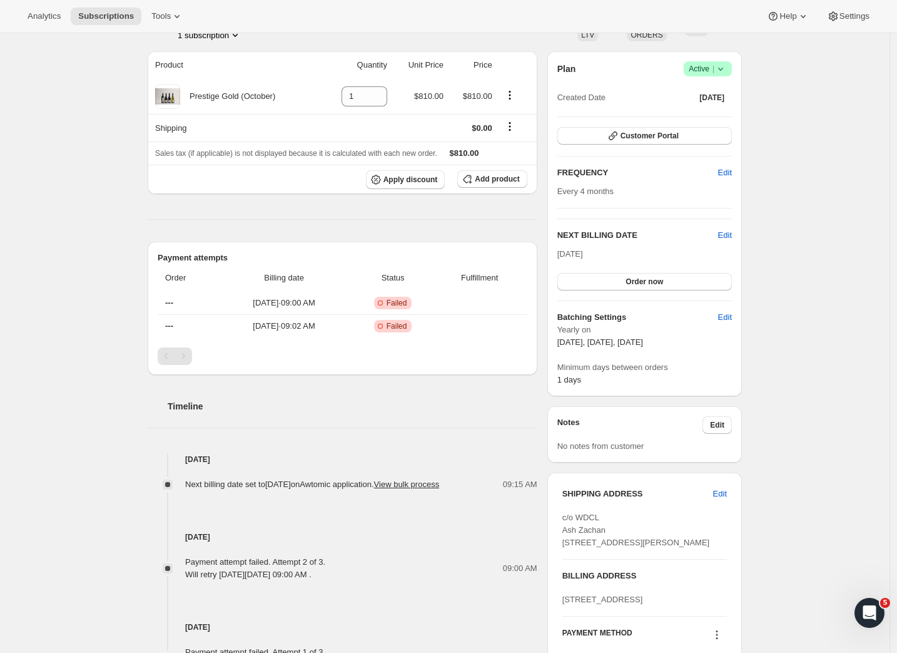
scroll to position [389, 0]
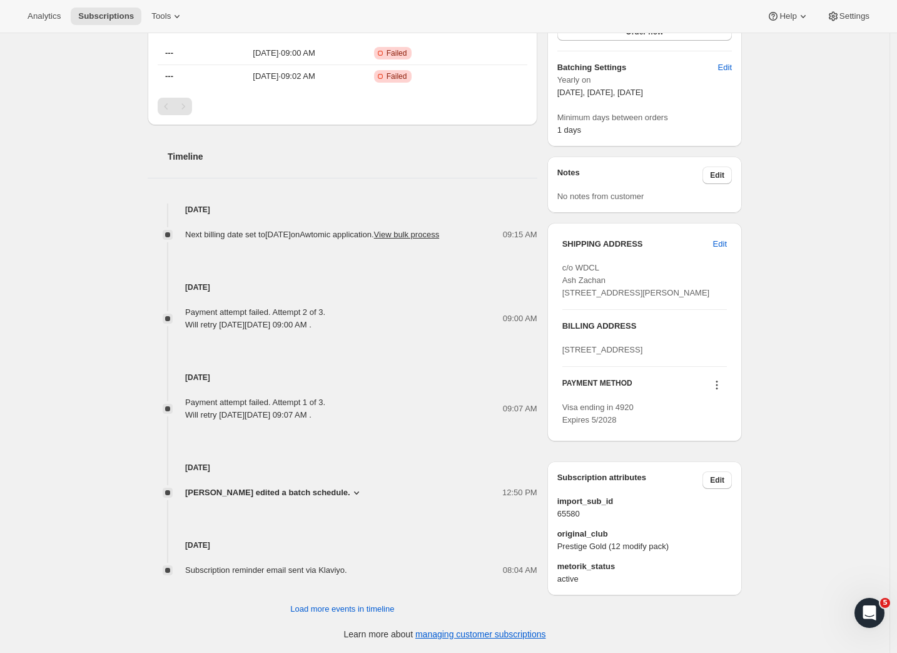
click at [718, 391] on icon at bounding box center [717, 385] width 13 height 13
click at [723, 468] on span "Send link to update card" at bounding box center [718, 472] width 88 height 9
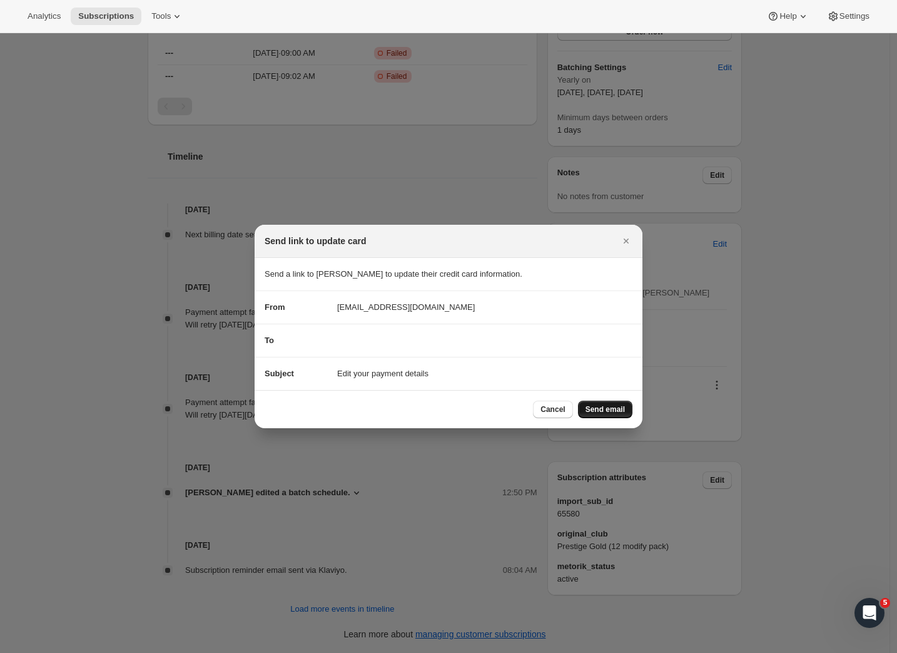
click at [589, 410] on span "Send email" at bounding box center [605, 409] width 39 height 10
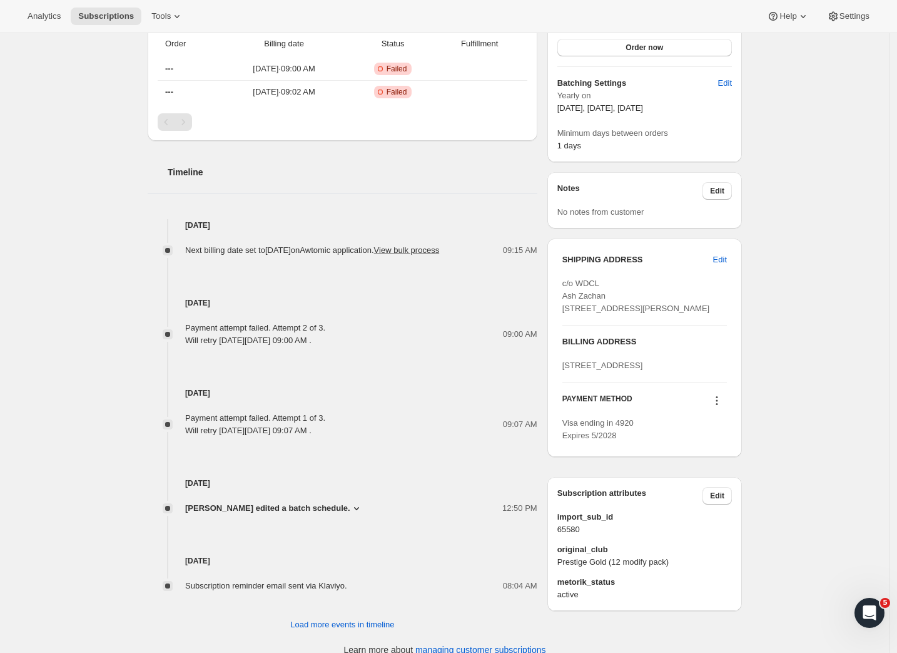
scroll to position [0, 0]
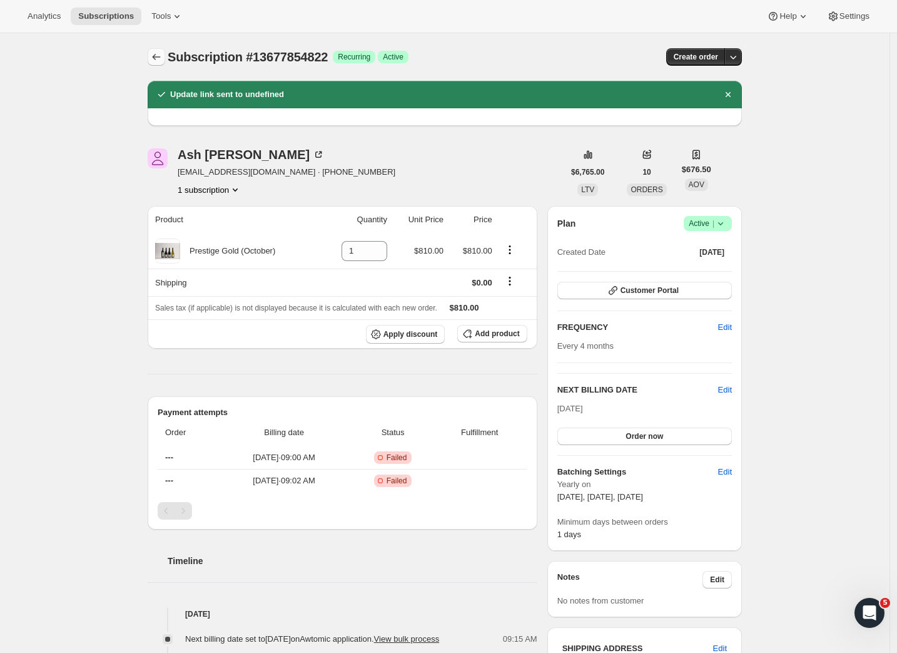
click at [156, 62] on icon "Subscriptions" at bounding box center [156, 57] width 13 height 13
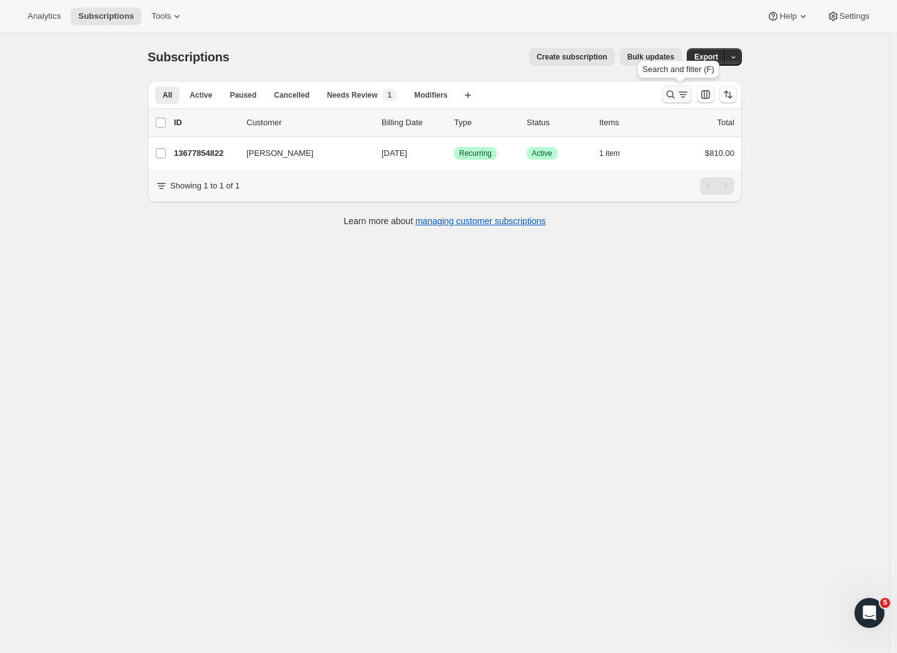
click at [680, 90] on div "Search and filter results" at bounding box center [676, 94] width 25 height 13
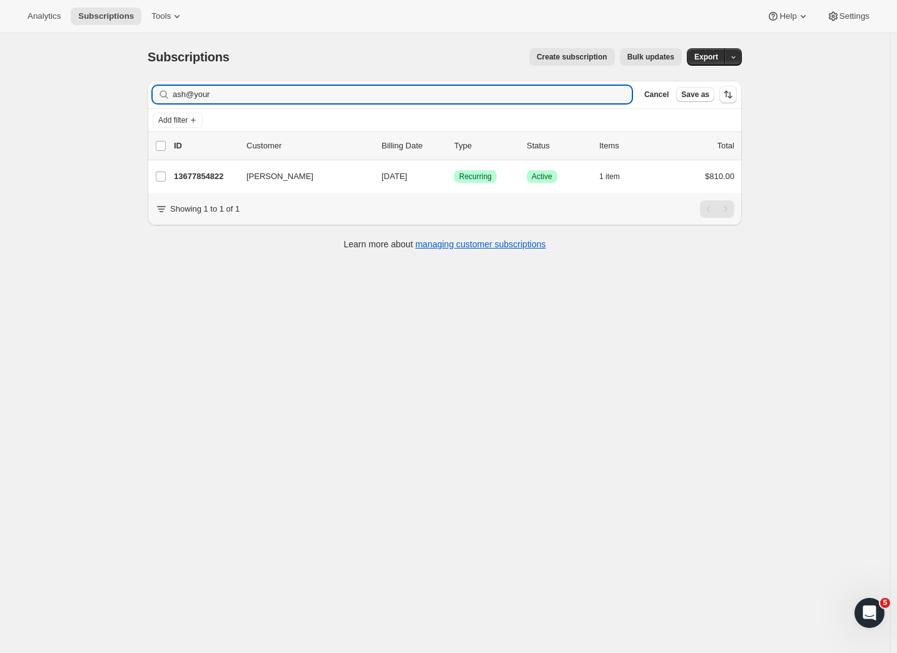
drag, startPoint x: 233, startPoint y: 98, endPoint x: 107, endPoint y: 99, distance: 126.4
click at [108, 99] on div "Subscriptions. This page is ready Subscriptions Create subscription Bulk update…" at bounding box center [445, 359] width 890 height 653
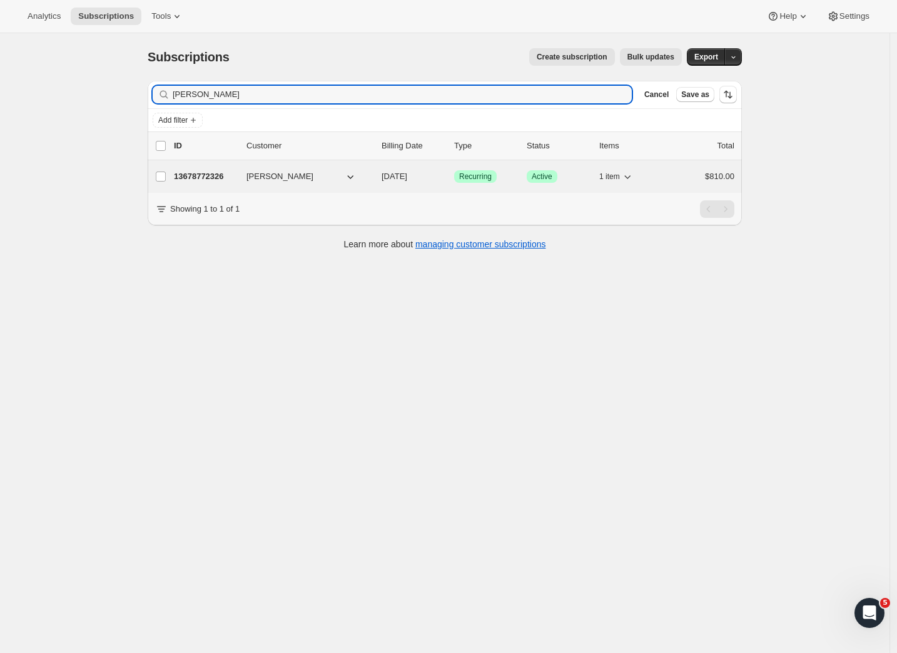
type input "Shane o"
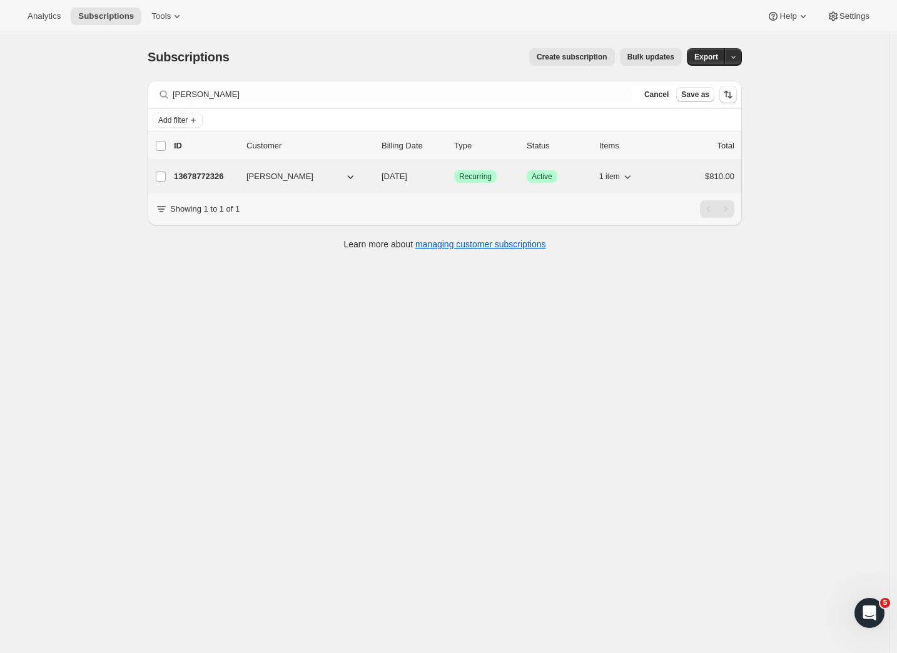
click at [210, 177] on p "13678772326" at bounding box center [205, 176] width 63 height 13
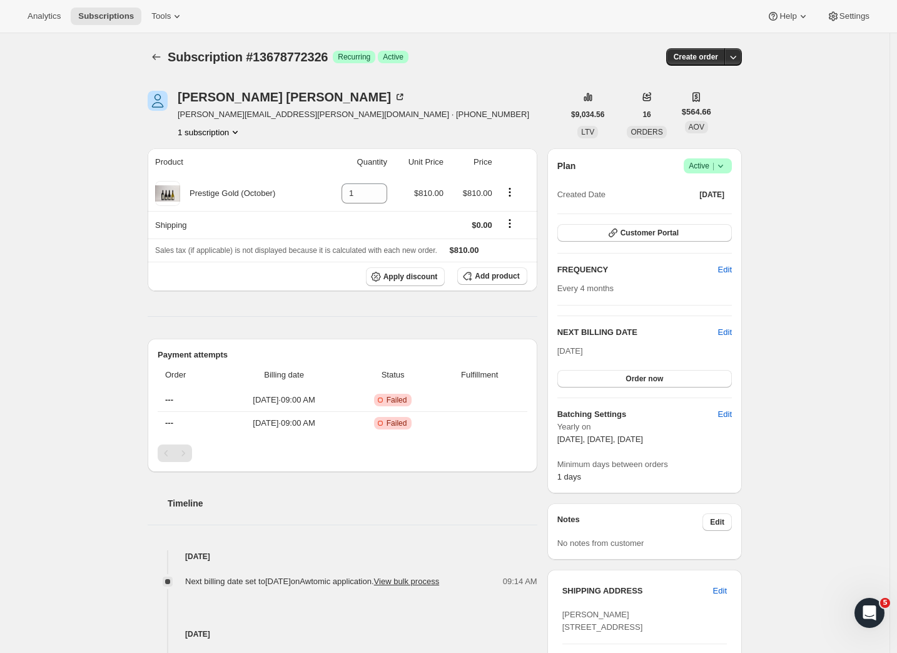
scroll to position [364, 0]
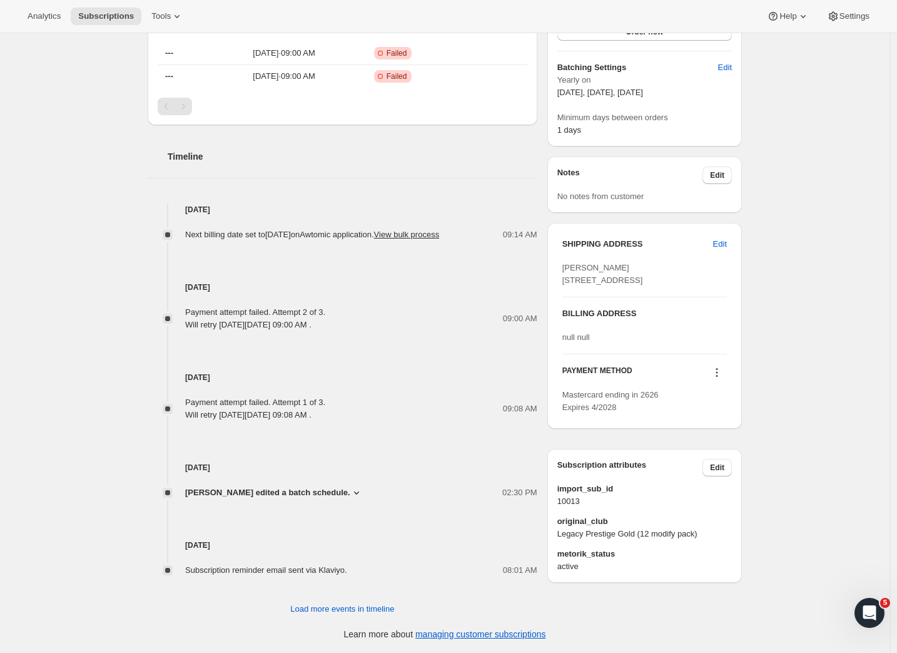
click at [719, 379] on icon at bounding box center [717, 372] width 13 height 13
click at [728, 437] on button "Send link to update card" at bounding box center [717, 447] width 95 height 20
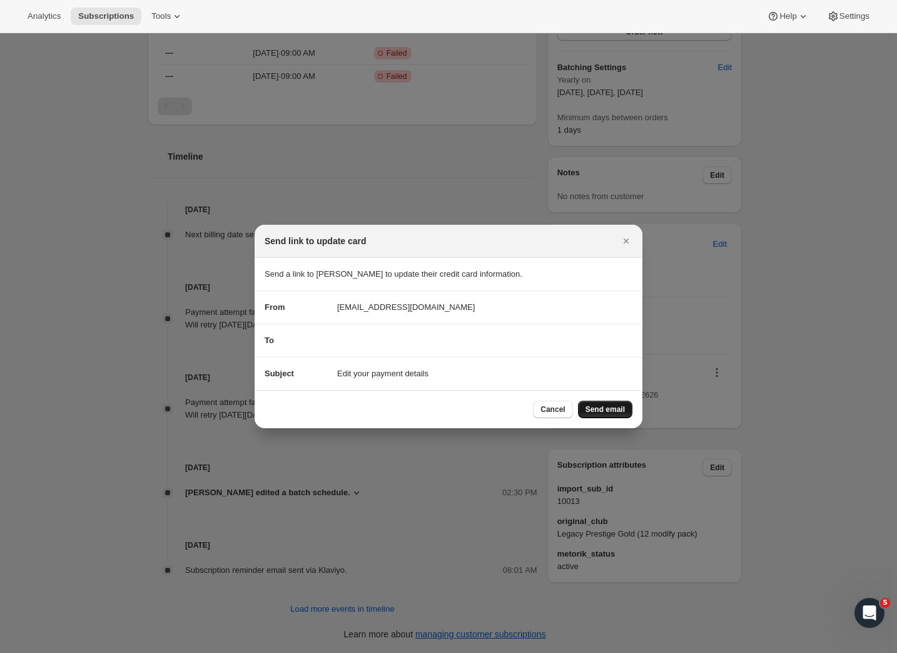
click at [613, 407] on span "Send email" at bounding box center [605, 409] width 39 height 10
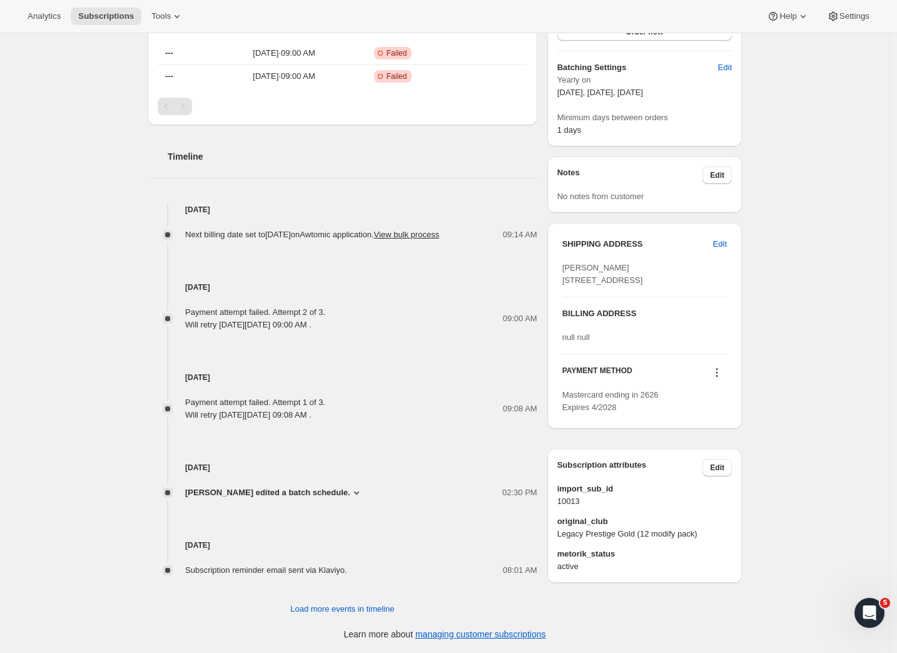
scroll to position [0, 0]
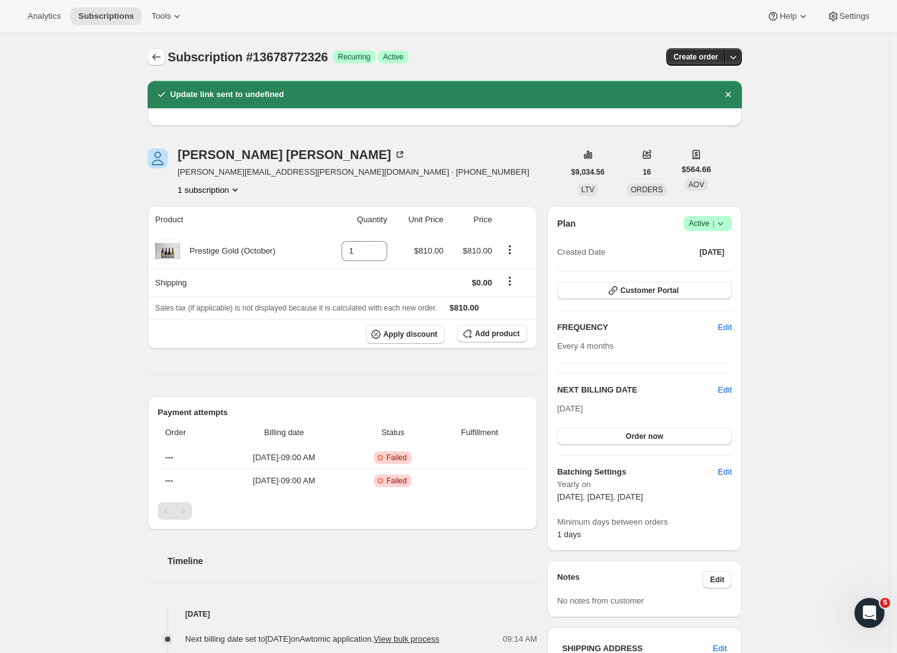
click at [162, 58] on icon "Subscriptions" at bounding box center [156, 57] width 13 height 13
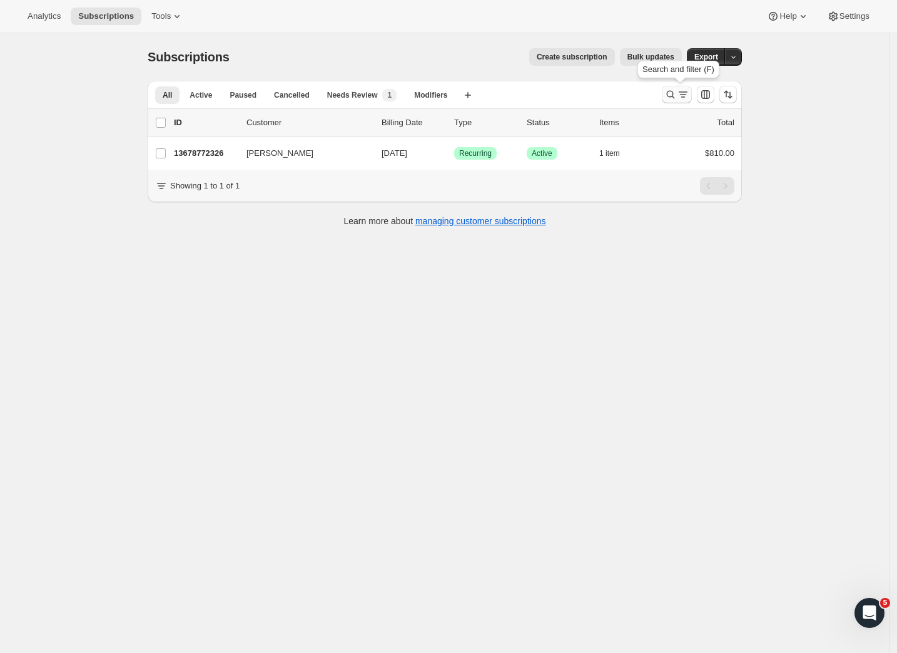
click at [676, 99] on icon "Search and filter results" at bounding box center [670, 94] width 13 height 13
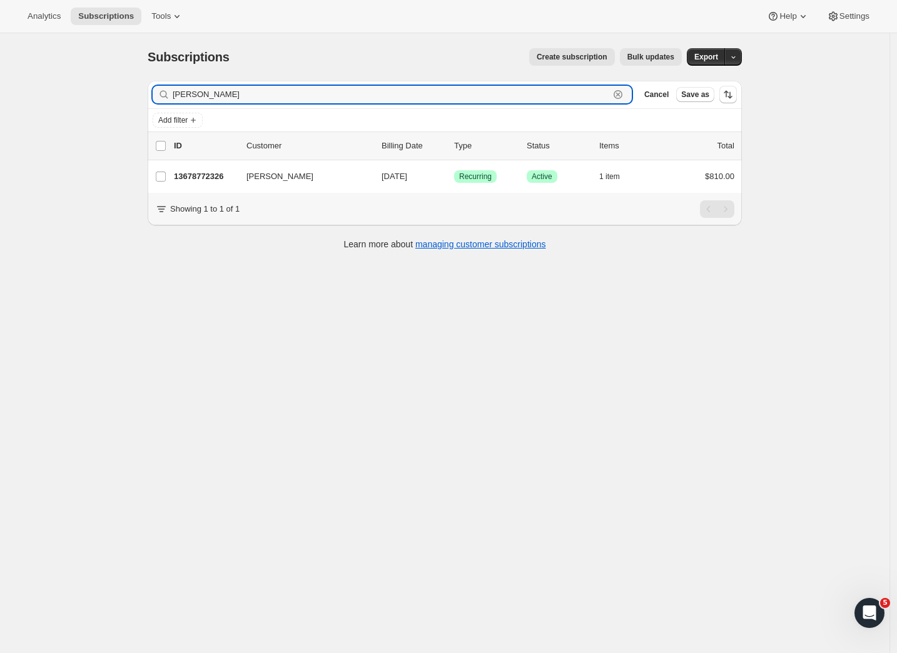
drag, startPoint x: 244, startPoint y: 101, endPoint x: 129, endPoint y: 94, distance: 115.3
click at [129, 94] on div "Subscriptions. This page is ready Subscriptions Create subscription Bulk update…" at bounding box center [445, 359] width 890 height 653
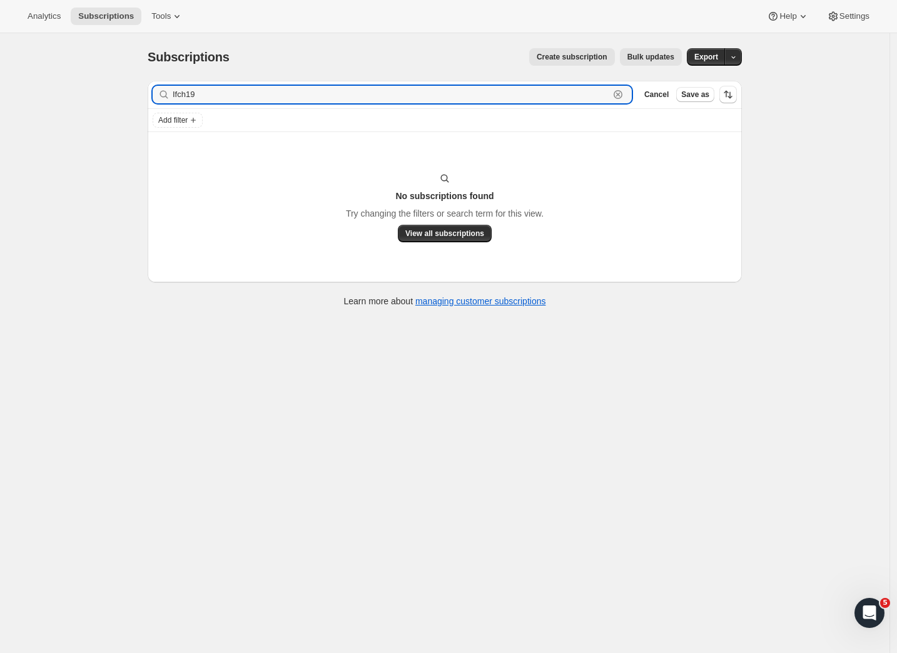
drag, startPoint x: 234, startPoint y: 96, endPoint x: 109, endPoint y: 87, distance: 124.8
click at [109, 87] on div "Subscriptions. This page is ready Subscriptions Create subscription Bulk update…" at bounding box center [445, 359] width 890 height 653
type input "i"
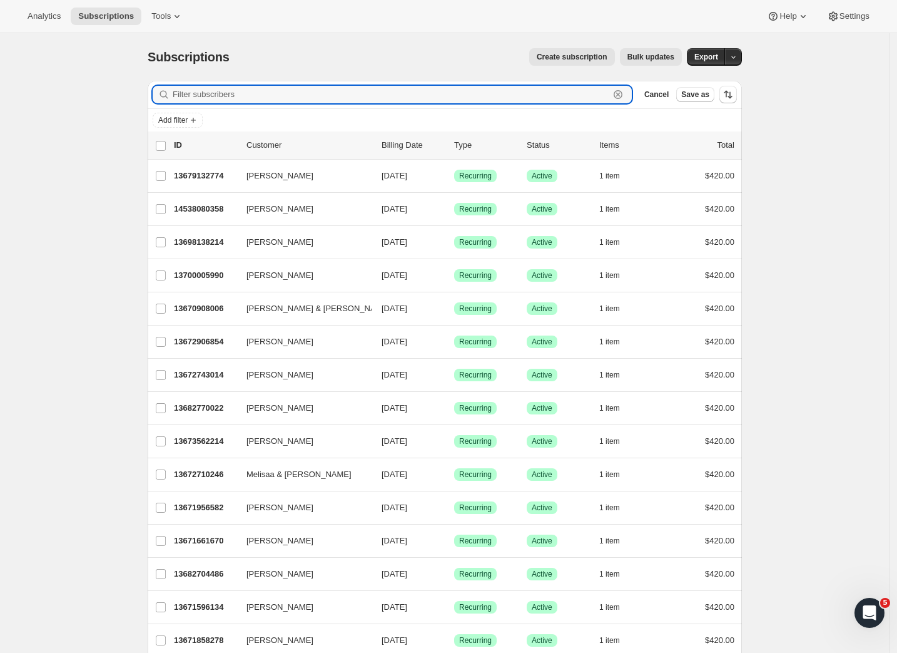
type input "l"
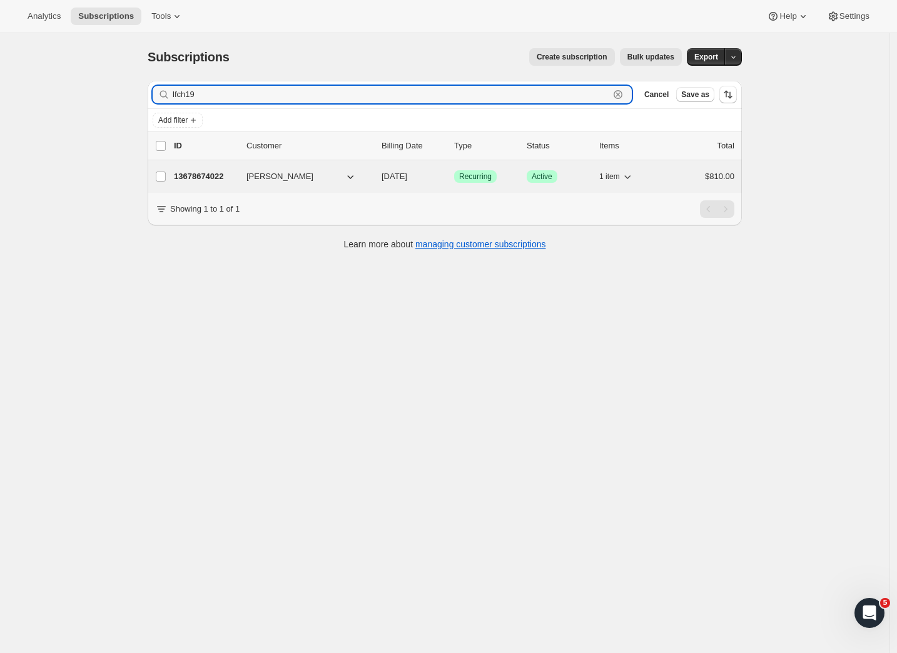
type input "lfch19"
click at [198, 171] on p "13678674022" at bounding box center [205, 176] width 63 height 13
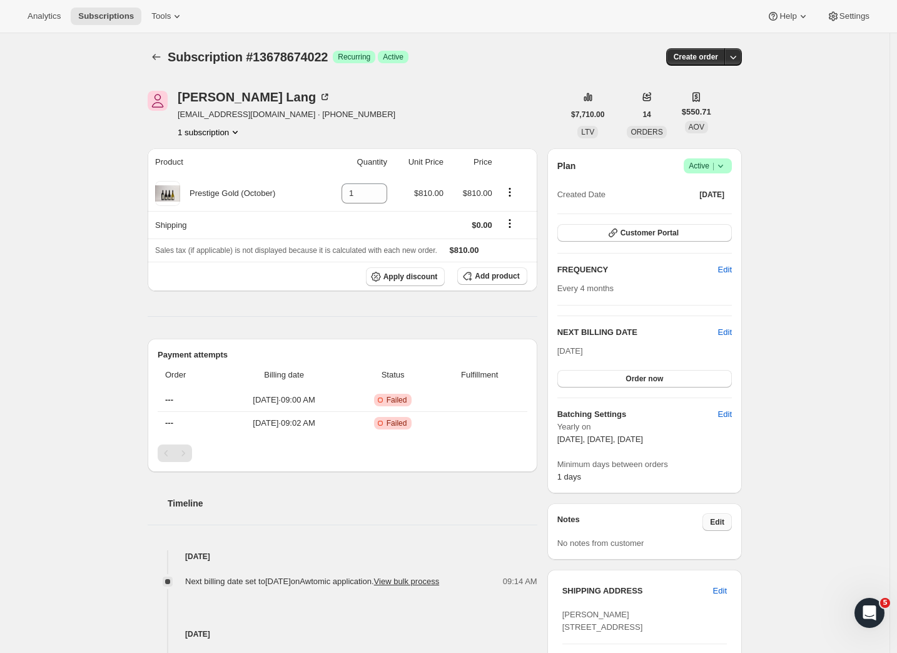
scroll to position [376, 0]
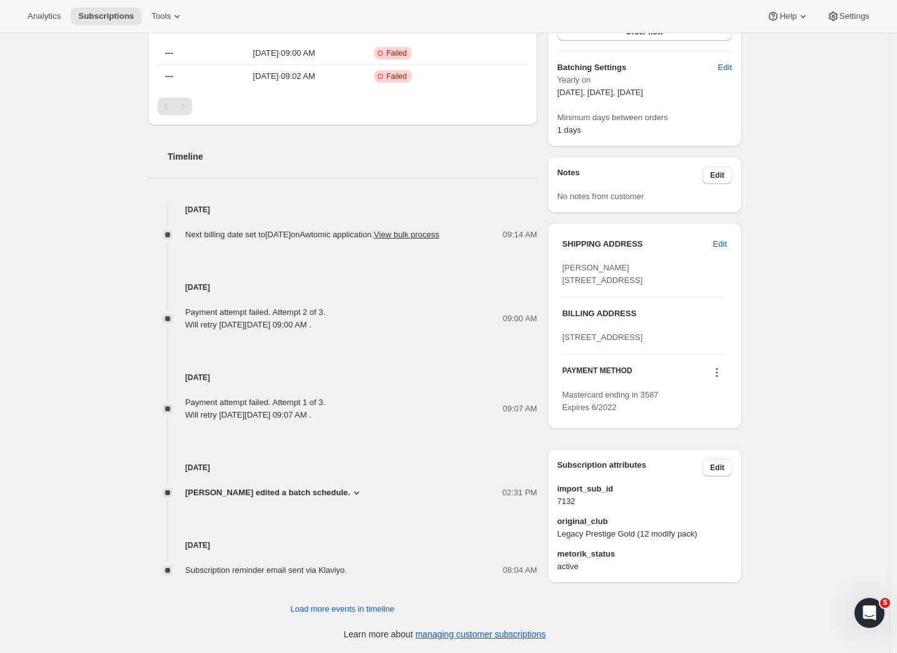
click at [718, 379] on icon at bounding box center [717, 372] width 13 height 13
click at [711, 456] on span "Send link to update card" at bounding box center [718, 460] width 88 height 9
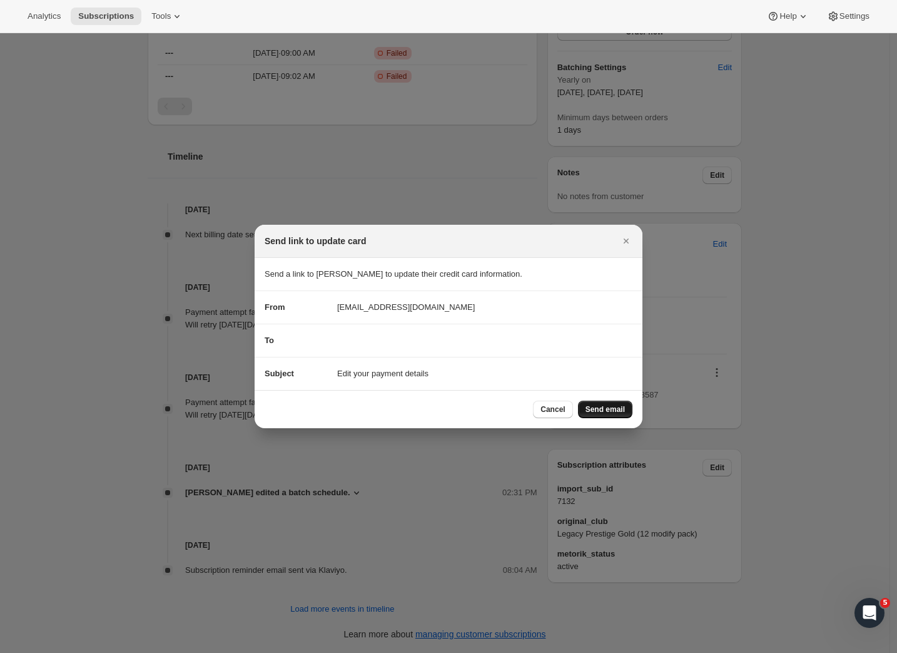
click at [599, 412] on span "Send email" at bounding box center [605, 409] width 39 height 10
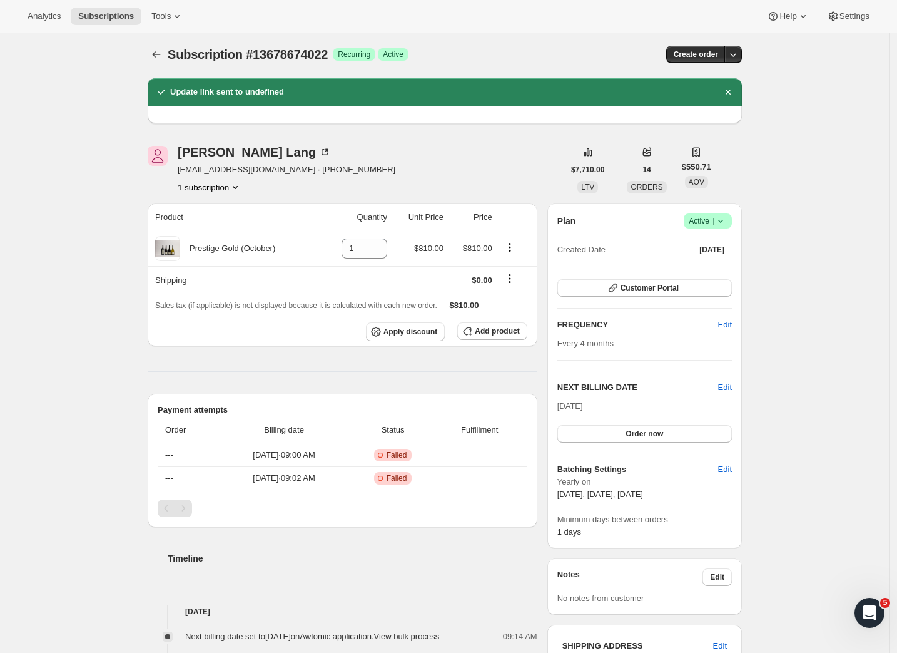
scroll to position [434, 0]
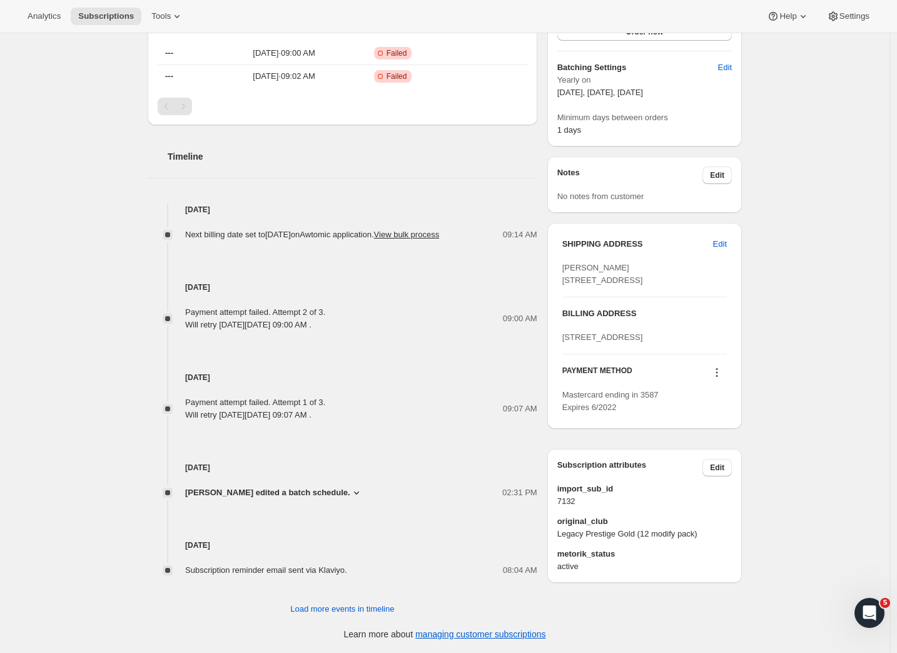
click at [719, 379] on icon at bounding box center [717, 372] width 13 height 13
click at [733, 477] on span "Select payment method" at bounding box center [717, 481] width 86 height 9
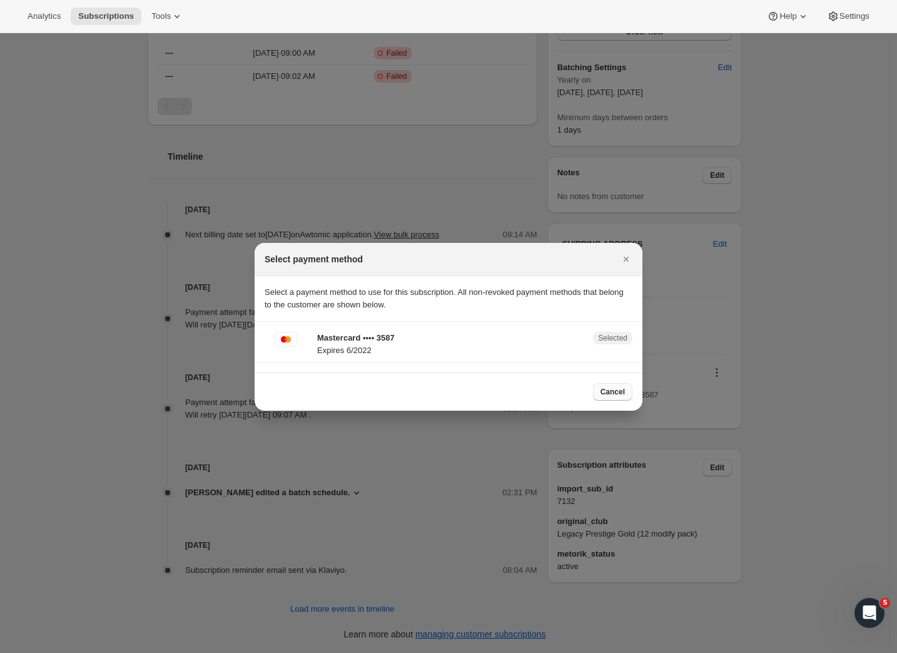
click at [610, 393] on span "Cancel" at bounding box center [613, 392] width 24 height 10
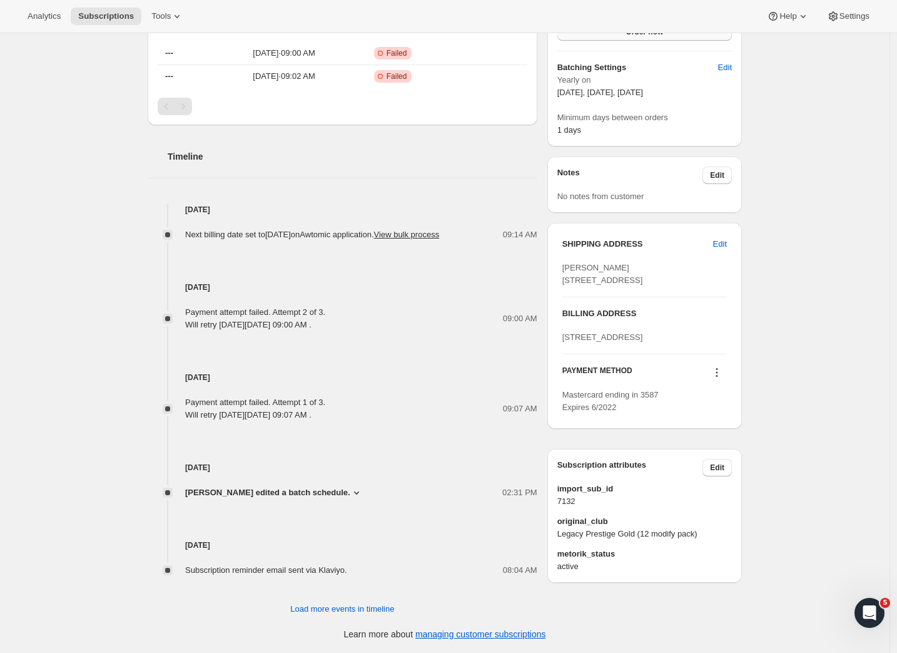
scroll to position [0, 0]
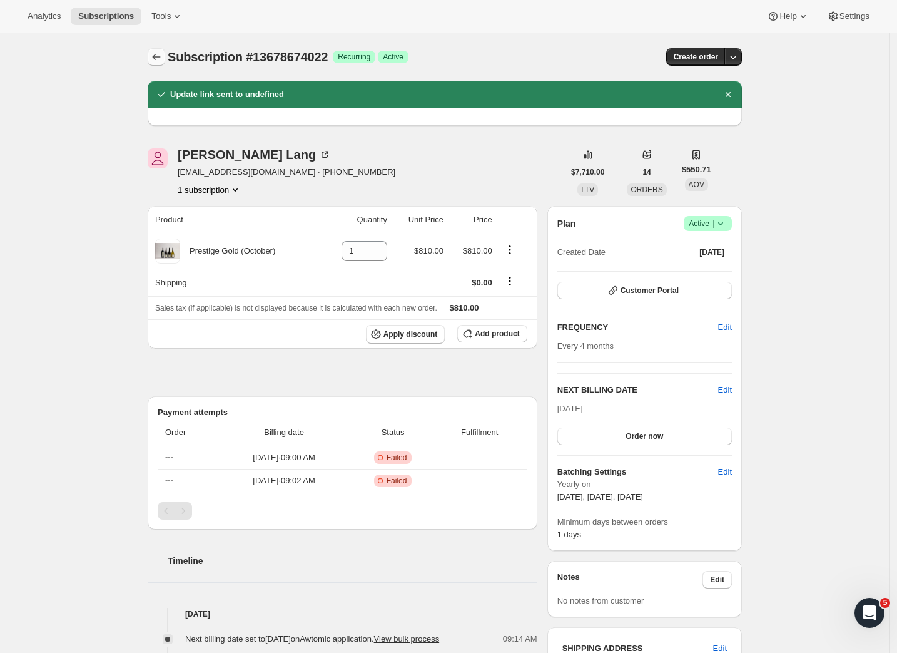
click at [160, 56] on icon "Subscriptions" at bounding box center [156, 57] width 13 height 13
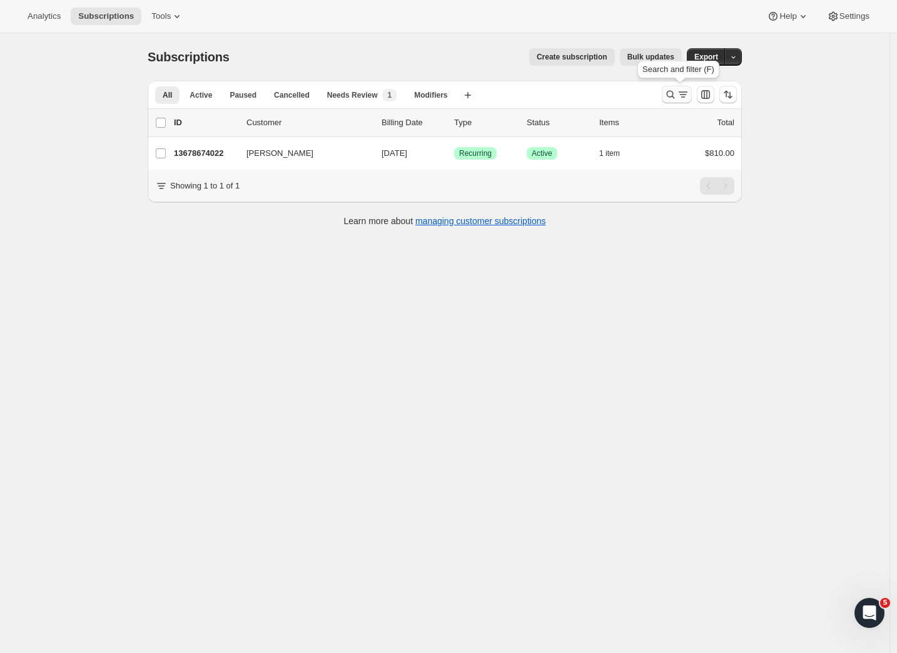
click at [681, 94] on icon "Search and filter results" at bounding box center [683, 94] width 13 height 13
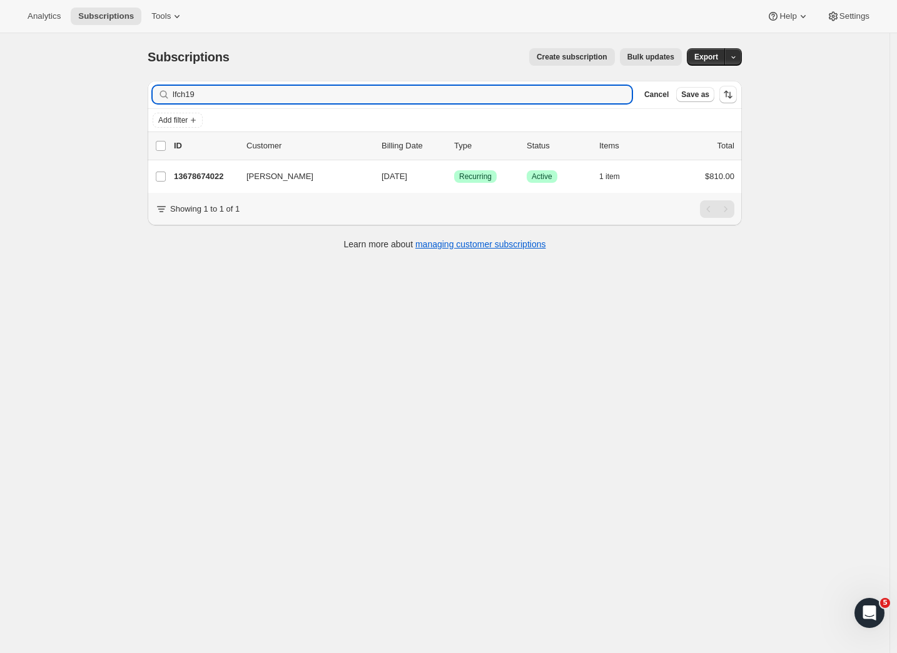
drag, startPoint x: 196, startPoint y: 98, endPoint x: 149, endPoint y: 94, distance: 47.7
click at [149, 94] on div "Filter subscribers lfch19 Clear Cancel Save as Add filter 0 selected Update nex…" at bounding box center [440, 167] width 604 height 192
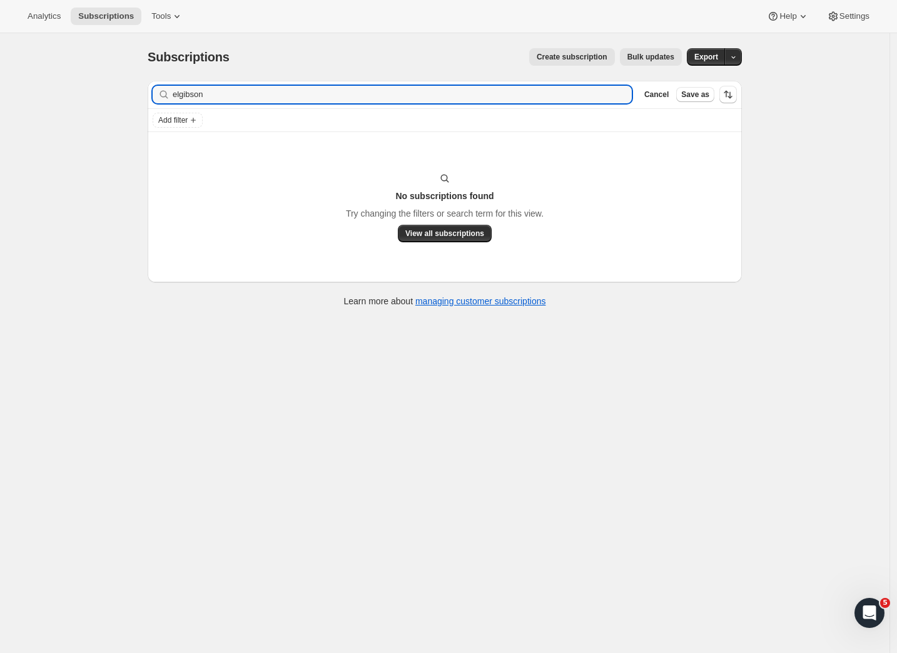
drag, startPoint x: 184, startPoint y: 98, endPoint x: 107, endPoint y: 99, distance: 77.0
click at [107, 99] on div "Subscriptions. This page is ready Subscriptions Create subscription Bulk update…" at bounding box center [445, 359] width 890 height 653
drag, startPoint x: 214, startPoint y: 89, endPoint x: 183, endPoint y: 91, distance: 30.7
click at [183, 91] on input "elgibson" at bounding box center [402, 95] width 459 height 18
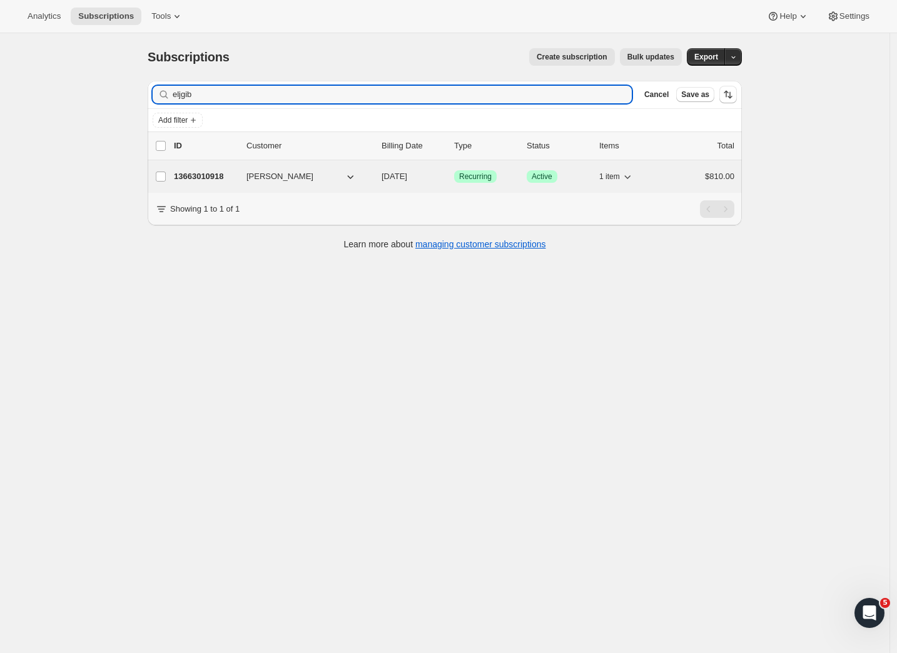
type input "eljgib"
click at [212, 178] on p "13663010918" at bounding box center [205, 176] width 63 height 13
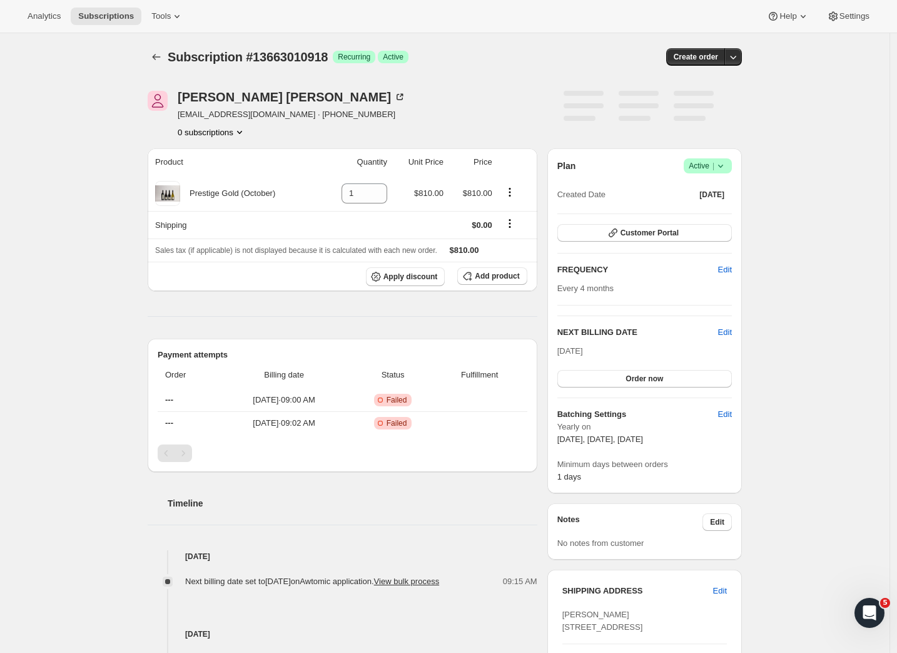
scroll to position [372, 0]
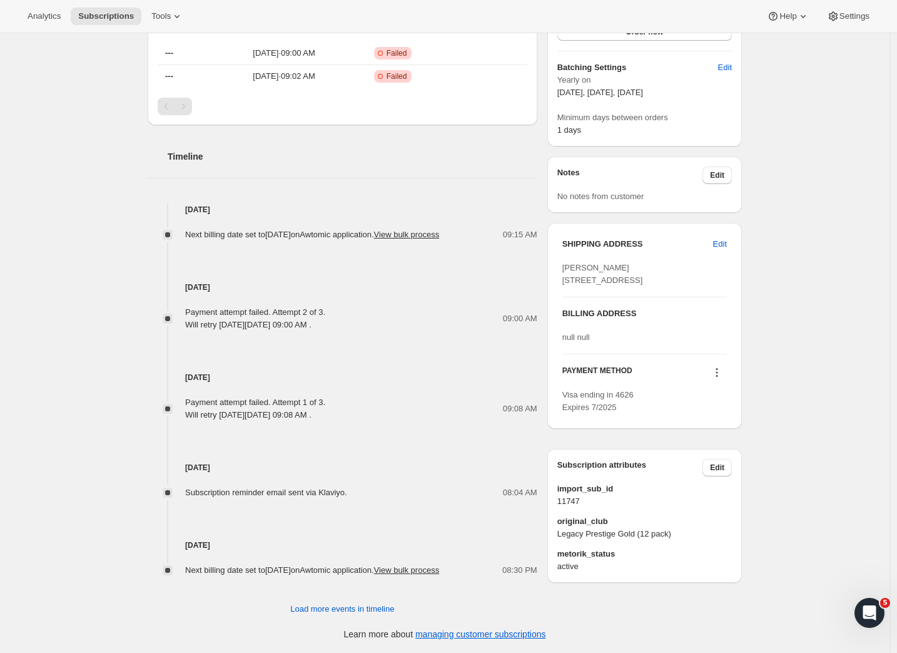
click at [718, 379] on icon at bounding box center [717, 372] width 13 height 13
click at [713, 443] on span "Send link to update card" at bounding box center [718, 447] width 88 height 9
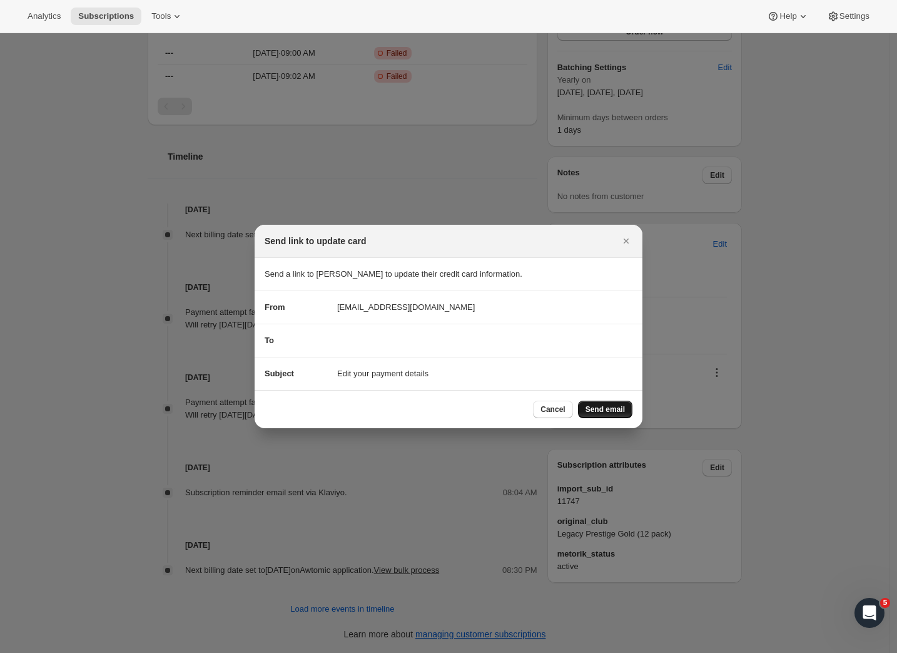
click at [600, 409] on span "Send email" at bounding box center [605, 409] width 39 height 10
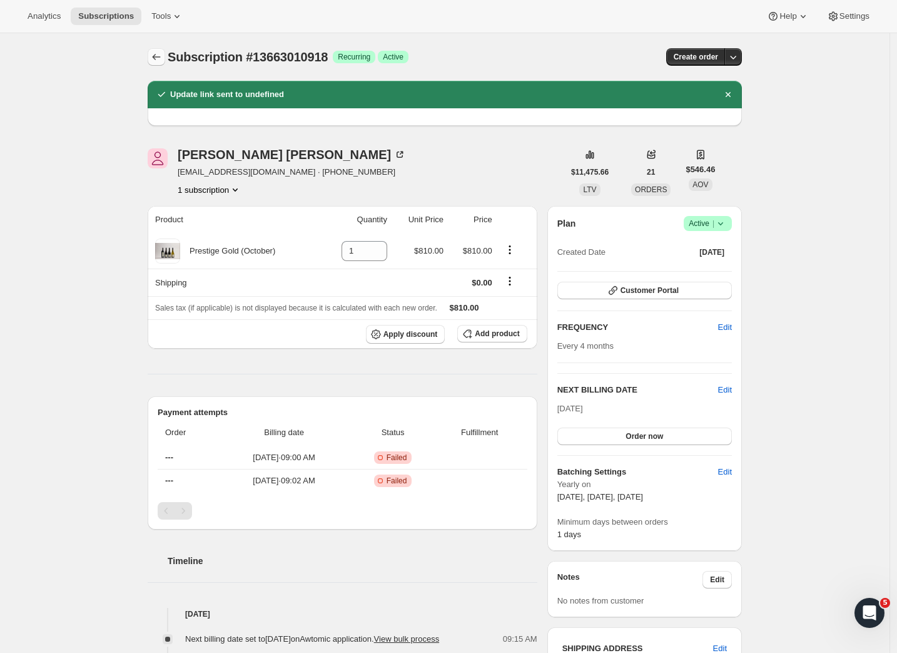
click at [165, 51] on button "Subscriptions" at bounding box center [157, 57] width 18 height 18
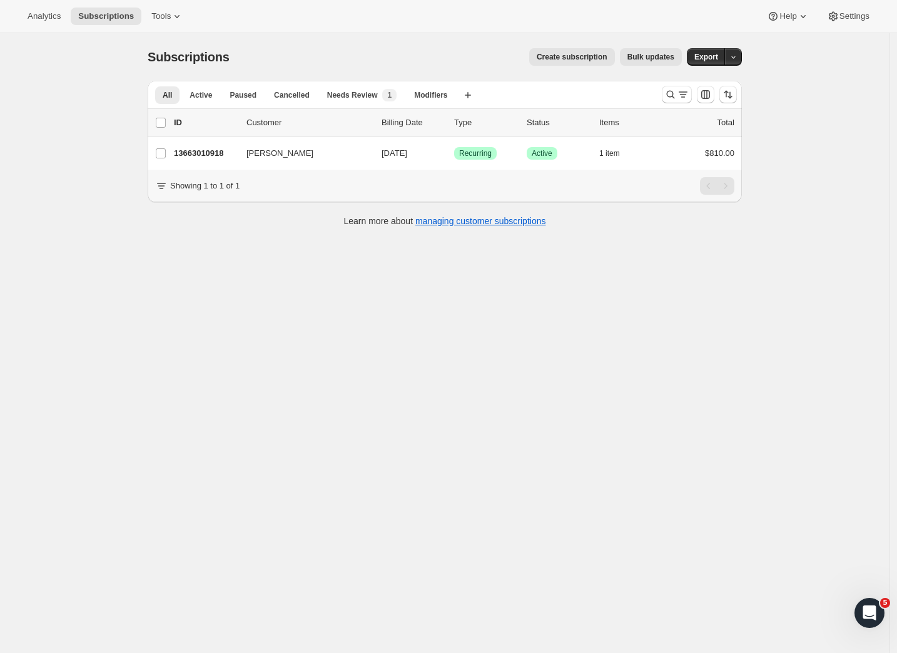
click at [696, 98] on div at bounding box center [699, 94] width 85 height 25
click at [690, 97] on icon "Search and filter results" at bounding box center [683, 94] width 13 height 13
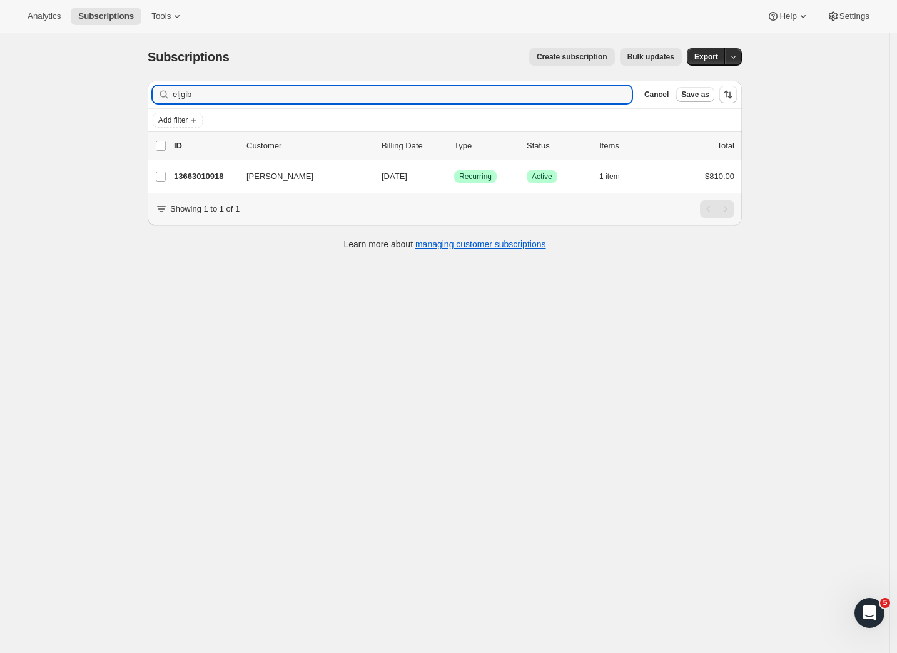
drag, startPoint x: 193, startPoint y: 96, endPoint x: 125, endPoint y: 96, distance: 68.2
click at [125, 96] on div "Subscriptions. This page is ready Subscriptions Create subscription Bulk update…" at bounding box center [445, 359] width 890 height 653
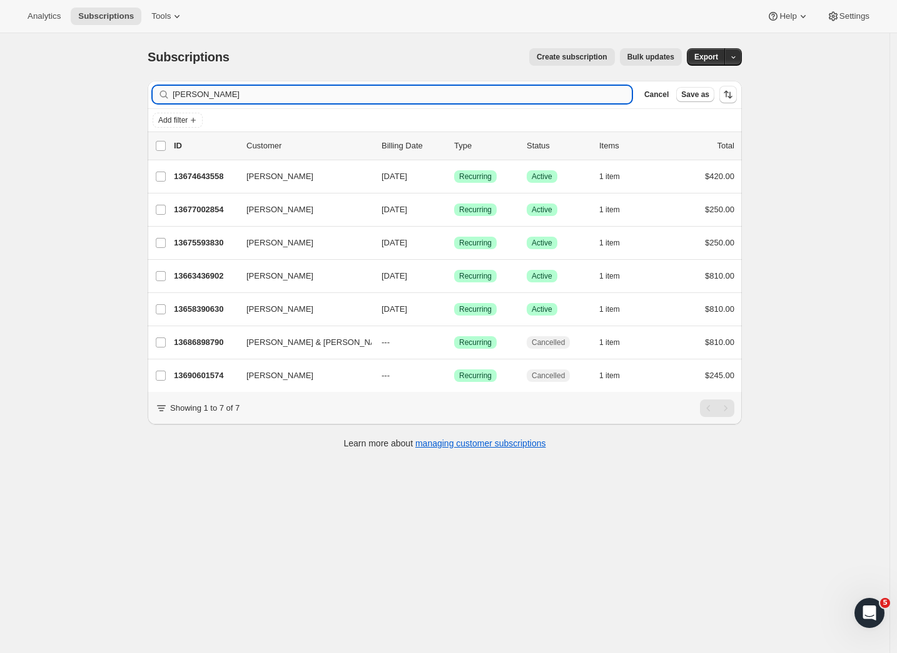
type input "Melissa"
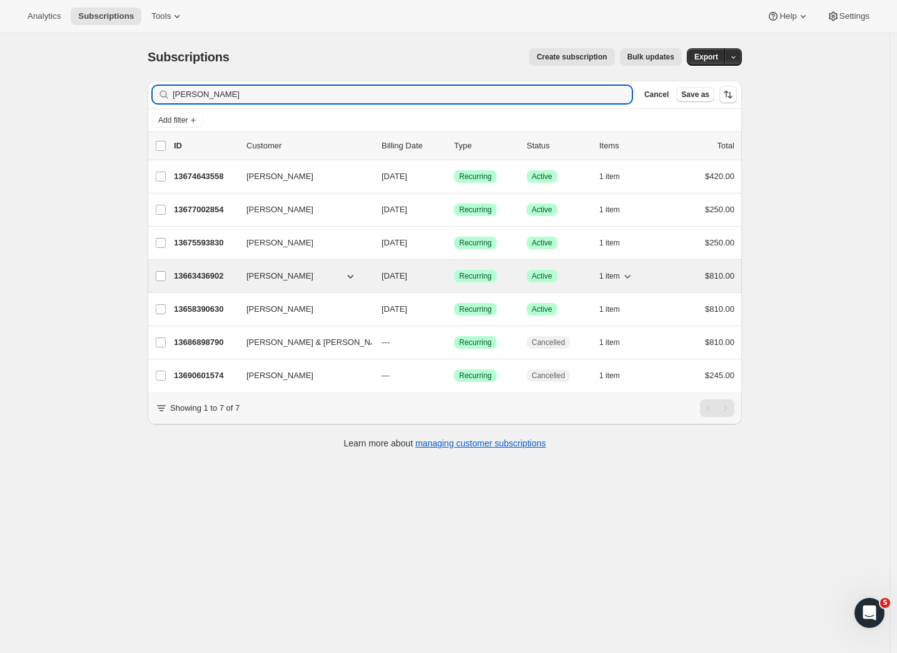
drag, startPoint x: 206, startPoint y: 93, endPoint x: 203, endPoint y: 276, distance: 183.3
click at [203, 276] on p "13663436902" at bounding box center [205, 276] width 63 height 13
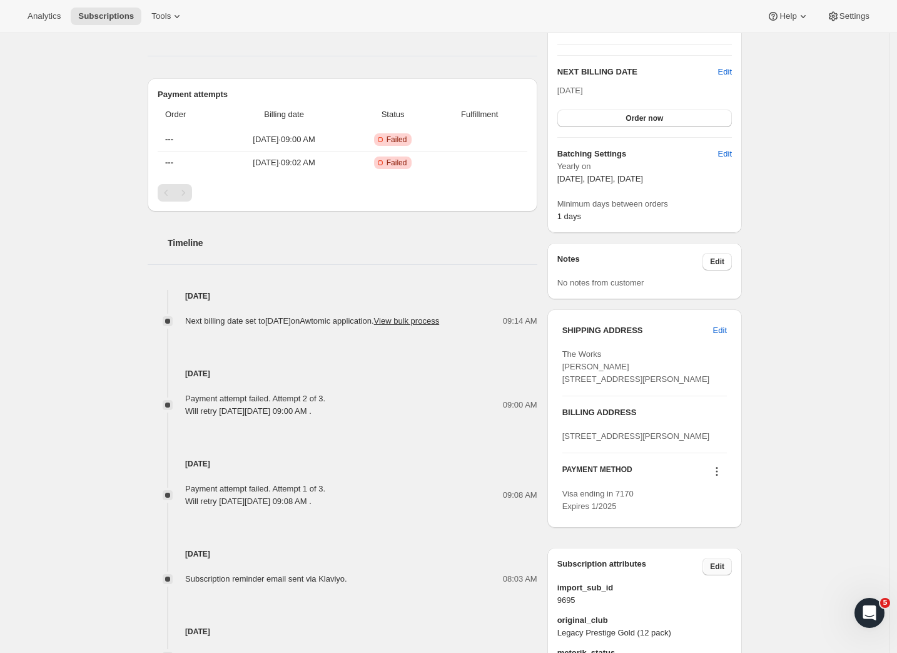
scroll to position [389, 0]
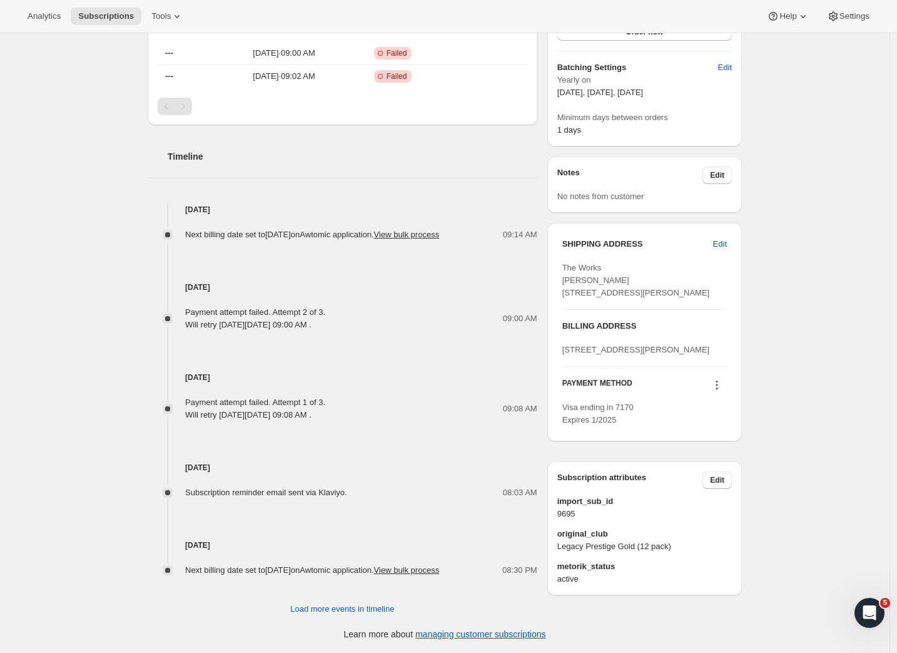
click at [721, 391] on icon at bounding box center [717, 385] width 13 height 13
click at [723, 459] on div "Send link to update card Select payment method Add credit card" at bounding box center [717, 494] width 103 height 70
click at [724, 468] on span "Send link to update card" at bounding box center [718, 472] width 88 height 9
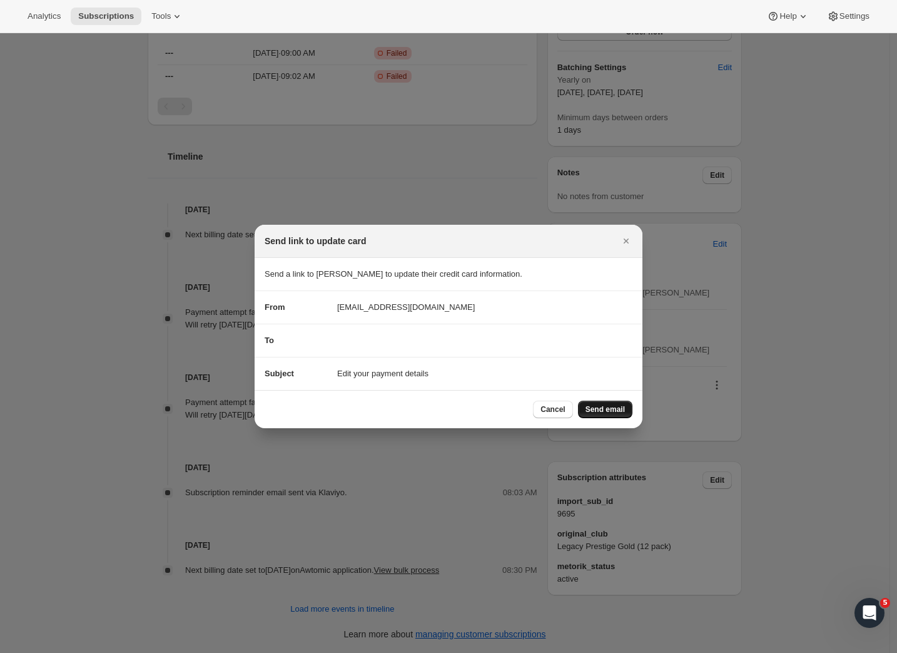
click at [619, 412] on span "Send email" at bounding box center [605, 409] width 39 height 10
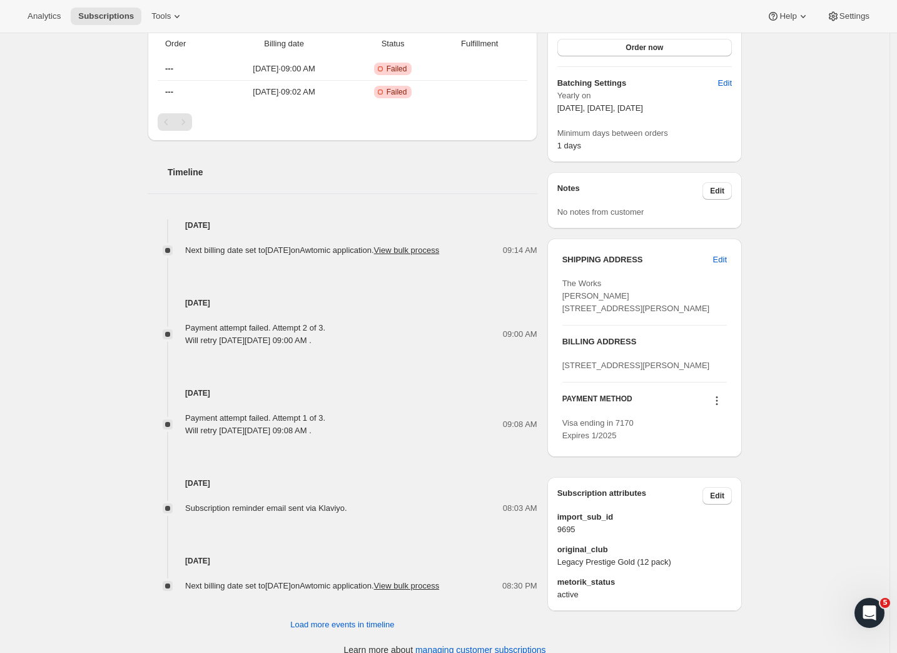
scroll to position [0, 0]
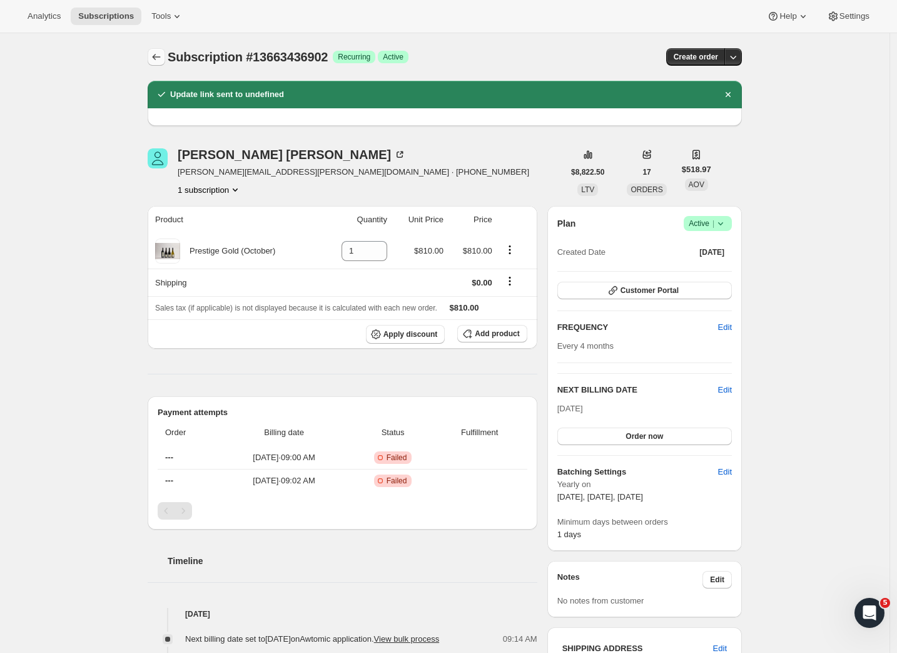
click at [160, 56] on icon "Subscriptions" at bounding box center [156, 57] width 13 height 13
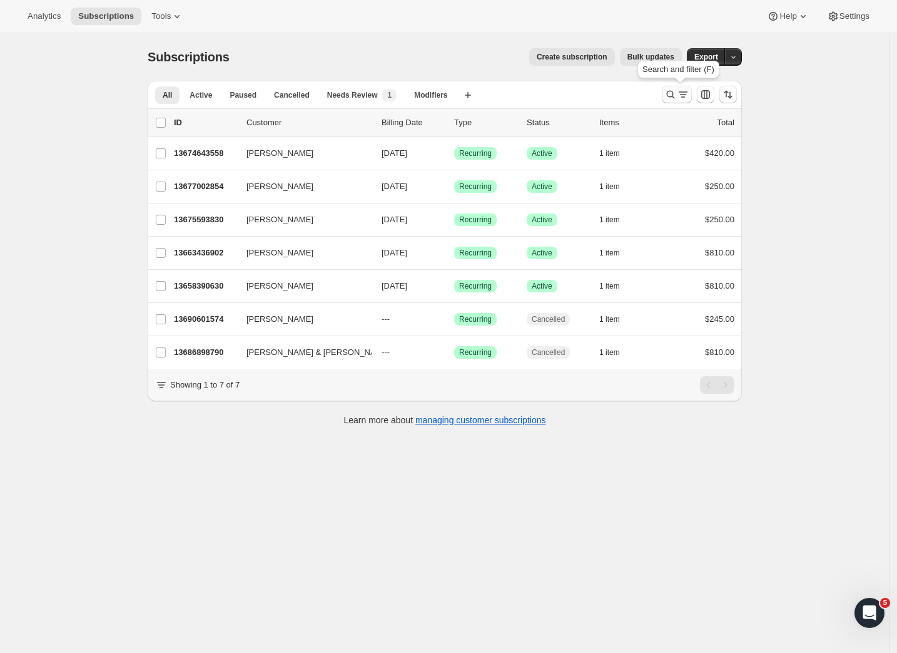
click at [676, 95] on icon "Search and filter results" at bounding box center [670, 94] width 13 height 13
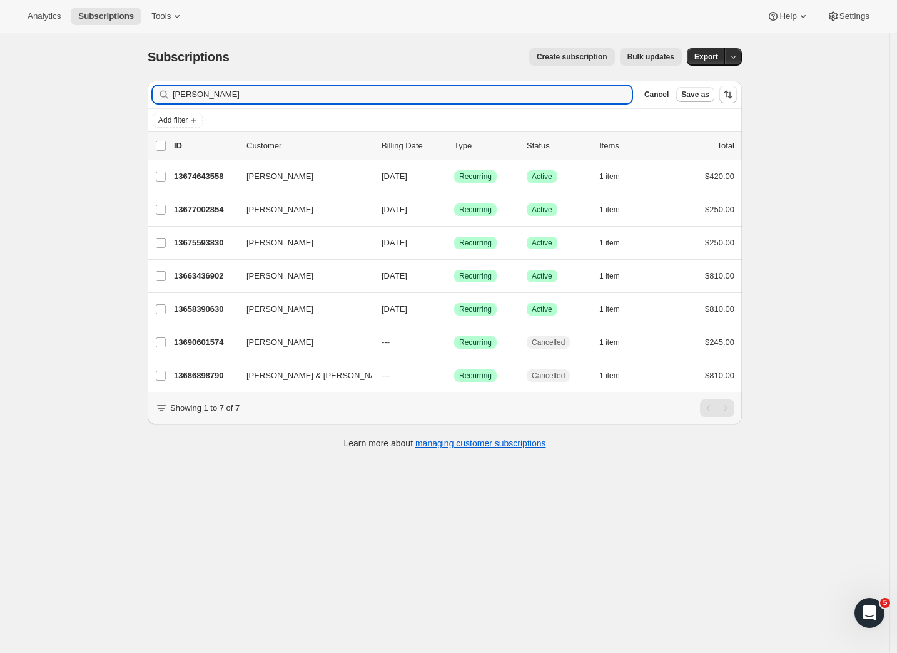
drag, startPoint x: 234, startPoint y: 98, endPoint x: 140, endPoint y: 90, distance: 94.8
click at [140, 90] on div "Subscriptions. This page is ready Subscriptions Create subscription Bulk update…" at bounding box center [445, 247] width 624 height 429
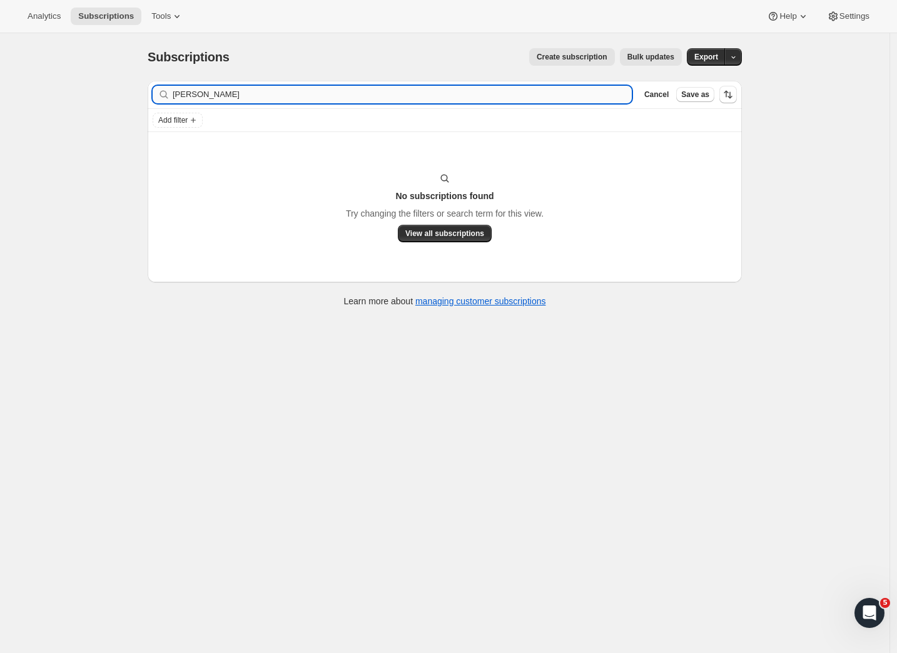
drag, startPoint x: 227, startPoint y: 92, endPoint x: 196, endPoint y: 91, distance: 30.7
click at [196, 91] on input "mark cow" at bounding box center [402, 95] width 459 height 18
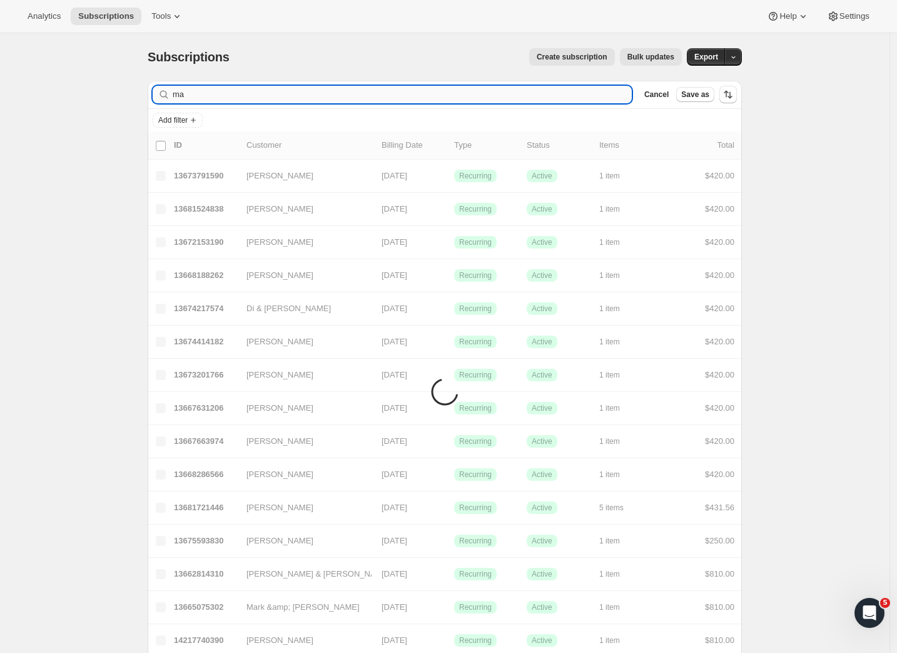
type input "m"
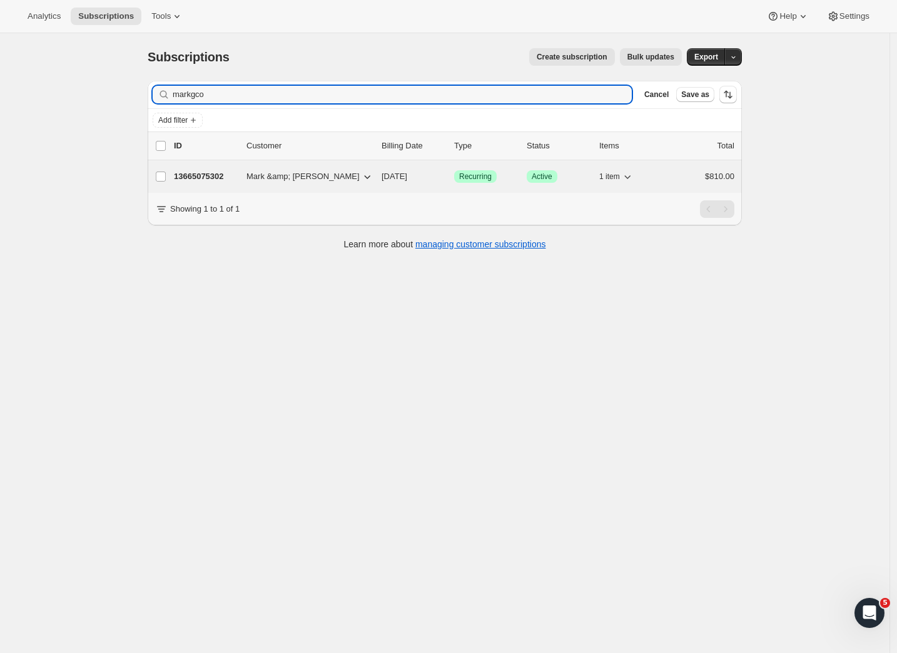
type input "markgco"
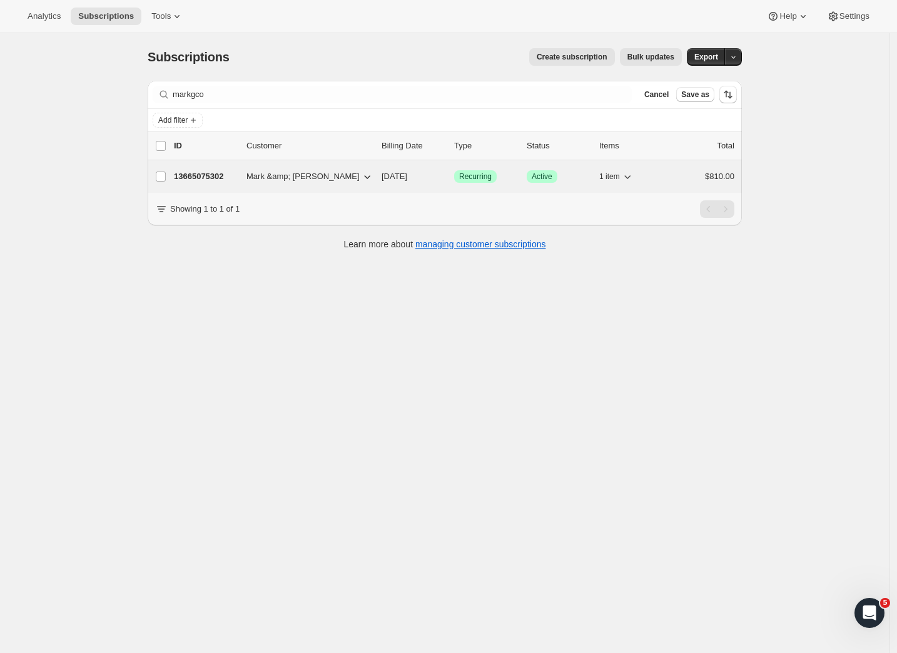
click at [211, 177] on p "13665075302" at bounding box center [205, 176] width 63 height 13
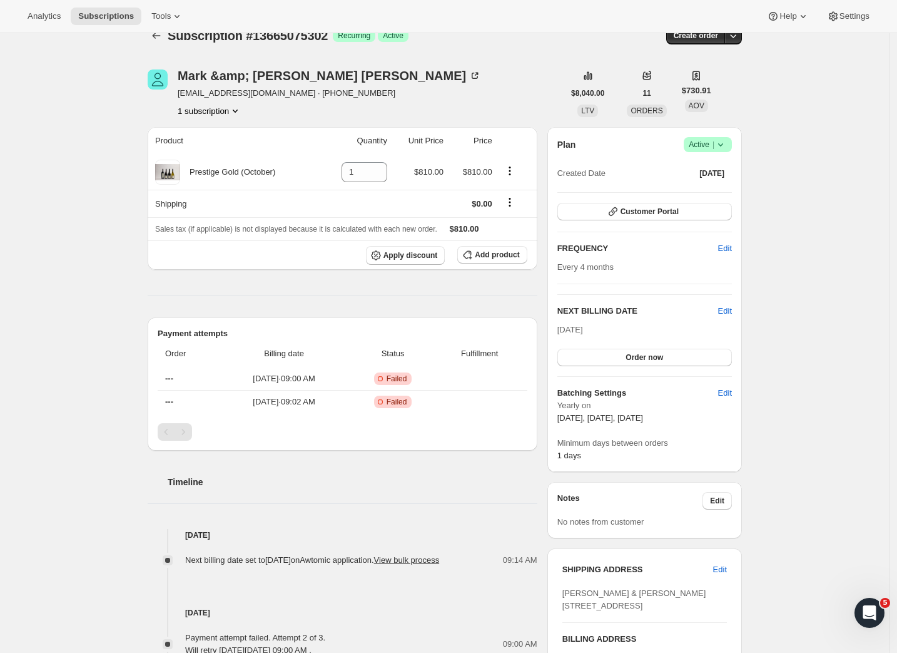
scroll to position [372, 0]
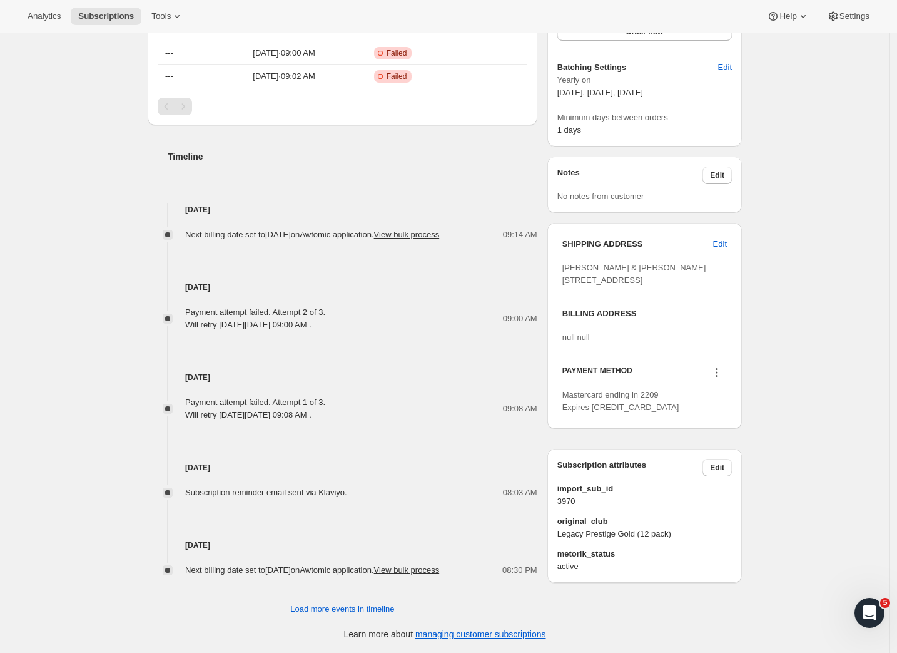
click at [718, 377] on icon at bounding box center [717, 376] width 2 height 2
click at [721, 443] on span "Send link to update card" at bounding box center [718, 447] width 88 height 9
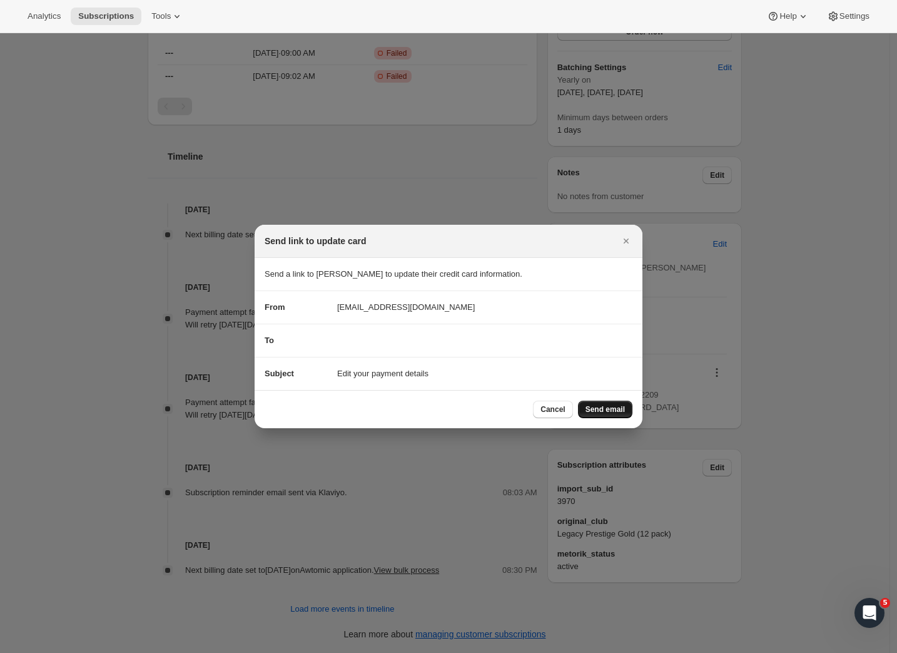
click at [613, 407] on span "Send email" at bounding box center [605, 409] width 39 height 10
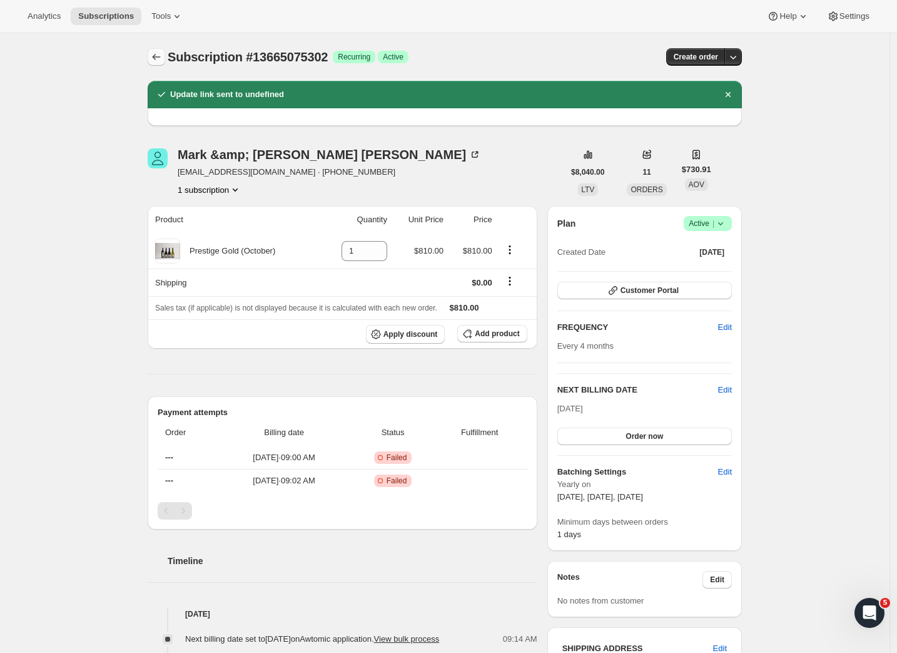
click at [155, 52] on icon "Subscriptions" at bounding box center [156, 57] width 13 height 13
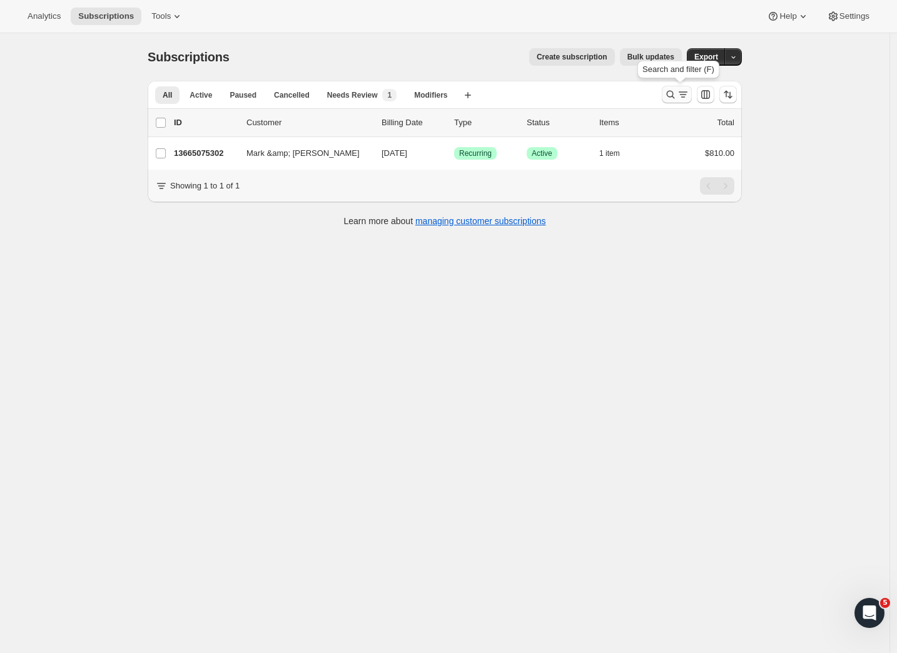
click at [683, 97] on icon "Search and filter results" at bounding box center [683, 94] width 13 height 13
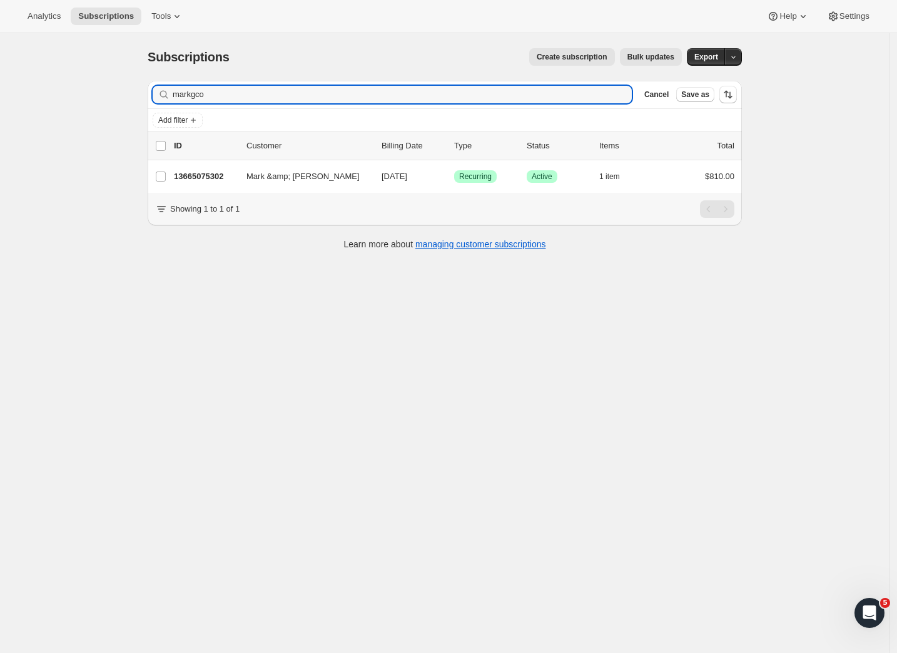
drag, startPoint x: 226, startPoint y: 96, endPoint x: 122, endPoint y: 95, distance: 103.9
click at [123, 96] on div "Subscriptions. This page is ready Subscriptions Create subscription Bulk update…" at bounding box center [445, 359] width 890 height 653
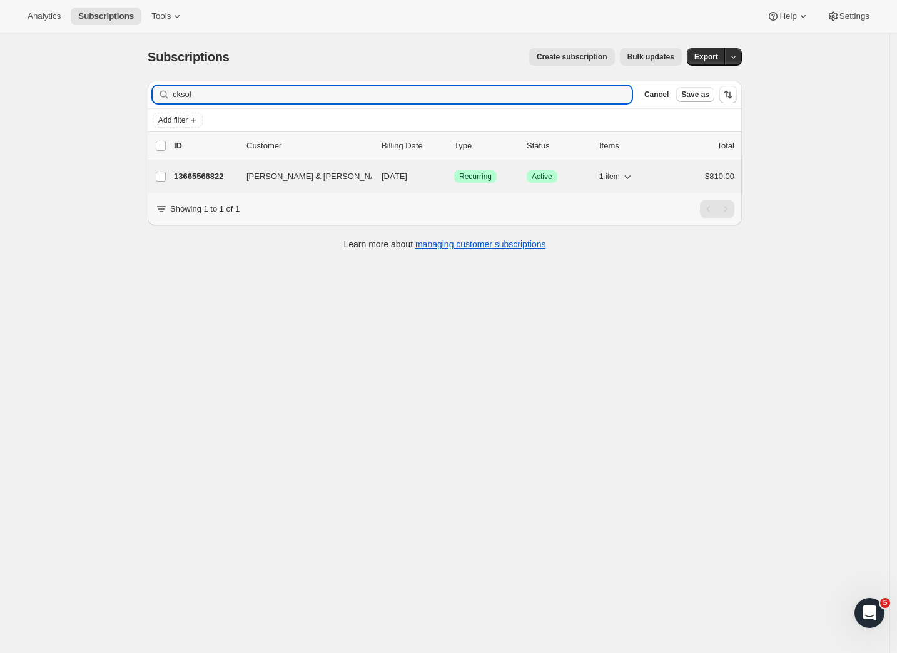
type input "cksol"
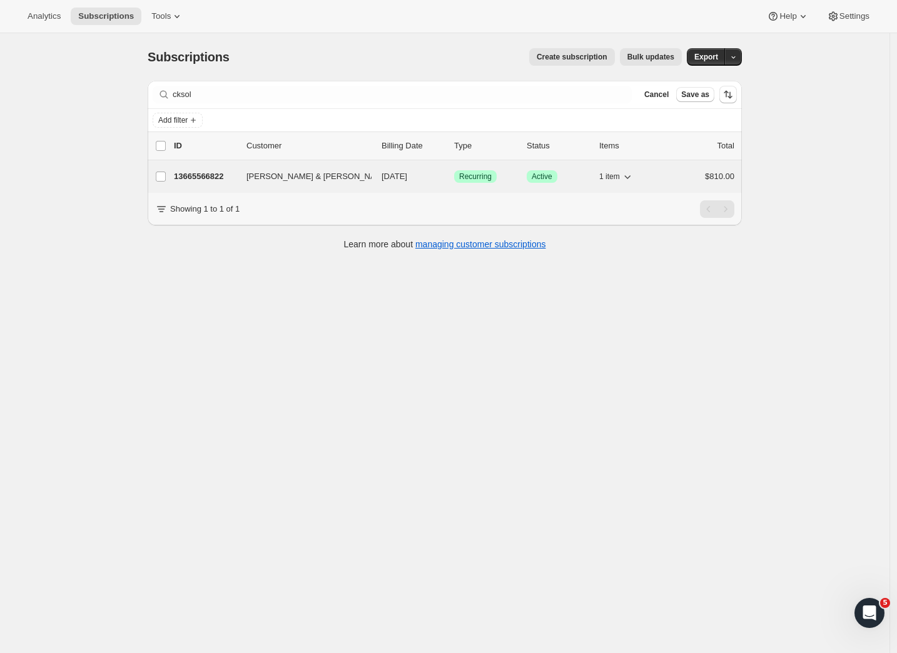
click at [225, 173] on p "13665566822" at bounding box center [205, 176] width 63 height 13
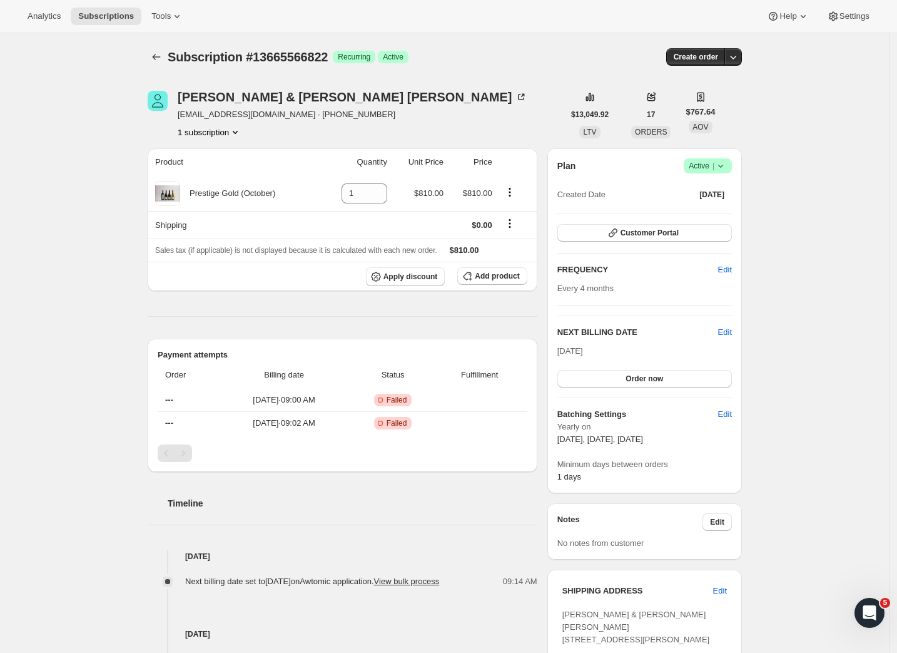
scroll to position [372, 0]
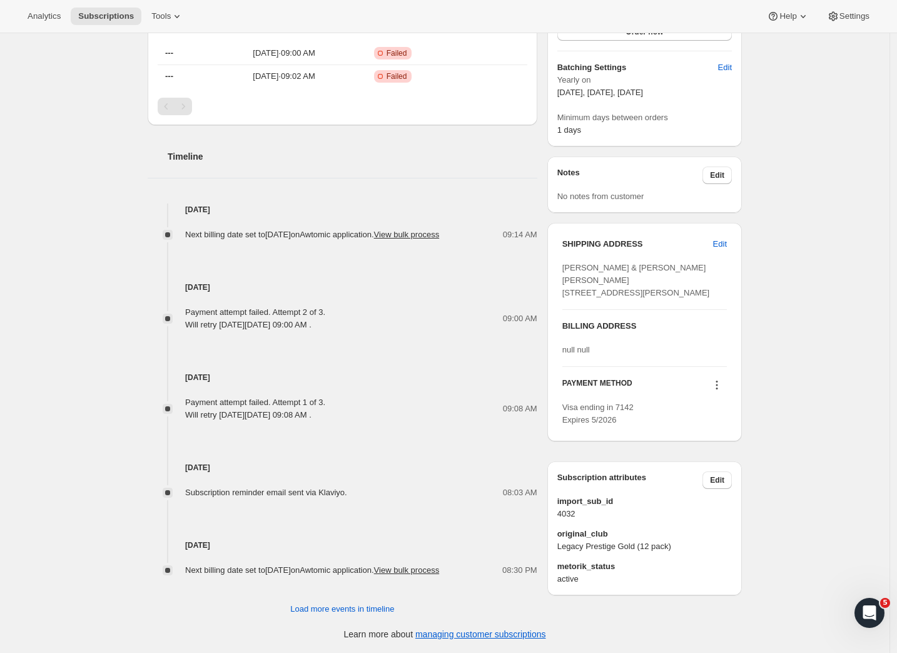
click at [723, 391] on icon at bounding box center [717, 385] width 13 height 13
click at [717, 443] on span "Send link to update card" at bounding box center [718, 447] width 88 height 9
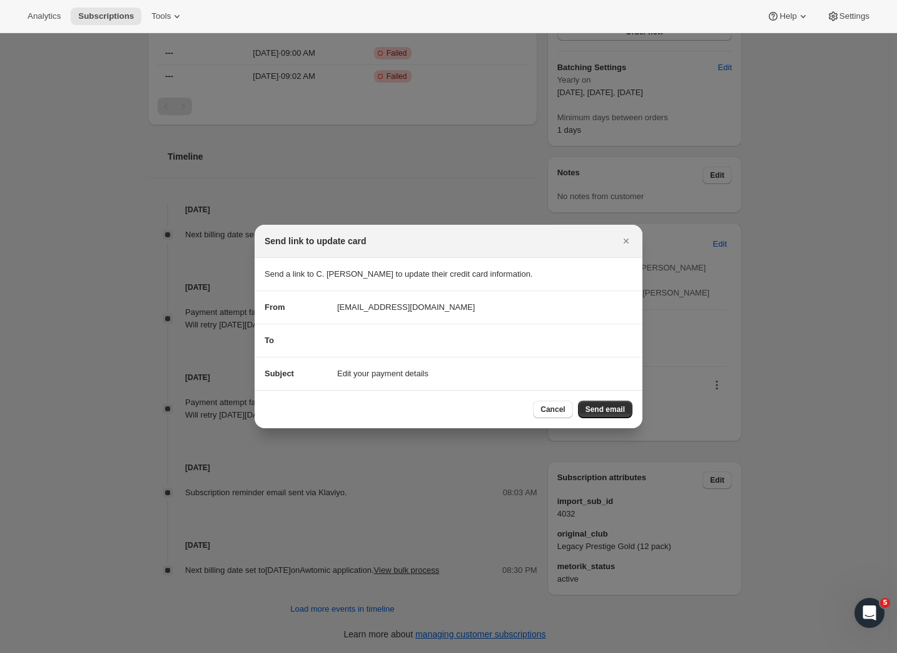
scroll to position [0, 0]
click at [606, 411] on span "Send email" at bounding box center [605, 409] width 39 height 10
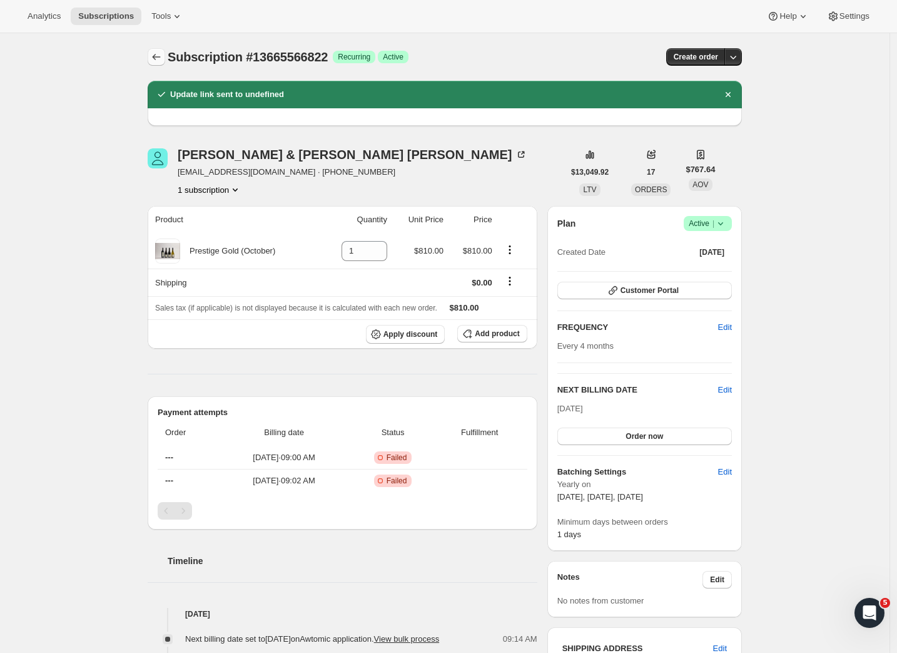
click at [163, 60] on icon "Subscriptions" at bounding box center [156, 57] width 13 height 13
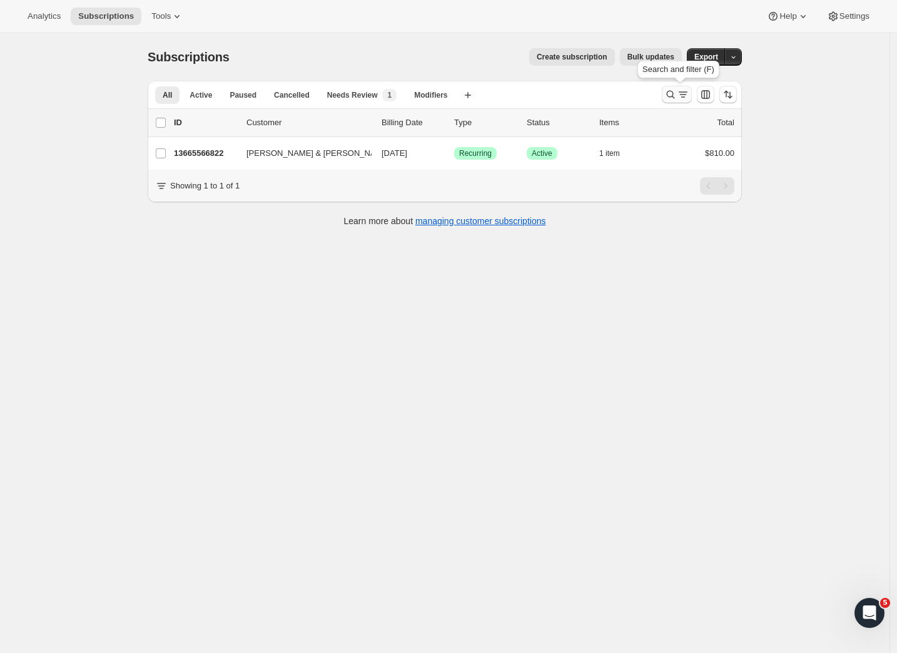
click at [675, 98] on icon "Search and filter results" at bounding box center [670, 94] width 13 height 13
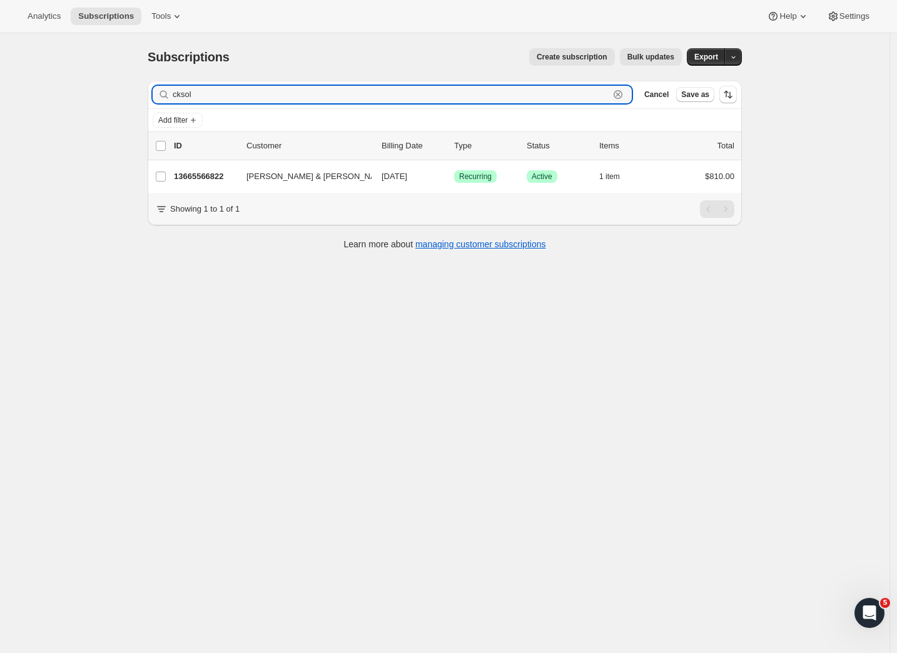
drag, startPoint x: 211, startPoint y: 91, endPoint x: 143, endPoint y: 91, distance: 68.2
click at [143, 91] on div "Filter subscribers cksol Clear Cancel Save as Add filter 0 selected Update next…" at bounding box center [440, 167] width 604 height 192
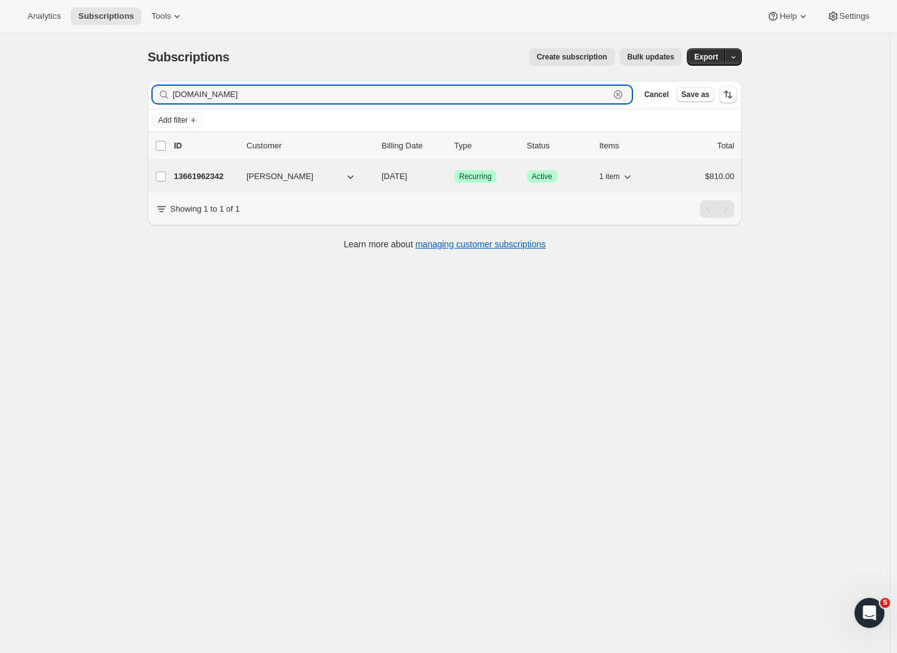
type input "s.n.sm"
click at [199, 178] on p "13661962342" at bounding box center [205, 176] width 63 height 13
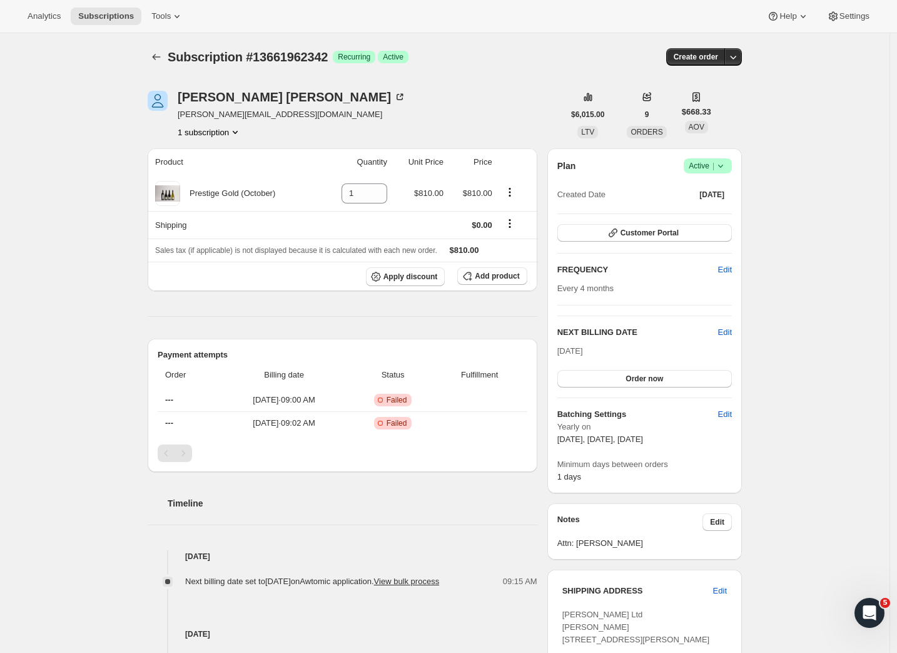
scroll to position [389, 0]
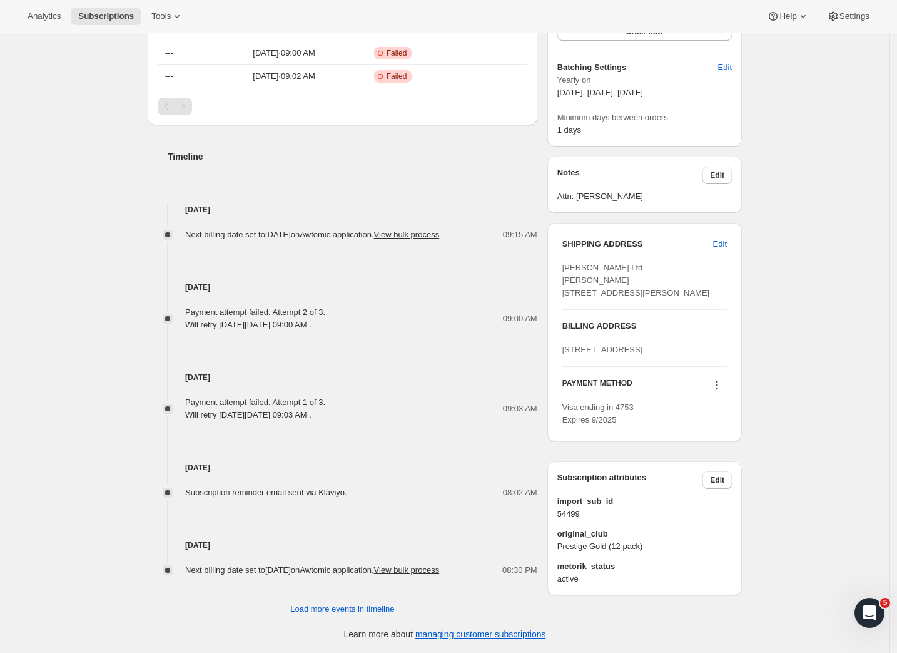
click at [717, 392] on button at bounding box center [717, 385] width 20 height 14
click at [708, 468] on span "Send link to update card" at bounding box center [718, 472] width 88 height 9
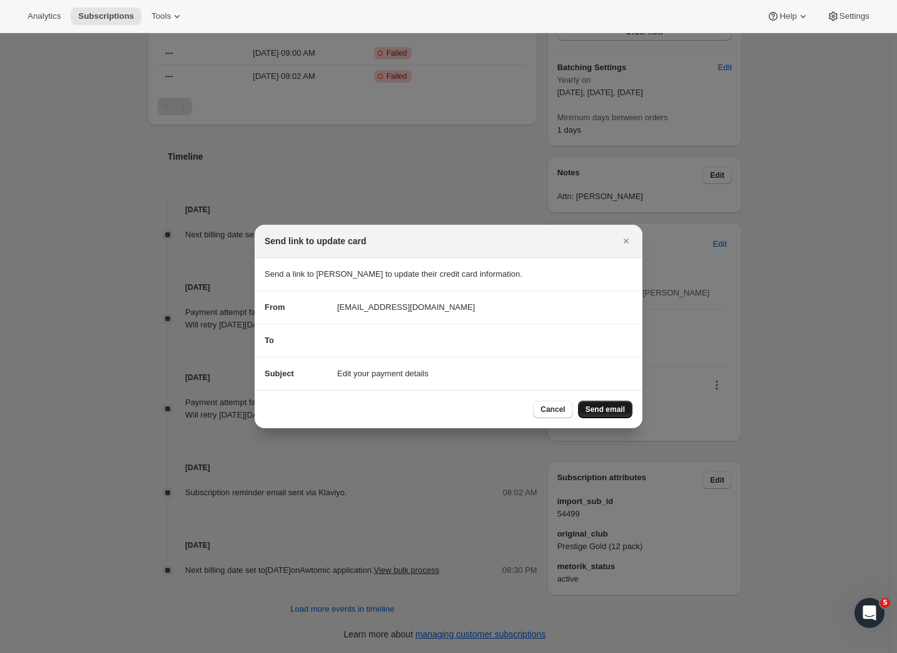
click at [594, 405] on span "Send email" at bounding box center [605, 409] width 39 height 10
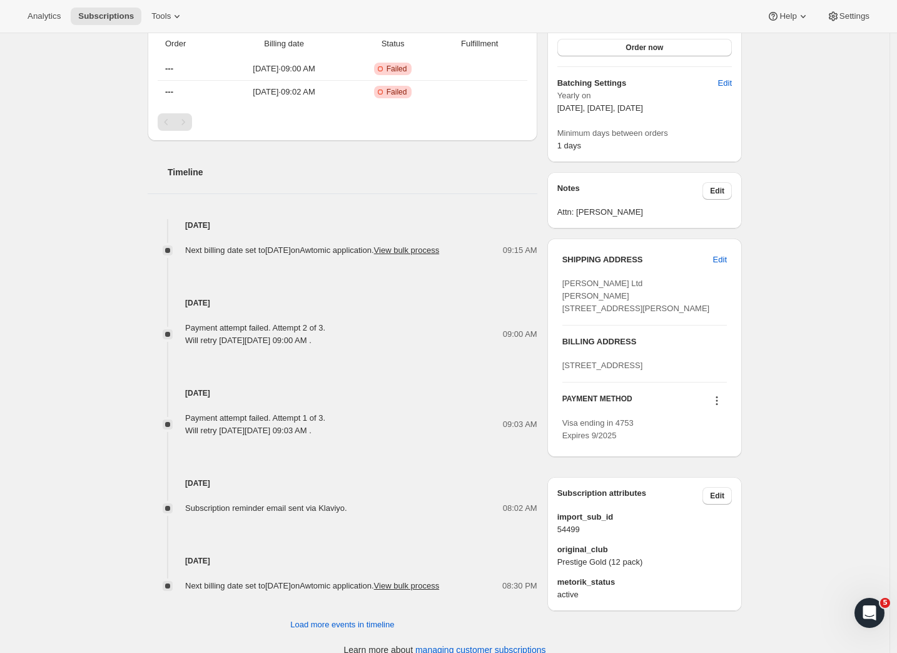
scroll to position [4, 0]
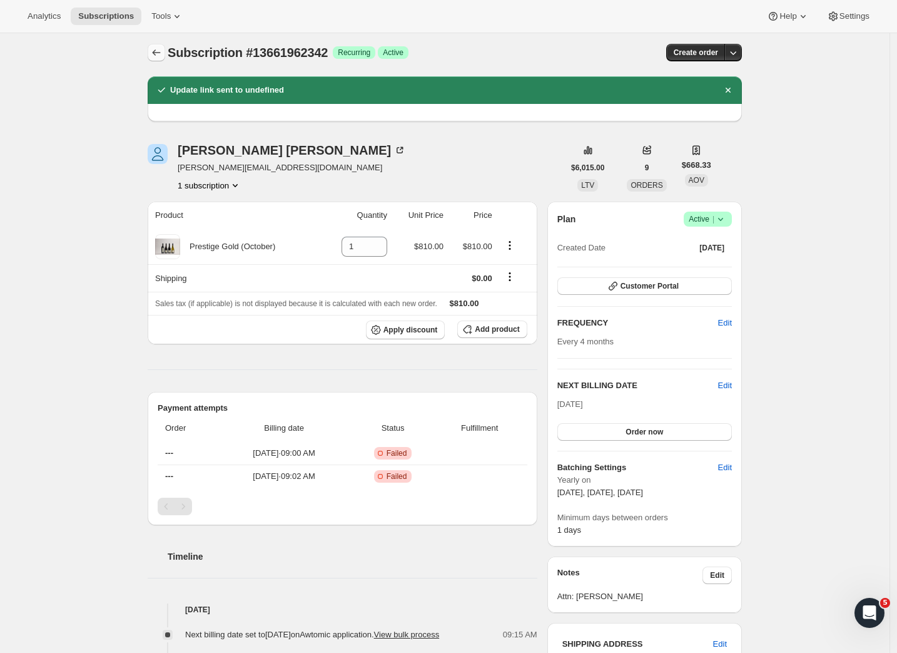
click at [160, 52] on icon "Subscriptions" at bounding box center [156, 52] width 13 height 13
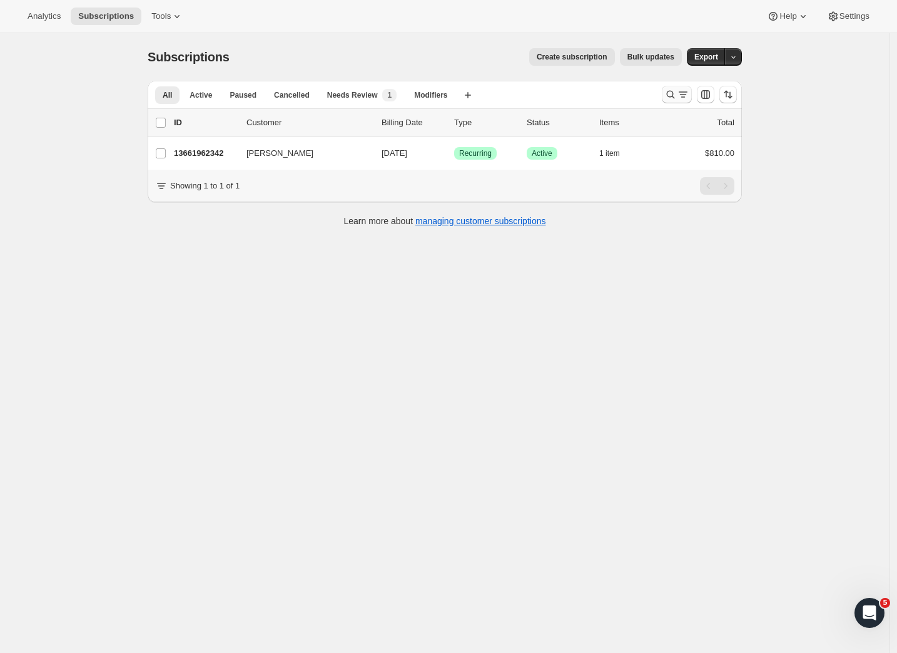
click at [672, 96] on icon "Search and filter results" at bounding box center [670, 94] width 13 height 13
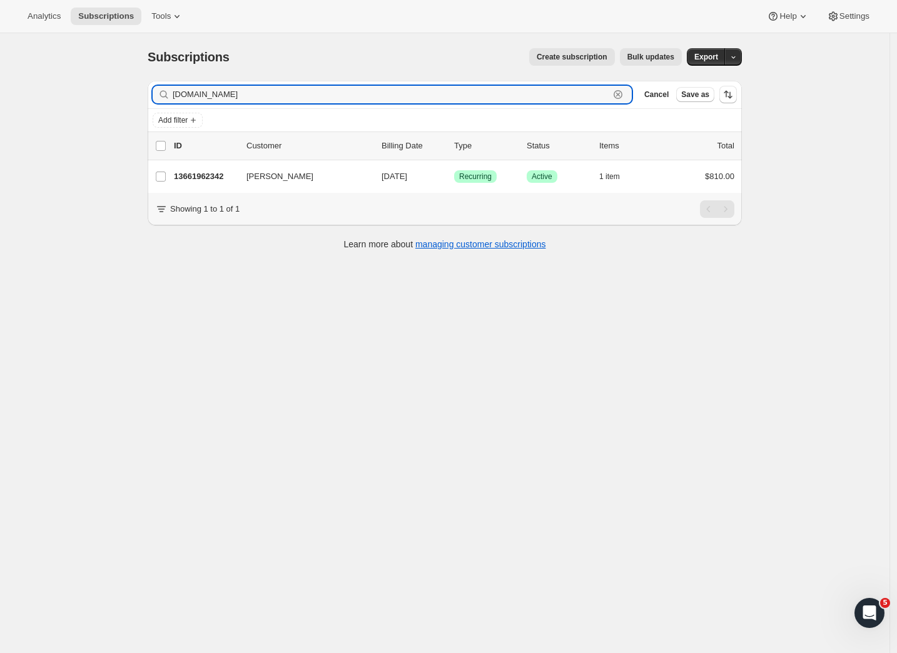
drag, startPoint x: 222, startPoint y: 98, endPoint x: 130, endPoint y: 95, distance: 92.6
click at [130, 95] on div "Subscriptions. This page is ready Subscriptions Create subscription Bulk update…" at bounding box center [445, 359] width 890 height 653
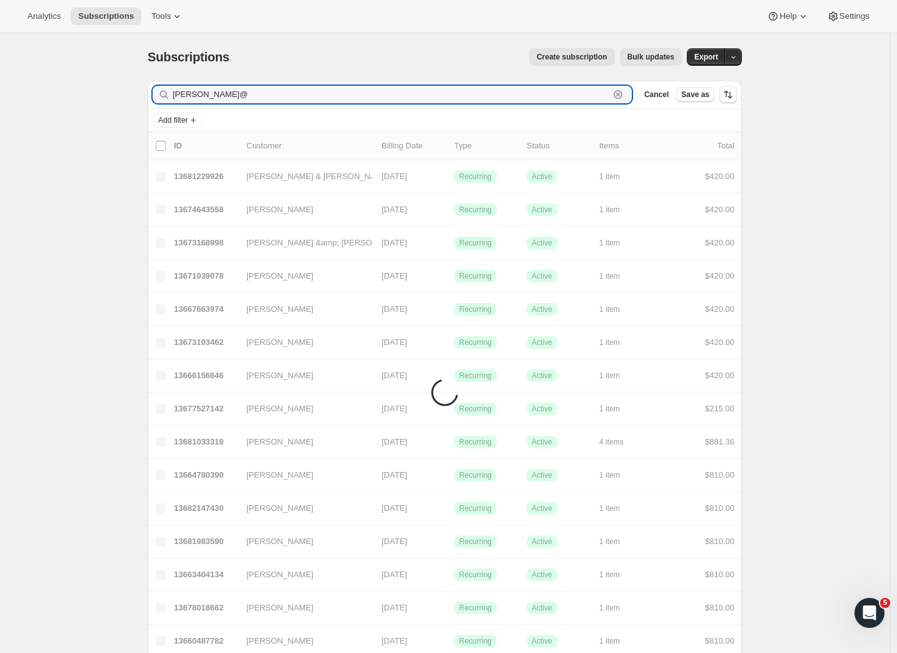
type input "paul@h"
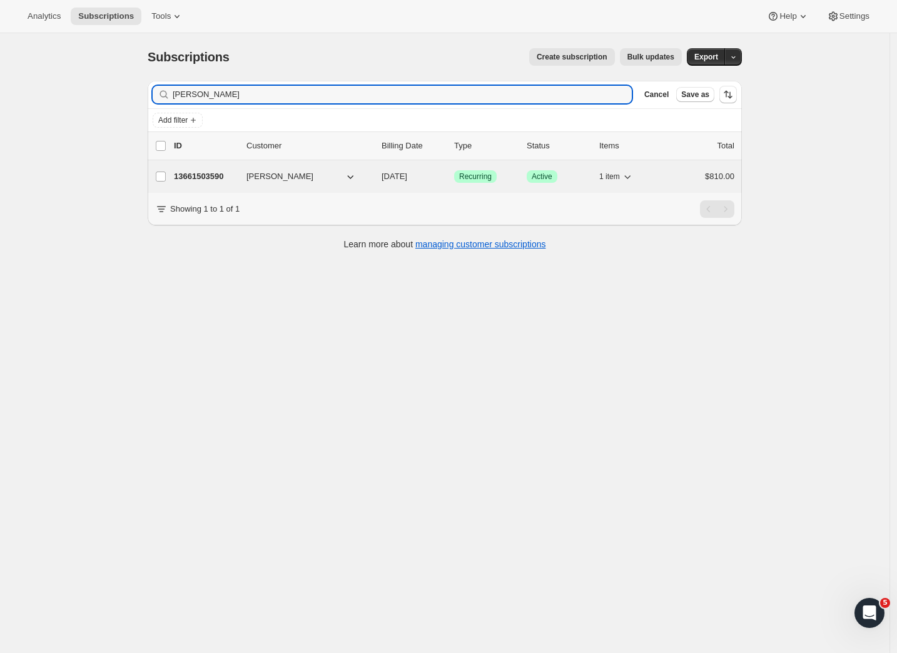
click at [206, 176] on p "13661503590" at bounding box center [205, 176] width 63 height 13
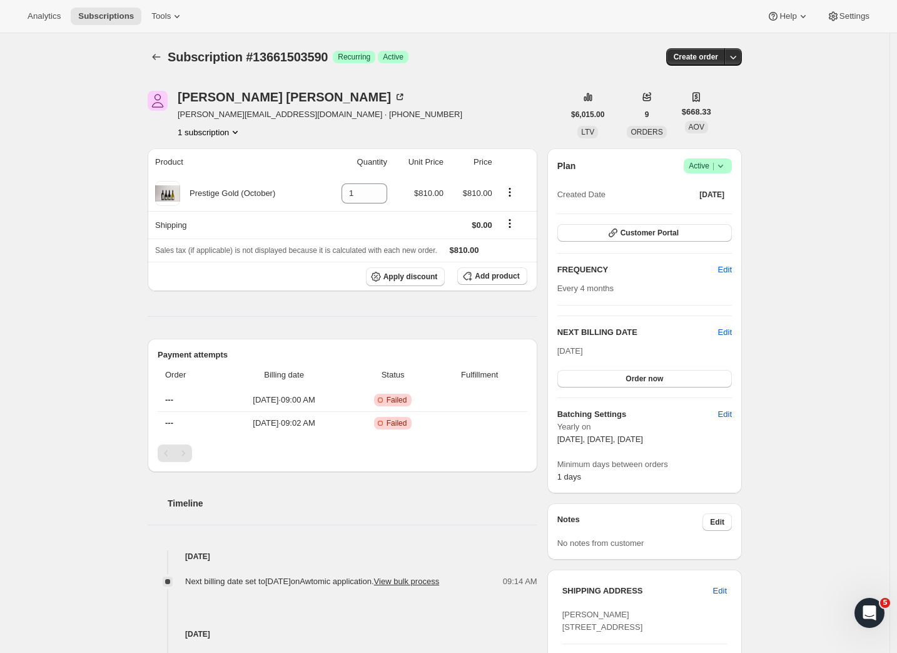
scroll to position [338, 0]
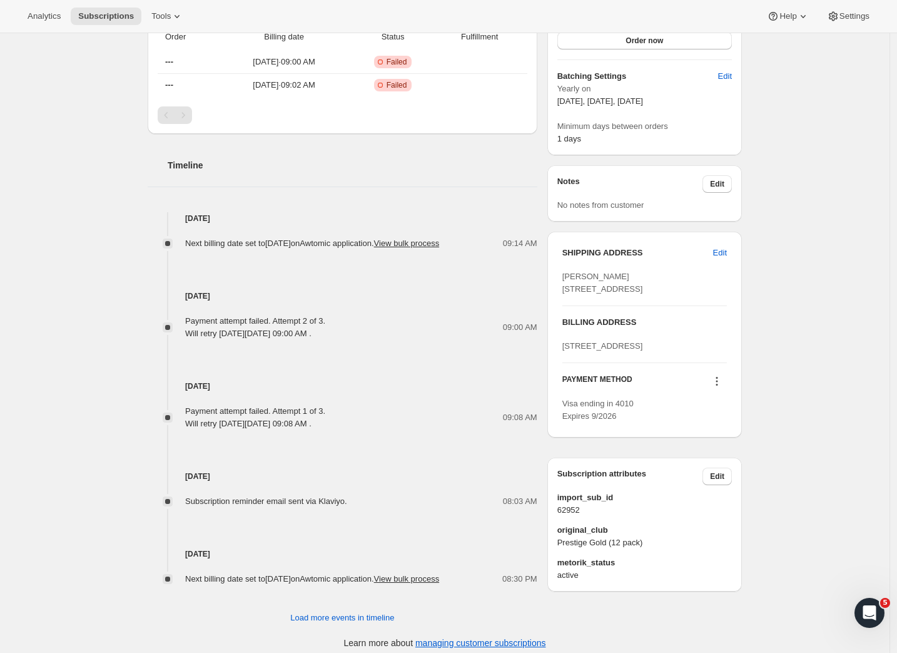
click at [723, 388] on button at bounding box center [717, 381] width 20 height 14
click at [721, 463] on span "Send link to update card" at bounding box center [718, 469] width 88 height 13
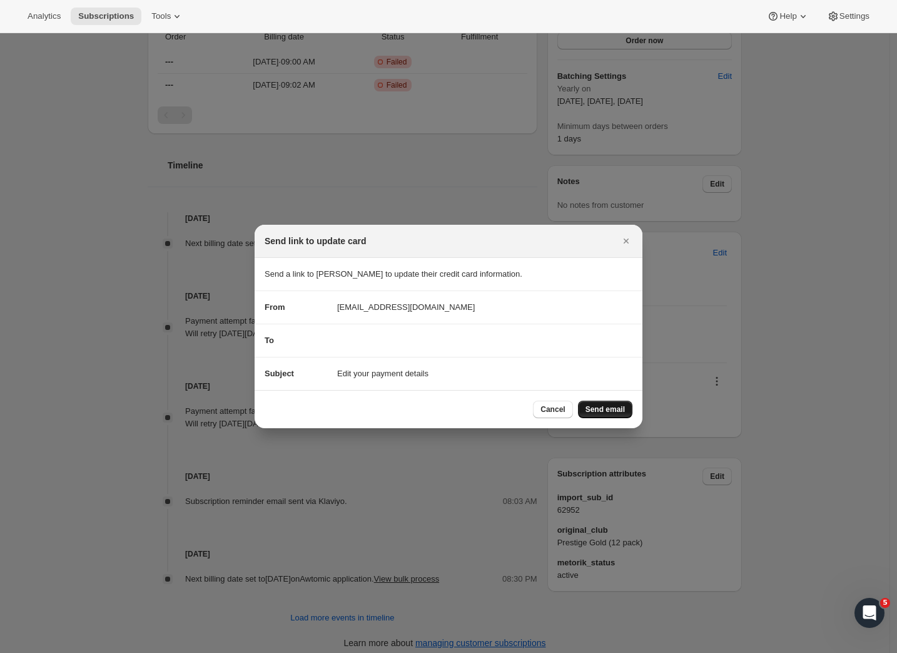
click at [594, 400] on button "Send email" at bounding box center [605, 409] width 54 height 18
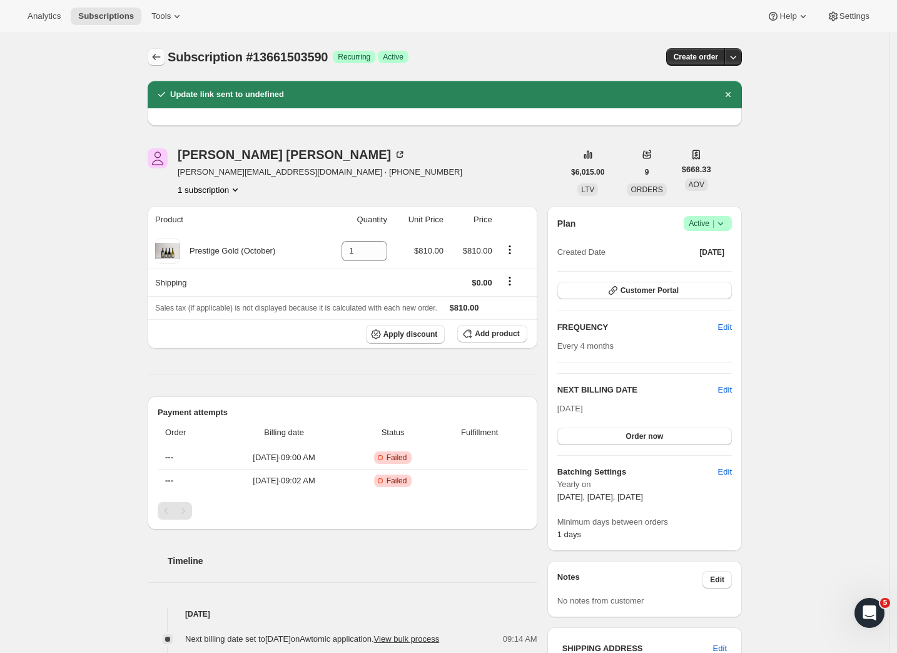
click at [155, 61] on icon "Subscriptions" at bounding box center [156, 57] width 13 height 13
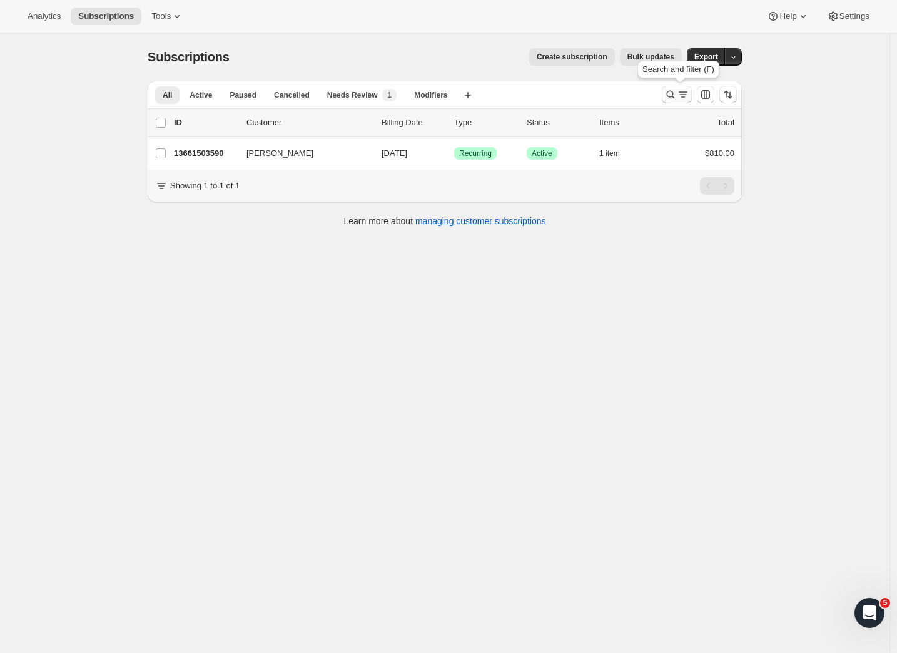
click at [671, 94] on icon "Search and filter results" at bounding box center [671, 95] width 8 height 8
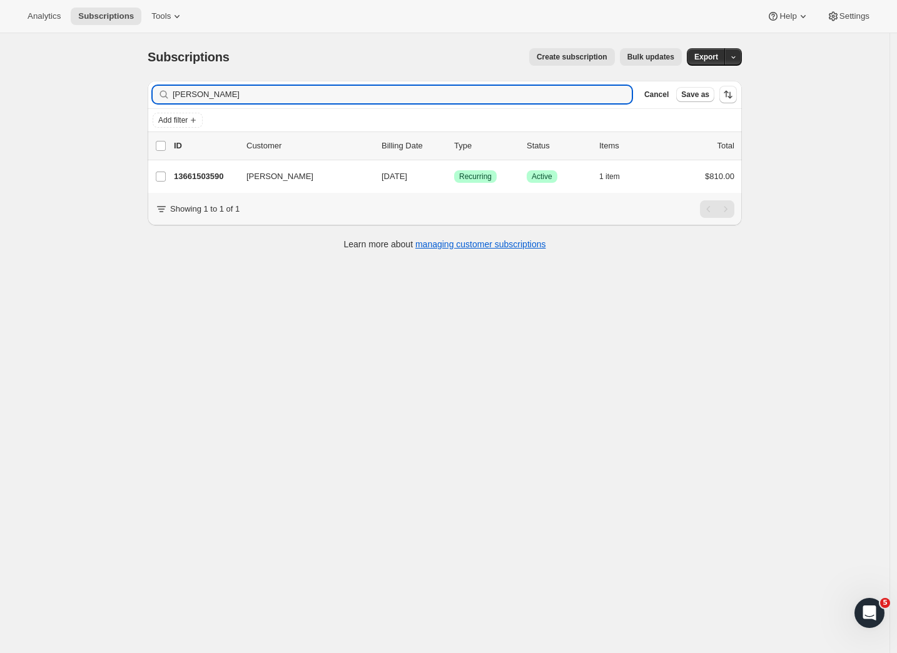
drag, startPoint x: 256, startPoint y: 95, endPoint x: 123, endPoint y: 87, distance: 132.9
click at [123, 87] on div "Subscriptions. This page is ready Subscriptions Create subscription Bulk update…" at bounding box center [445, 359] width 890 height 653
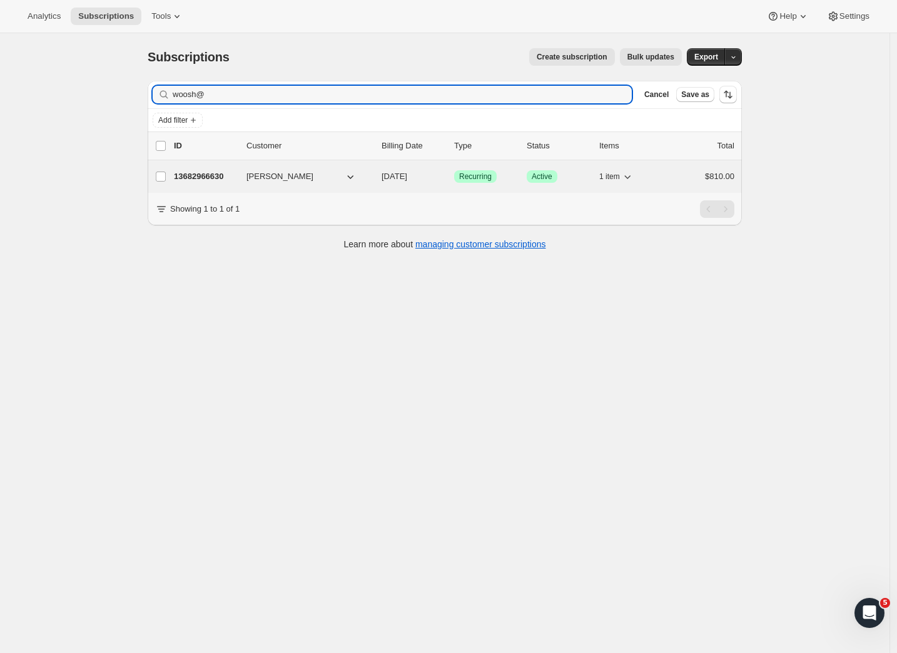
type input "woosh@"
click at [201, 171] on p "13682966630" at bounding box center [205, 176] width 63 height 13
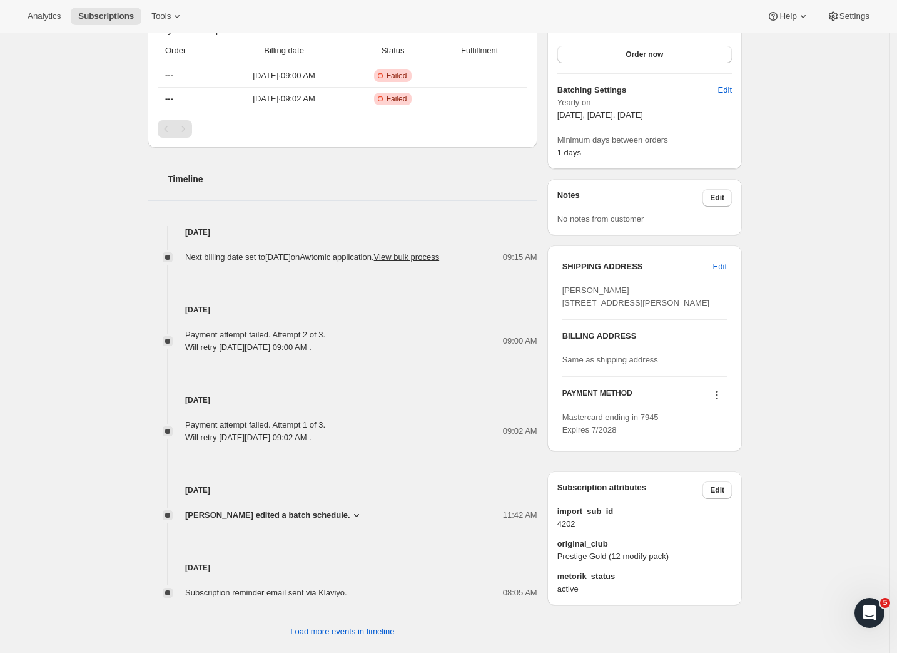
scroll to position [359, 0]
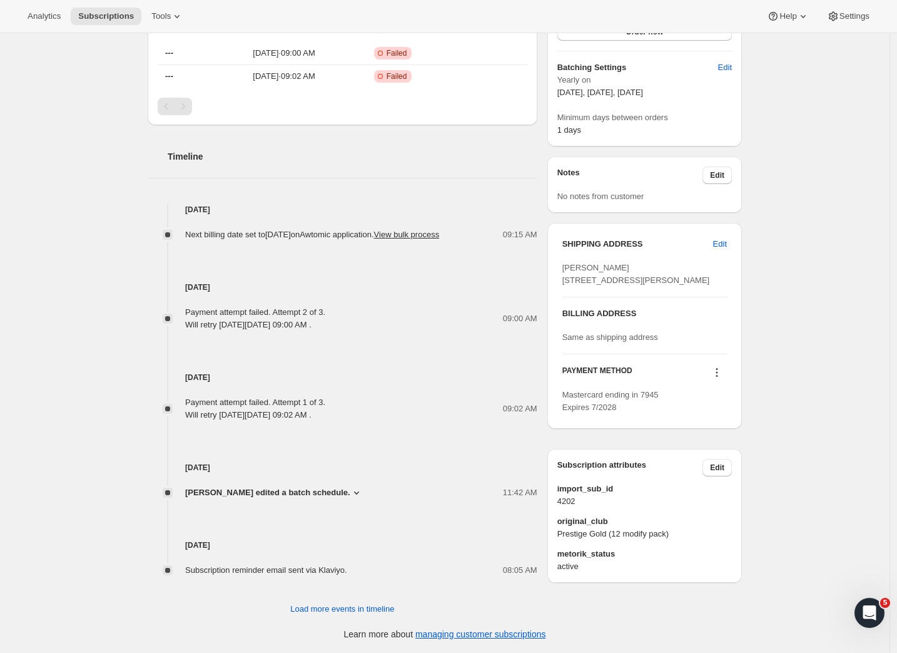
click at [720, 379] on icon at bounding box center [717, 372] width 13 height 13
click at [705, 430] on span "Send link to update card" at bounding box center [718, 434] width 88 height 9
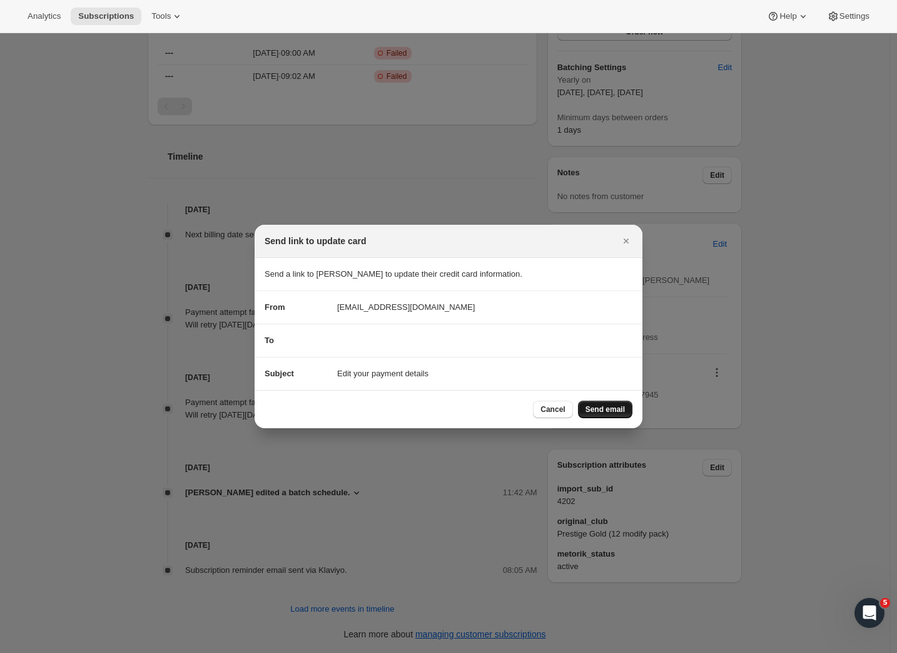
click at [615, 403] on button "Send email" at bounding box center [605, 409] width 54 height 18
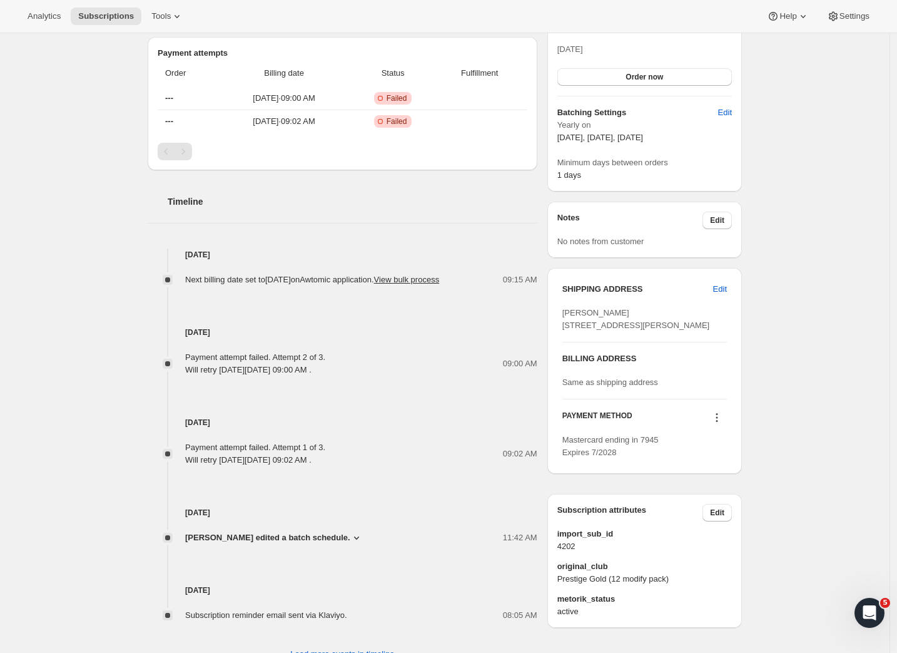
scroll to position [0, 0]
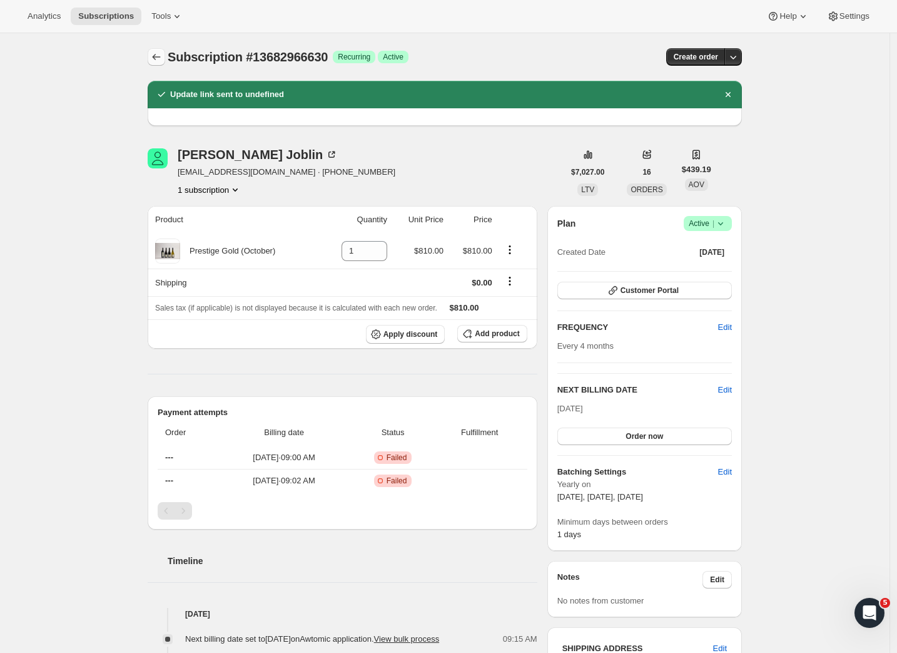
click at [161, 58] on icon "Subscriptions" at bounding box center [156, 57] width 13 height 13
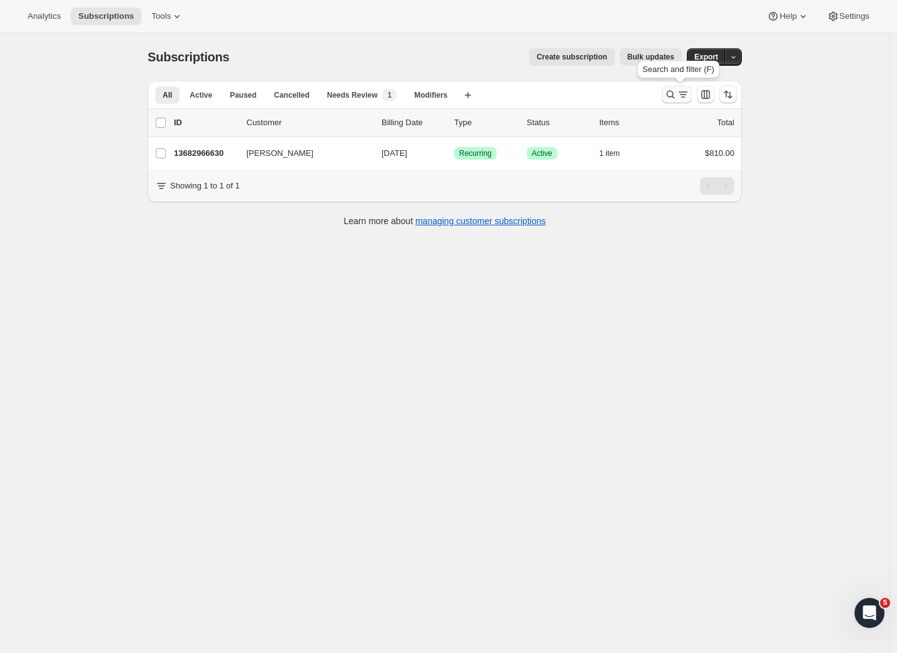
click at [683, 98] on icon "Search and filter results" at bounding box center [683, 94] width 13 height 13
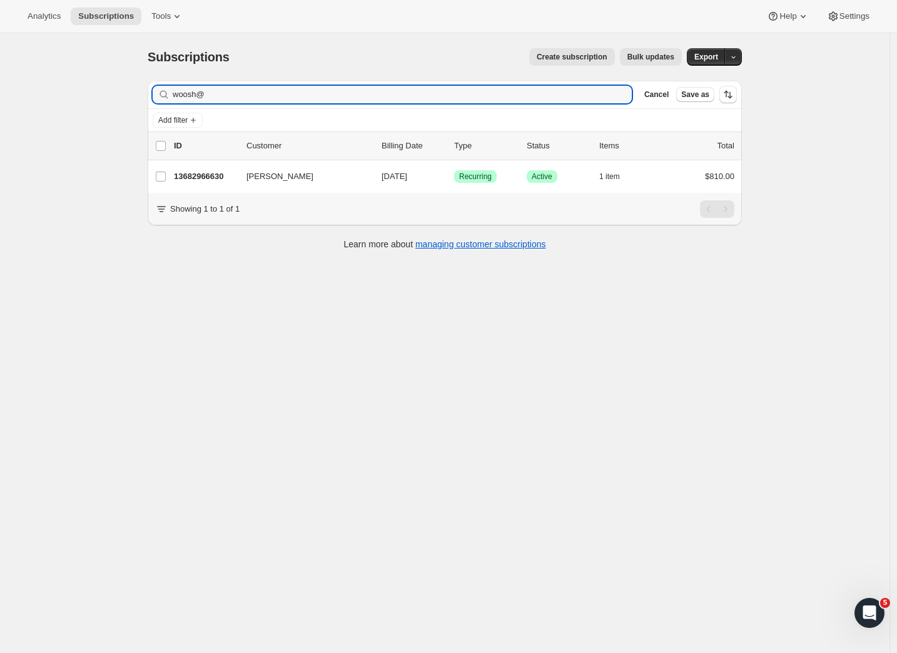
drag, startPoint x: 239, startPoint y: 101, endPoint x: 145, endPoint y: 88, distance: 94.8
click at [145, 88] on div "Filter subscribers woosh@ Clear Cancel Save as Add filter 0 selected Update nex…" at bounding box center [440, 167] width 604 height 192
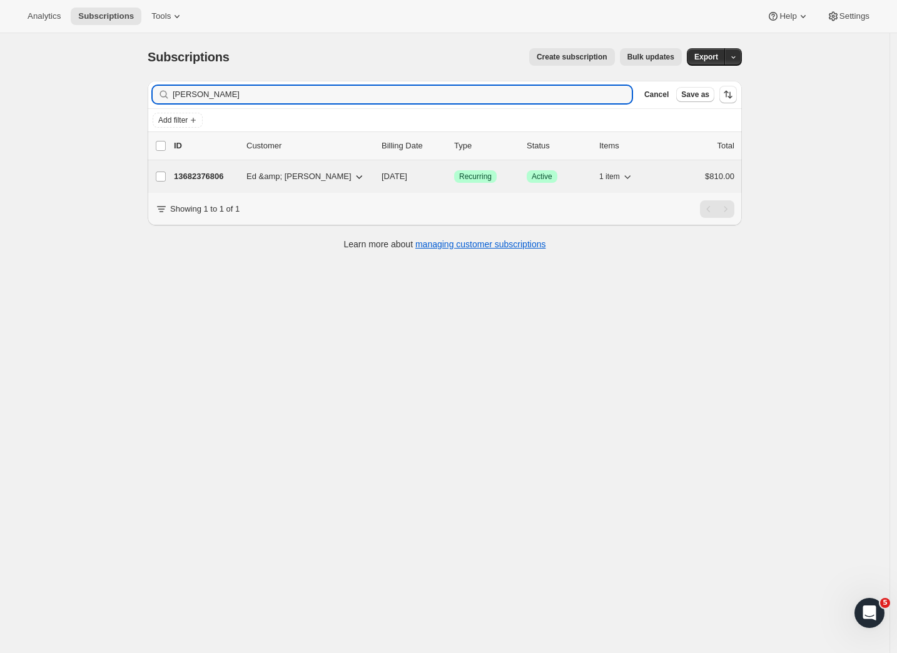
type input "julie@t"
click at [220, 175] on p "13682376806" at bounding box center [205, 176] width 63 height 13
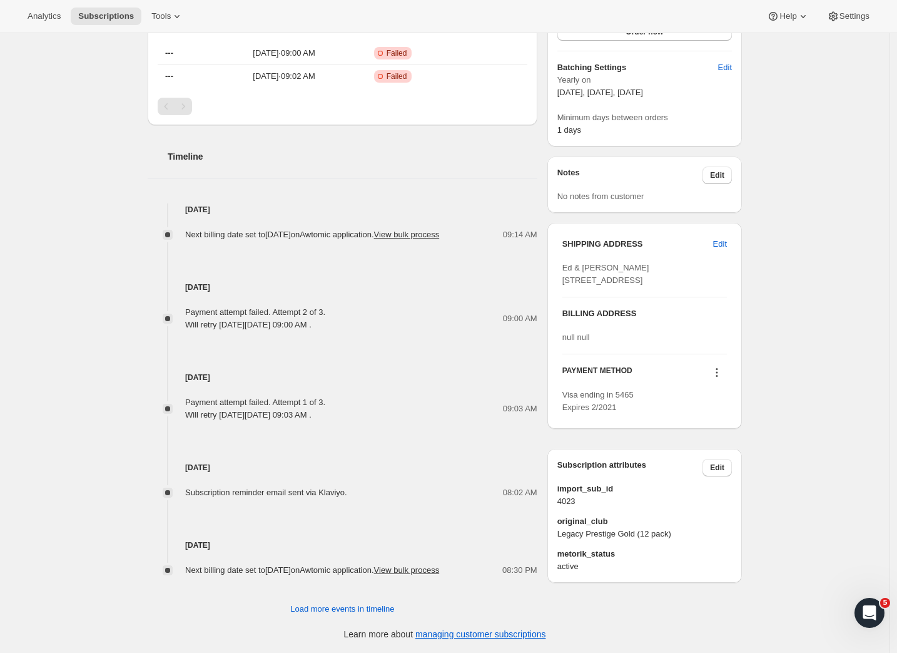
scroll to position [372, 0]
drag, startPoint x: 566, startPoint y: 242, endPoint x: 604, endPoint y: 243, distance: 37.6
click at [604, 263] on span "Ed & Julie Connolly 394 Tuki Tuki Road Hastings , 4180 New Zealand" at bounding box center [606, 274] width 87 height 22
copy span "Ed & Julie"
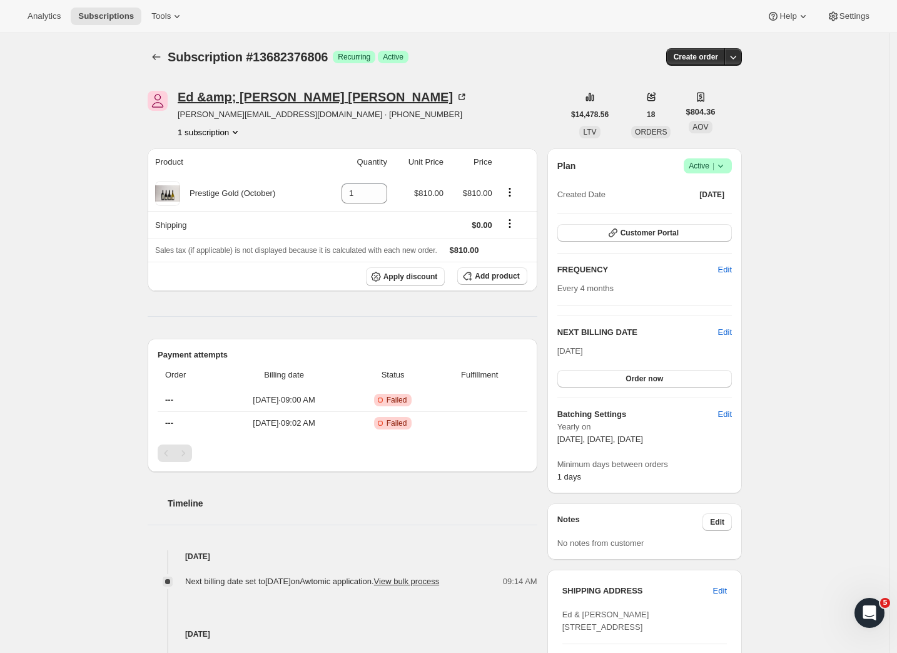
click at [303, 97] on div "Ed &amp; Julie Connolly" at bounding box center [323, 97] width 290 height 13
click at [857, 13] on span "Settings" at bounding box center [855, 16] width 30 height 10
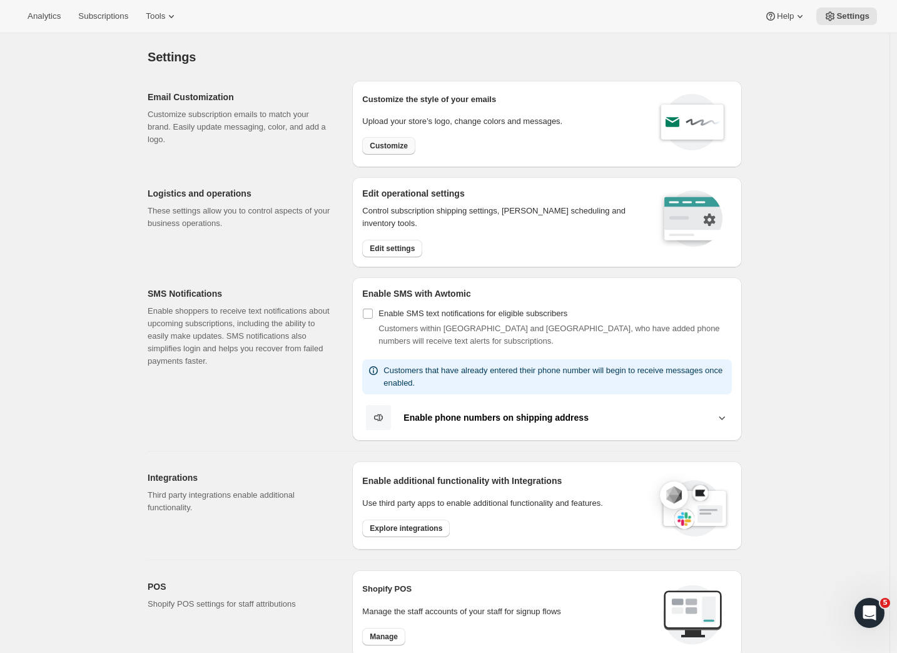
click at [395, 144] on span "Customize" at bounding box center [389, 146] width 38 height 10
select select "subscriptionMessage"
select select "5"
select select "15"
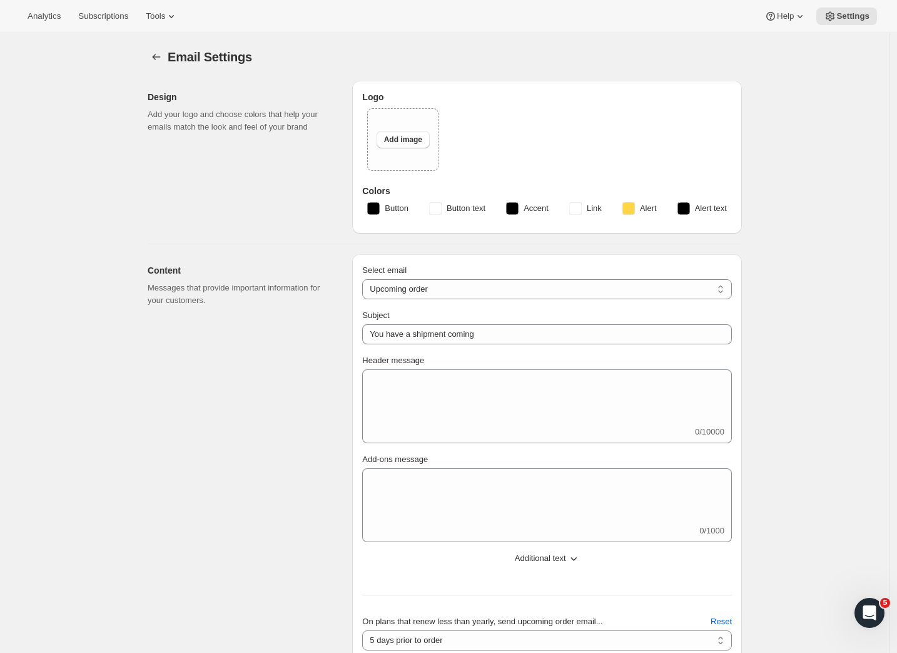
select select "14"
type input "Craggy Range"
checkbox input "false"
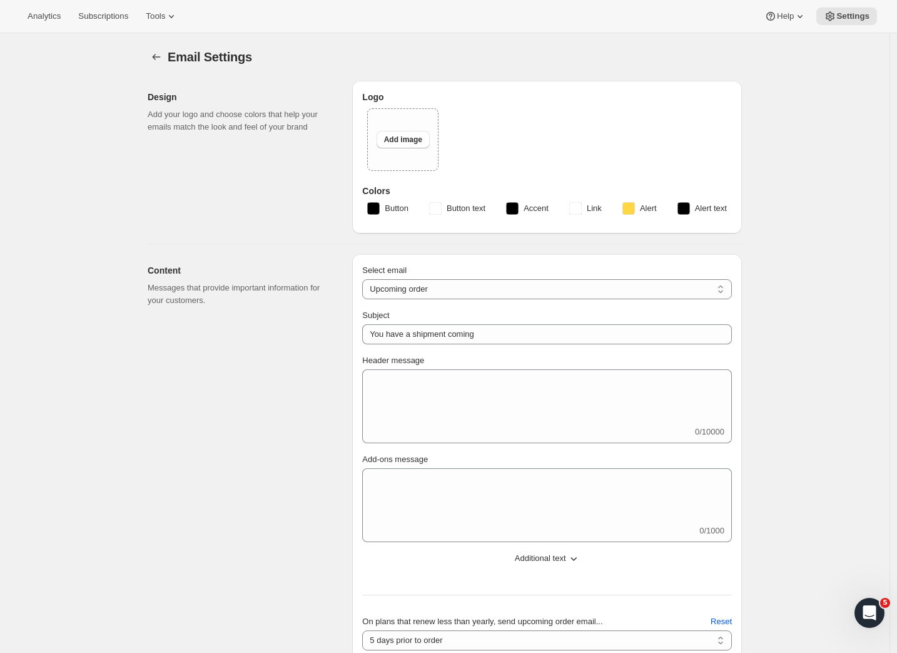
checkbox input "false"
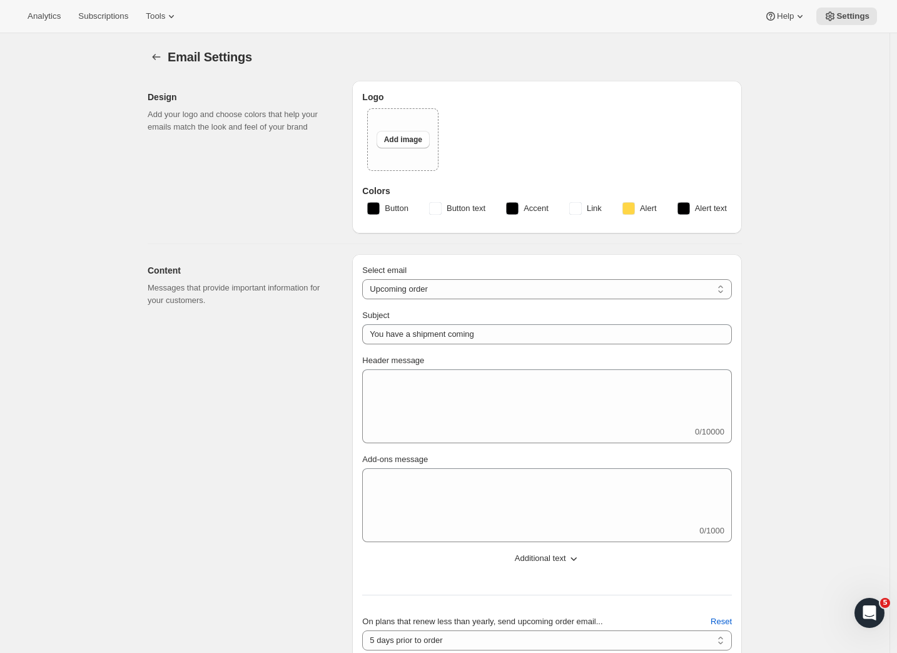
checkbox input "false"
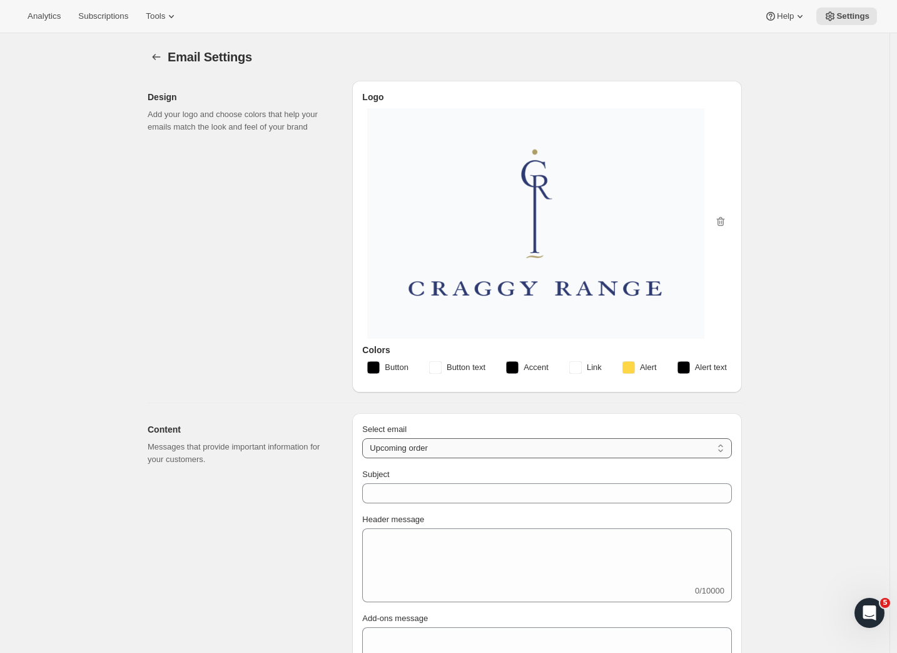
select select "failedPaymentMessage"
type input "Action required: update your payment details"
type textarea "We noticed that your recent payment for your Prestige Wine Club membership didn…"
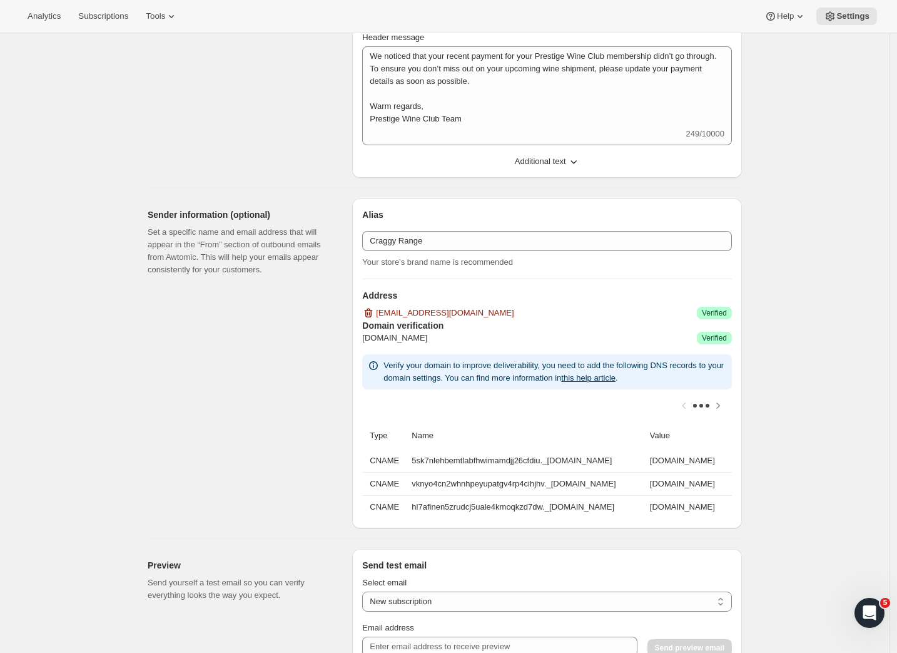
scroll to position [1128, 0]
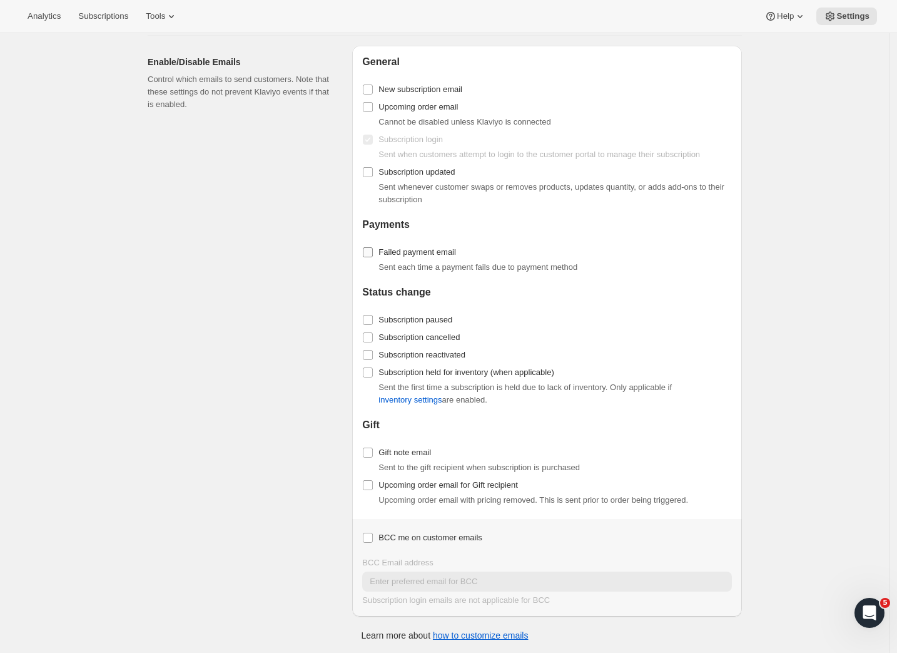
click at [373, 252] on input "Failed payment email" at bounding box center [368, 252] width 10 height 10
checkbox input "true"
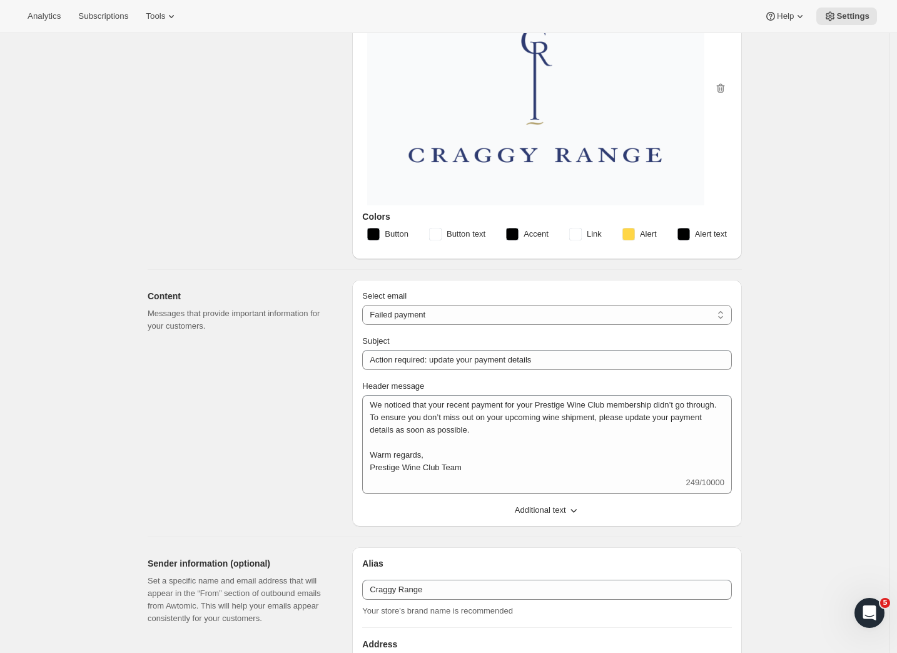
scroll to position [0, 0]
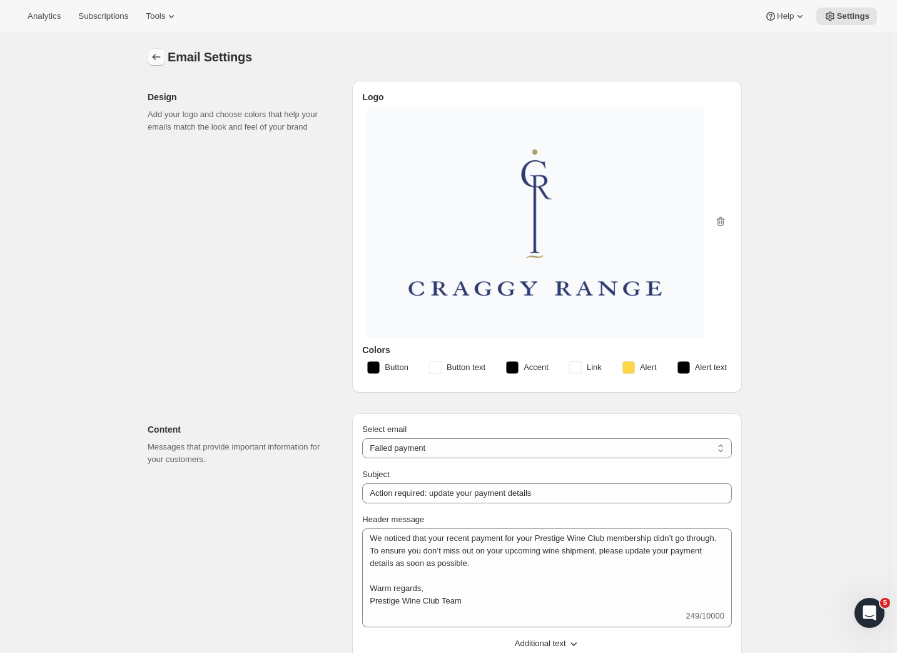
click at [160, 58] on icon "Settings" at bounding box center [156, 57] width 13 height 13
